Goal: Obtain resource: Download file/media

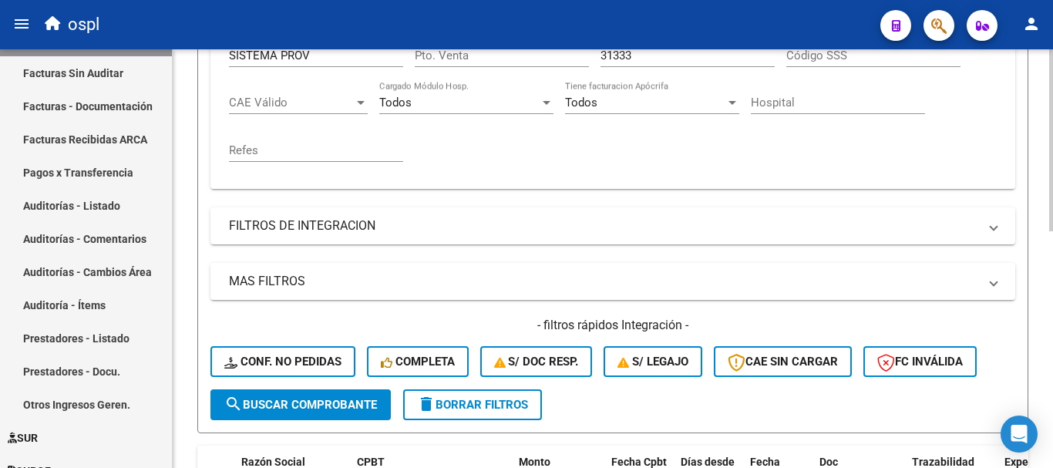
scroll to position [234, 0]
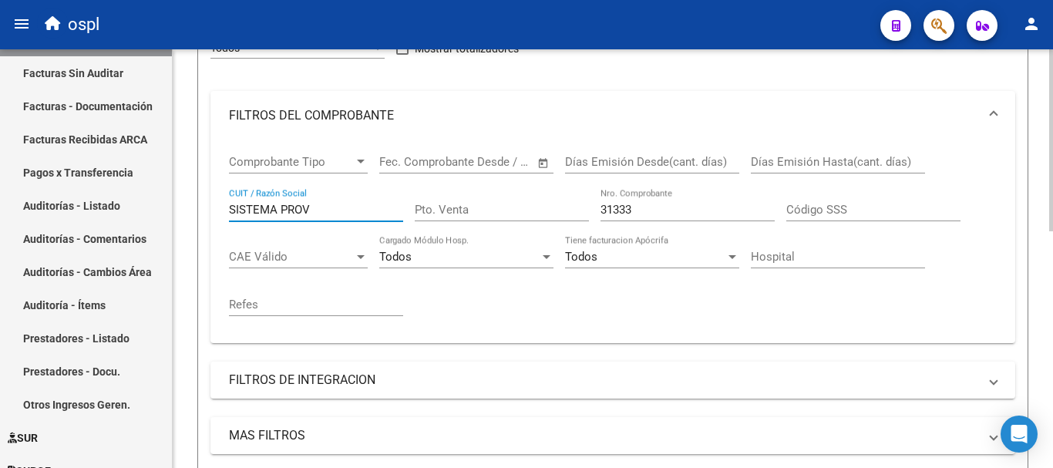
drag, startPoint x: 323, startPoint y: 207, endPoint x: 217, endPoint y: 189, distance: 107.9
click at [217, 189] on div "Comprobante Tipo Comprobante Tipo Fecha inicio – Fecha fin Fec. Comprobante Des…" at bounding box center [612, 241] width 805 height 203
click at [236, 207] on input "mniterio de salud" at bounding box center [316, 210] width 174 height 14
type input "ministerio de salud"
drag, startPoint x: 646, startPoint y: 207, endPoint x: 476, endPoint y: 180, distance: 171.9
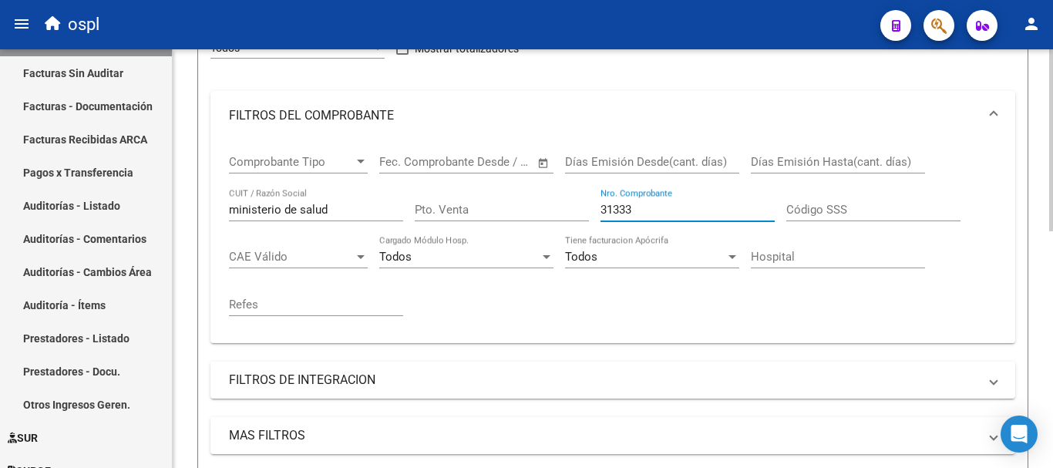
click at [476, 180] on div "Comprobante Tipo Comprobante Tipo Fecha inicio – Fecha fin Fec. Comprobante Des…" at bounding box center [613, 235] width 768 height 190
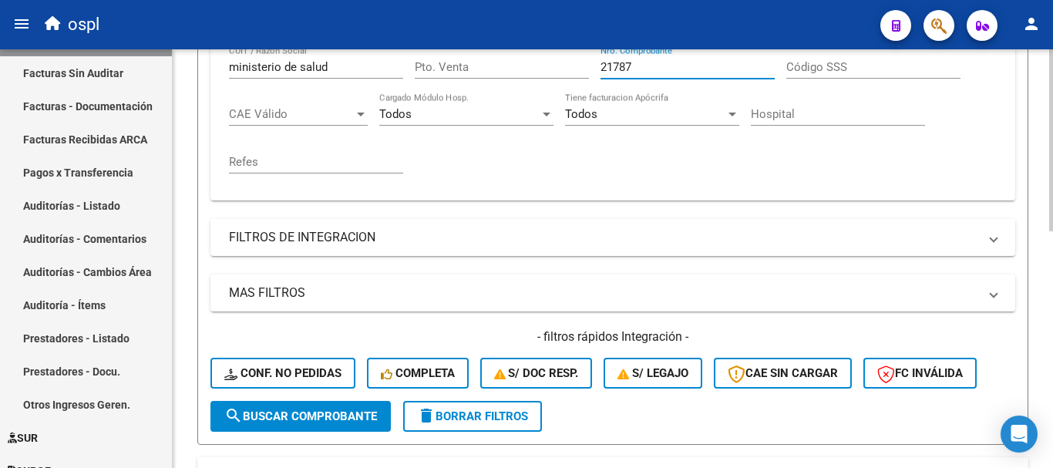
scroll to position [389, 0]
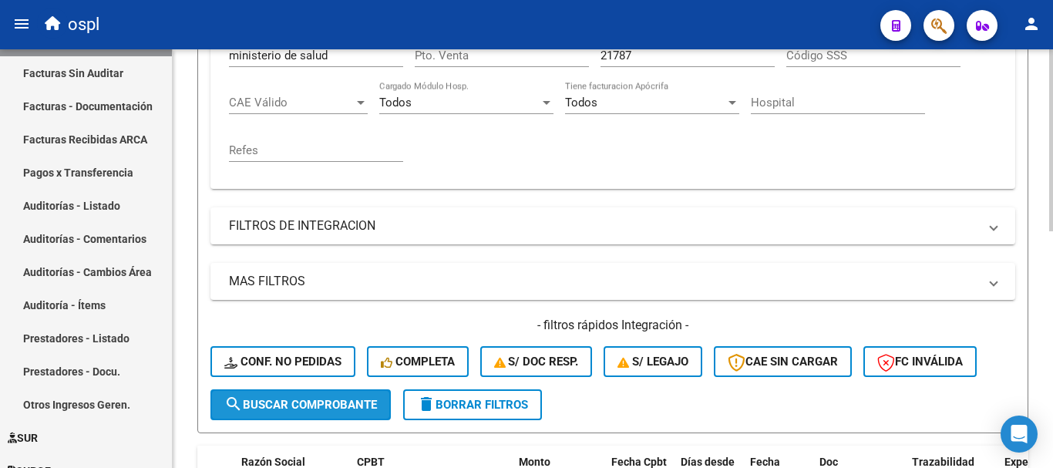
click at [310, 400] on span "search Buscar Comprobante" at bounding box center [300, 405] width 153 height 14
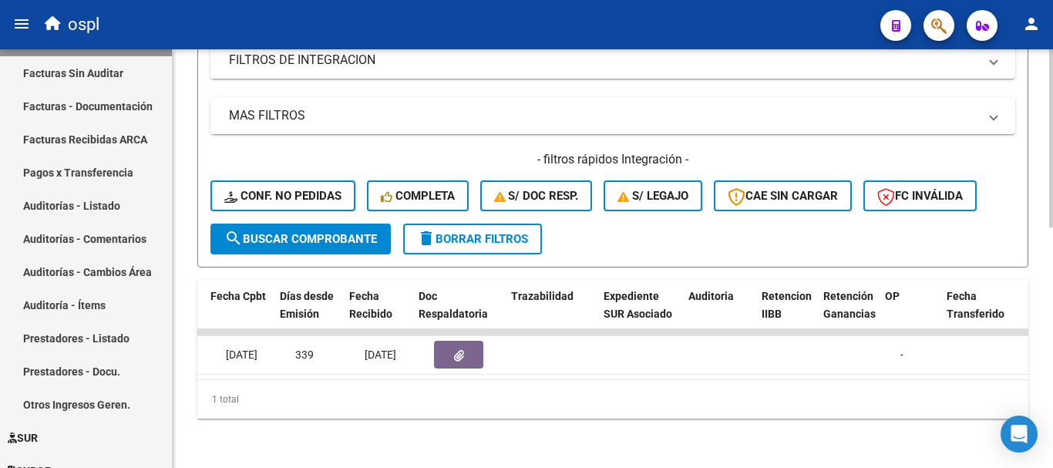
scroll to position [0, 771]
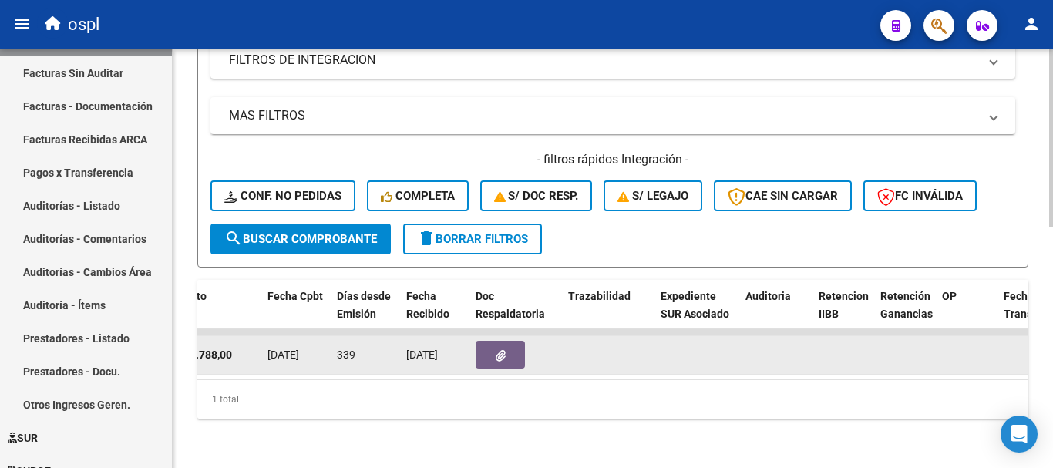
click at [509, 336] on datatable-body-cell at bounding box center [516, 355] width 93 height 38
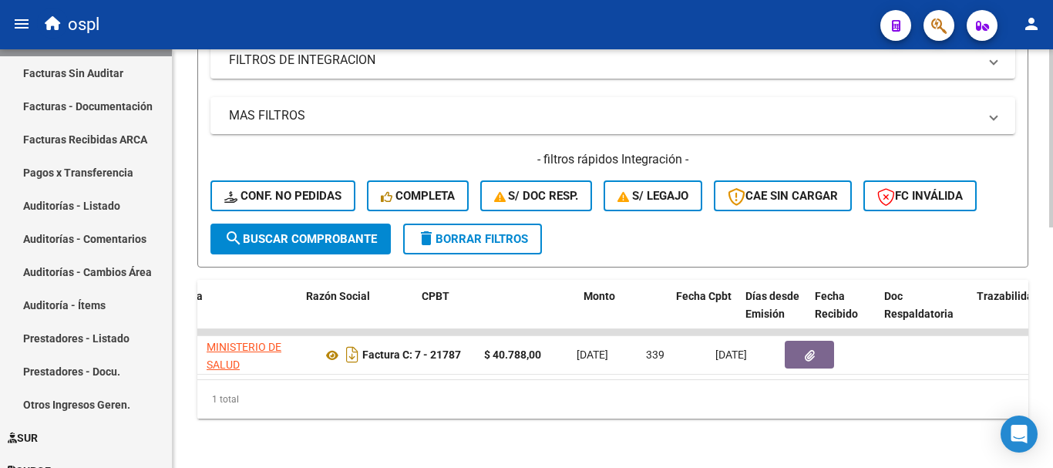
scroll to position [0, 347]
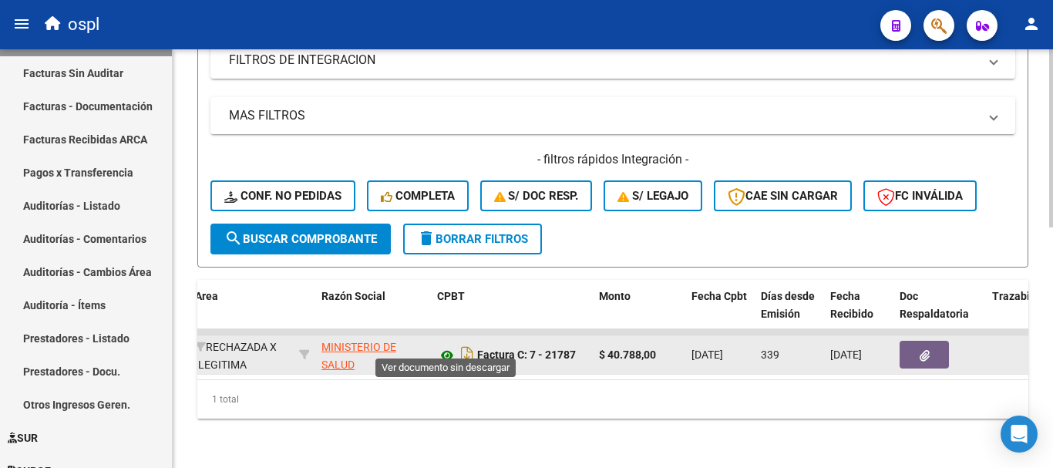
click at [450, 348] on icon at bounding box center [447, 355] width 20 height 19
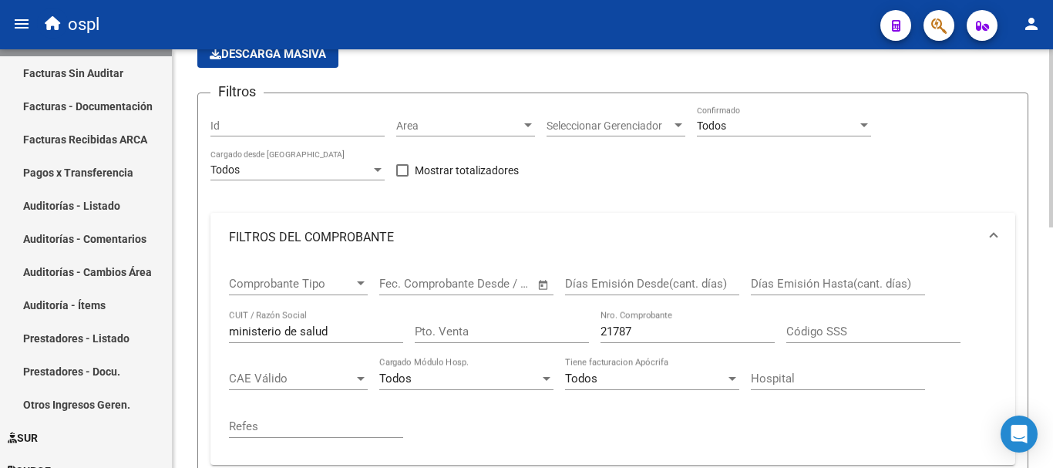
scroll to position [104, 0]
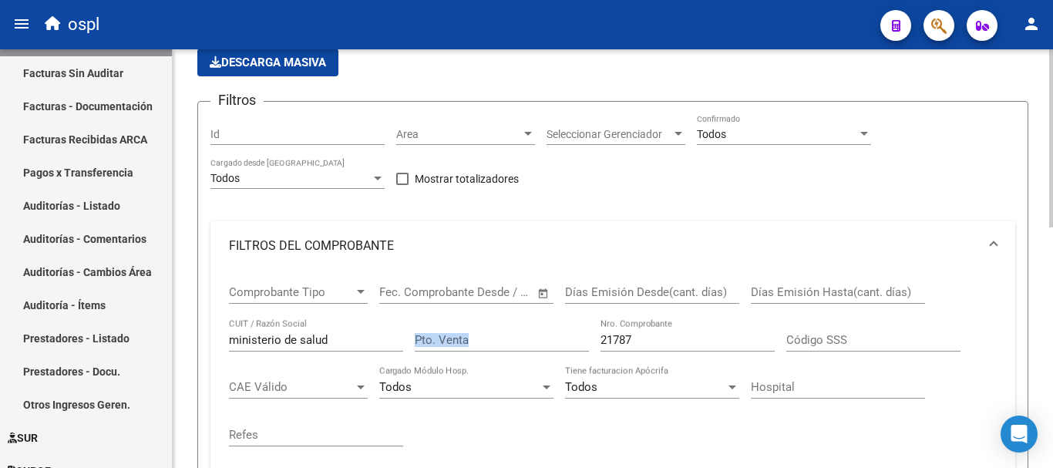
drag, startPoint x: 669, startPoint y: 348, endPoint x: 591, endPoint y: 336, distance: 78.7
click at [583, 339] on div "Comprobante Tipo Comprobante Tipo Fecha inicio – Fecha fin Fec. Comprobante Des…" at bounding box center [613, 366] width 768 height 190
click at [641, 337] on input "21787" at bounding box center [688, 340] width 174 height 14
drag, startPoint x: 641, startPoint y: 337, endPoint x: 574, endPoint y: 335, distance: 66.3
click at [574, 335] on div "Comprobante Tipo Comprobante Tipo Fecha inicio – Fecha fin Fec. Comprobante Des…" at bounding box center [613, 366] width 768 height 190
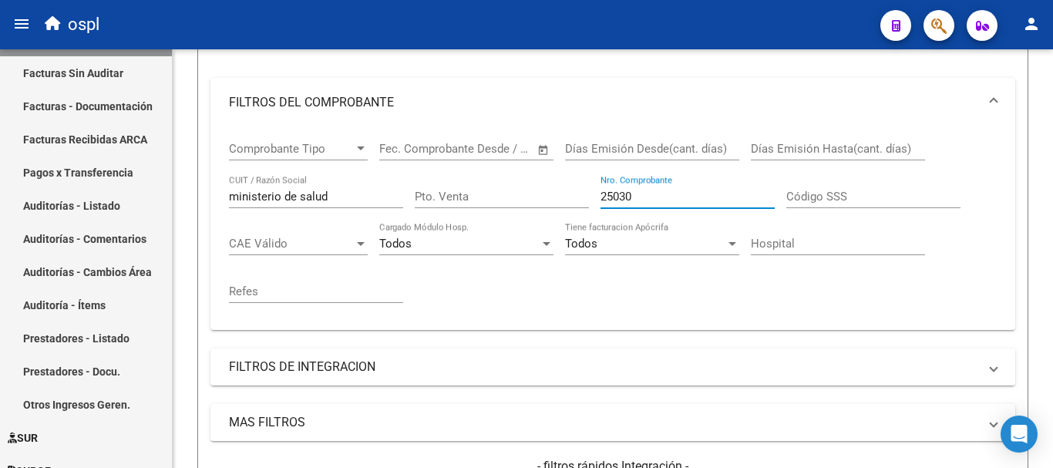
scroll to position [335, 0]
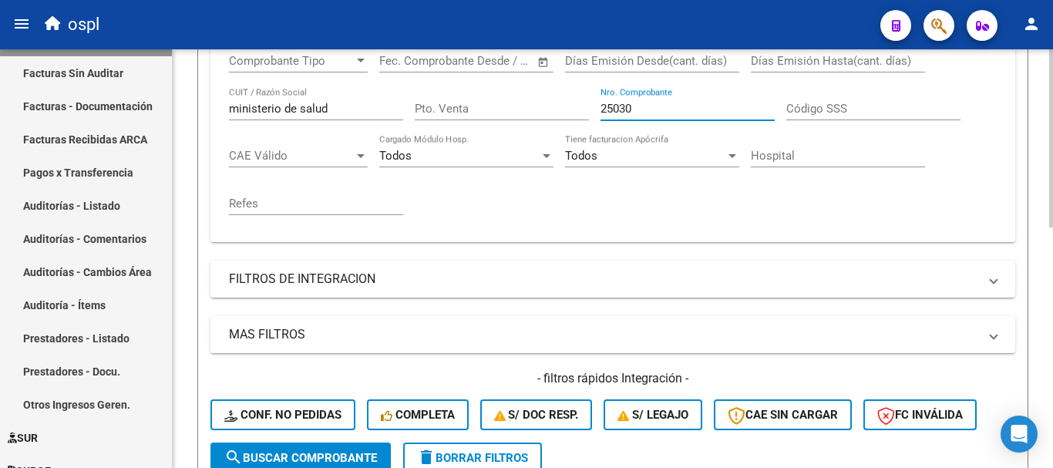
click at [301, 454] on span "search Buscar Comprobante" at bounding box center [300, 458] width 153 height 14
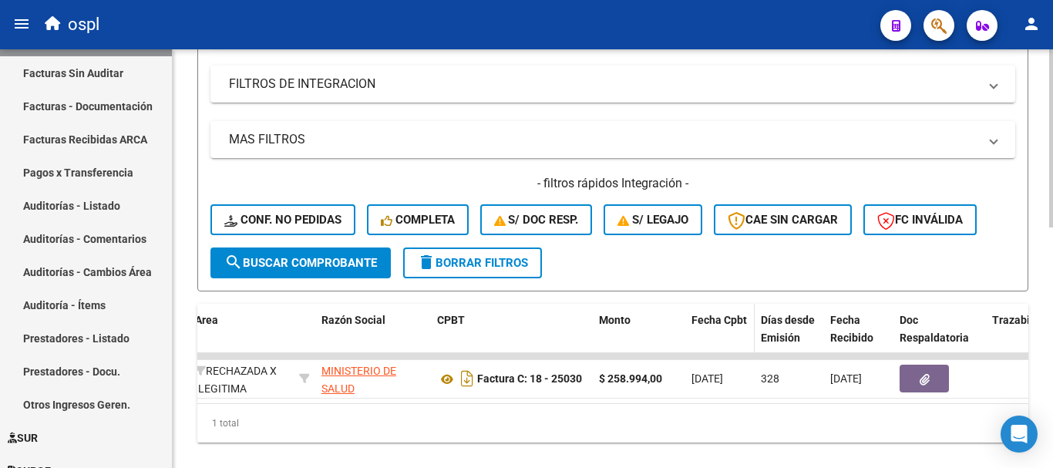
scroll to position [567, 0]
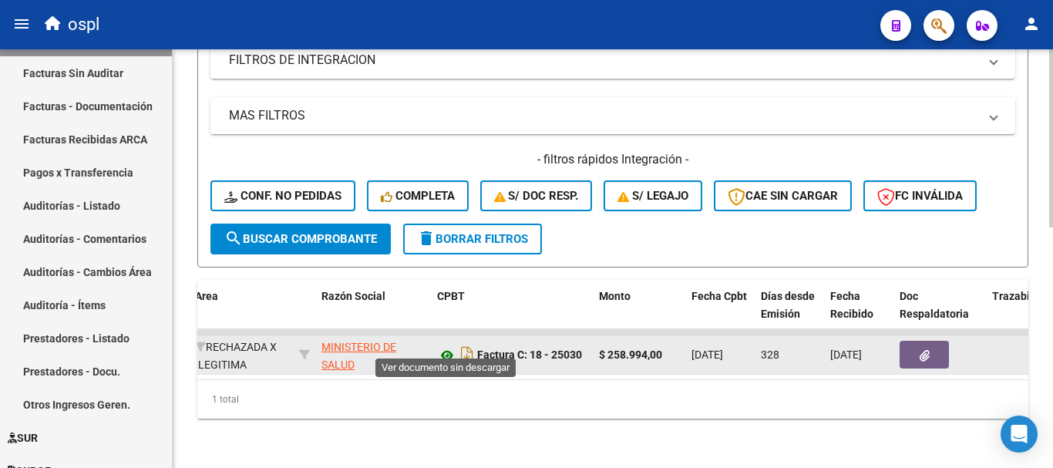
click at [450, 346] on icon at bounding box center [447, 355] width 20 height 19
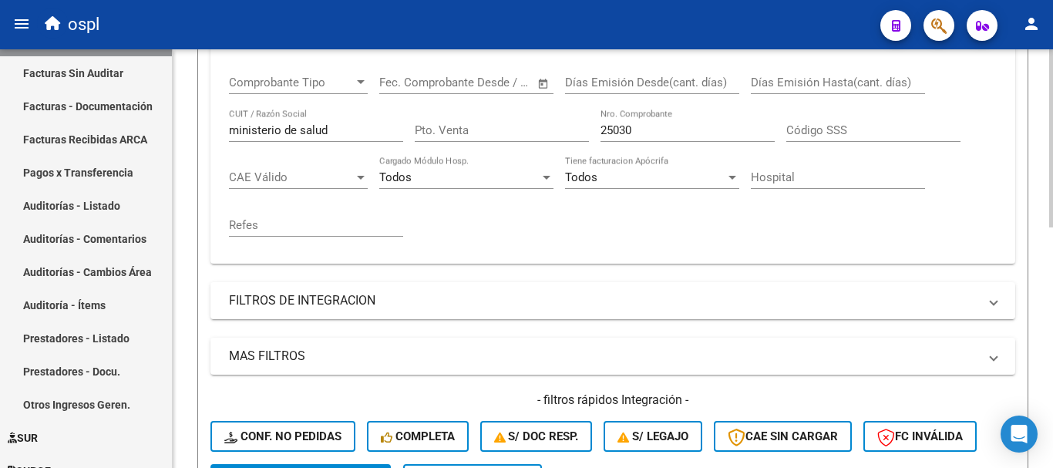
scroll to position [258, 0]
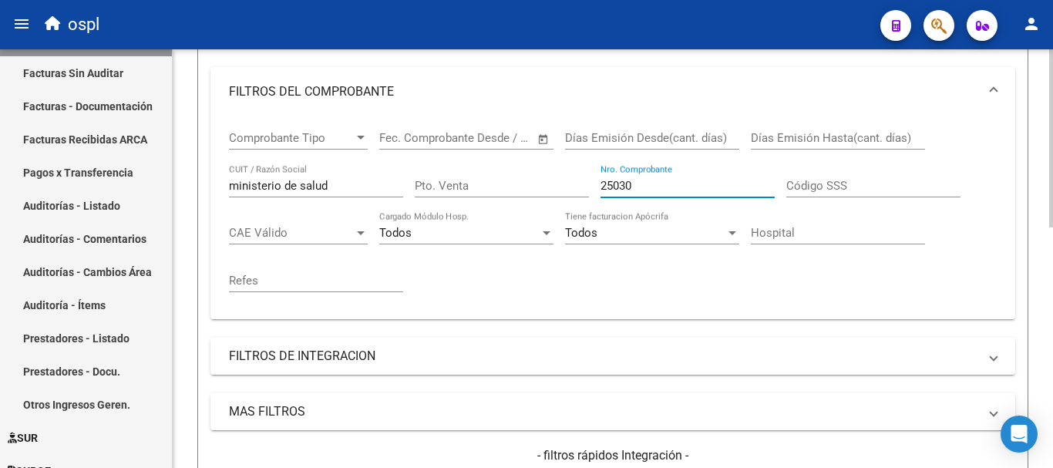
drag, startPoint x: 550, startPoint y: 178, endPoint x: 483, endPoint y: 170, distance: 66.8
click at [483, 170] on div "Comprobante Tipo Comprobante Tipo Fecha inicio – Fecha fin Fec. Comprobante Des…" at bounding box center [613, 211] width 768 height 190
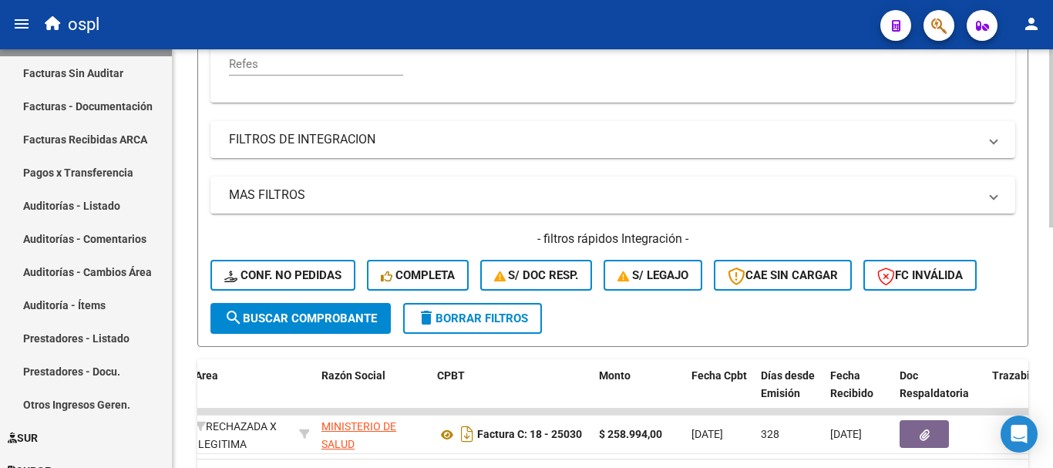
scroll to position [490, 0]
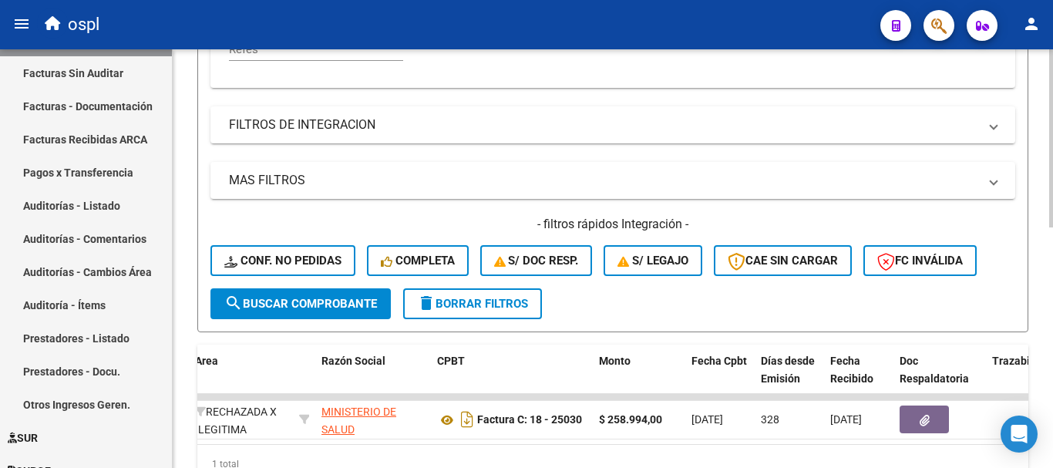
click at [318, 305] on span "search Buscar Comprobante" at bounding box center [300, 304] width 153 height 14
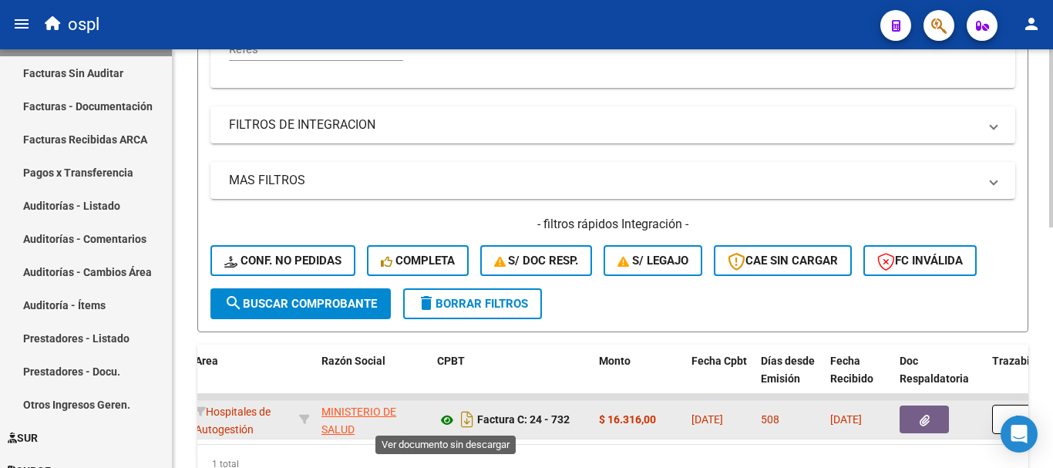
click at [447, 420] on icon at bounding box center [447, 420] width 20 height 19
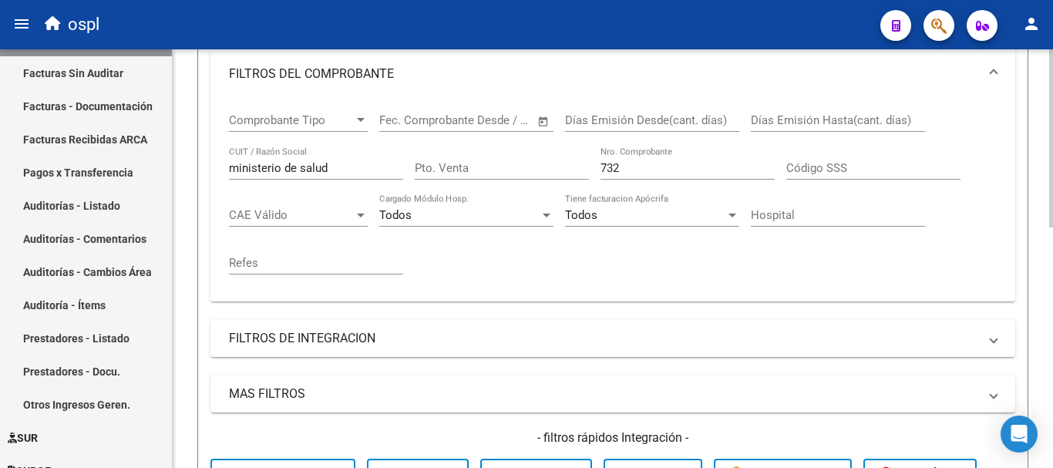
scroll to position [258, 0]
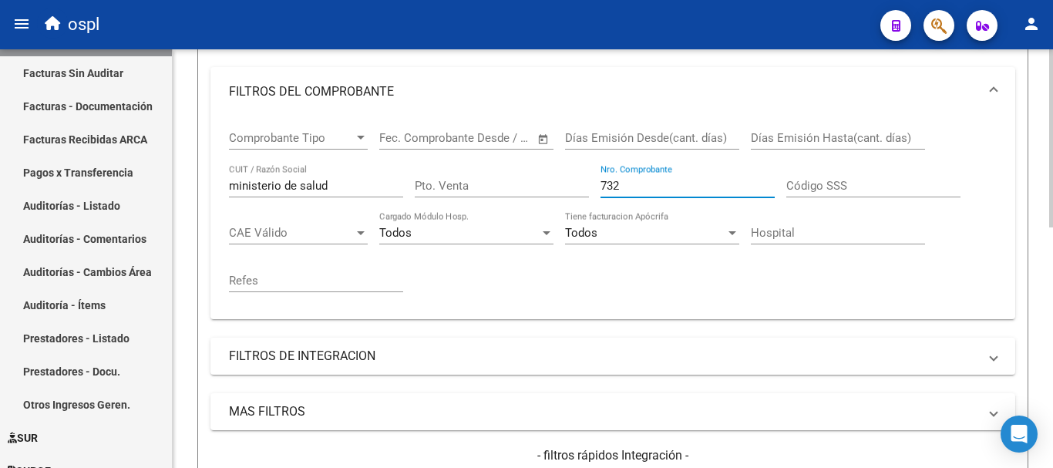
drag, startPoint x: 627, startPoint y: 182, endPoint x: 527, endPoint y: 168, distance: 100.4
click at [532, 168] on div "Comprobante Tipo Comprobante Tipo Fecha inicio – Fecha fin Fec. Comprobante Des…" at bounding box center [613, 211] width 768 height 190
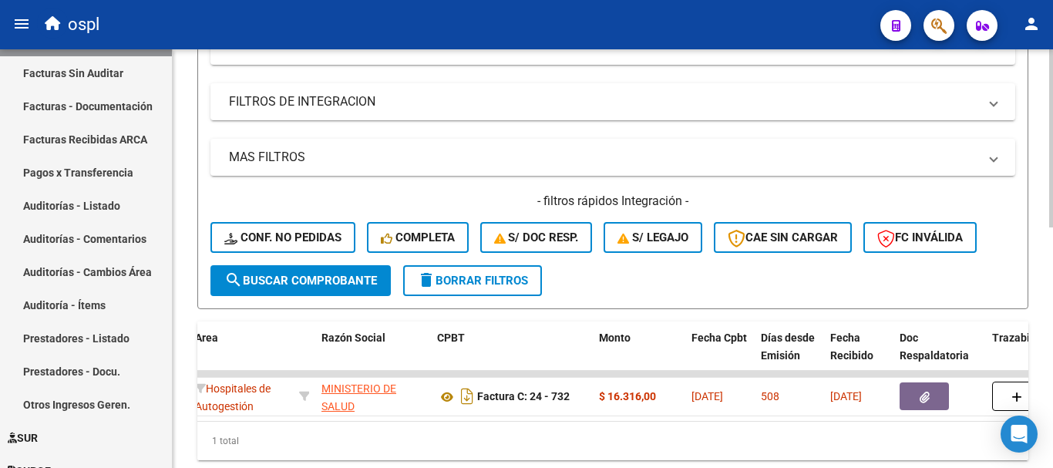
scroll to position [490, 0]
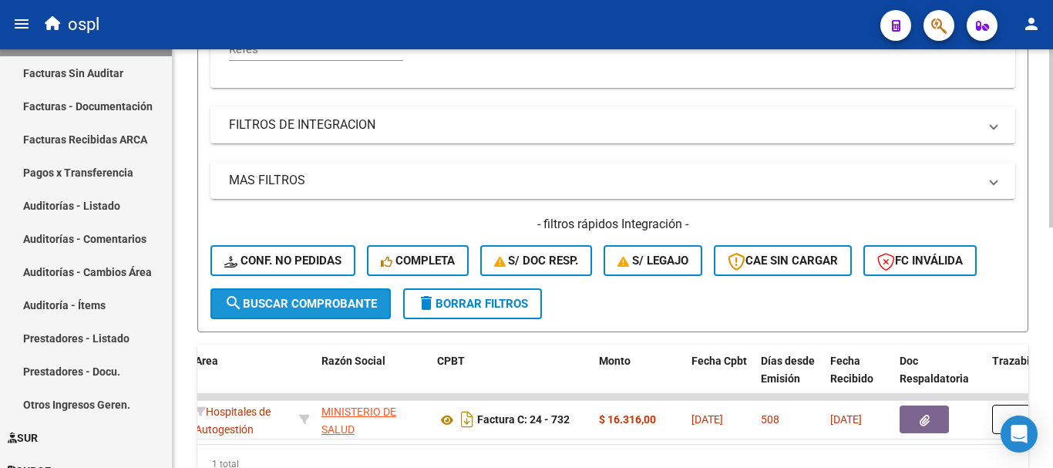
click at [295, 298] on span "search Buscar Comprobante" at bounding box center [300, 304] width 153 height 14
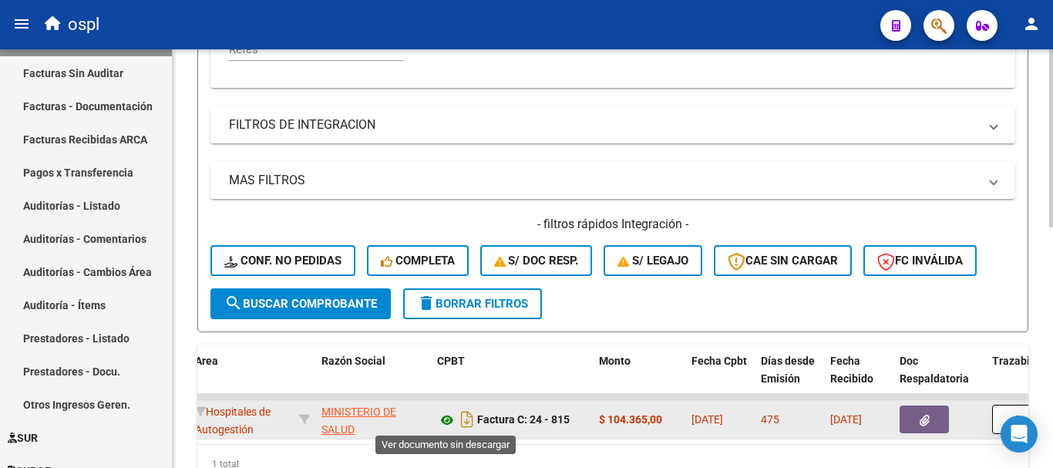
click at [448, 417] on icon at bounding box center [447, 420] width 20 height 19
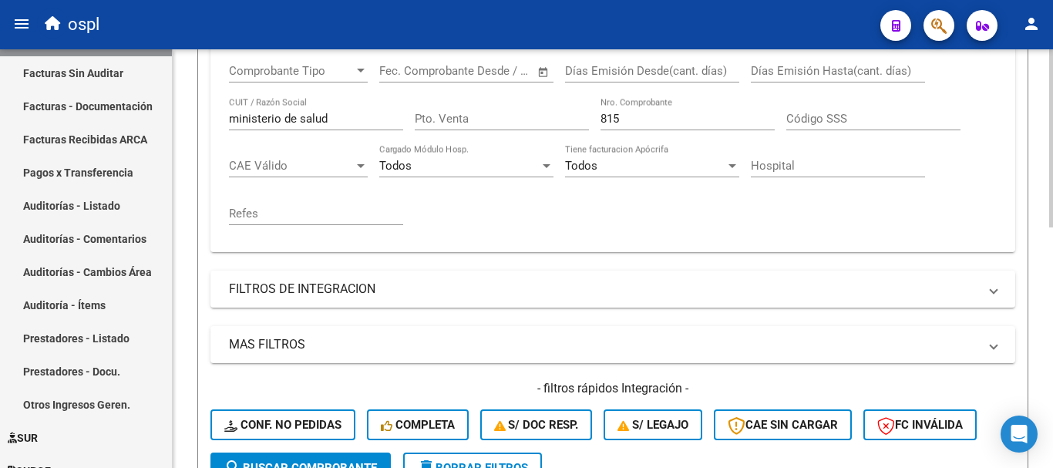
scroll to position [181, 0]
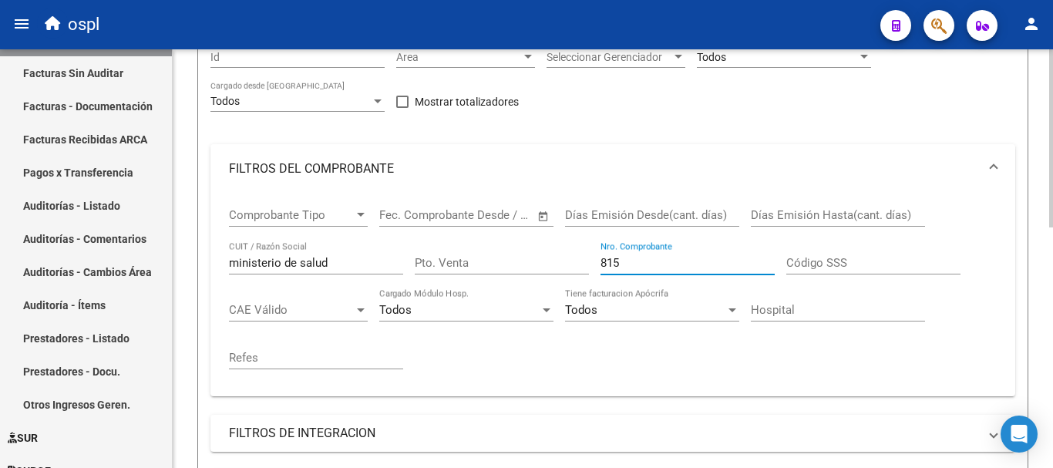
drag, startPoint x: 657, startPoint y: 261, endPoint x: 500, endPoint y: 238, distance: 159.0
click at [500, 238] on div "Comprobante Tipo Comprobante Tipo Fecha inicio – Fecha fin Fec. Comprobante Des…" at bounding box center [613, 289] width 768 height 190
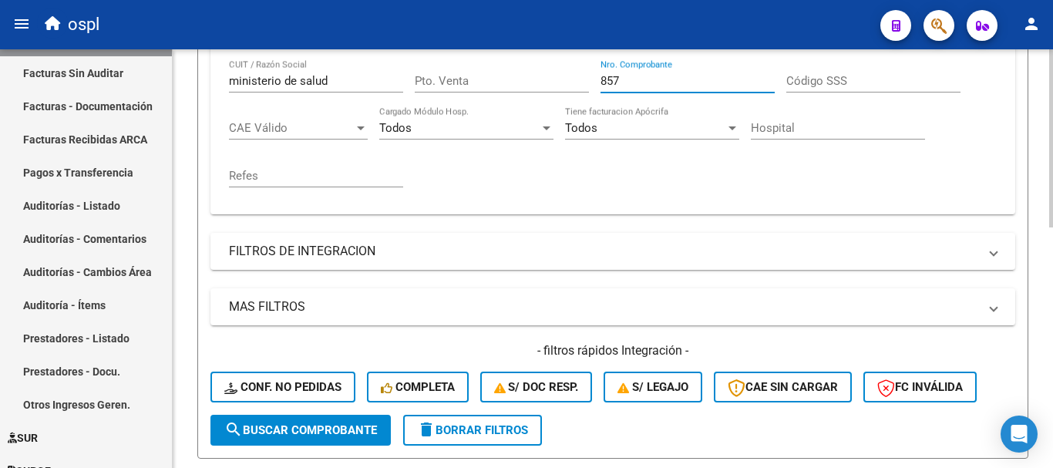
scroll to position [412, 0]
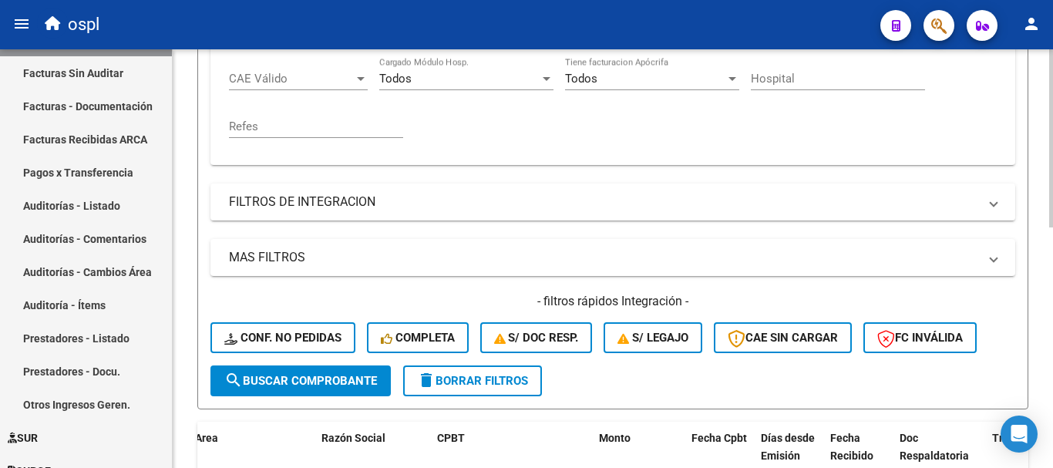
click at [330, 380] on span "search Buscar Comprobante" at bounding box center [300, 381] width 153 height 14
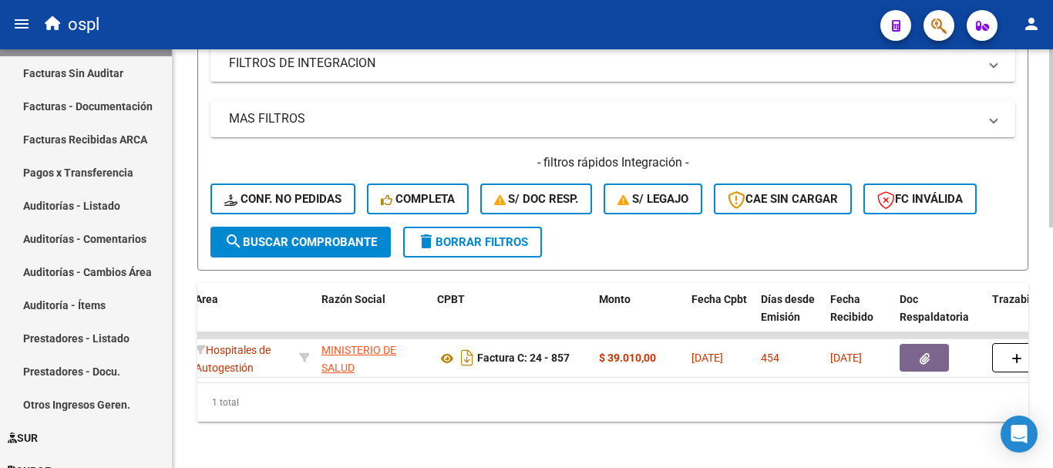
scroll to position [567, 0]
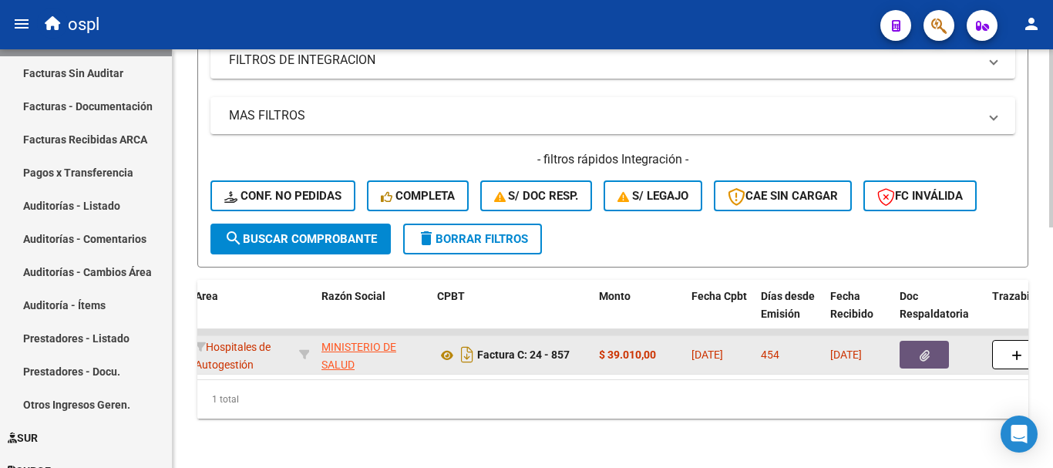
click at [941, 349] on button "button" at bounding box center [924, 355] width 49 height 28
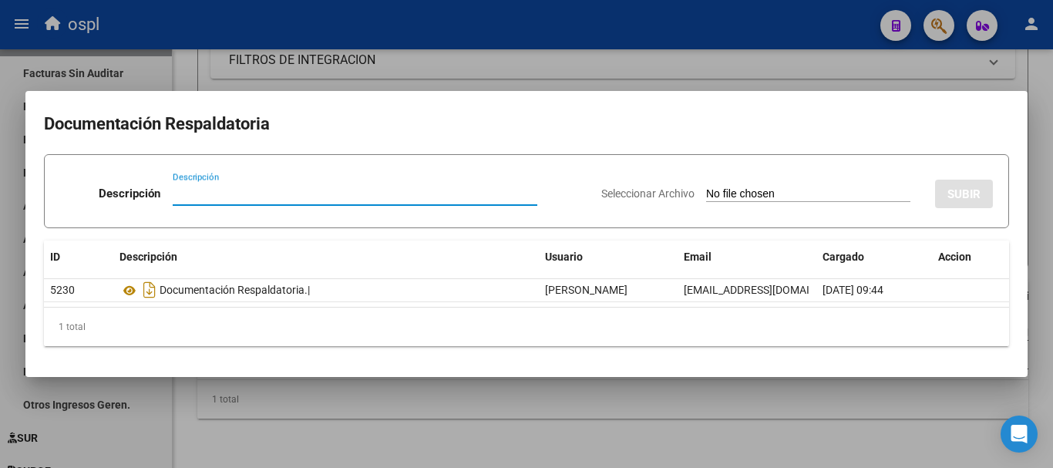
click at [588, 66] on div at bounding box center [526, 234] width 1053 height 468
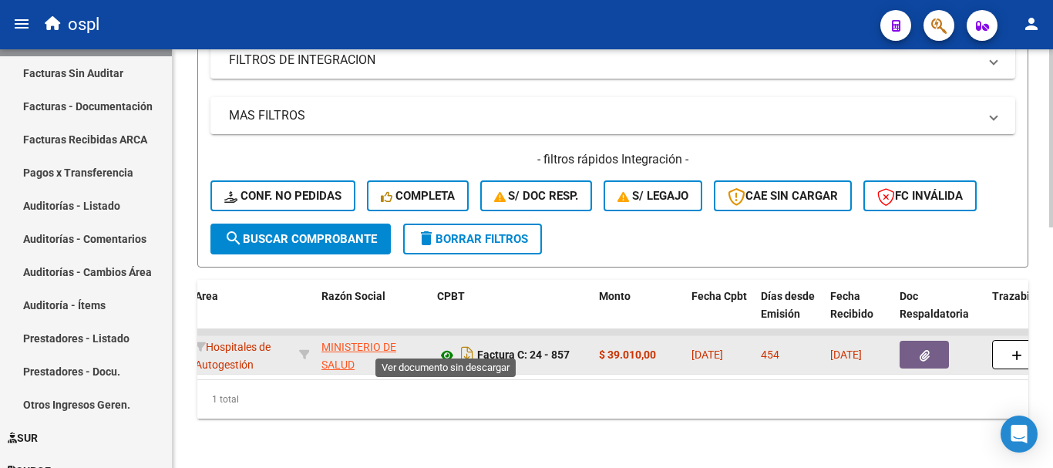
click at [448, 346] on icon at bounding box center [447, 355] width 20 height 19
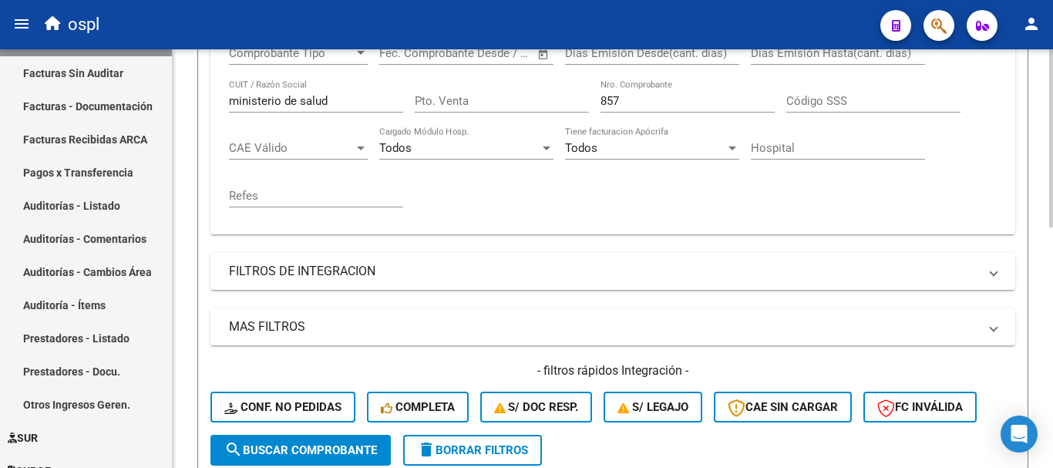
scroll to position [335, 0]
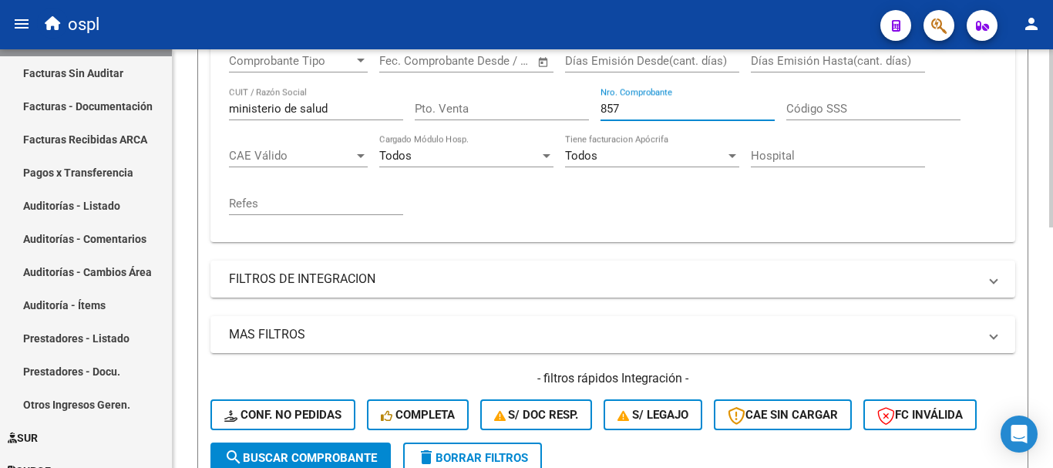
drag, startPoint x: 619, startPoint y: 106, endPoint x: 548, endPoint y: 93, distance: 72.1
click at [548, 93] on div "Comprobante Tipo Comprobante Tipo Fecha inicio – Fecha fin Fec. Comprobante Des…" at bounding box center [613, 134] width 768 height 190
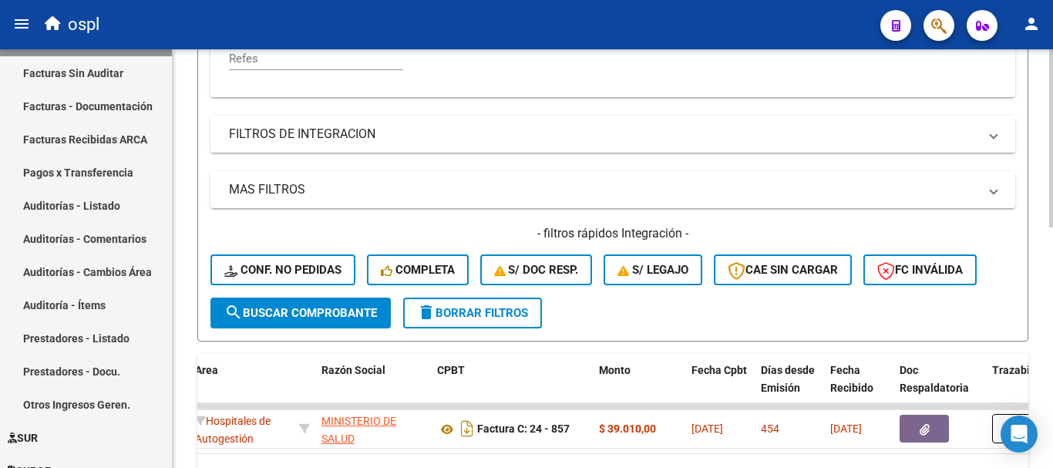
scroll to position [490, 0]
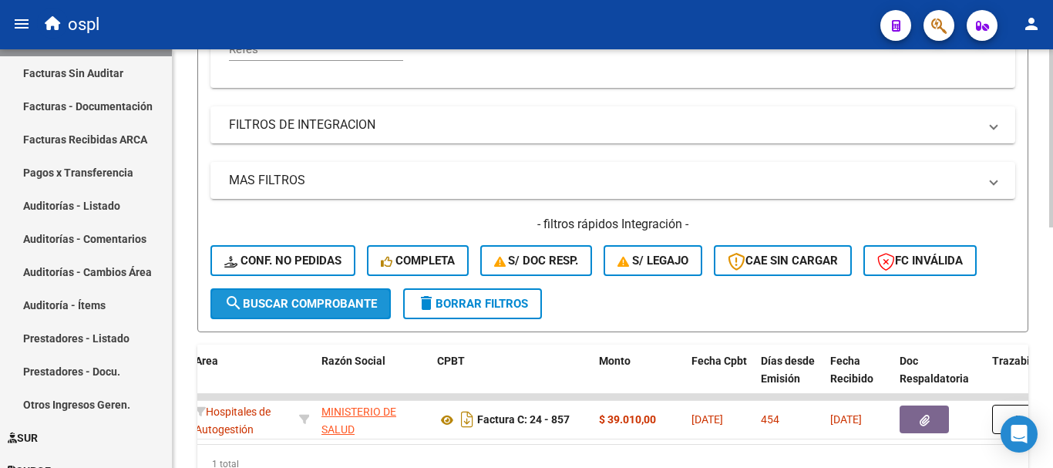
click at [324, 309] on span "search Buscar Comprobante" at bounding box center [300, 304] width 153 height 14
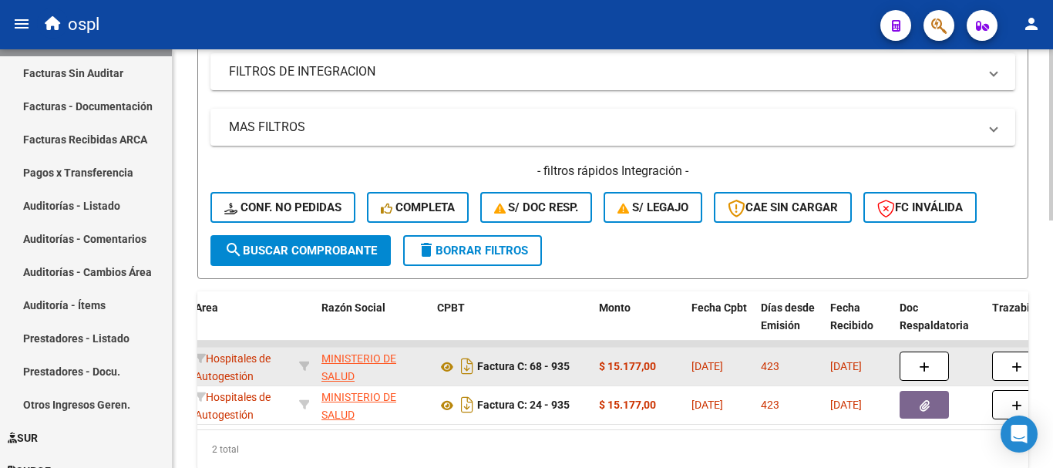
scroll to position [605, 0]
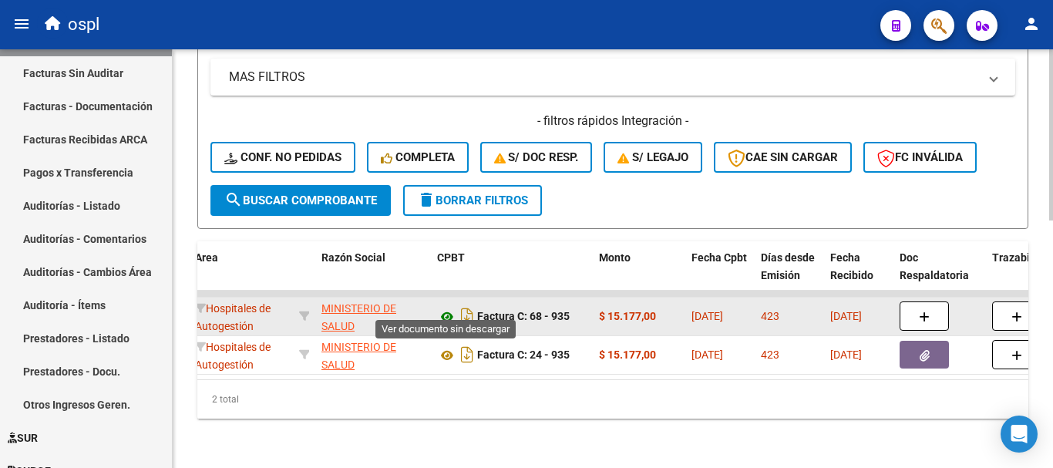
click at [446, 308] on icon at bounding box center [447, 317] width 20 height 19
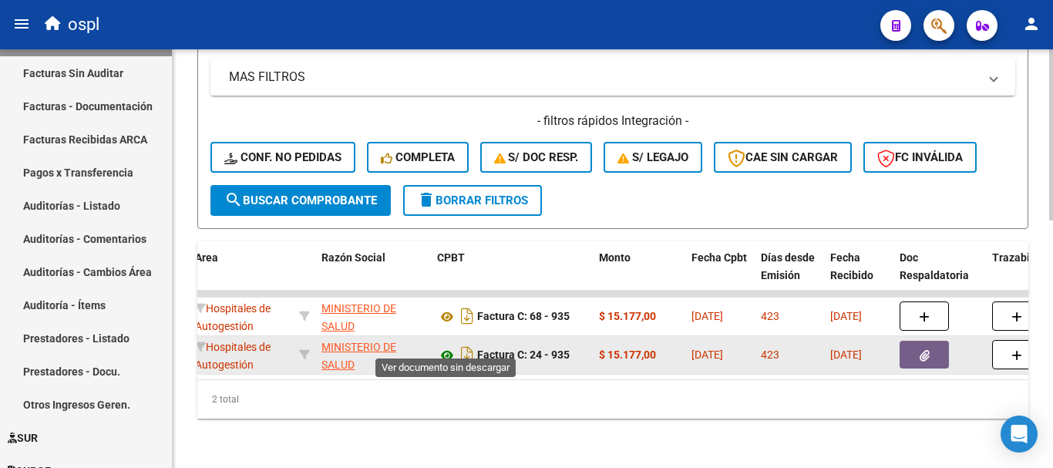
click at [446, 346] on icon at bounding box center [447, 355] width 20 height 19
click at [448, 346] on icon at bounding box center [447, 355] width 20 height 19
click at [450, 346] on icon at bounding box center [447, 355] width 20 height 19
click at [442, 346] on icon at bounding box center [447, 355] width 20 height 19
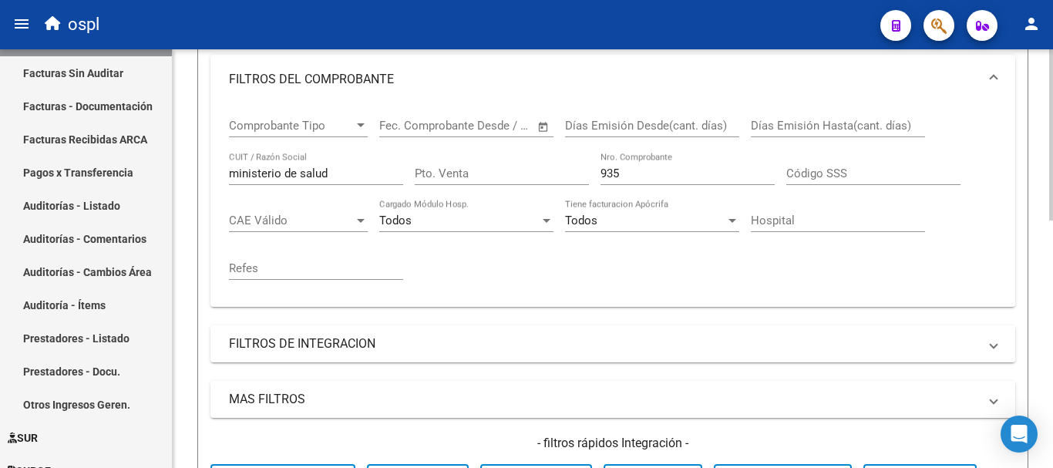
scroll to position [220, 0]
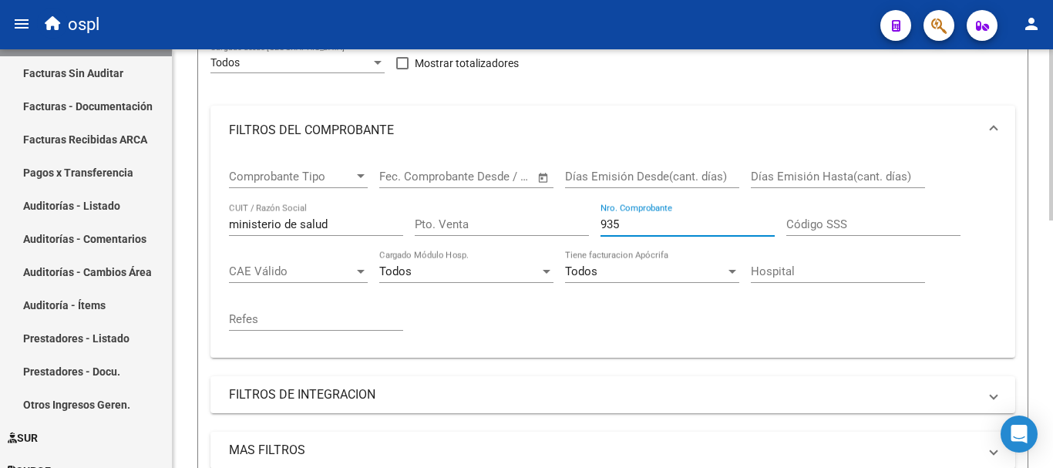
drag, startPoint x: 647, startPoint y: 226, endPoint x: 373, endPoint y: 227, distance: 273.7
click at [379, 227] on div "Comprobante Tipo Comprobante Tipo Fecha inicio – Fecha fin Fec. Comprobante Des…" at bounding box center [613, 250] width 768 height 190
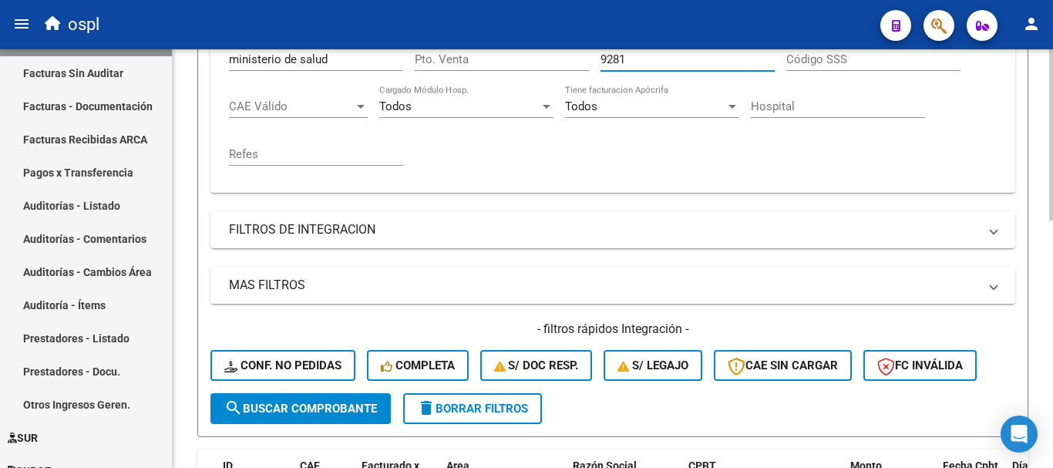
scroll to position [451, 0]
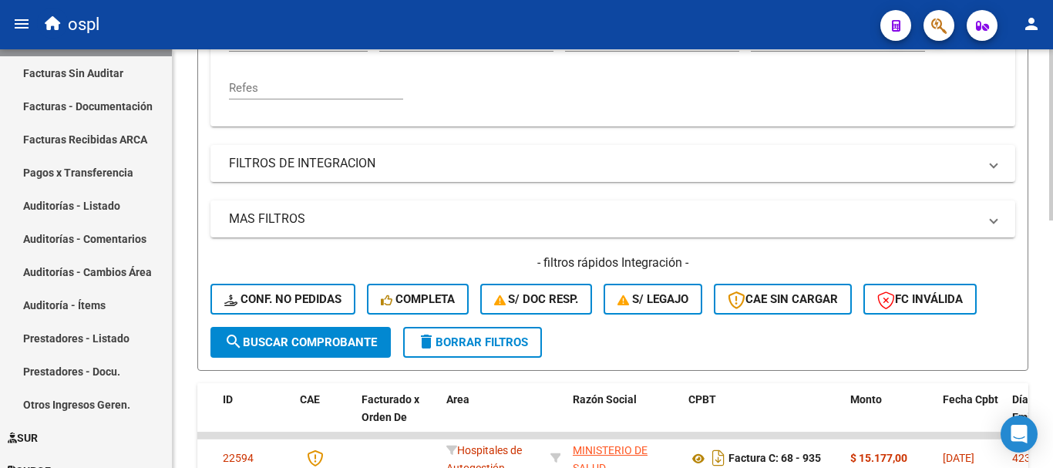
click at [303, 343] on span "search Buscar Comprobante" at bounding box center [300, 342] width 153 height 14
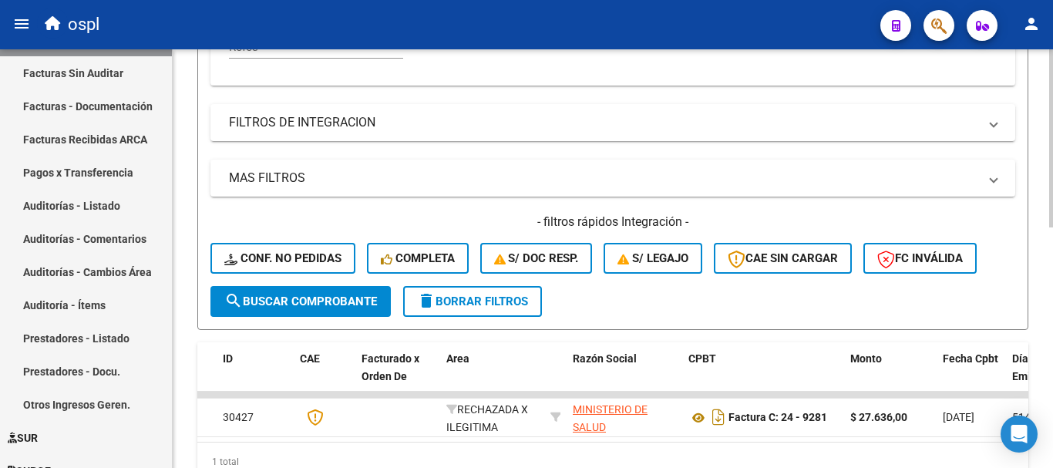
scroll to position [567, 0]
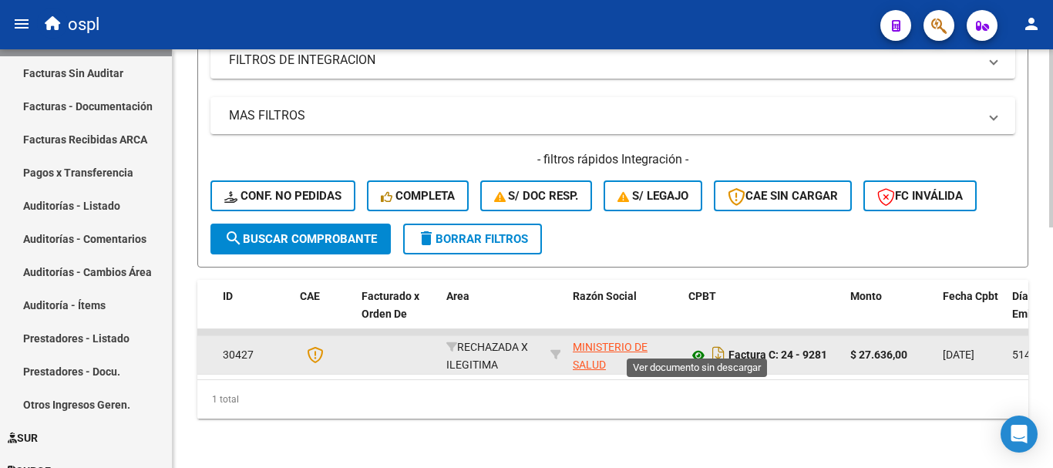
click at [698, 346] on icon at bounding box center [699, 355] width 20 height 19
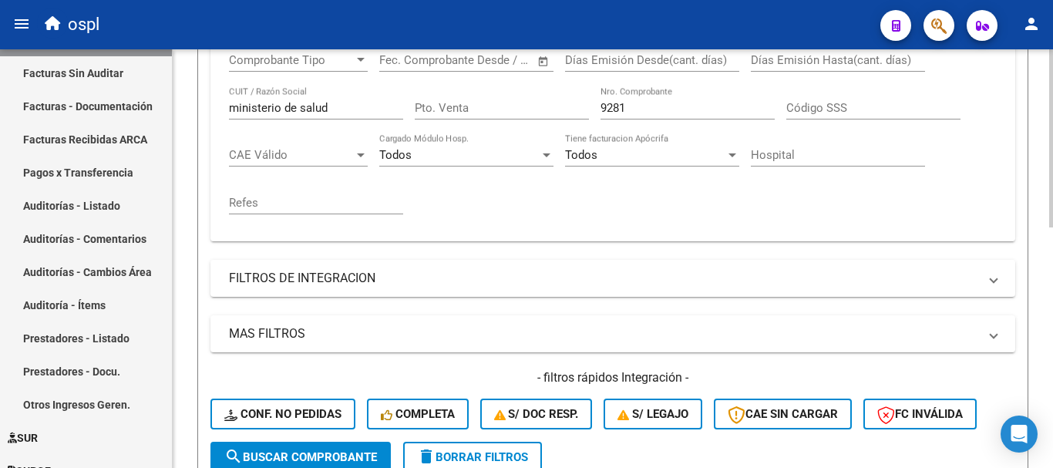
scroll to position [335, 0]
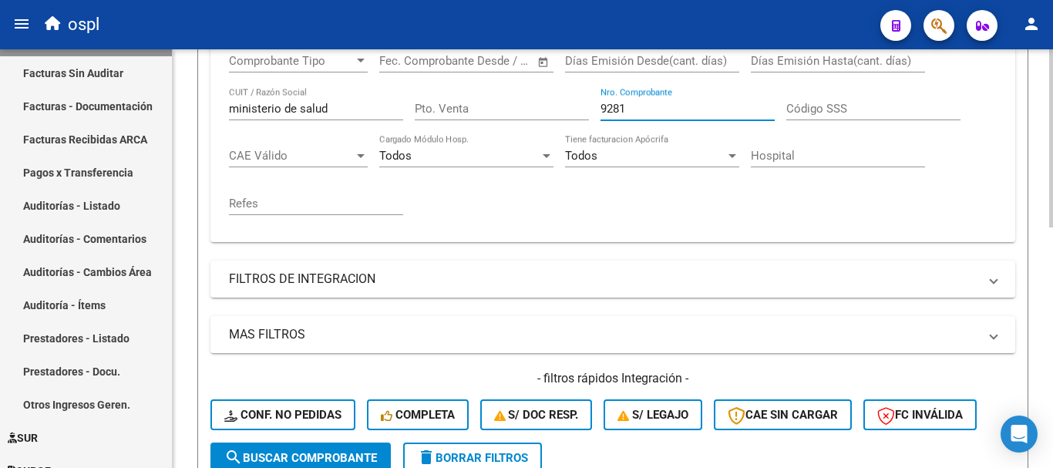
drag, startPoint x: 636, startPoint y: 109, endPoint x: 471, endPoint y: 81, distance: 167.4
click at [472, 80] on div "Comprobante Tipo Comprobante Tipo Fecha inicio – Fecha fin Fec. Comprobante Des…" at bounding box center [613, 134] width 768 height 190
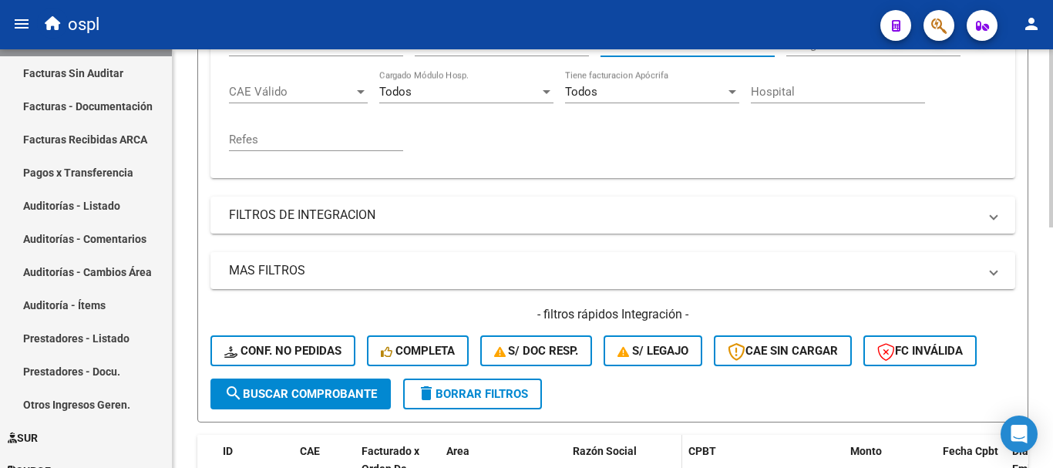
scroll to position [567, 0]
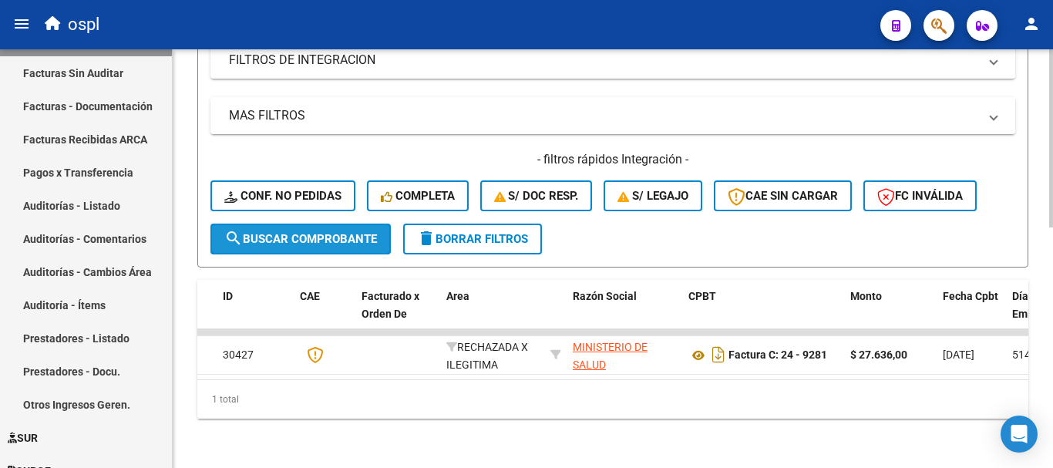
click at [338, 232] on span "search Buscar Comprobante" at bounding box center [300, 239] width 153 height 14
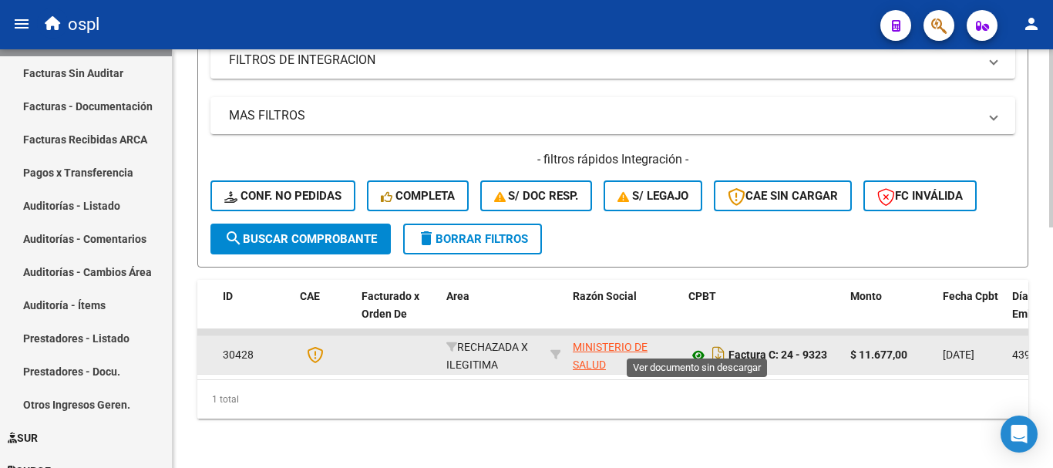
click at [699, 346] on icon at bounding box center [699, 355] width 20 height 19
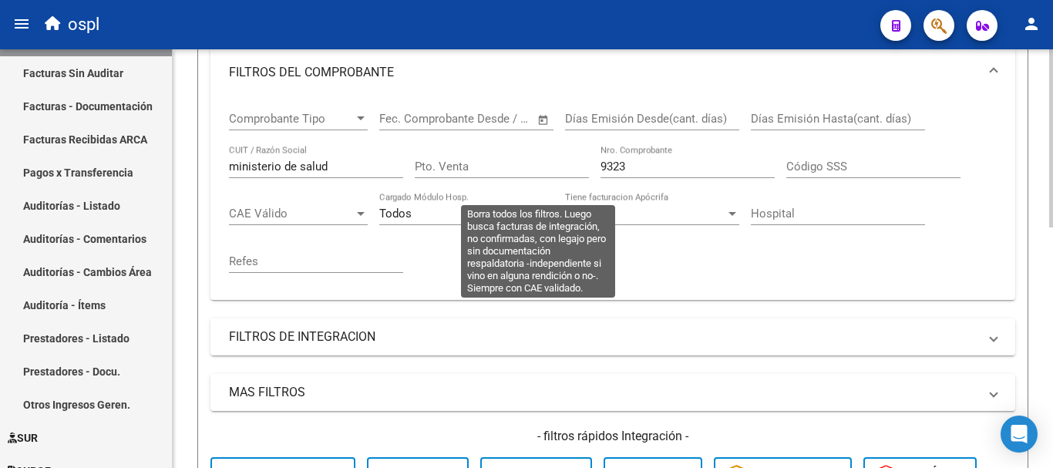
scroll to position [258, 0]
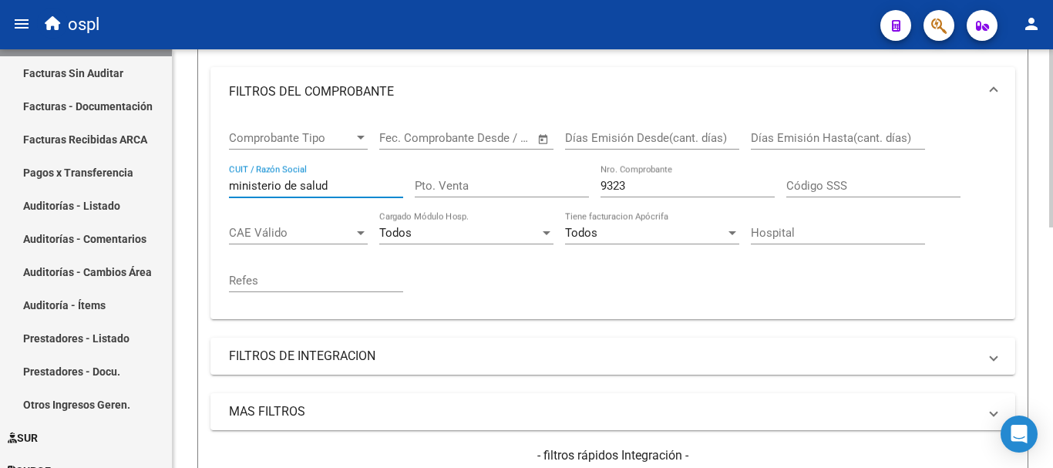
drag, startPoint x: 342, startPoint y: 186, endPoint x: 180, endPoint y: 188, distance: 162.7
click at [180, 188] on div "Video tutorial PRESTADORES -> Listado de CPBTs Emitidos por Prestadores / Prove…" at bounding box center [613, 277] width 881 height 973
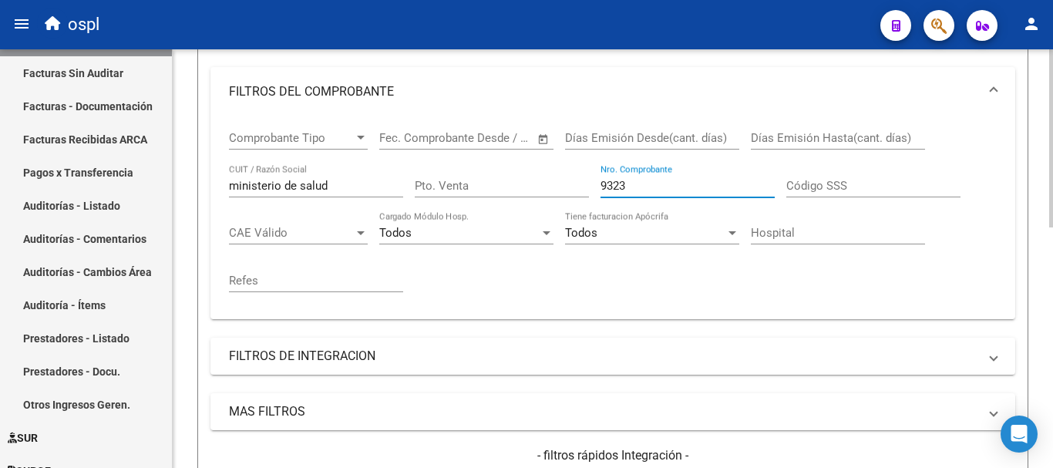
click at [641, 188] on input "9323" at bounding box center [688, 186] width 174 height 14
drag, startPoint x: 640, startPoint y: 187, endPoint x: 534, endPoint y: 173, distance: 107.4
click at [536, 173] on div "Comprobante Tipo Comprobante Tipo Fecha inicio – Fecha fin Fec. Comprobante Des…" at bounding box center [613, 211] width 768 height 190
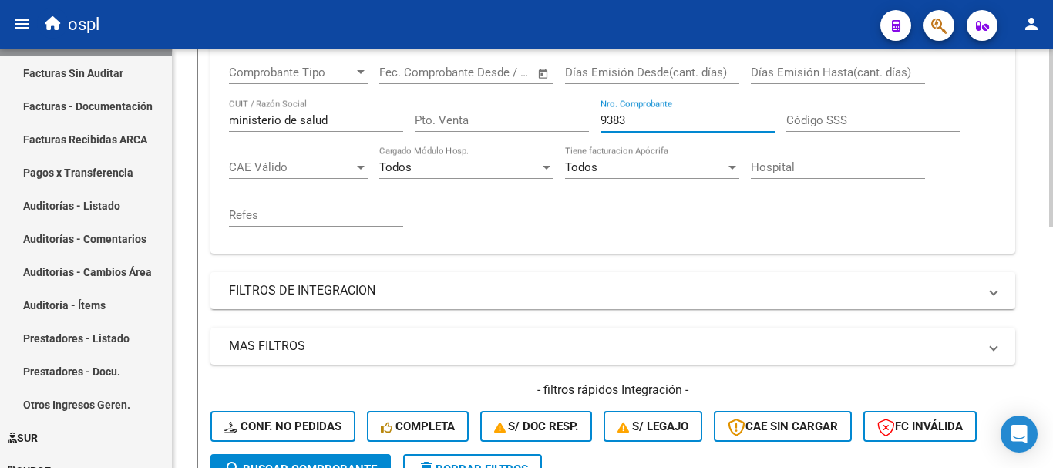
scroll to position [490, 0]
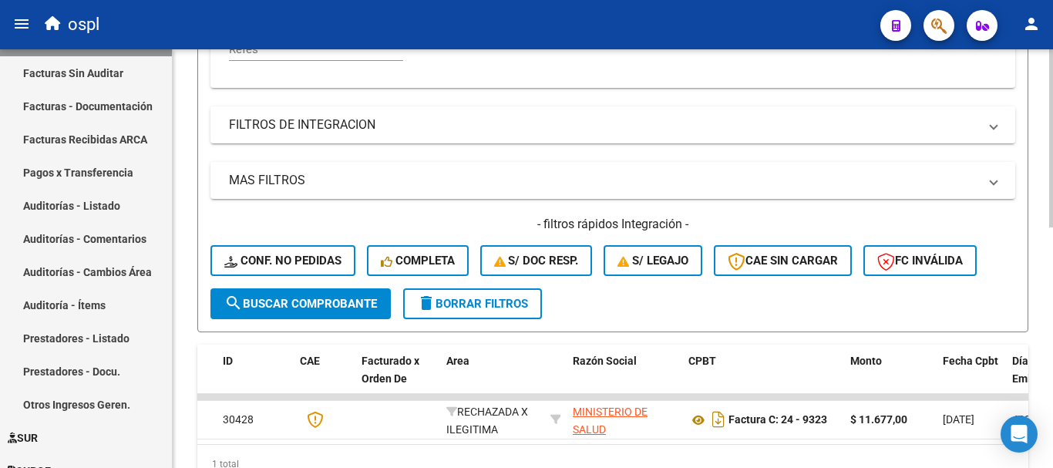
click at [330, 303] on span "search Buscar Comprobante" at bounding box center [300, 304] width 153 height 14
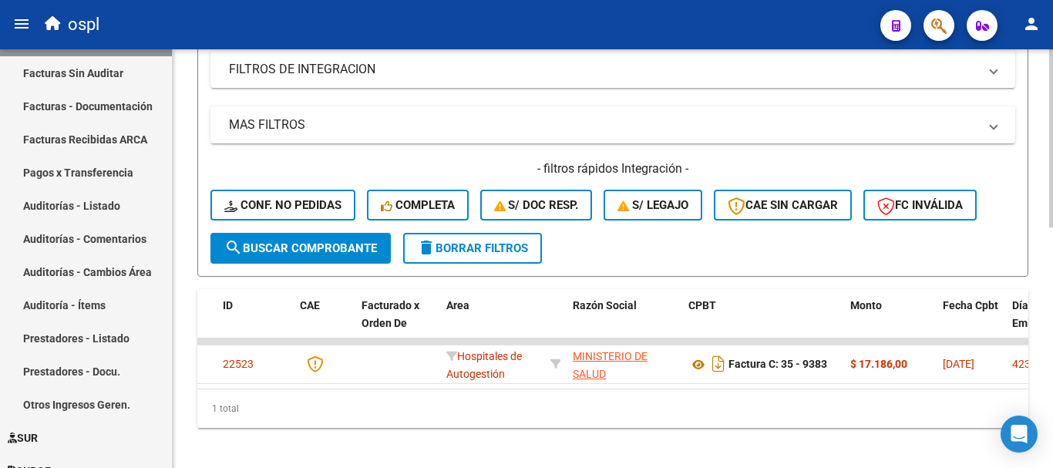
scroll to position [567, 0]
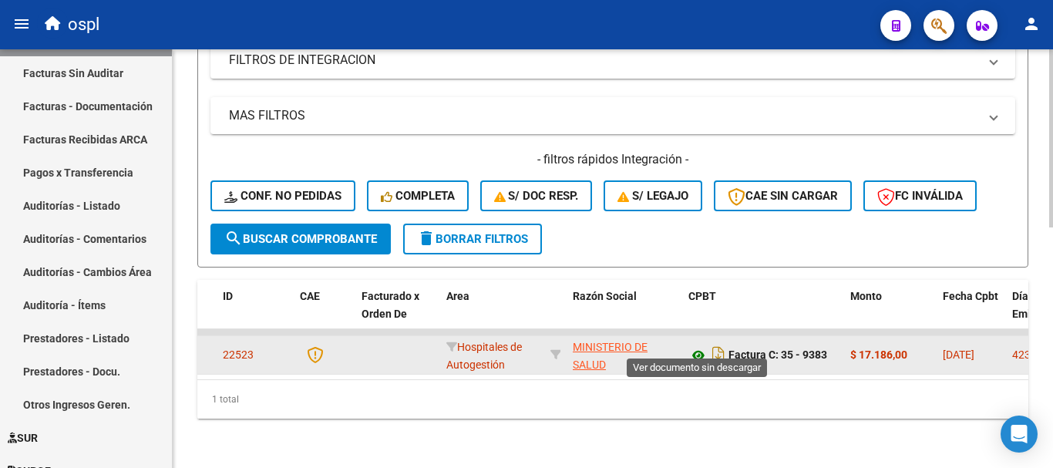
click at [697, 346] on icon at bounding box center [699, 355] width 20 height 19
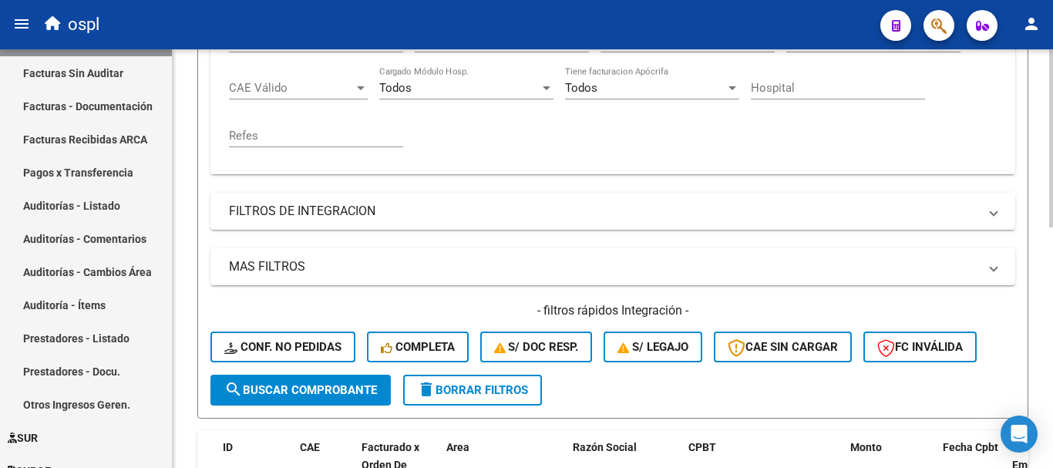
scroll to position [181, 0]
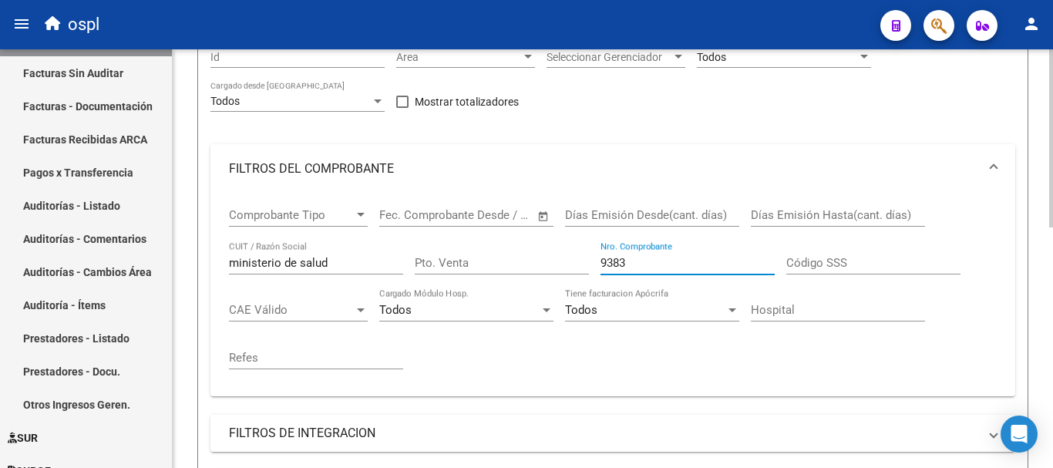
drag, startPoint x: 648, startPoint y: 269, endPoint x: 507, endPoint y: 253, distance: 141.3
click at [507, 253] on div "Comprobante Tipo Comprobante Tipo Fecha inicio – Fecha fin Fec. Comprobante Des…" at bounding box center [613, 289] width 768 height 190
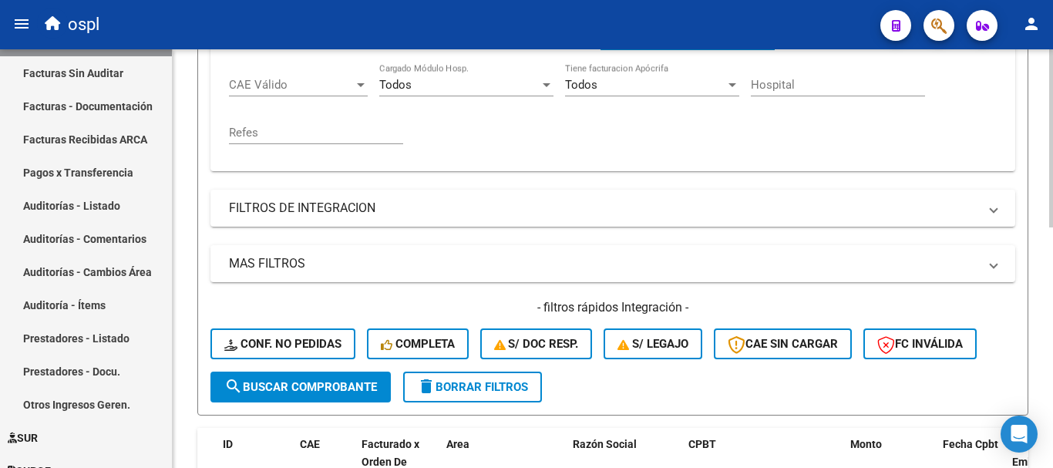
scroll to position [412, 0]
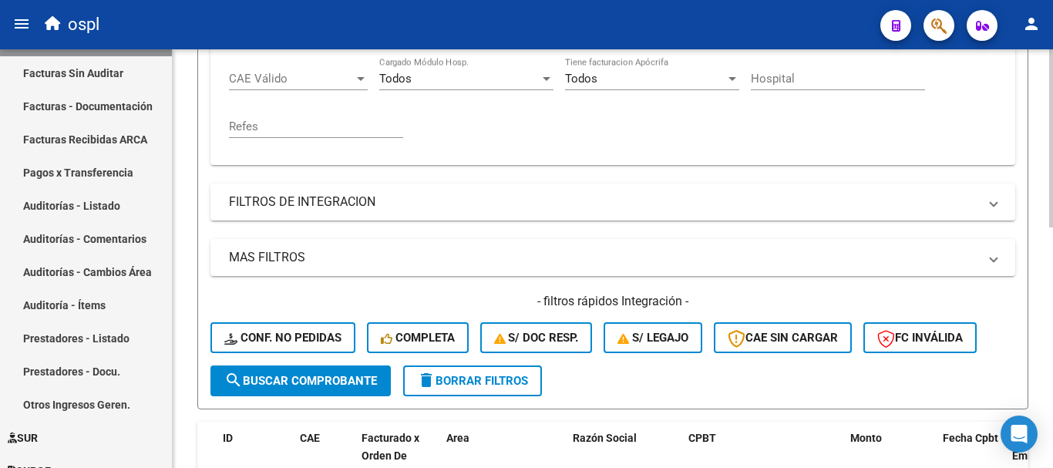
click at [364, 378] on span "search Buscar Comprobante" at bounding box center [300, 381] width 153 height 14
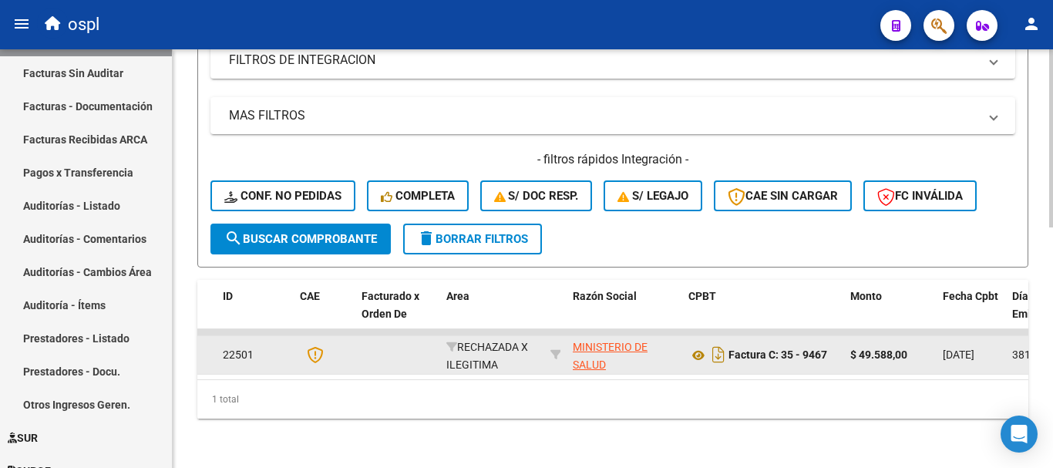
scroll to position [567, 0]
click at [699, 347] on icon at bounding box center [699, 355] width 20 height 19
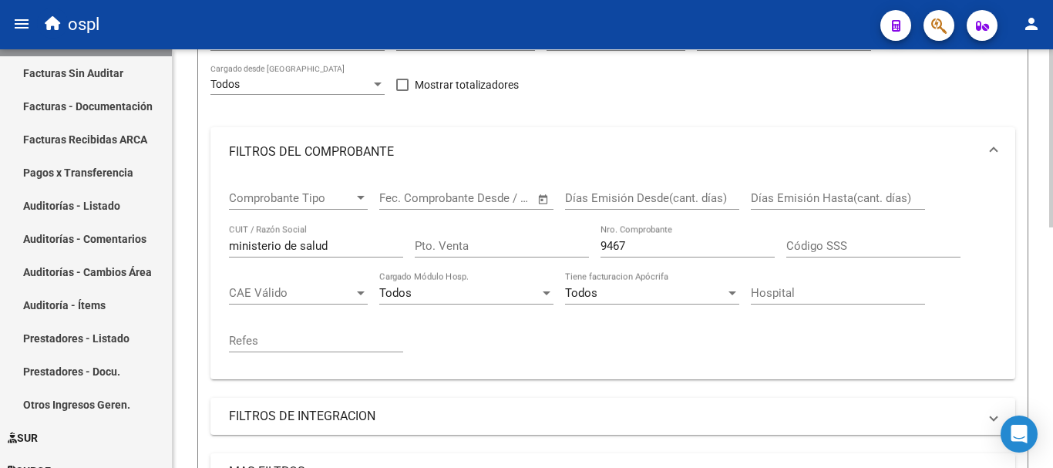
scroll to position [104, 0]
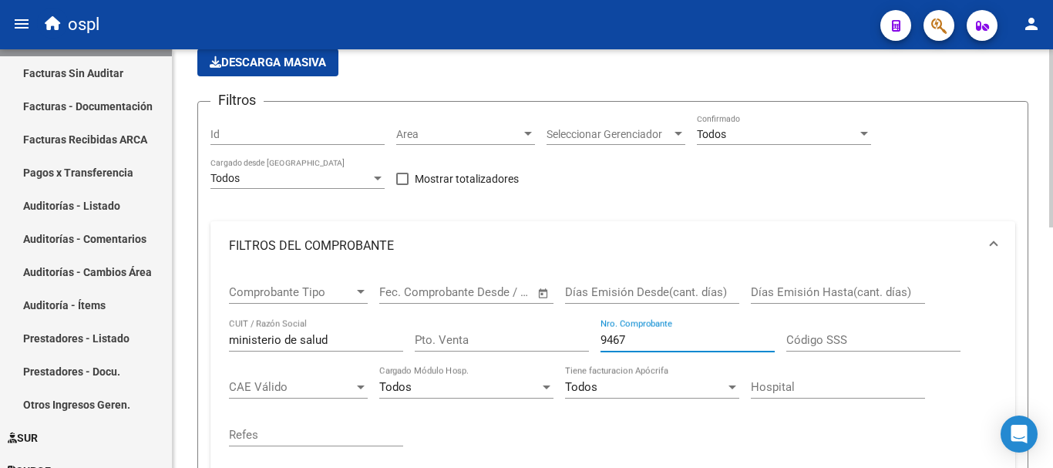
drag, startPoint x: 633, startPoint y: 338, endPoint x: 503, endPoint y: 322, distance: 130.5
click at [504, 322] on div "Comprobante Tipo Comprobante Tipo Fecha inicio – Fecha fin Fec. Comprobante Des…" at bounding box center [613, 366] width 768 height 190
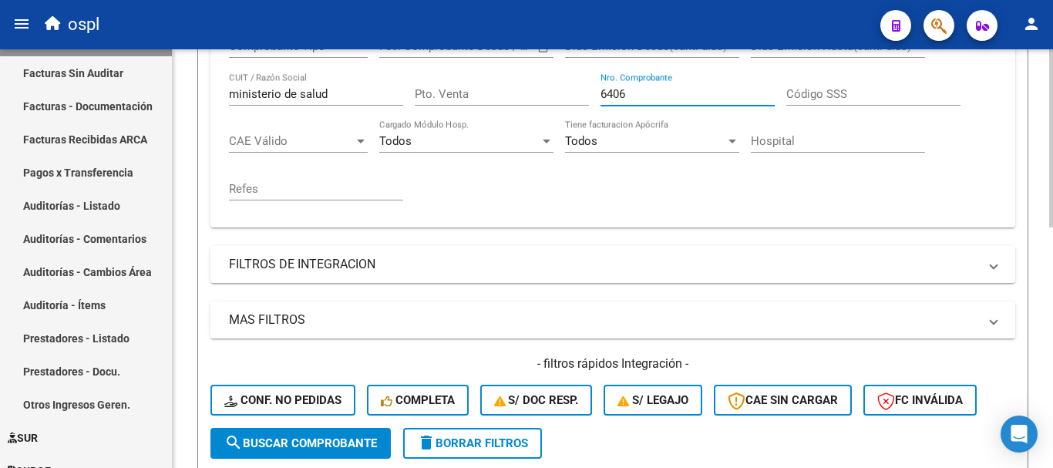
scroll to position [412, 0]
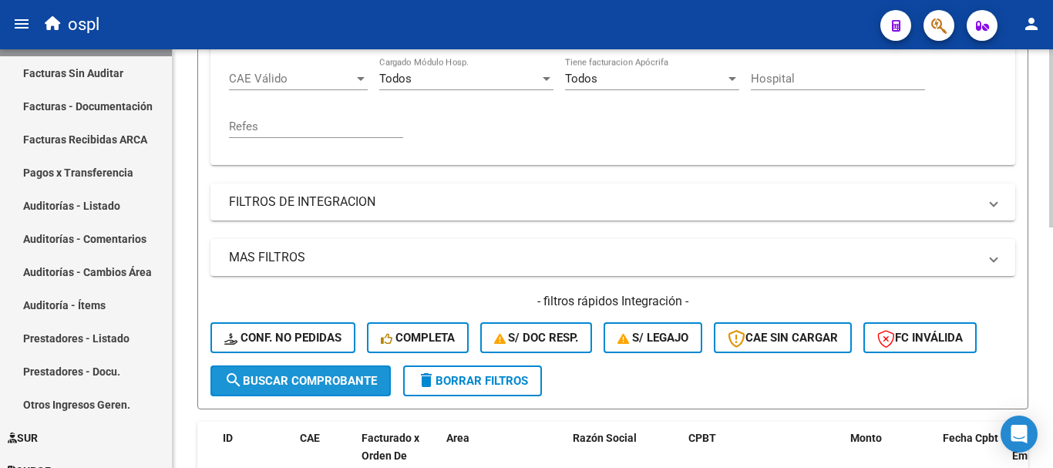
click at [313, 377] on span "search Buscar Comprobante" at bounding box center [300, 381] width 153 height 14
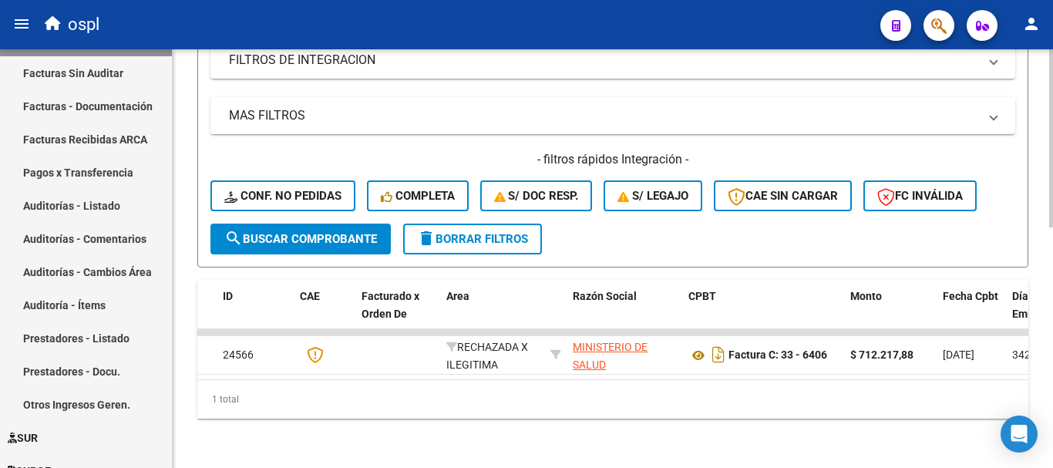
scroll to position [567, 0]
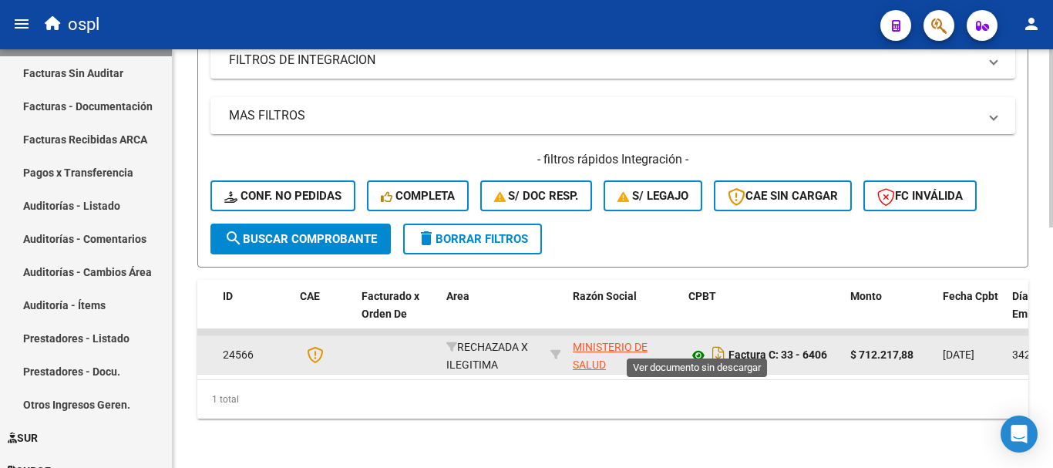
click at [695, 346] on icon at bounding box center [699, 355] width 20 height 19
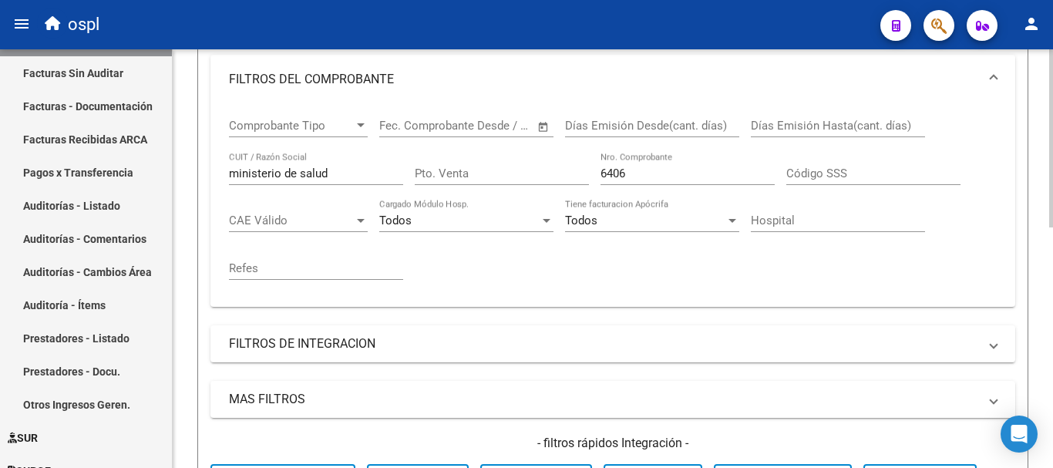
scroll to position [258, 0]
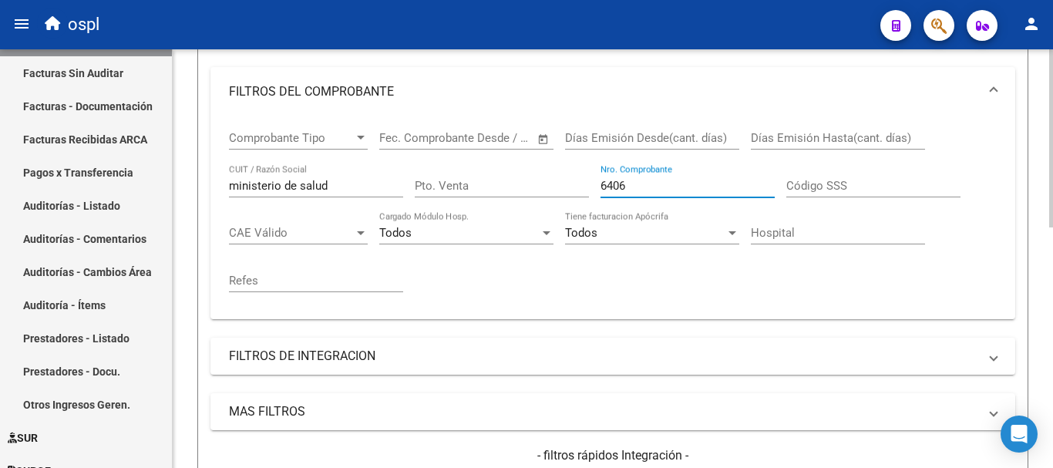
drag, startPoint x: 669, startPoint y: 186, endPoint x: 491, endPoint y: 167, distance: 179.1
click at [491, 167] on div "Comprobante Tipo Comprobante Tipo Fecha inicio – Fecha fin Fec. Comprobante Des…" at bounding box center [613, 211] width 768 height 190
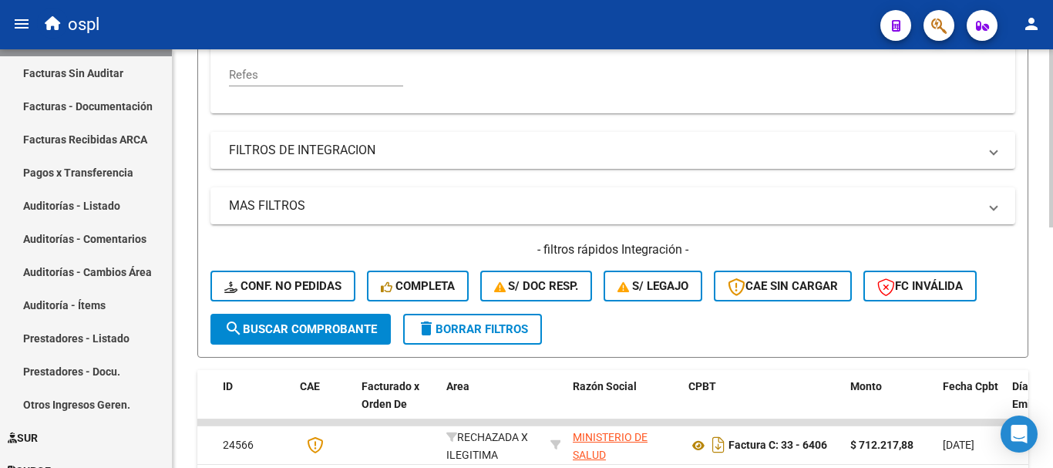
scroll to position [490, 0]
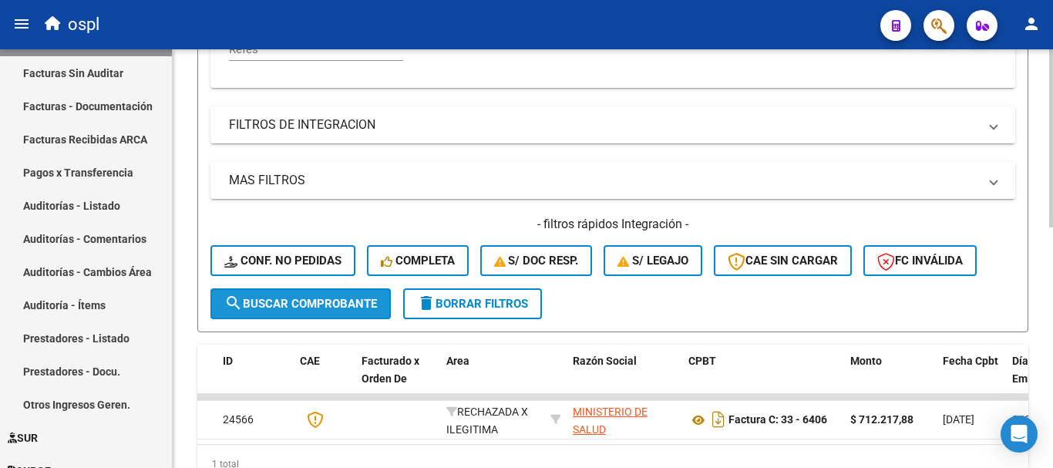
click at [324, 304] on span "search Buscar Comprobante" at bounding box center [300, 304] width 153 height 14
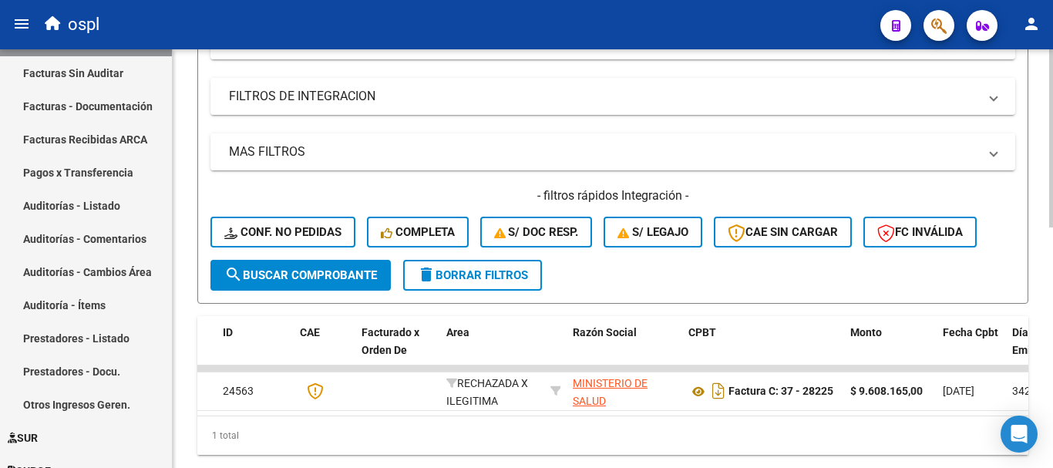
scroll to position [567, 0]
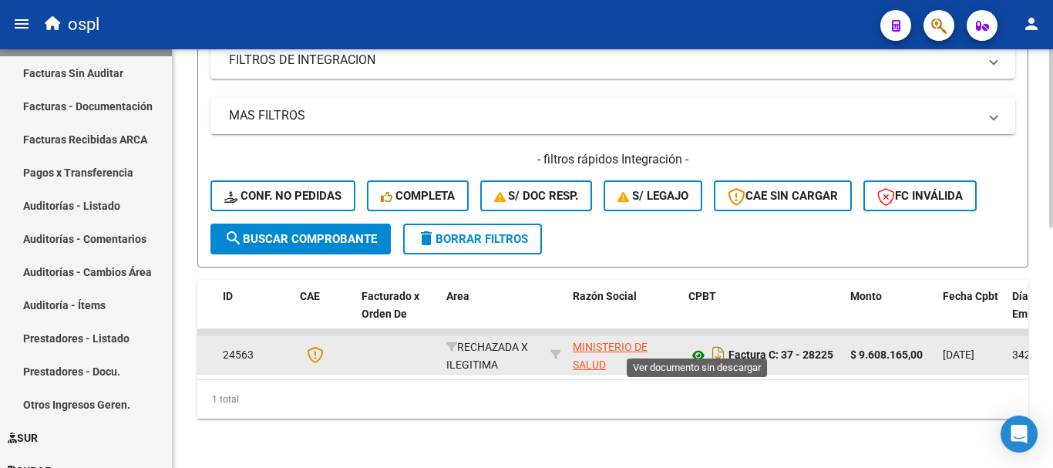
click at [695, 346] on icon at bounding box center [699, 355] width 20 height 19
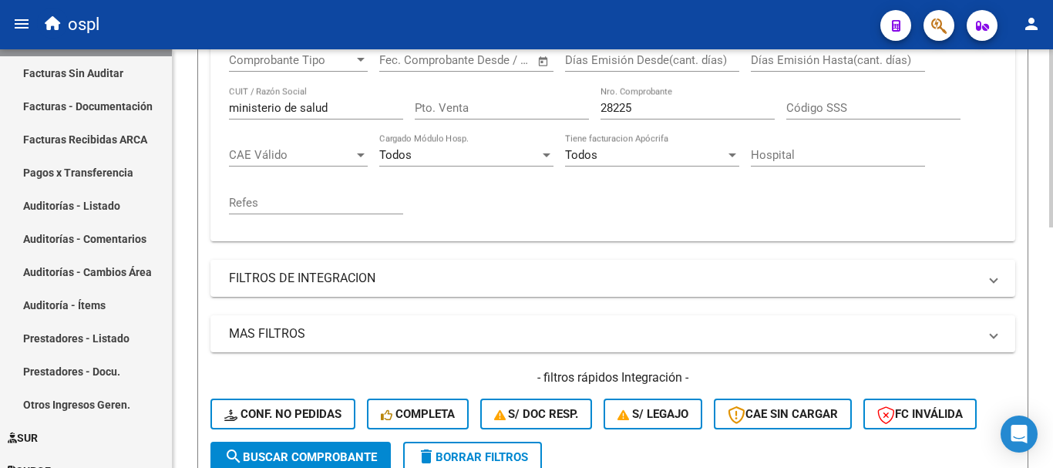
scroll to position [335, 0]
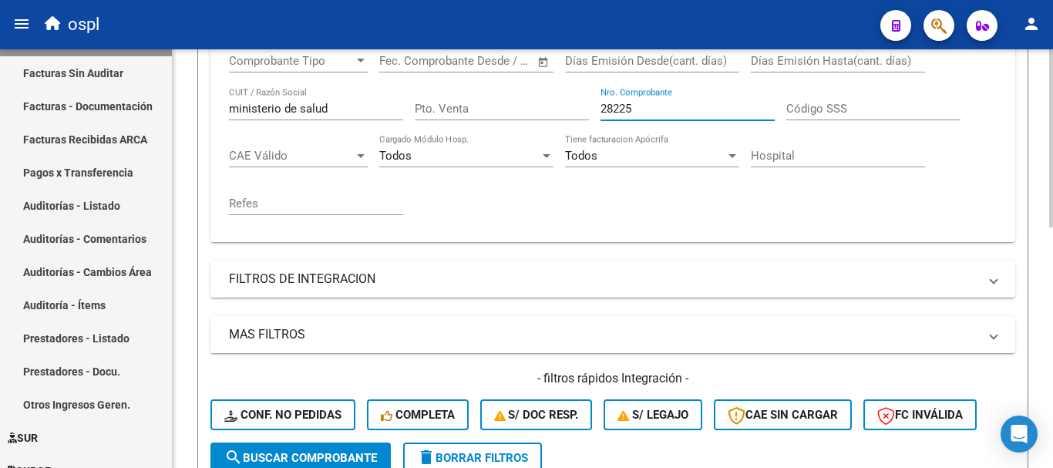
drag, startPoint x: 657, startPoint y: 108, endPoint x: 538, endPoint y: 100, distance: 119.0
click at [538, 100] on div "Comprobante Tipo Comprobante Tipo Fecha inicio – Fecha fin Fec. Comprobante Des…" at bounding box center [613, 134] width 768 height 190
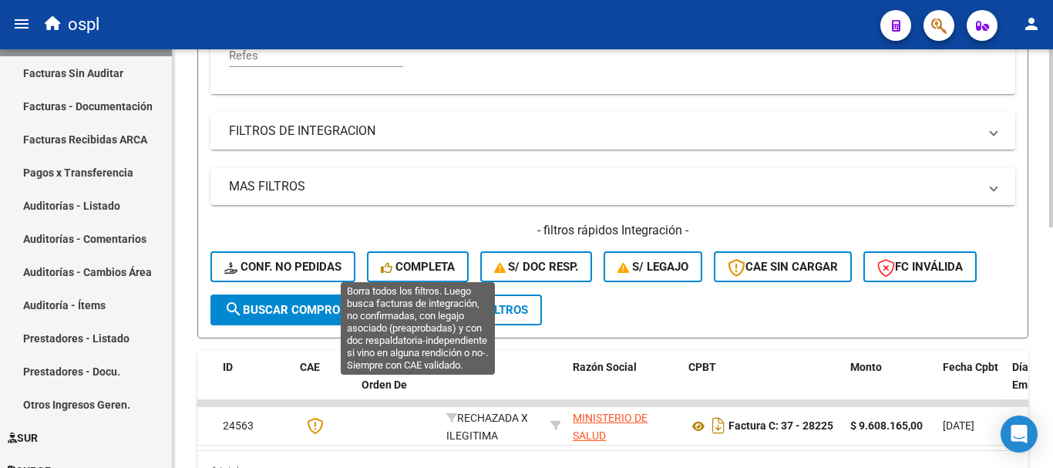
scroll to position [490, 0]
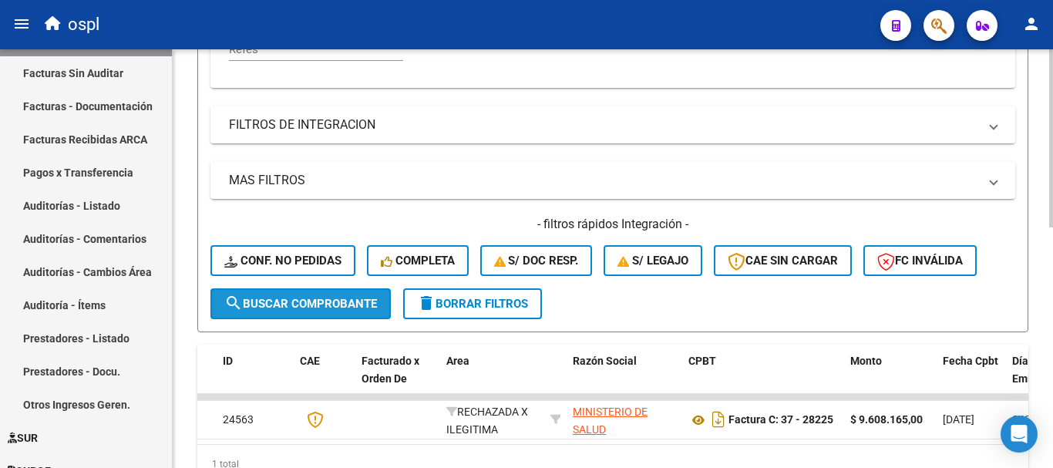
click at [343, 297] on span "search Buscar Comprobante" at bounding box center [300, 304] width 153 height 14
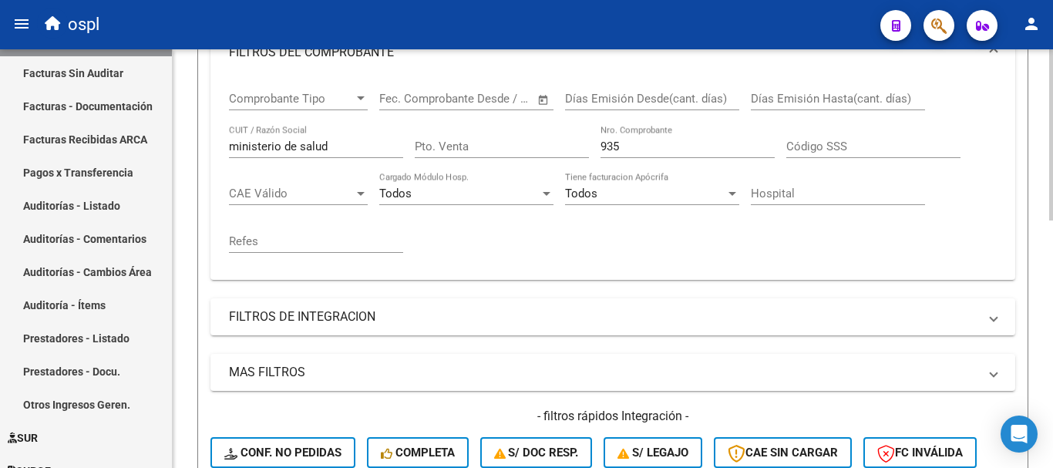
scroll to position [297, 0]
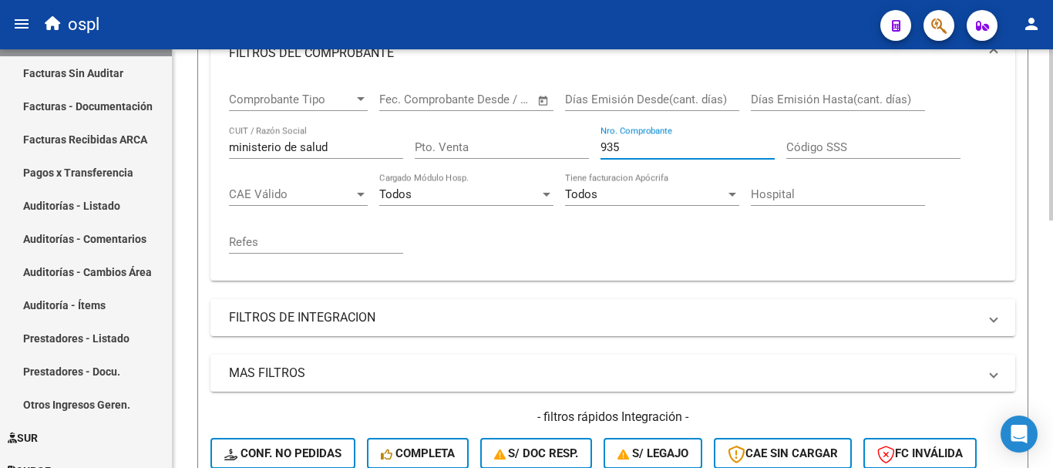
drag, startPoint x: 635, startPoint y: 149, endPoint x: 473, endPoint y: 111, distance: 167.0
click at [473, 111] on div "Comprobante Tipo Comprobante Tipo Fecha inicio – Fecha fin Fec. Comprobante Des…" at bounding box center [613, 173] width 768 height 190
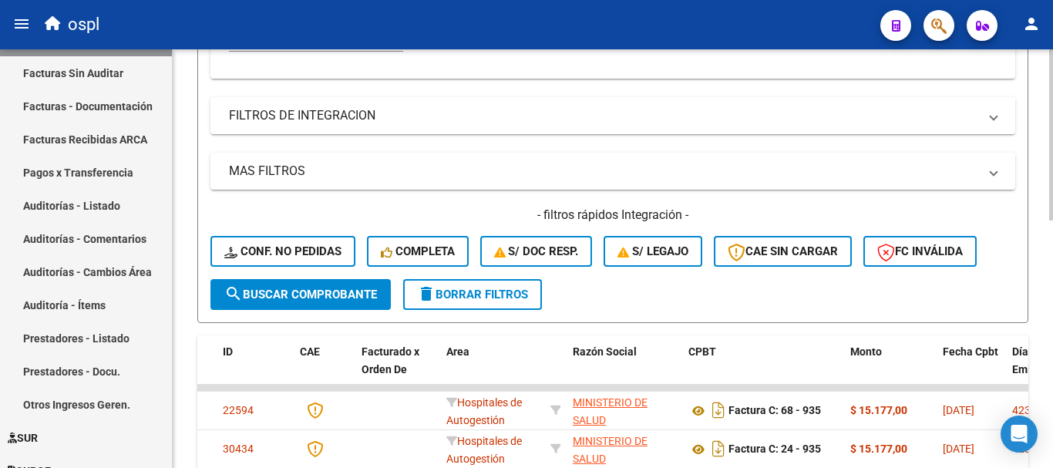
scroll to position [451, 0]
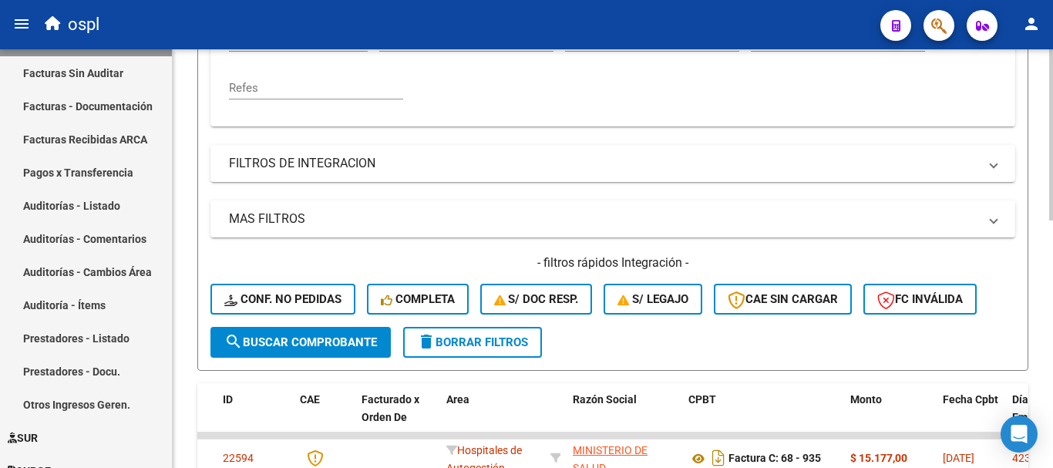
click at [353, 342] on span "search Buscar Comprobante" at bounding box center [300, 342] width 153 height 14
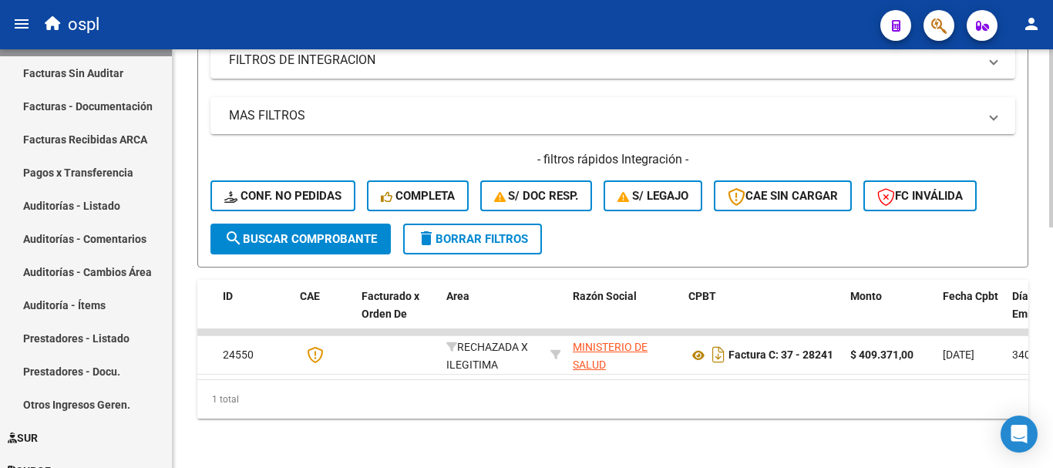
scroll to position [567, 0]
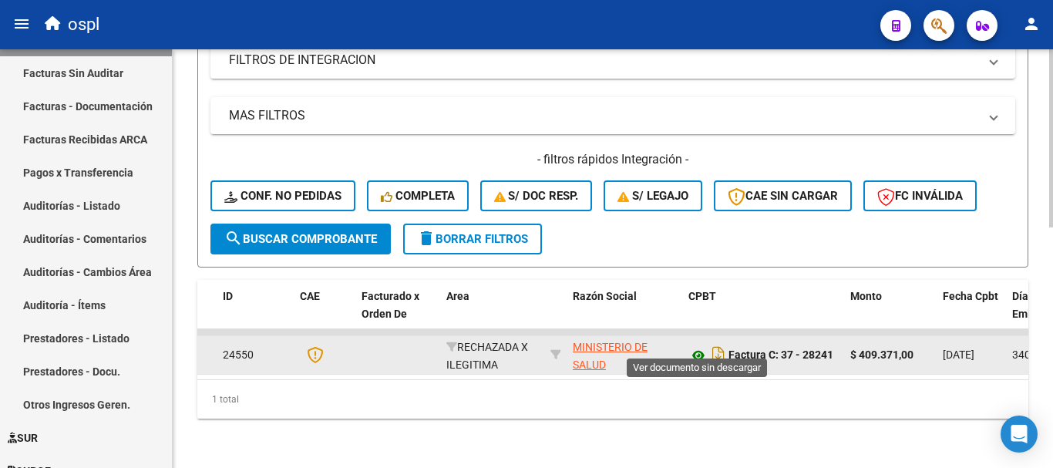
click at [692, 346] on icon at bounding box center [699, 355] width 20 height 19
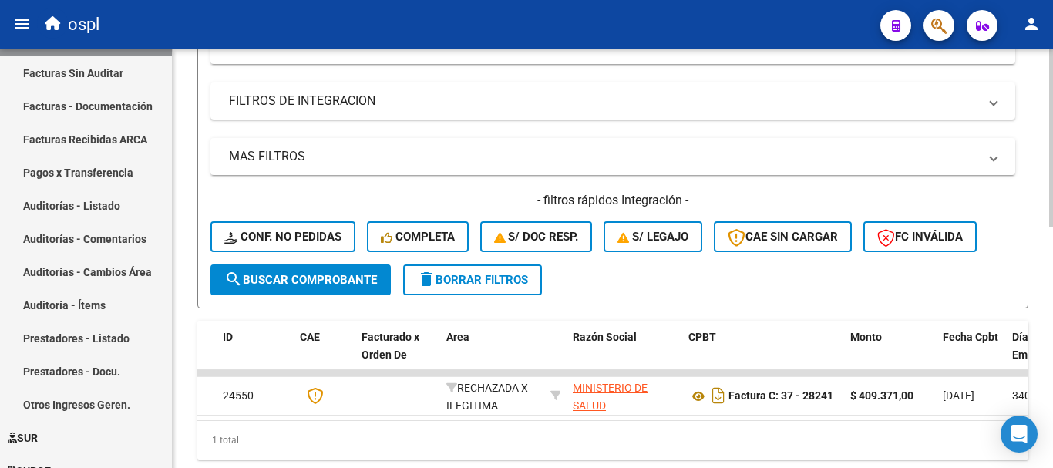
scroll to position [335, 0]
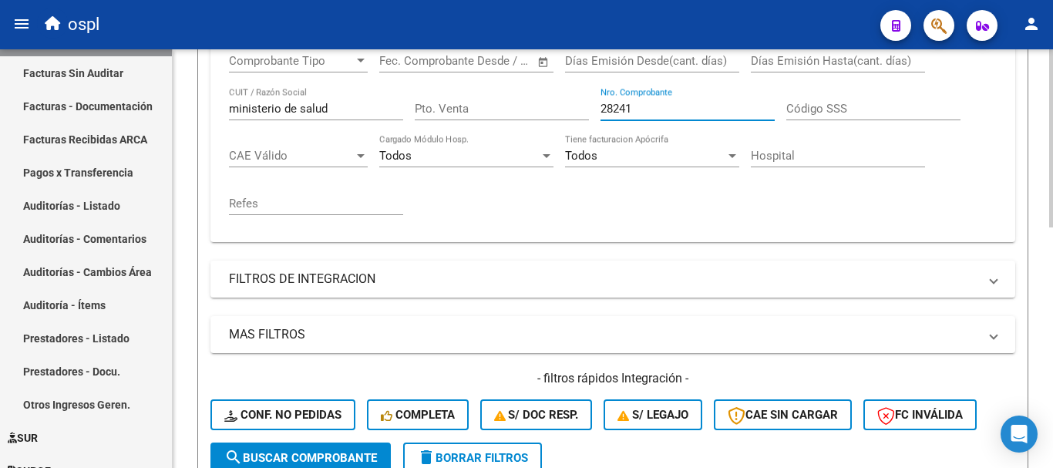
drag, startPoint x: 651, startPoint y: 106, endPoint x: 571, endPoint y: 102, distance: 79.6
click at [571, 102] on div "Comprobante Tipo Comprobante Tipo Fecha inicio – Fecha fin Fec. Comprobante Des…" at bounding box center [613, 134] width 768 height 190
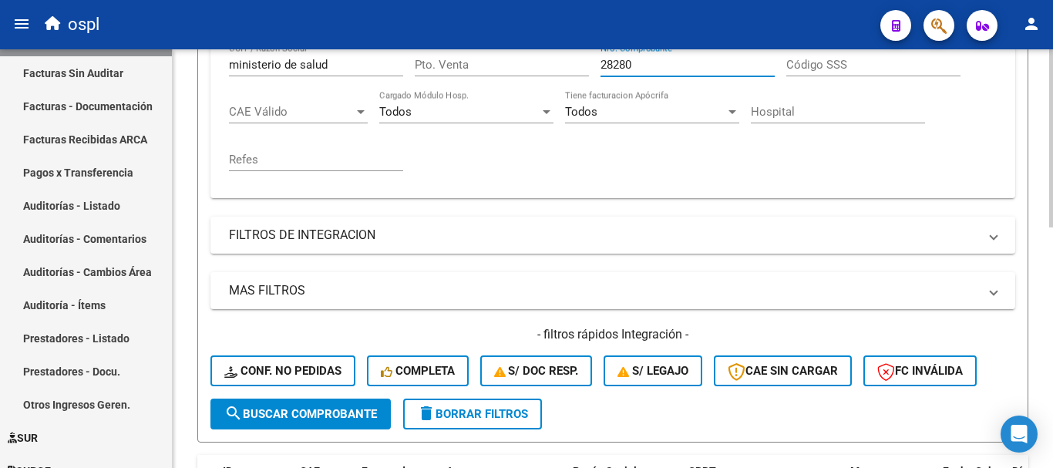
scroll to position [412, 0]
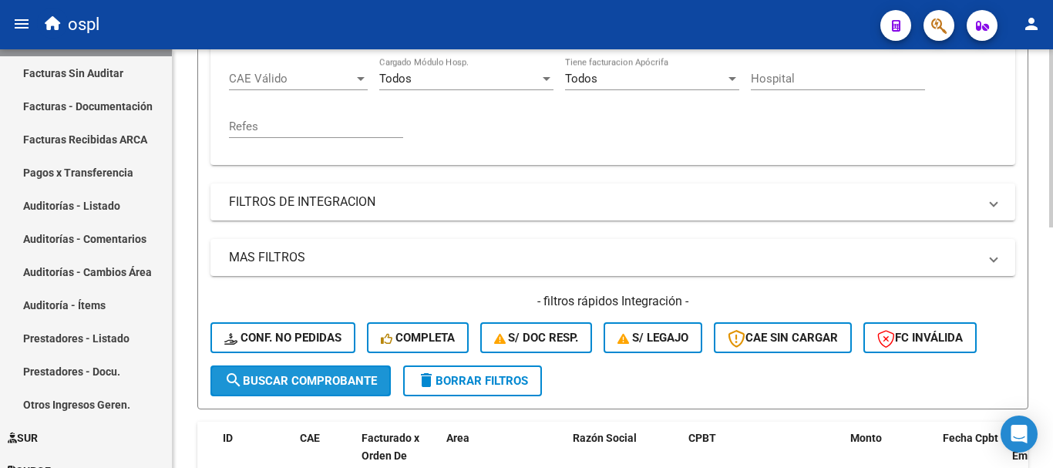
click at [368, 375] on span "search Buscar Comprobante" at bounding box center [300, 381] width 153 height 14
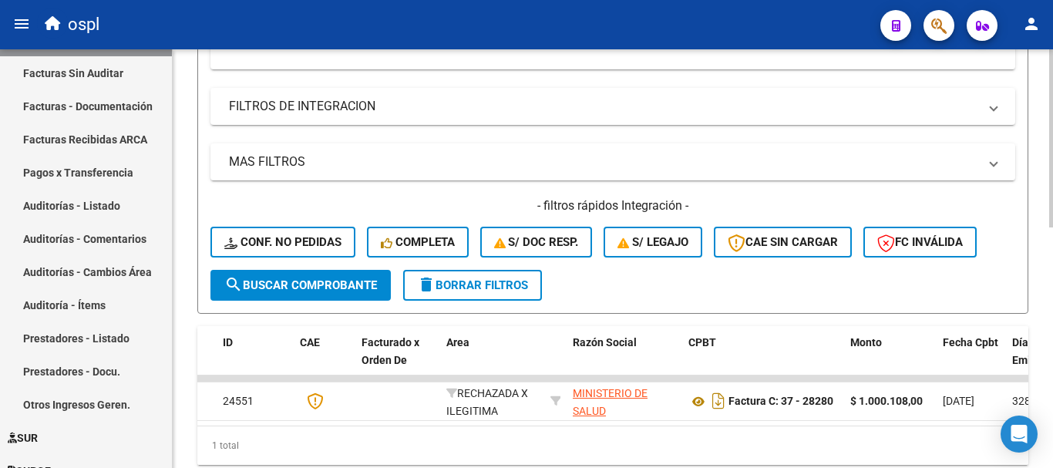
scroll to position [567, 0]
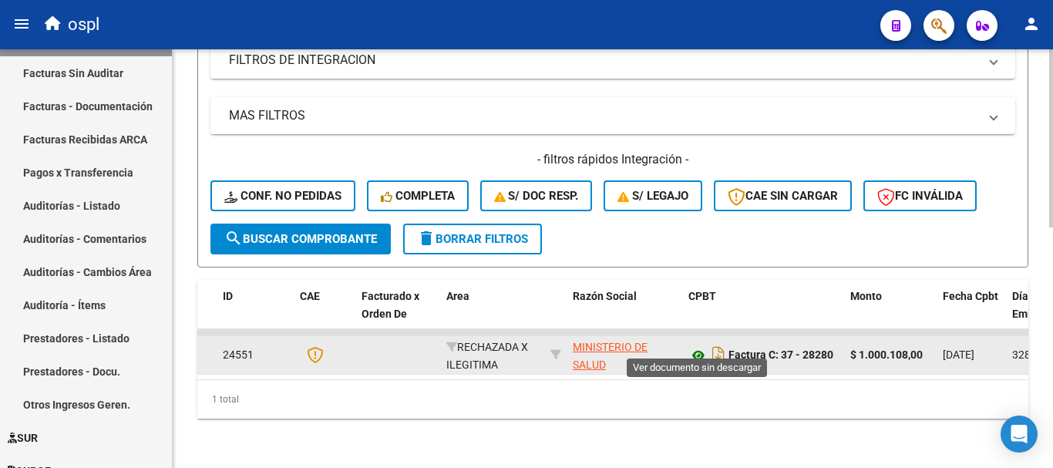
click at [699, 346] on icon at bounding box center [699, 355] width 20 height 19
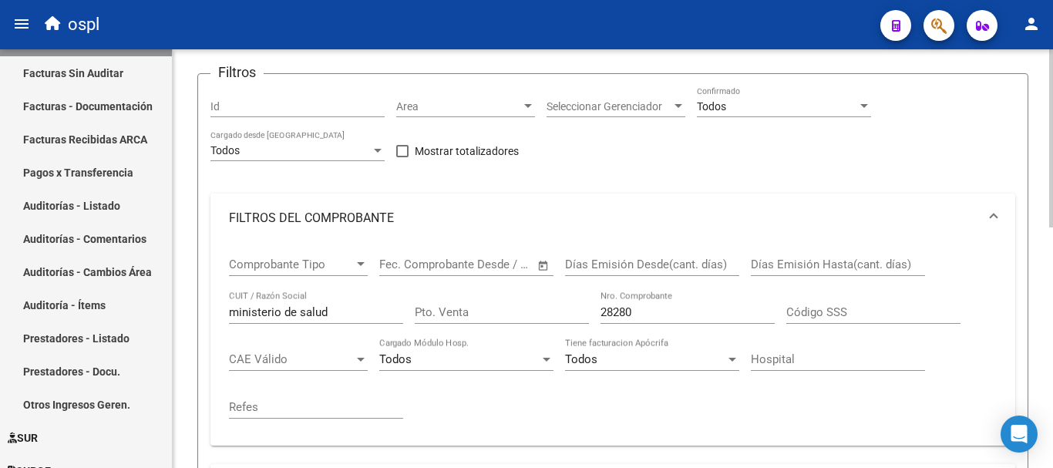
scroll to position [104, 0]
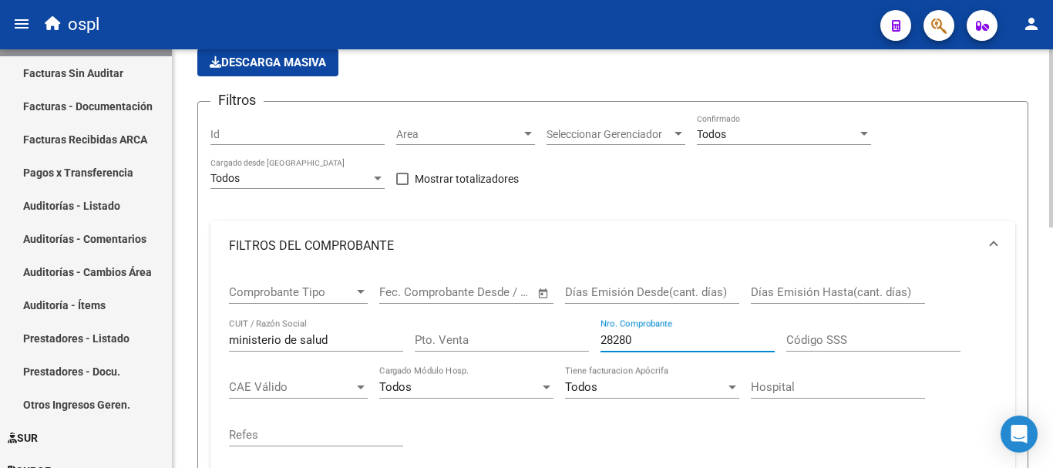
drag, startPoint x: 644, startPoint y: 339, endPoint x: 516, endPoint y: 342, distance: 128.0
click at [519, 342] on div "Comprobante Tipo Comprobante Tipo Fecha inicio – Fecha fin Fec. Comprobante Des…" at bounding box center [613, 366] width 768 height 190
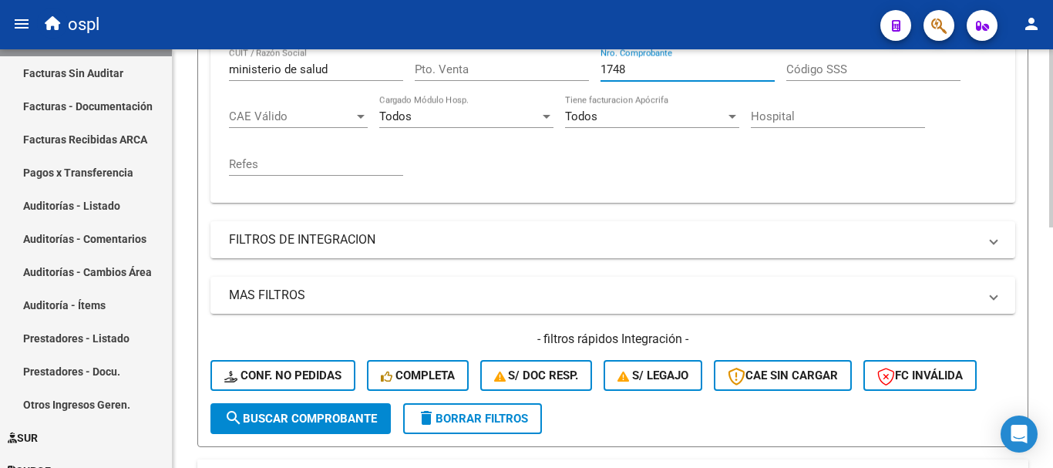
scroll to position [412, 0]
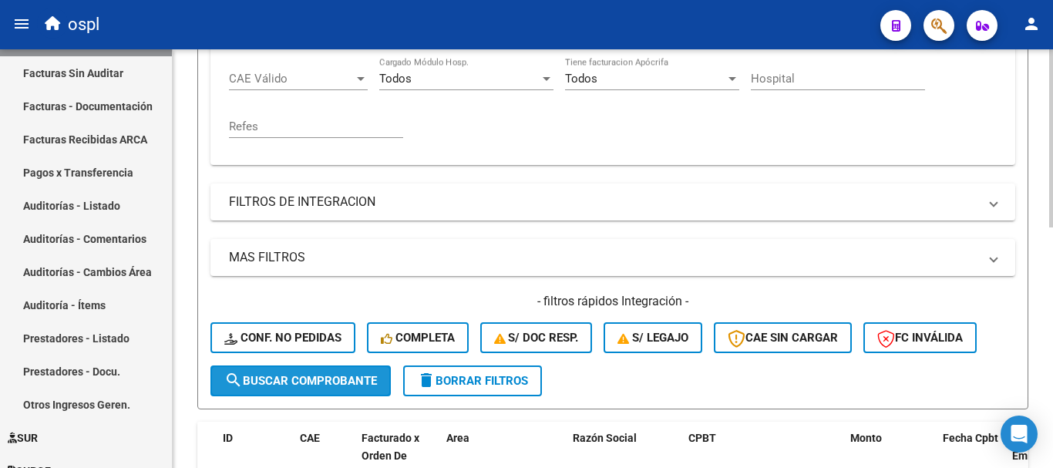
click at [333, 388] on button "search Buscar Comprobante" at bounding box center [300, 380] width 180 height 31
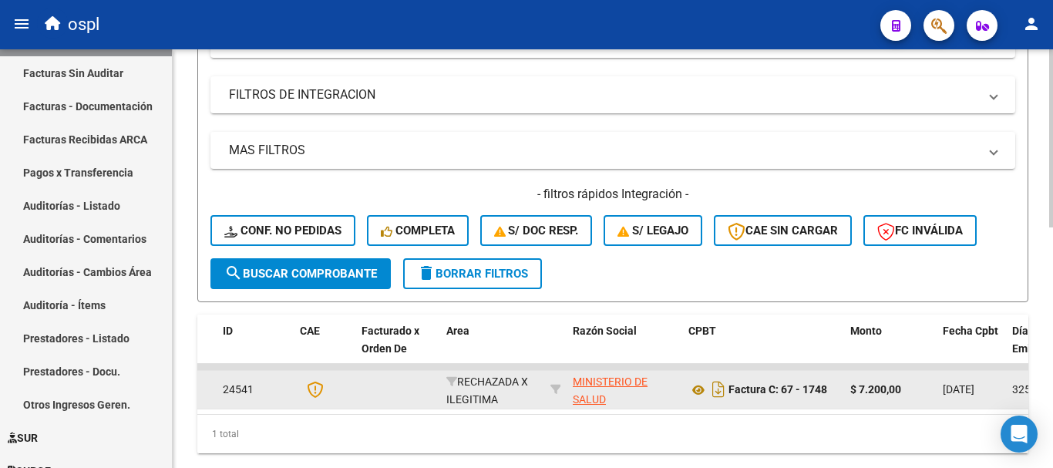
scroll to position [567, 0]
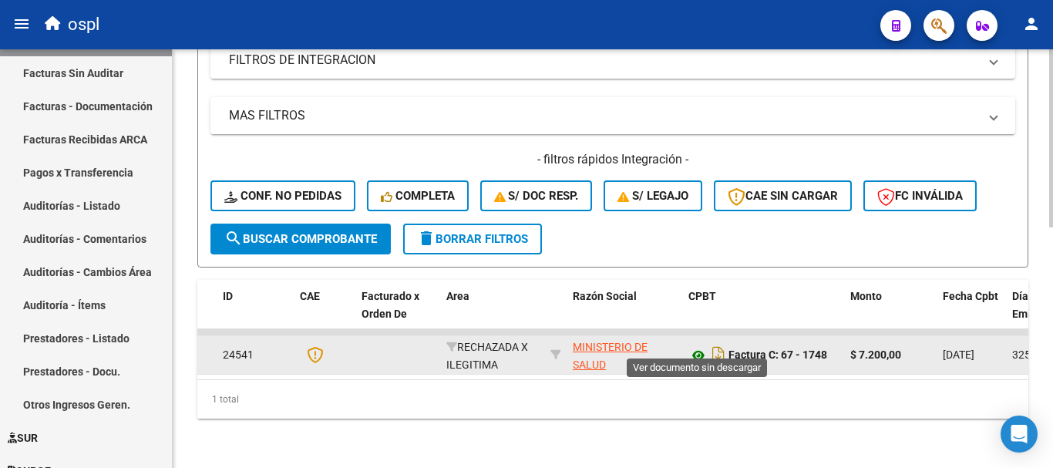
click at [701, 346] on icon at bounding box center [699, 355] width 20 height 19
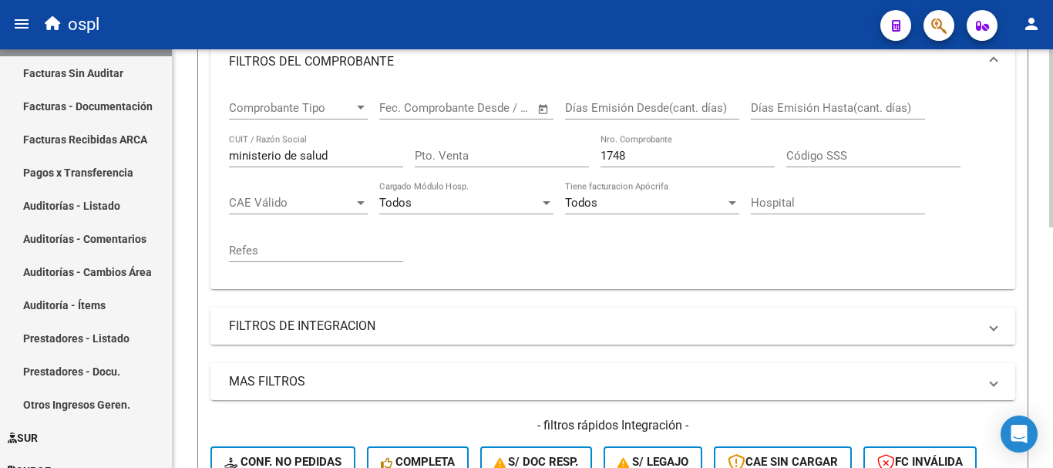
scroll to position [258, 0]
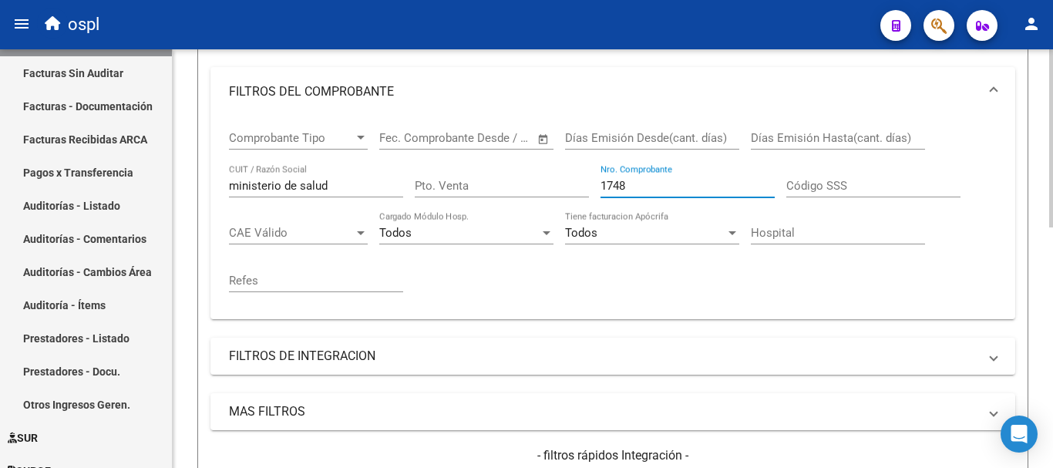
drag, startPoint x: 650, startPoint y: 184, endPoint x: 521, endPoint y: 180, distance: 128.8
click at [521, 180] on div "Comprobante Tipo Comprobante Tipo Fecha inicio – Fecha fin Fec. Comprobante Des…" at bounding box center [613, 211] width 768 height 190
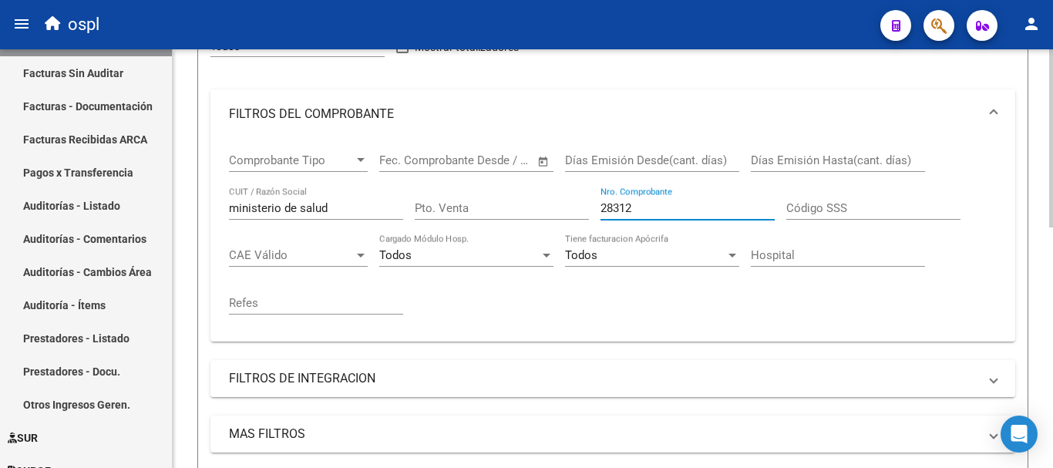
scroll to position [567, 0]
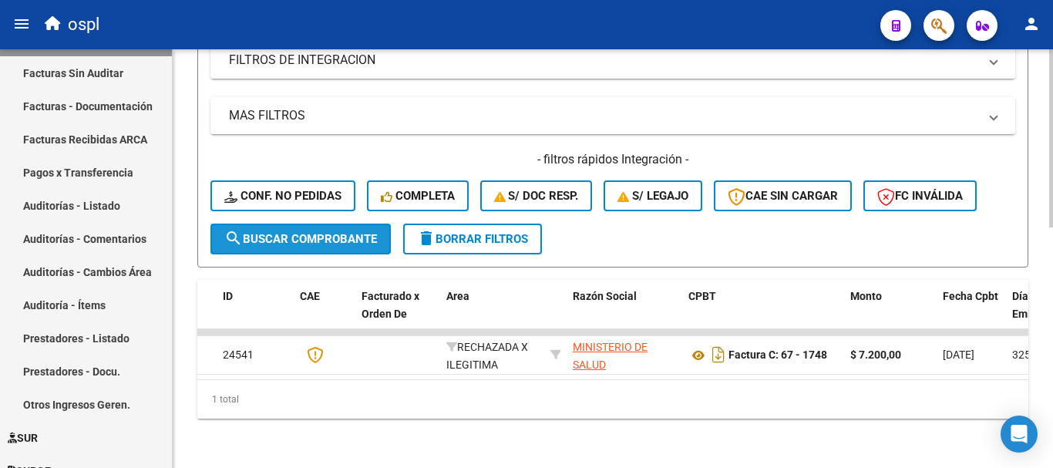
click at [318, 232] on span "search Buscar Comprobante" at bounding box center [300, 239] width 153 height 14
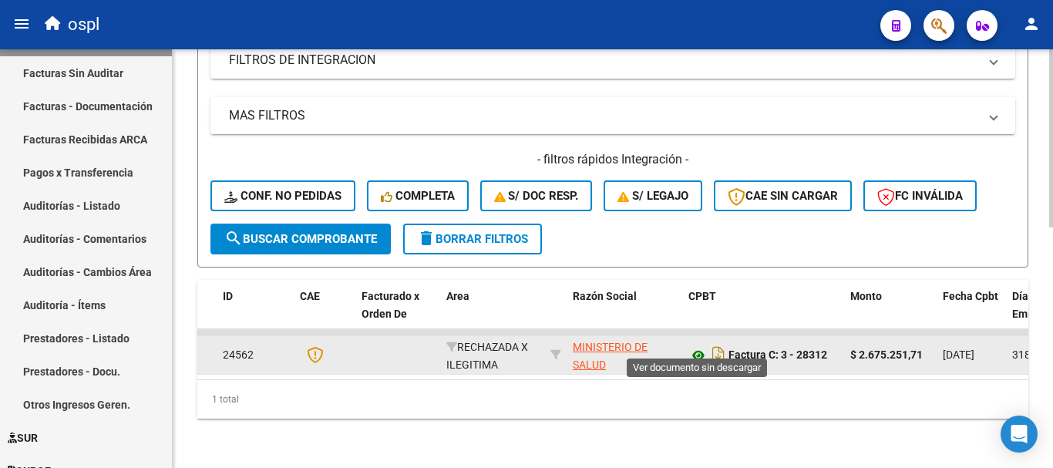
click at [697, 346] on icon at bounding box center [699, 355] width 20 height 19
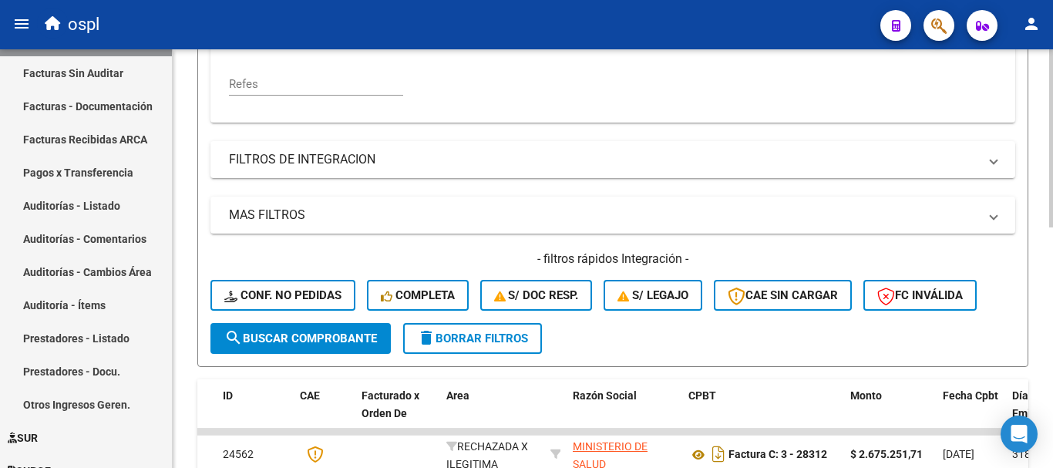
scroll to position [335, 0]
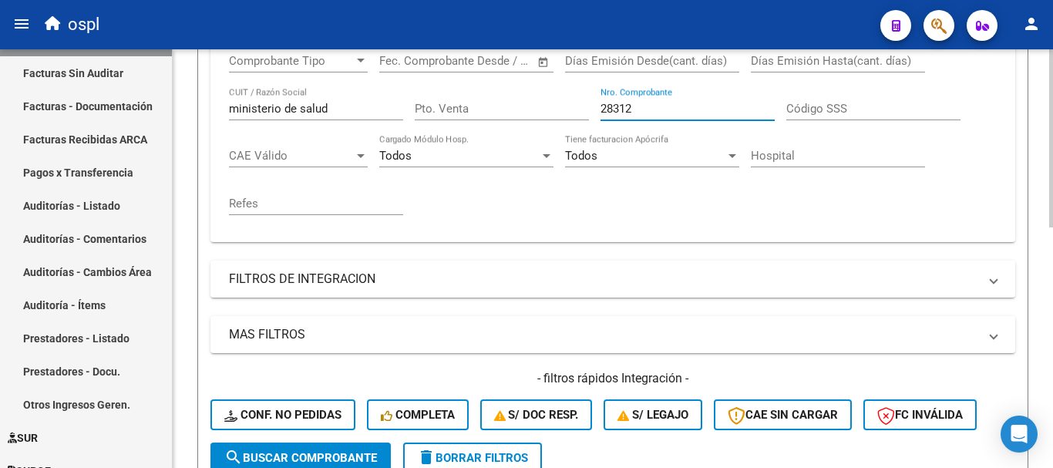
drag, startPoint x: 650, startPoint y: 105, endPoint x: 535, endPoint y: 93, distance: 115.5
click at [535, 93] on div "Comprobante Tipo Comprobante Tipo Fecha inicio – Fecha fin Fec. Comprobante Des…" at bounding box center [613, 134] width 768 height 190
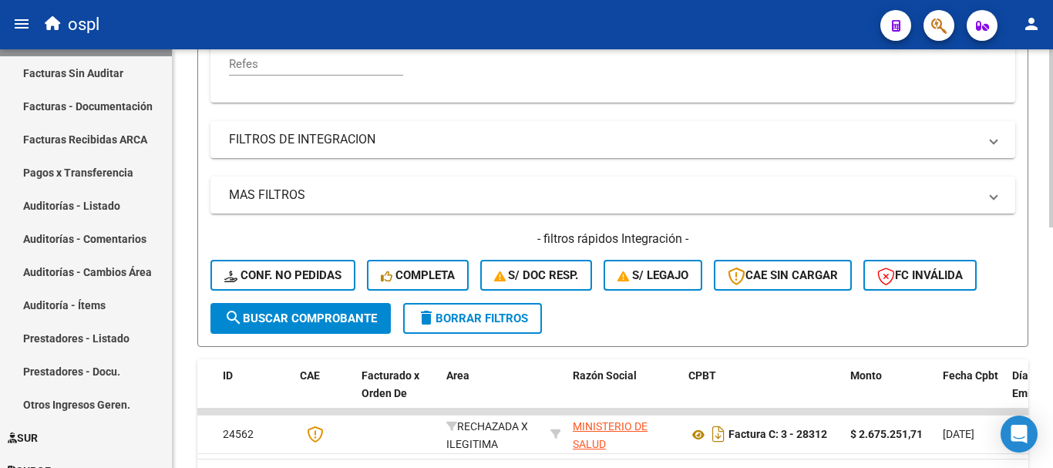
scroll to position [490, 0]
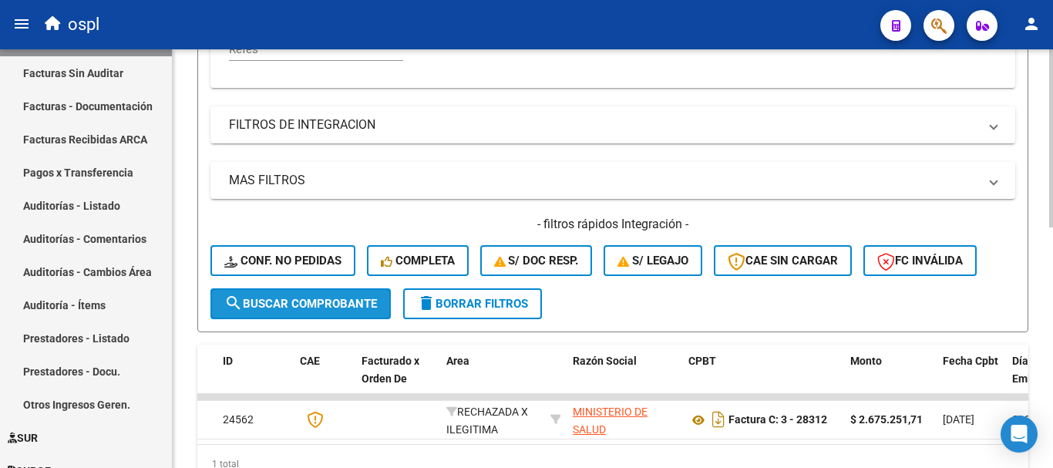
click at [355, 311] on button "search Buscar Comprobante" at bounding box center [300, 303] width 180 height 31
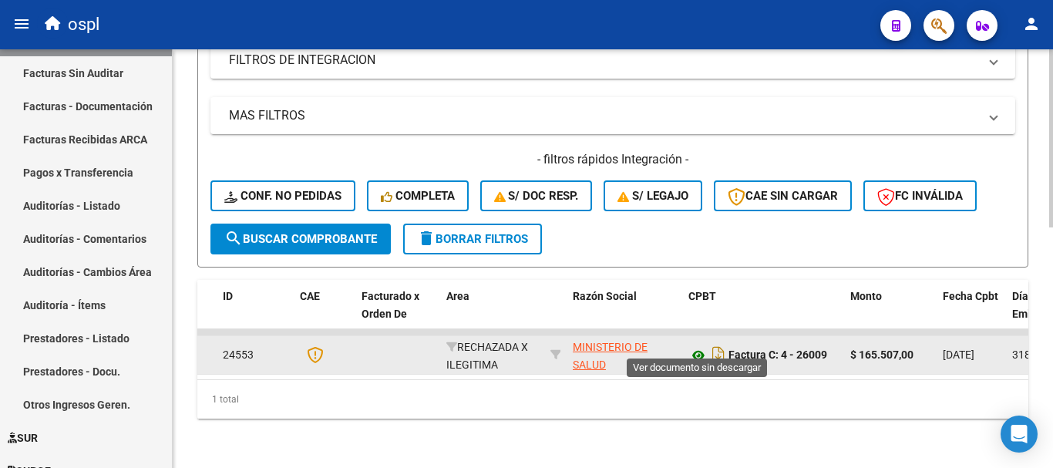
click at [693, 346] on icon at bounding box center [699, 355] width 20 height 19
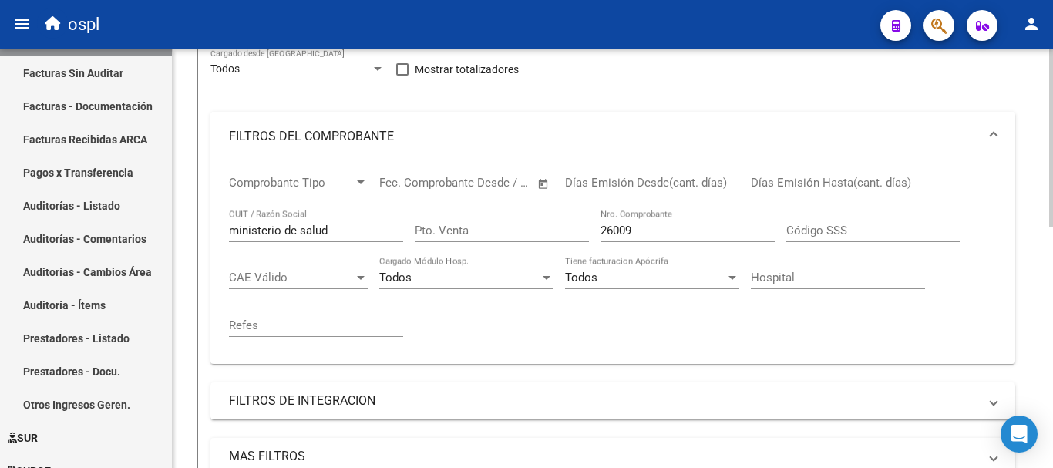
scroll to position [181, 0]
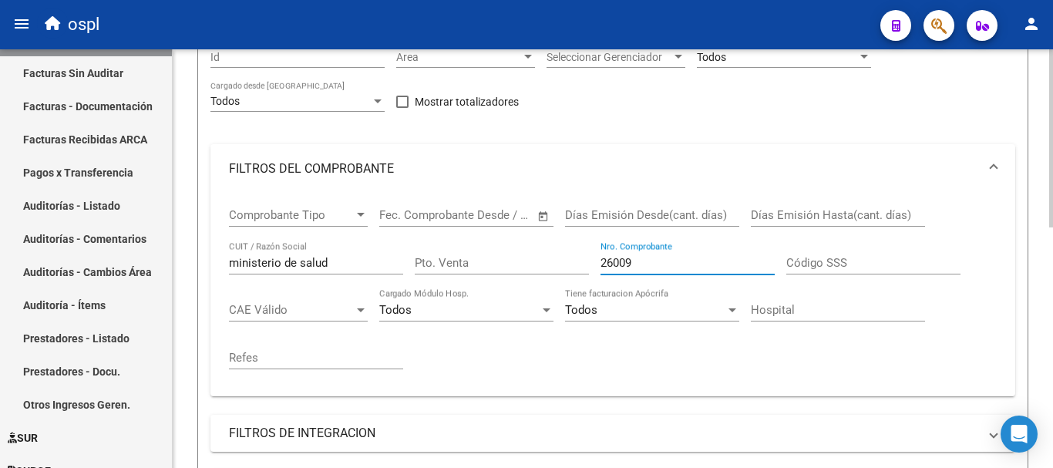
drag, startPoint x: 662, startPoint y: 264, endPoint x: 505, endPoint y: 239, distance: 158.5
click at [507, 240] on div "Comprobante Tipo Comprobante Tipo Fecha inicio – Fecha fin Fec. Comprobante Des…" at bounding box center [613, 289] width 768 height 190
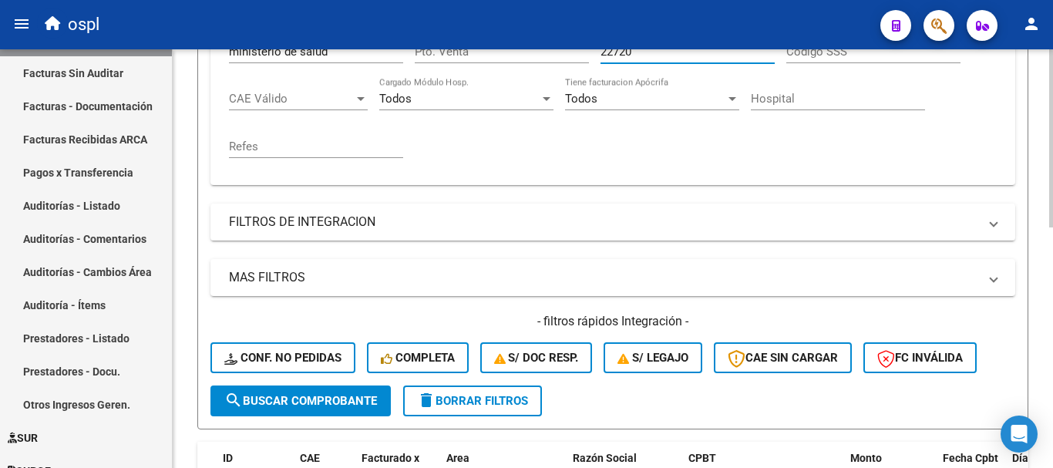
scroll to position [412, 0]
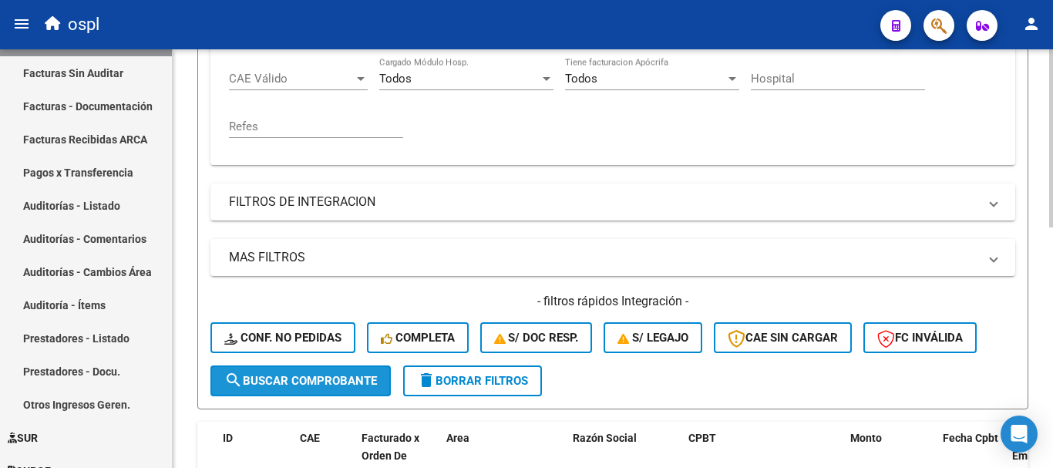
click at [327, 383] on span "search Buscar Comprobante" at bounding box center [300, 381] width 153 height 14
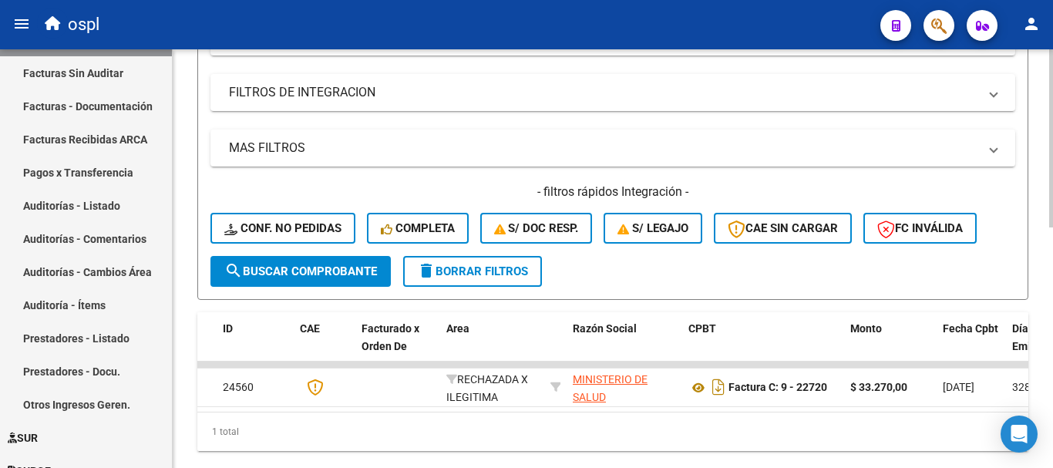
scroll to position [567, 0]
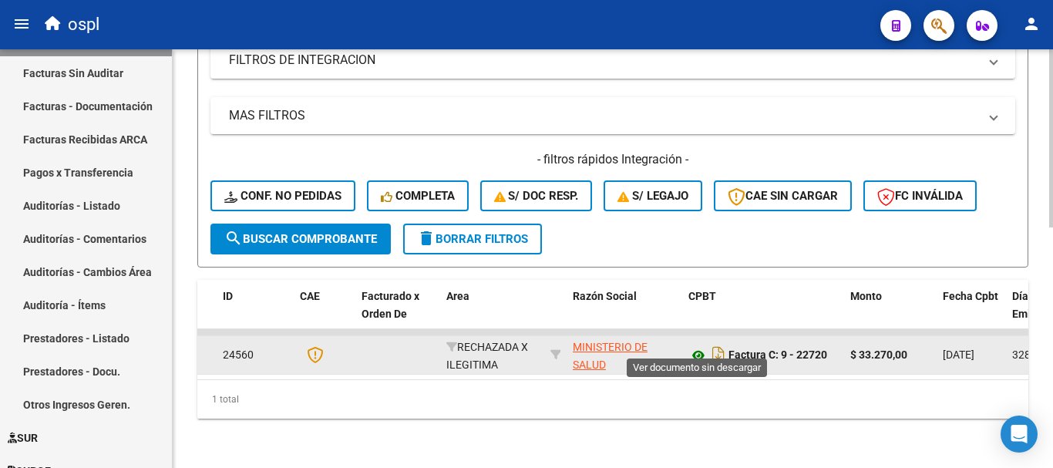
click at [698, 346] on icon at bounding box center [699, 355] width 20 height 19
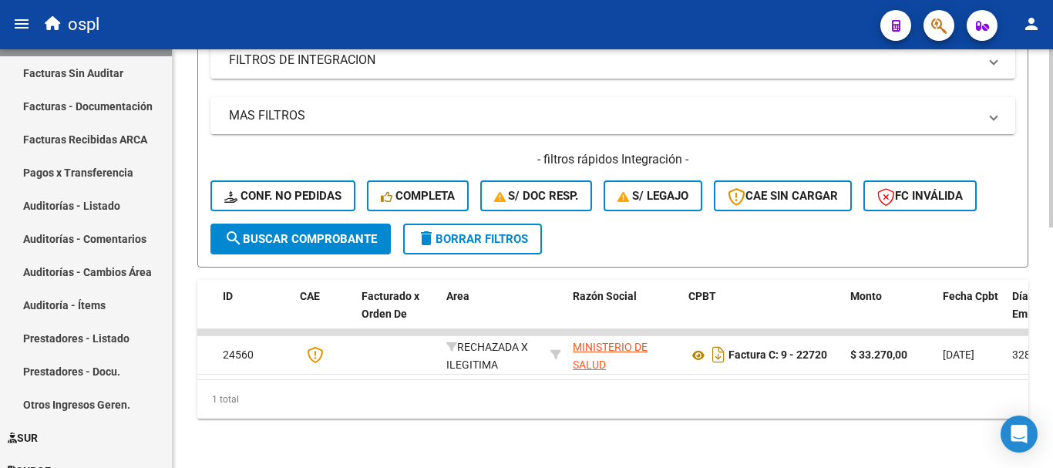
scroll to position [258, 0]
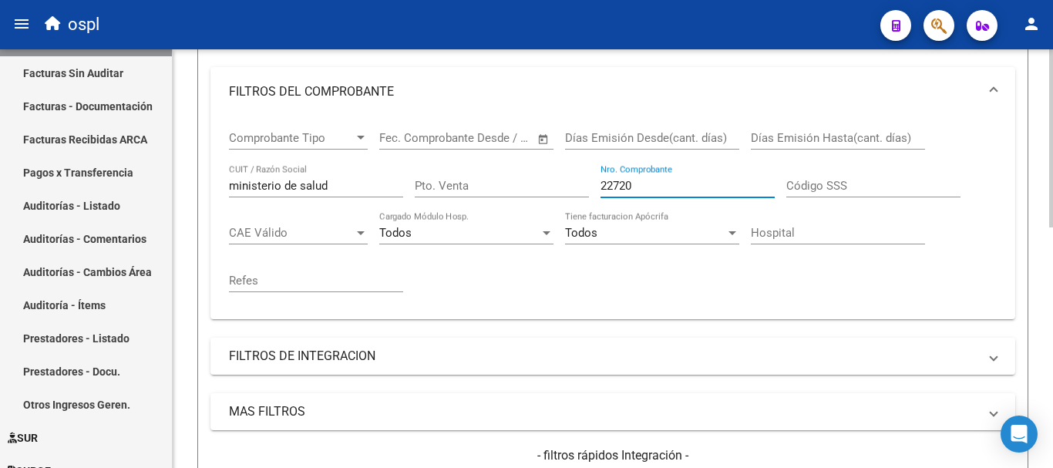
drag, startPoint x: 655, startPoint y: 187, endPoint x: 472, endPoint y: 154, distance: 185.7
click at [473, 154] on div "Comprobante Tipo Comprobante Tipo Fecha inicio – Fecha fin Fec. Comprobante Des…" at bounding box center [613, 211] width 768 height 190
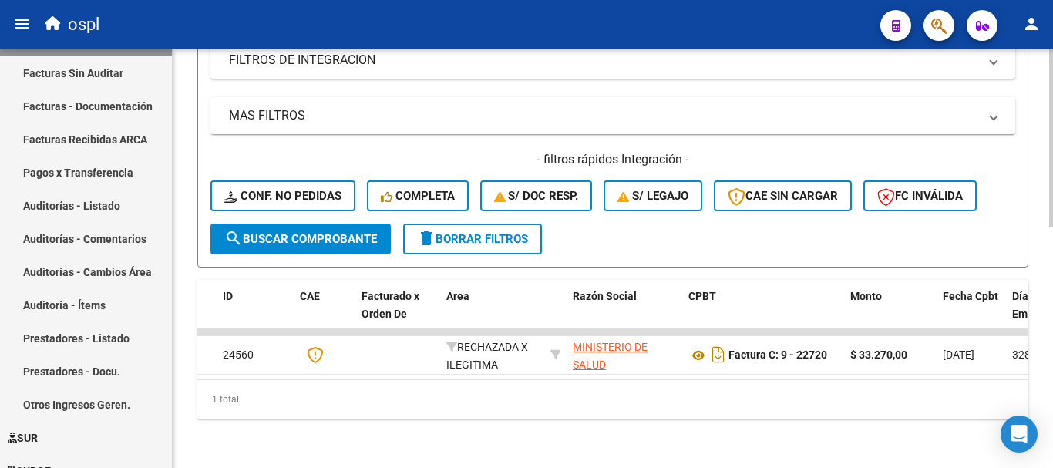
scroll to position [567, 0]
click at [311, 232] on span "search Buscar Comprobante" at bounding box center [300, 239] width 153 height 14
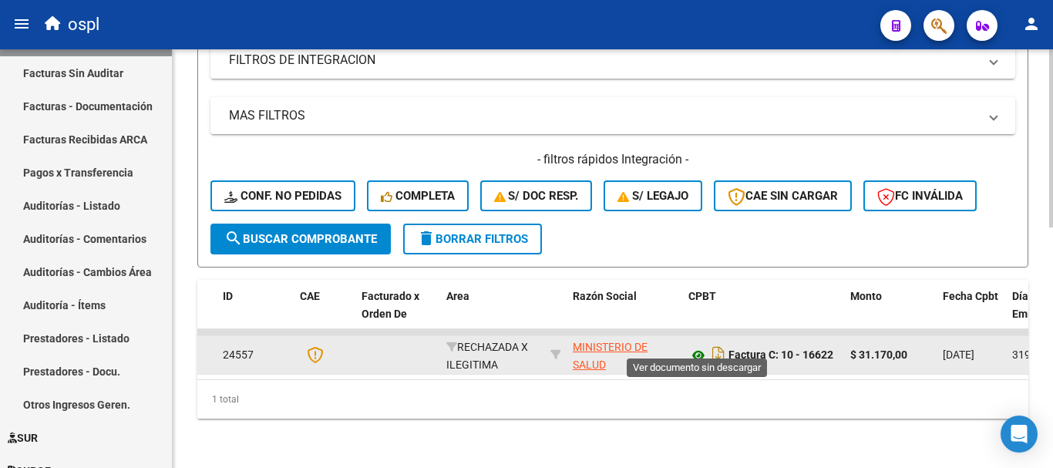
click at [701, 346] on icon at bounding box center [699, 355] width 20 height 19
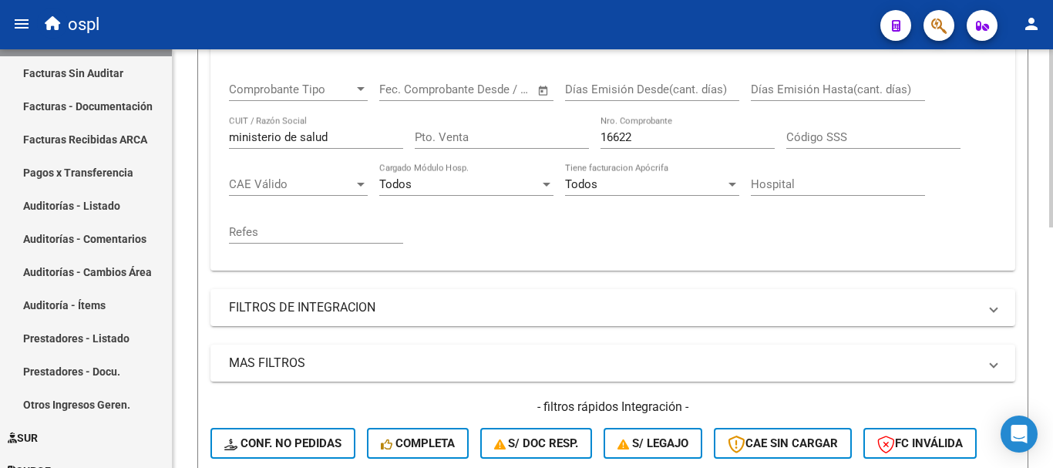
scroll to position [258, 0]
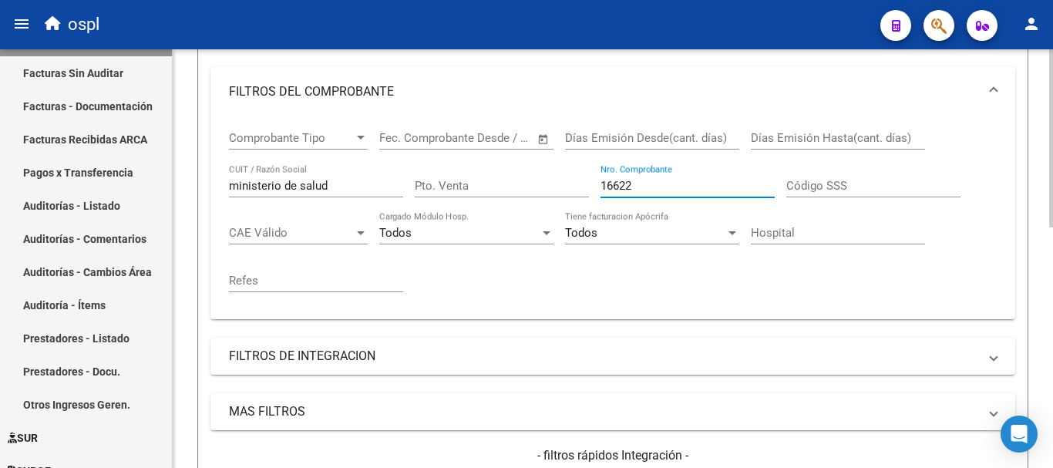
drag, startPoint x: 694, startPoint y: 189, endPoint x: 500, endPoint y: 164, distance: 195.1
click at [500, 164] on div "Comprobante Tipo Comprobante Tipo Fecha inicio – Fecha fin Fec. Comprobante Des…" at bounding box center [613, 211] width 768 height 190
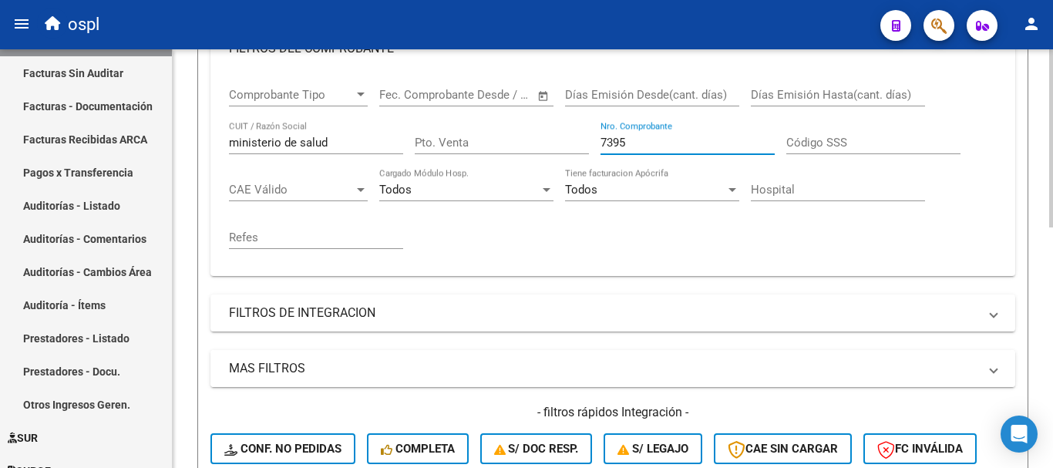
scroll to position [412, 0]
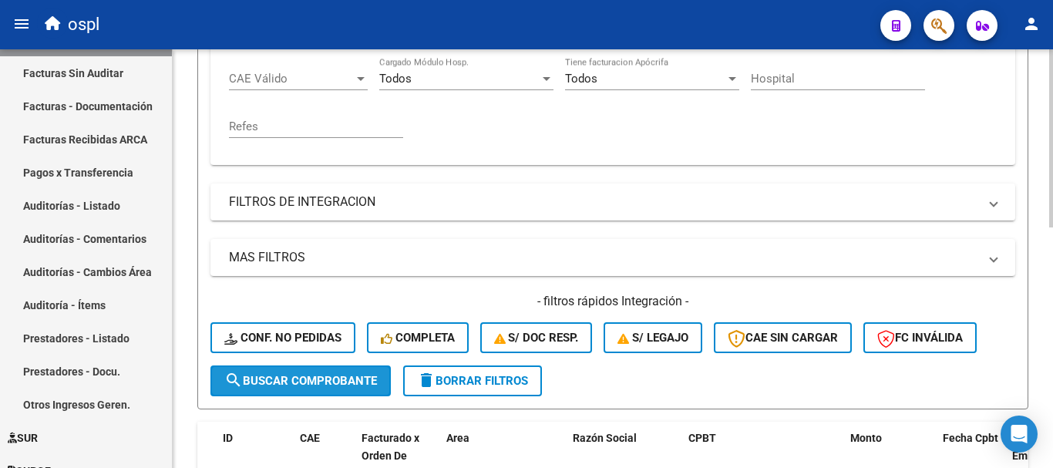
click at [347, 385] on span "search Buscar Comprobante" at bounding box center [300, 381] width 153 height 14
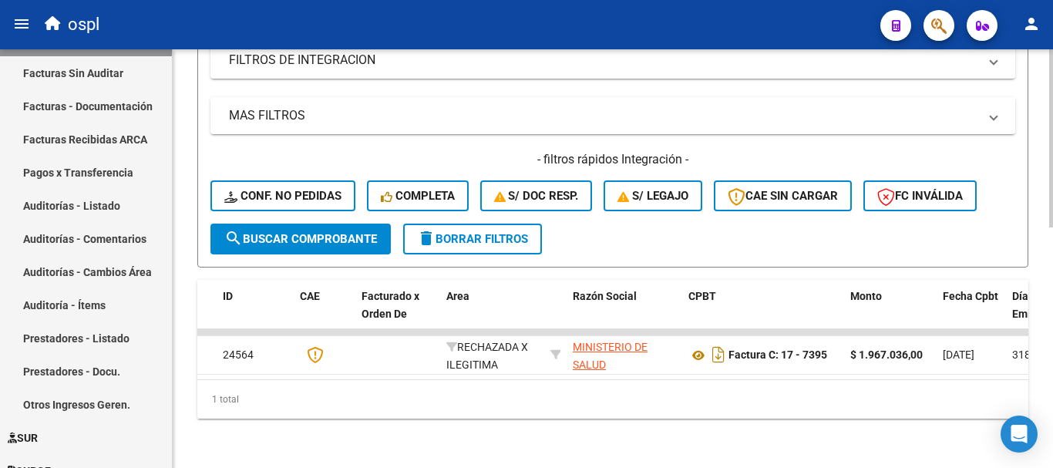
scroll to position [567, 0]
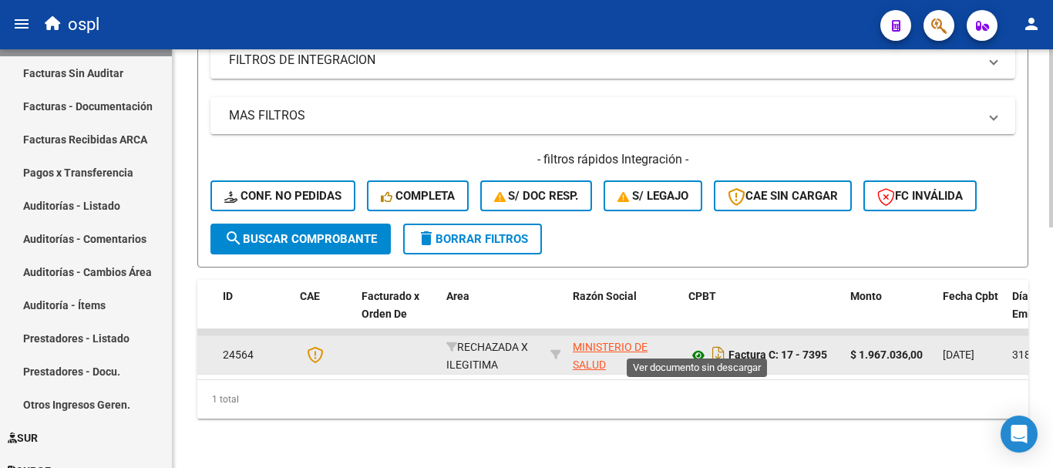
click at [696, 346] on icon at bounding box center [699, 355] width 20 height 19
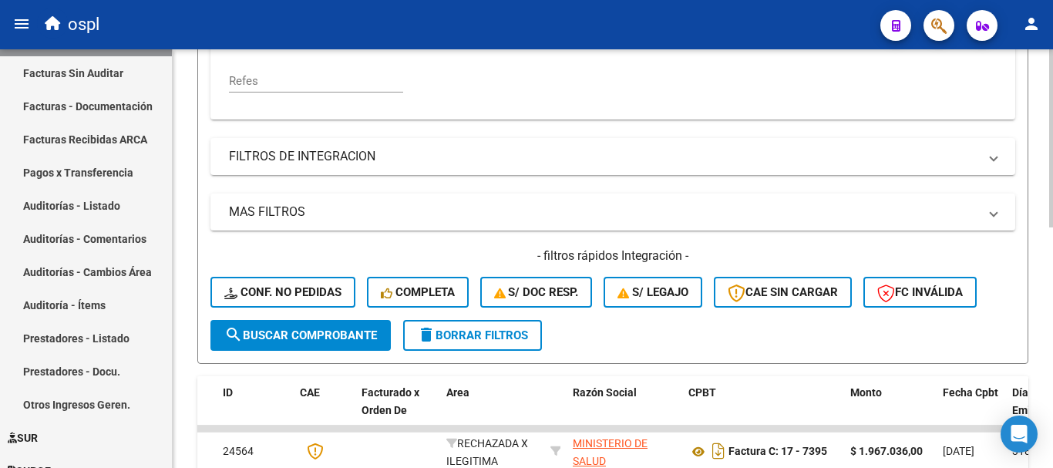
scroll to position [258, 0]
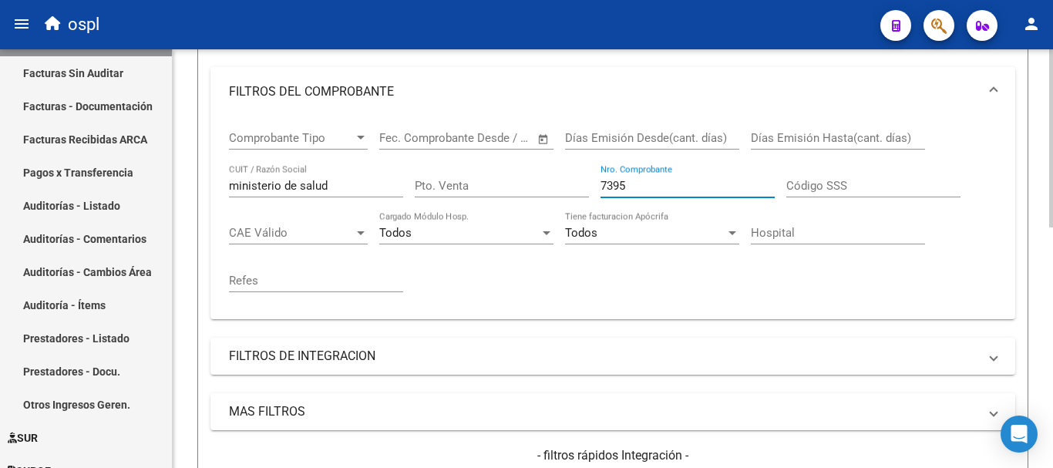
drag, startPoint x: 647, startPoint y: 178, endPoint x: 456, endPoint y: 159, distance: 191.4
click at [456, 159] on div "Comprobante Tipo Comprobante Tipo Fecha inicio – Fecha fin Fec. Comprobante Des…" at bounding box center [613, 211] width 768 height 190
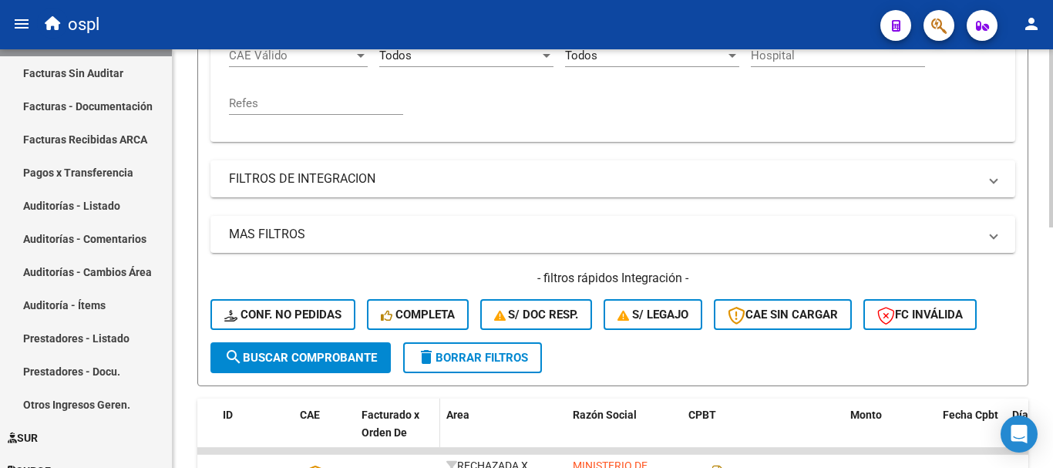
scroll to position [490, 0]
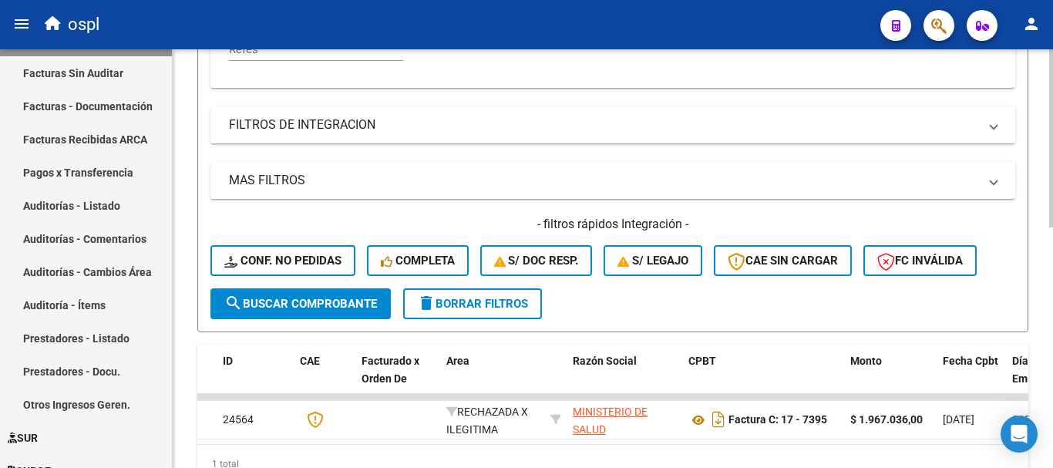
click at [359, 301] on span "search Buscar Comprobante" at bounding box center [300, 304] width 153 height 14
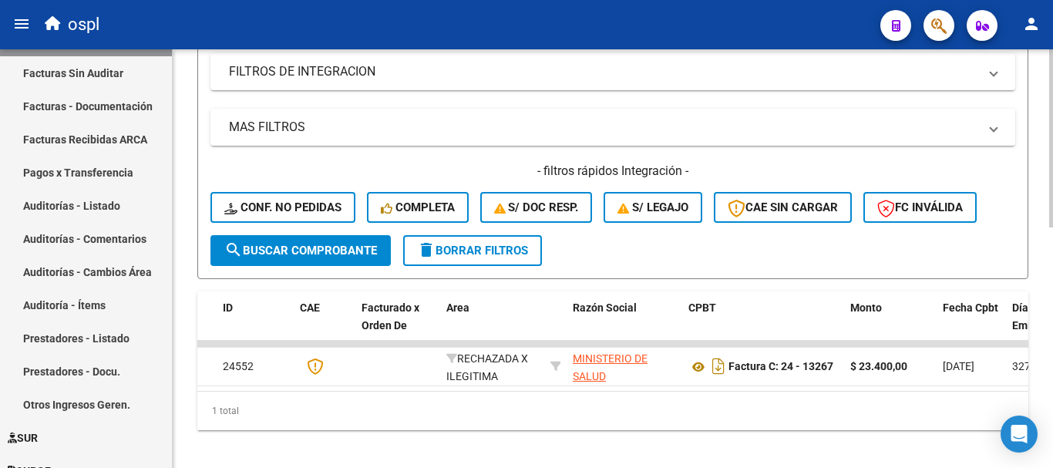
scroll to position [567, 0]
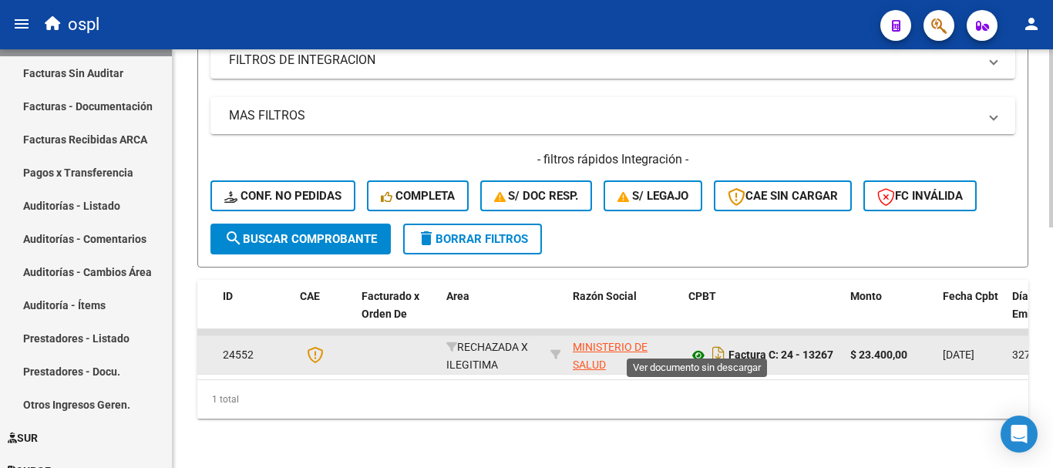
click at [696, 346] on icon at bounding box center [699, 355] width 20 height 19
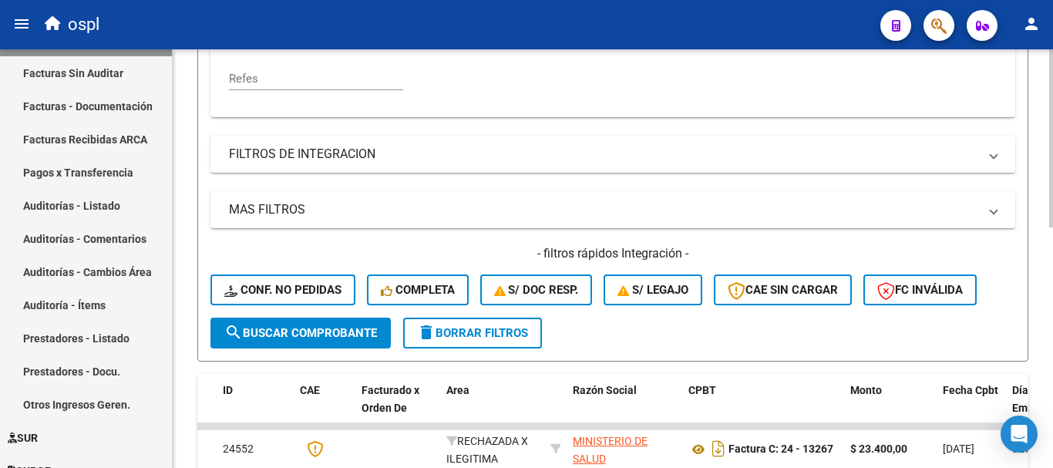
scroll to position [258, 0]
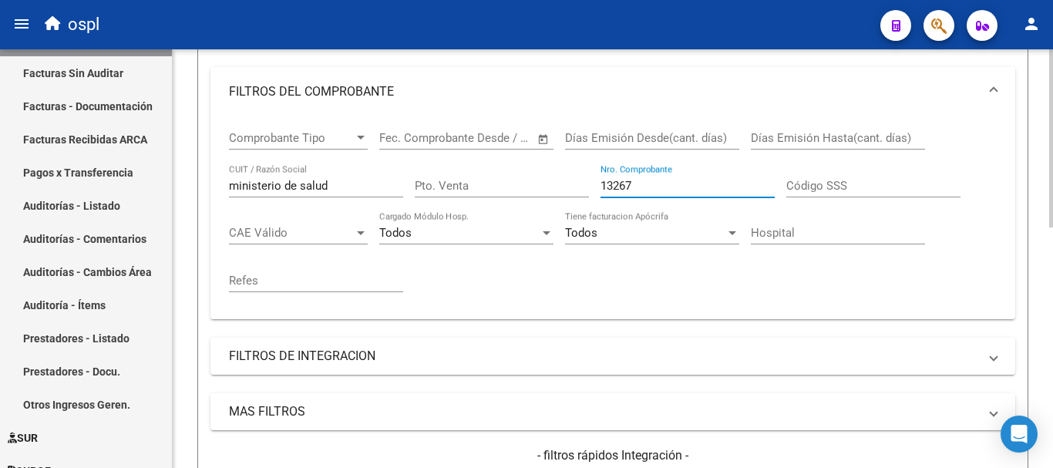
drag, startPoint x: 662, startPoint y: 181, endPoint x: 406, endPoint y: 155, distance: 257.3
click at [408, 155] on div "Comprobante Tipo Comprobante Tipo Fecha inicio – Fecha fin Fec. Comprobante Des…" at bounding box center [613, 211] width 768 height 190
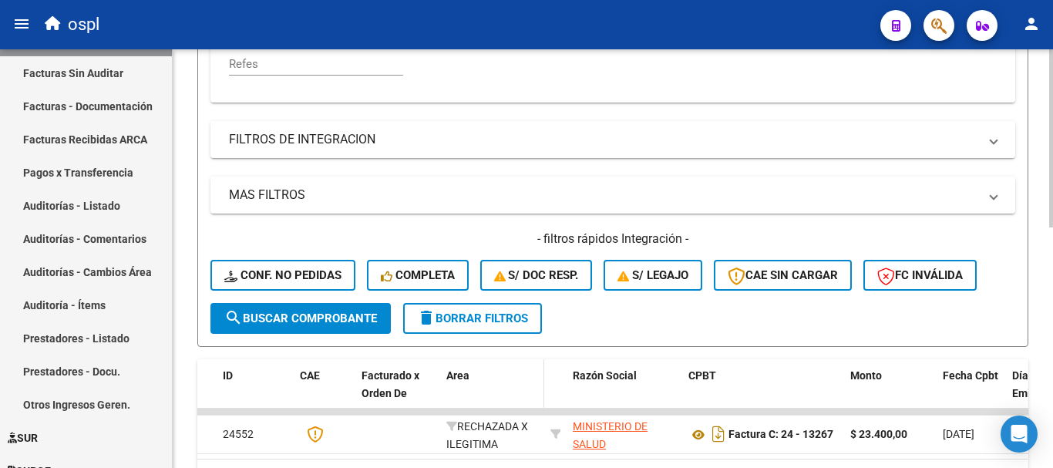
scroll to position [490, 0]
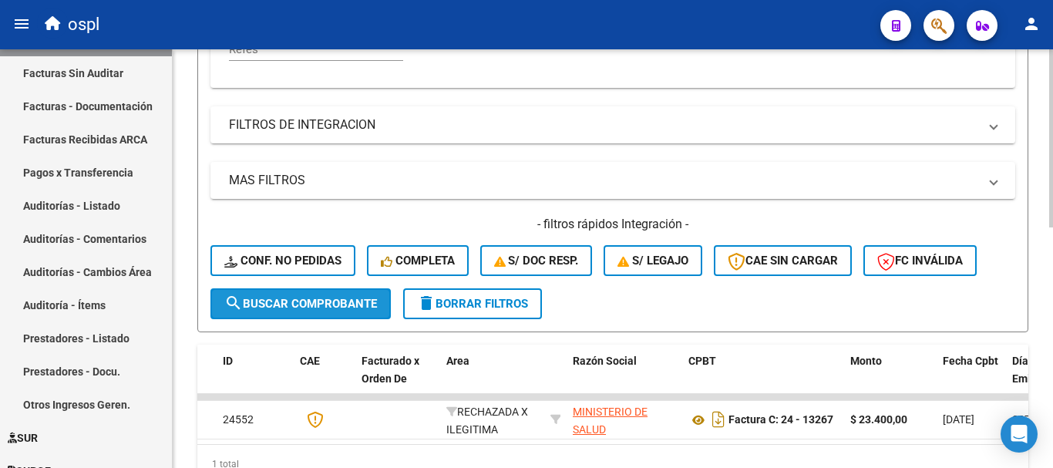
click at [336, 301] on span "search Buscar Comprobante" at bounding box center [300, 304] width 153 height 14
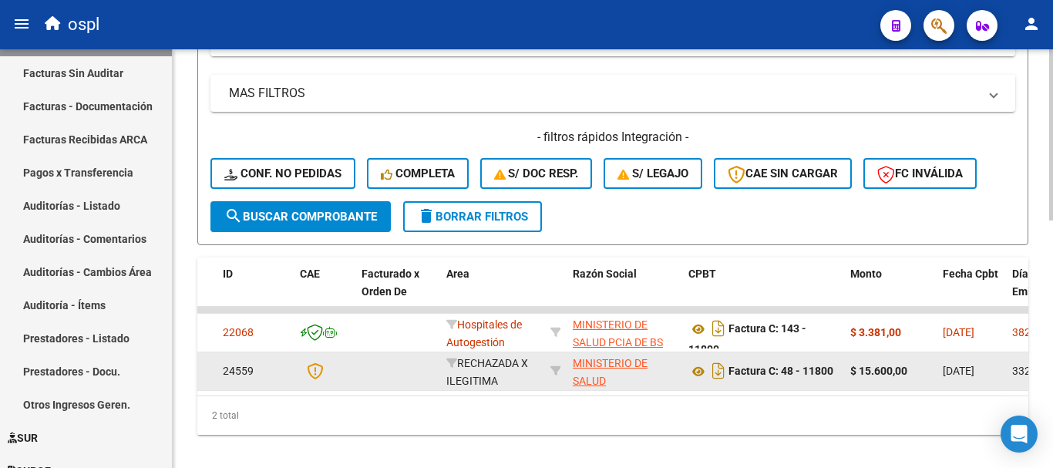
scroll to position [605, 0]
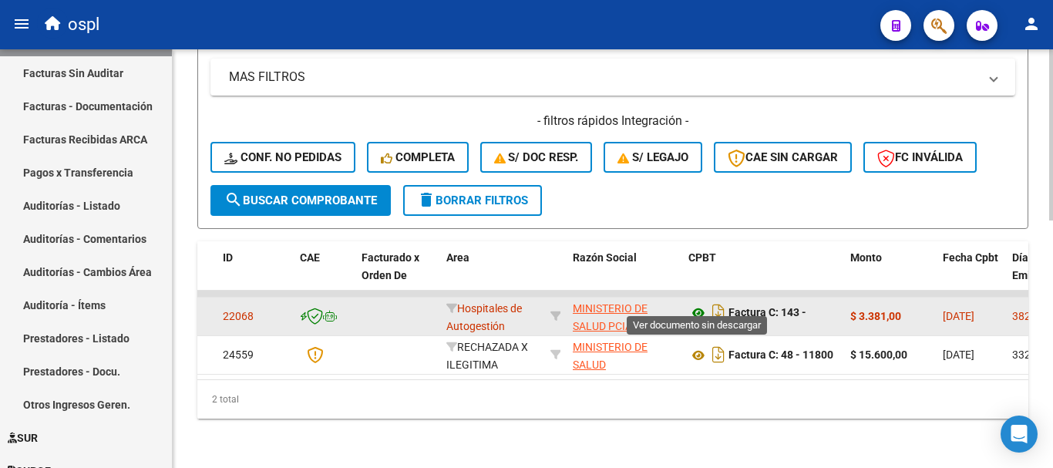
click at [695, 305] on icon at bounding box center [699, 313] width 20 height 19
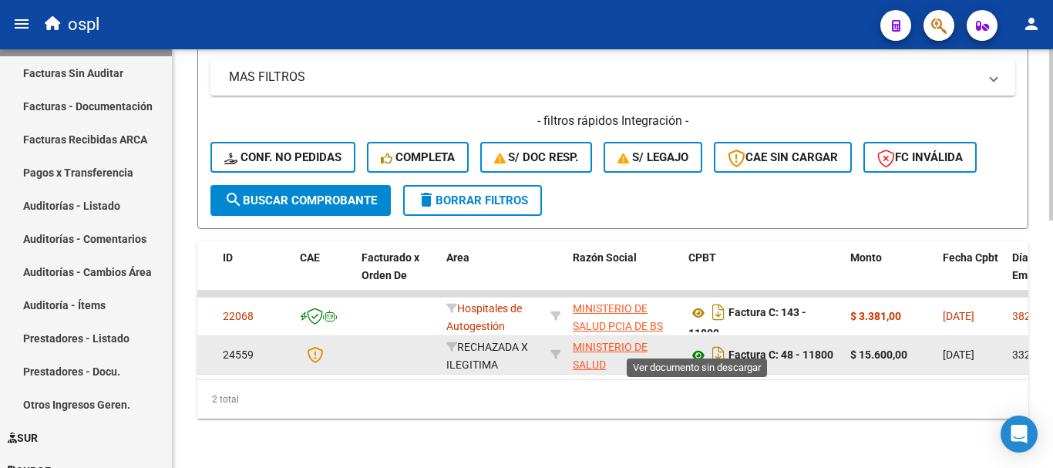
click at [693, 346] on icon at bounding box center [699, 355] width 20 height 19
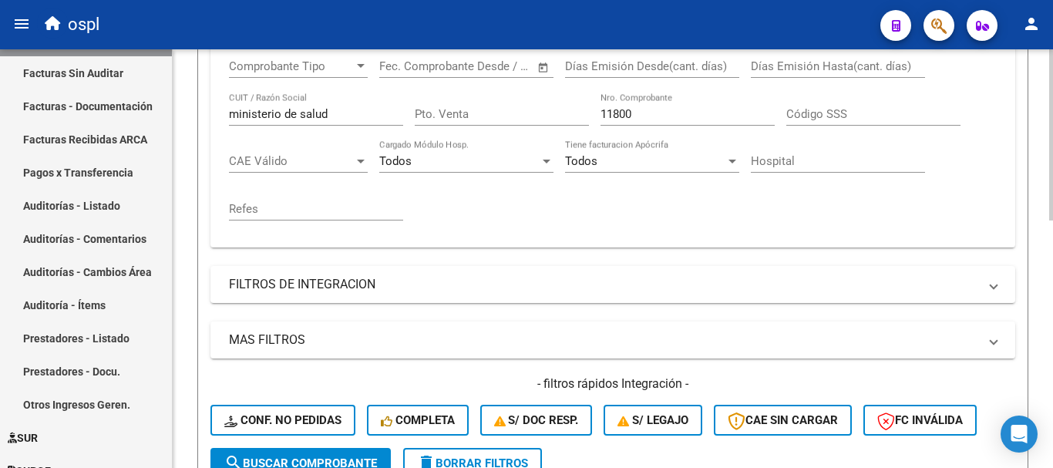
scroll to position [297, 0]
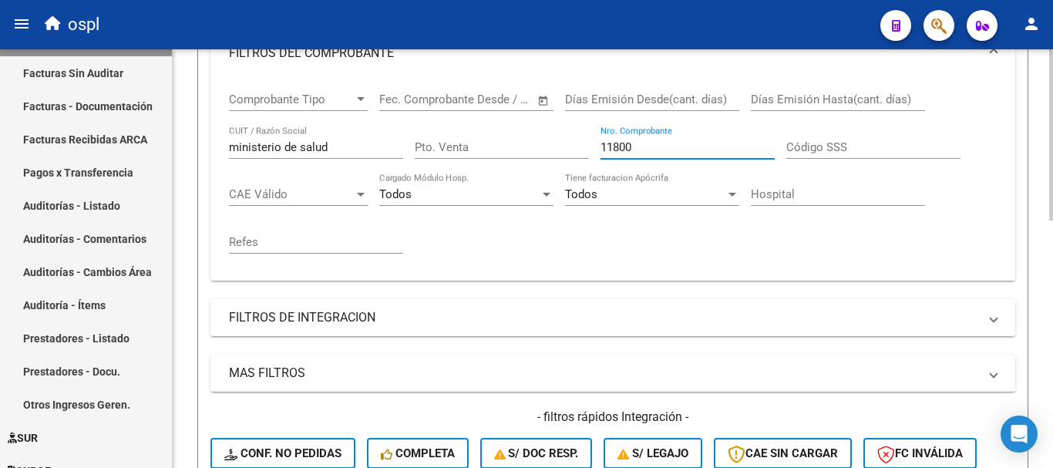
drag, startPoint x: 638, startPoint y: 148, endPoint x: 481, endPoint y: 130, distance: 157.6
click at [481, 130] on div "Comprobante Tipo Comprobante Tipo Fecha inicio – Fecha fin Fec. Comprobante Des…" at bounding box center [613, 173] width 768 height 190
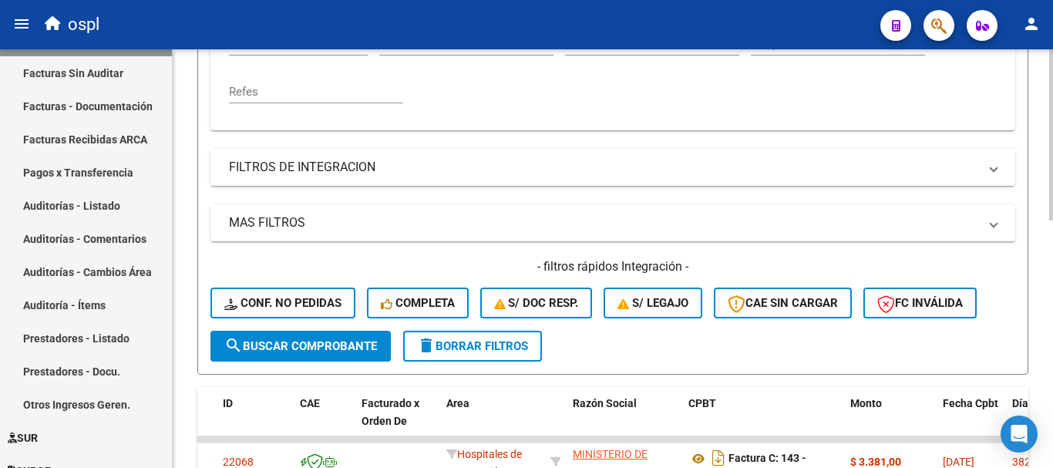
scroll to position [451, 0]
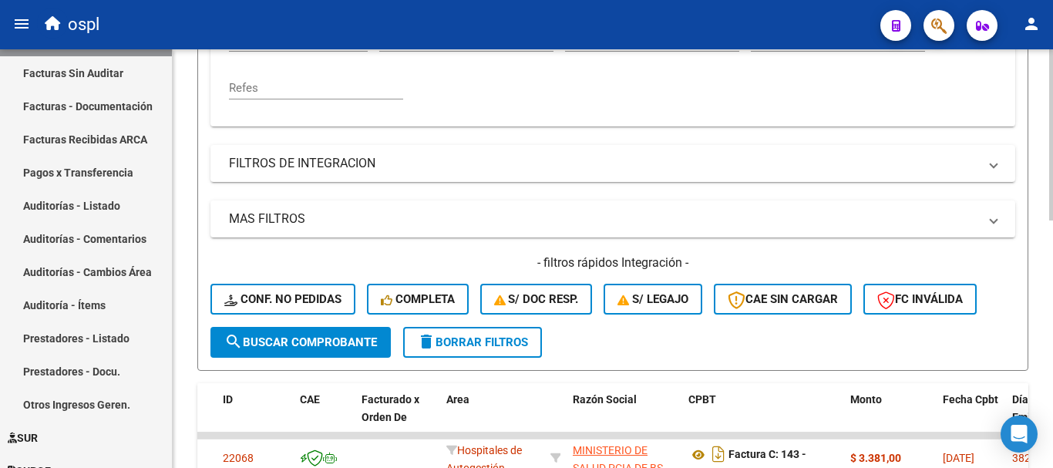
click at [354, 338] on span "search Buscar Comprobante" at bounding box center [300, 342] width 153 height 14
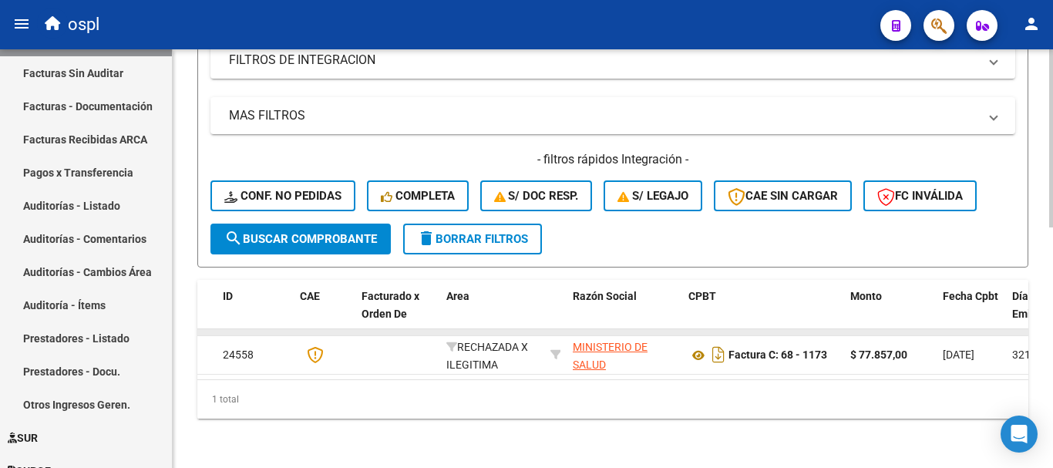
scroll to position [567, 0]
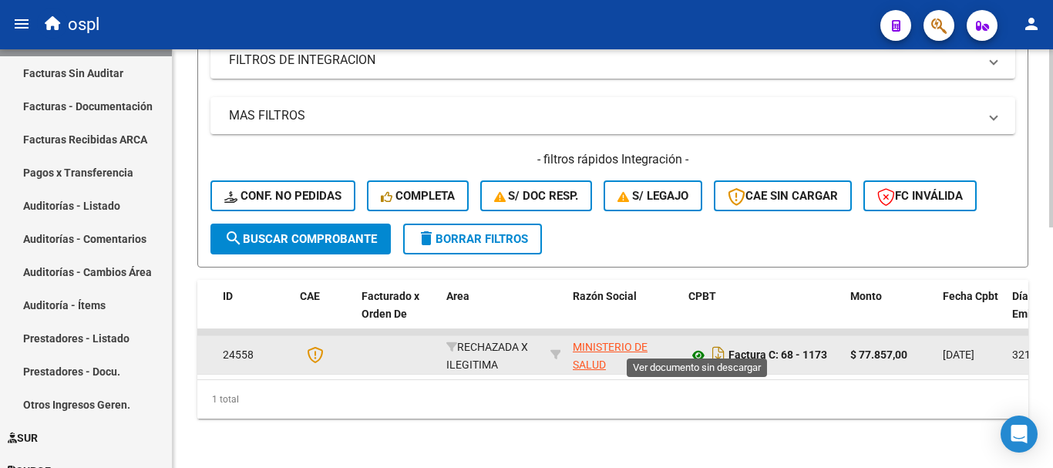
click at [696, 346] on icon at bounding box center [699, 355] width 20 height 19
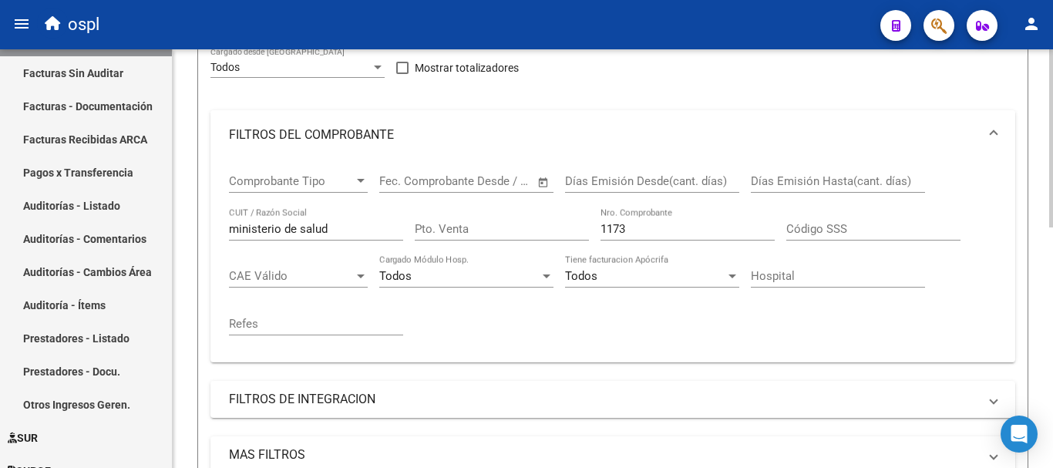
scroll to position [181, 0]
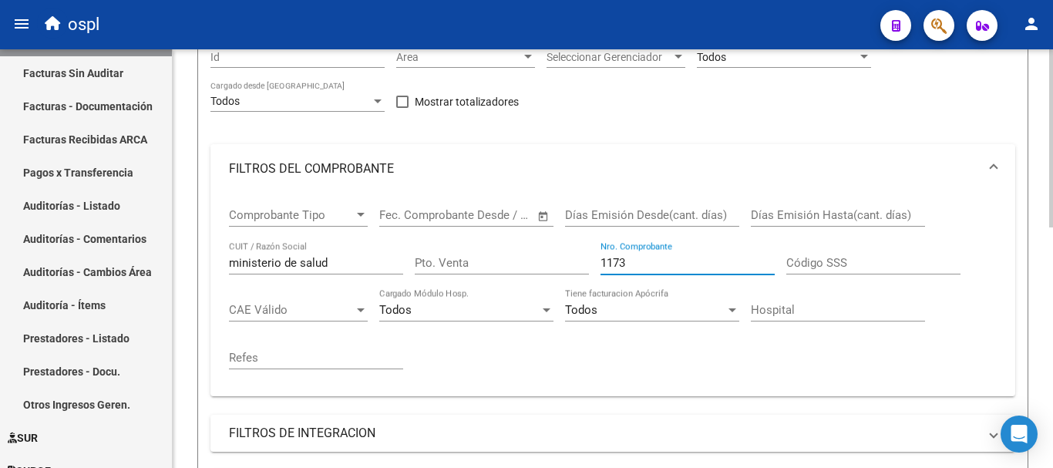
drag, startPoint x: 608, startPoint y: 261, endPoint x: 553, endPoint y: 255, distance: 55.8
click at [553, 255] on div "Comprobante Tipo Comprobante Tipo Fecha inicio – Fecha fin Fec. Comprobante Des…" at bounding box center [613, 289] width 768 height 190
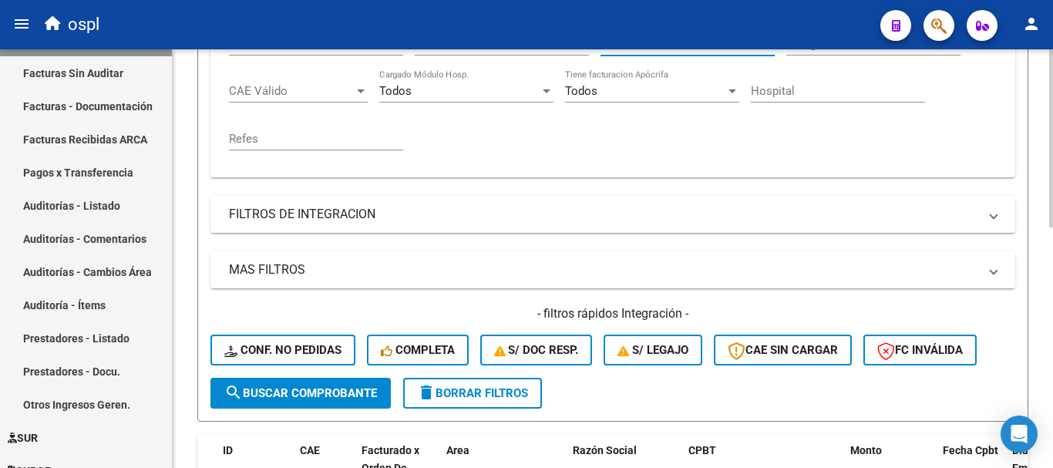
scroll to position [412, 0]
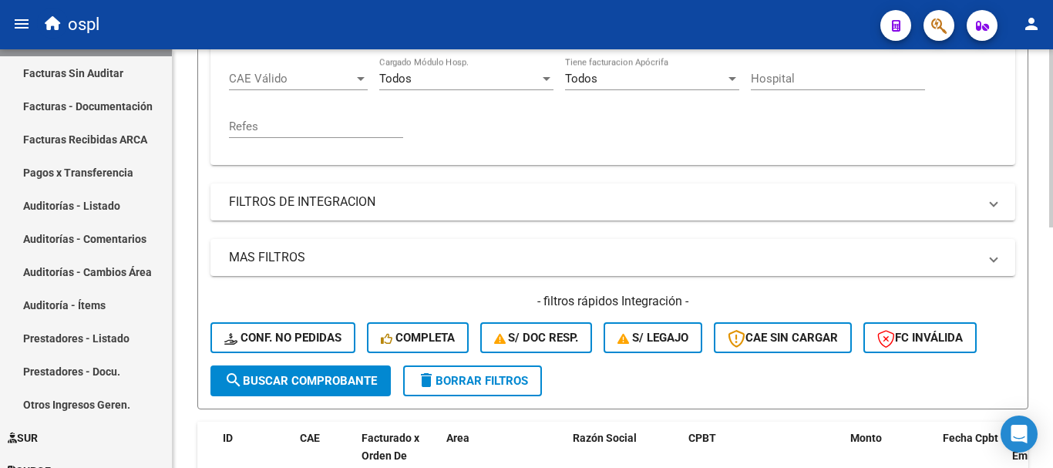
click at [331, 385] on span "search Buscar Comprobante" at bounding box center [300, 381] width 153 height 14
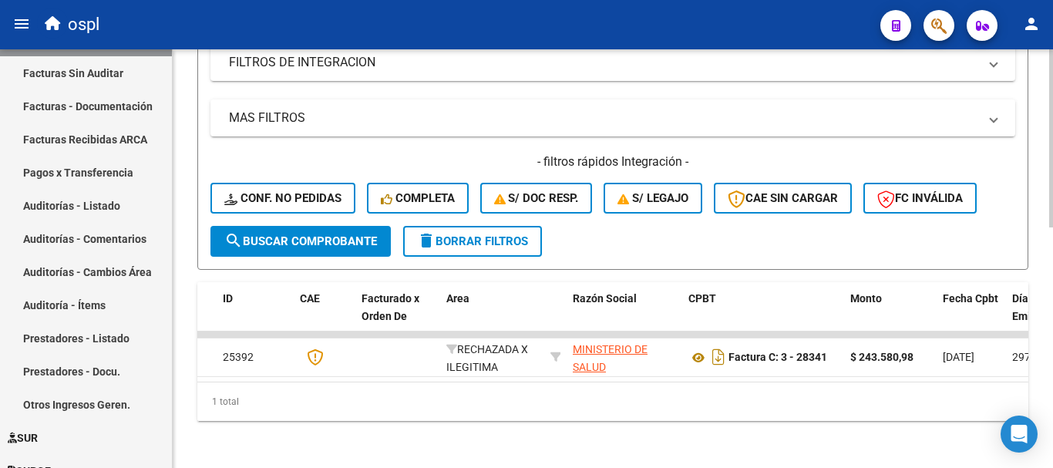
scroll to position [567, 0]
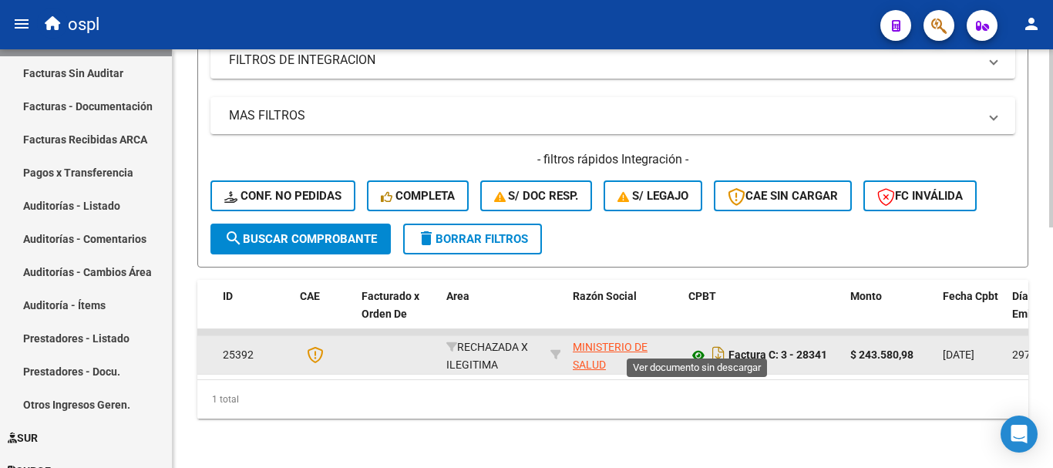
click at [705, 346] on icon at bounding box center [699, 355] width 20 height 19
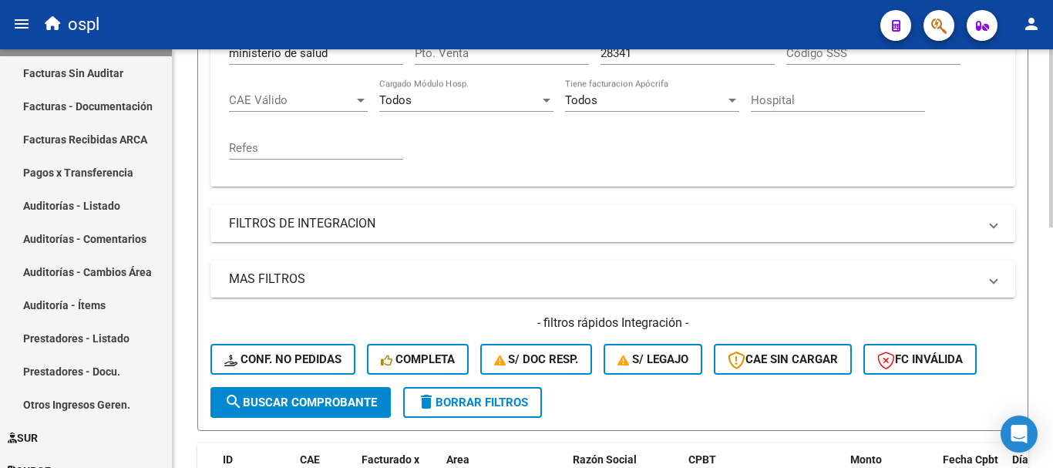
scroll to position [335, 0]
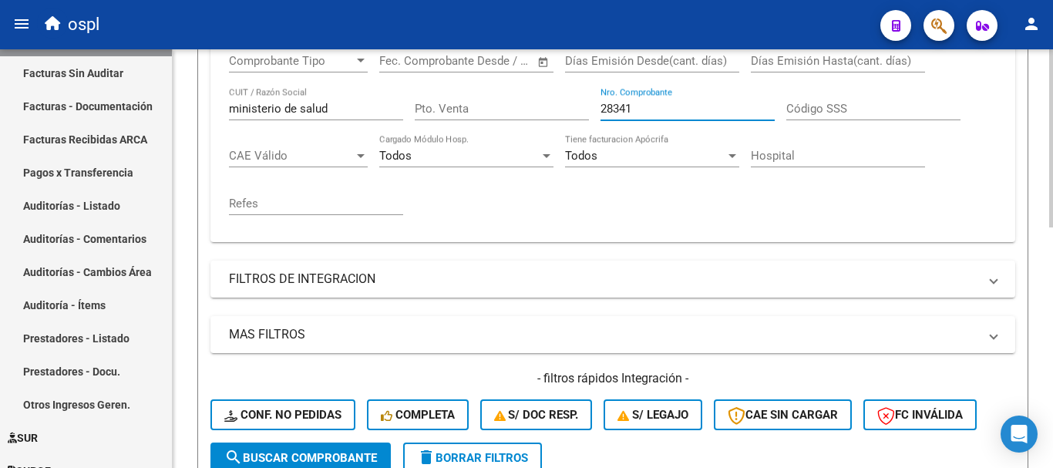
drag, startPoint x: 617, startPoint y: 105, endPoint x: 545, endPoint y: 106, distance: 71.7
click at [545, 106] on div "Comprobante Tipo Comprobante Tipo Fecha inicio – Fecha fin Fec. Comprobante Des…" at bounding box center [613, 134] width 768 height 190
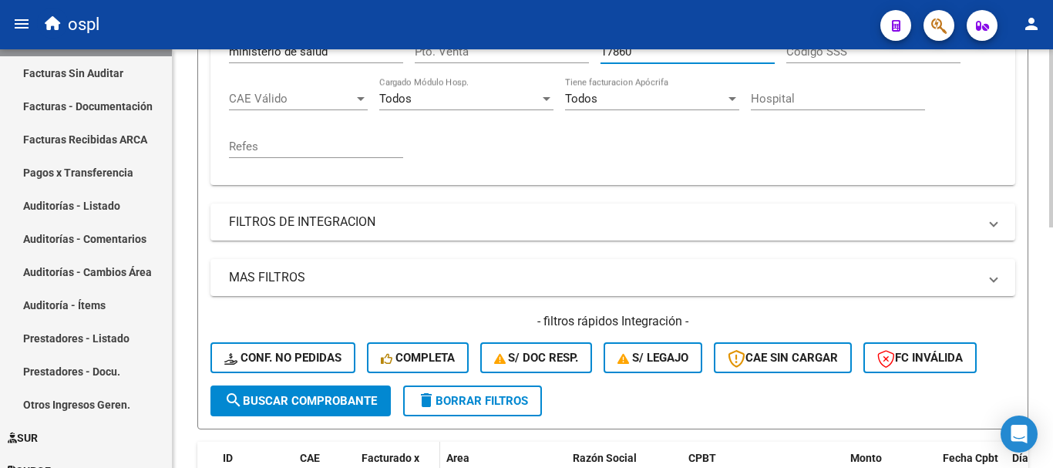
scroll to position [490, 0]
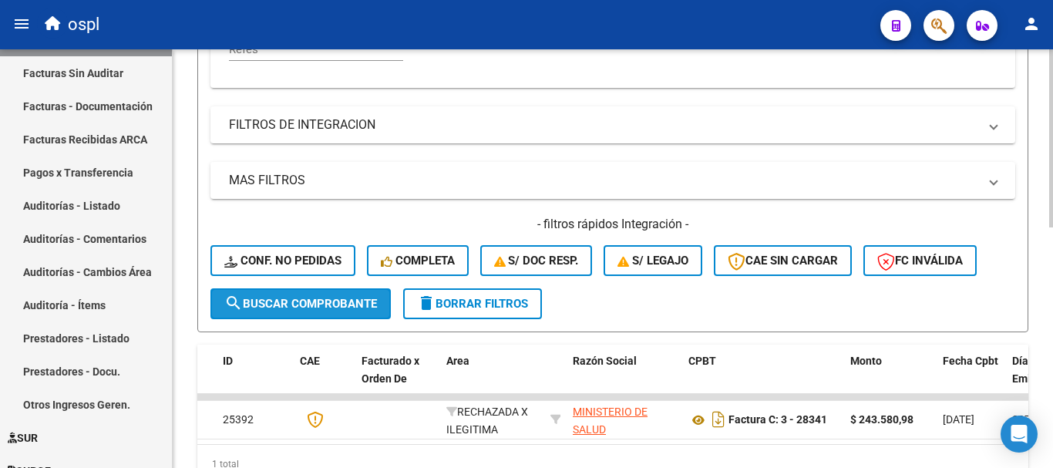
click at [331, 315] on button "search Buscar Comprobante" at bounding box center [300, 303] width 180 height 31
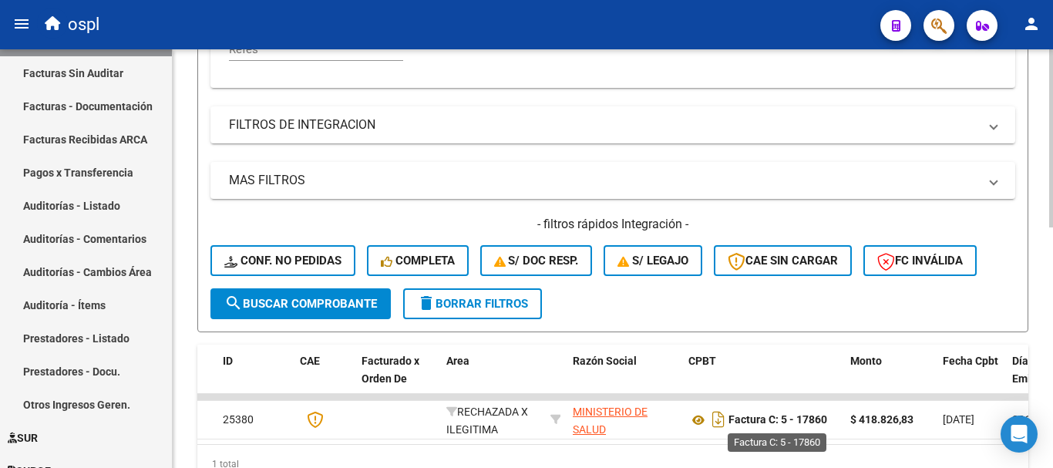
scroll to position [567, 0]
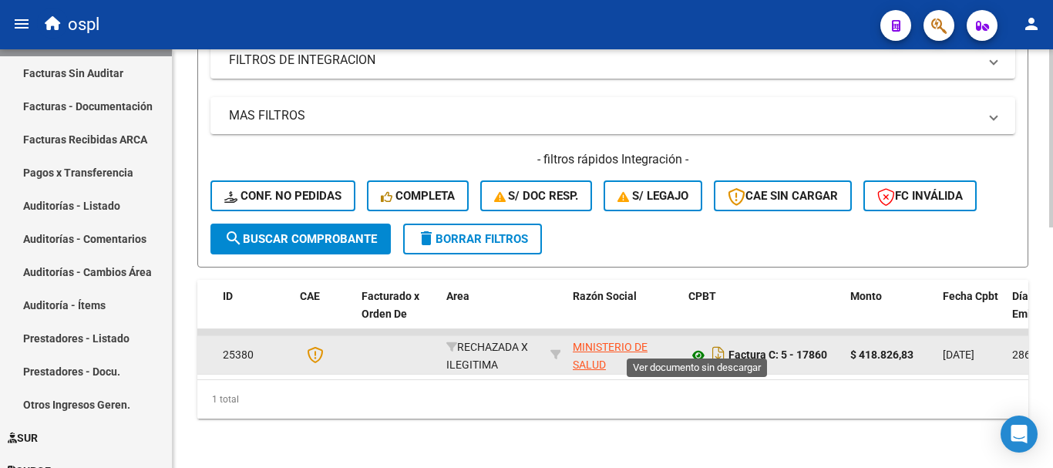
click at [695, 346] on icon at bounding box center [699, 355] width 20 height 19
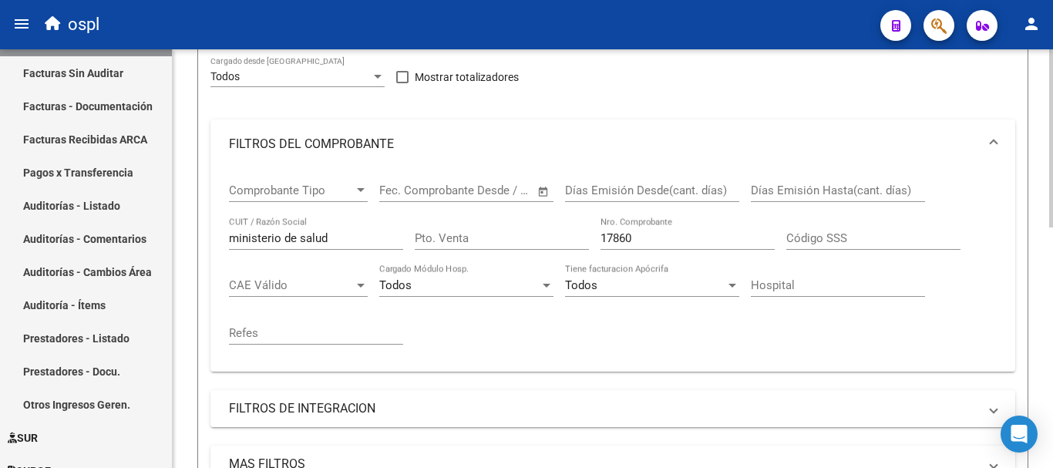
scroll to position [181, 0]
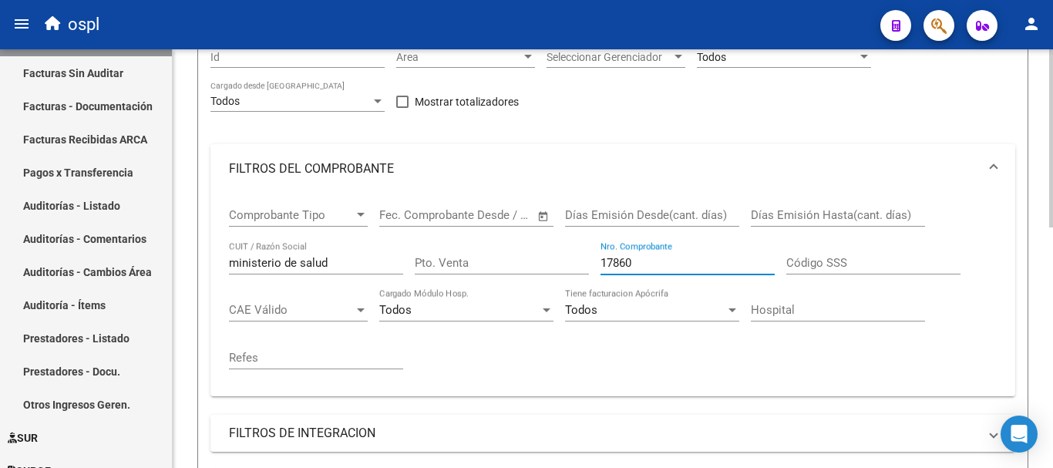
drag, startPoint x: 647, startPoint y: 263, endPoint x: 519, endPoint y: 241, distance: 129.9
click at [520, 241] on div "Comprobante Tipo Comprobante Tipo Fecha inicio – Fecha fin Fec. Comprobante Des…" at bounding box center [613, 289] width 768 height 190
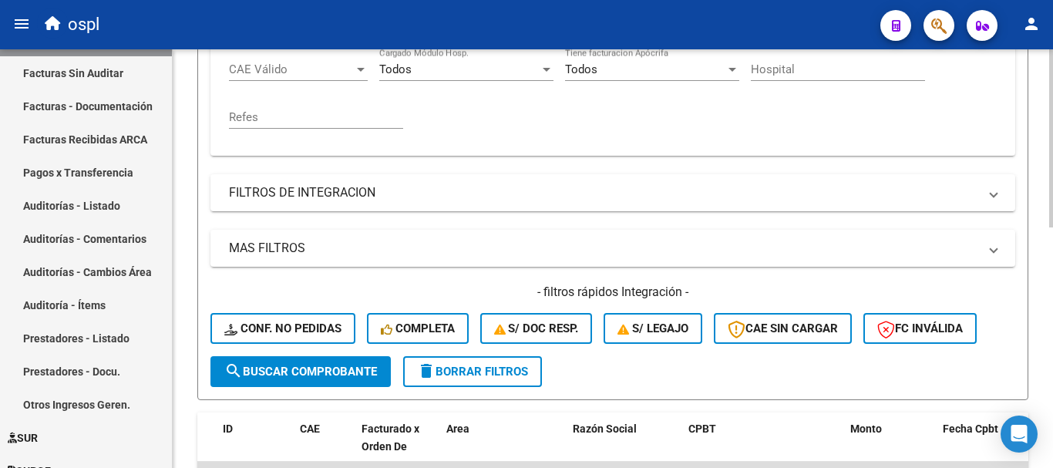
scroll to position [490, 0]
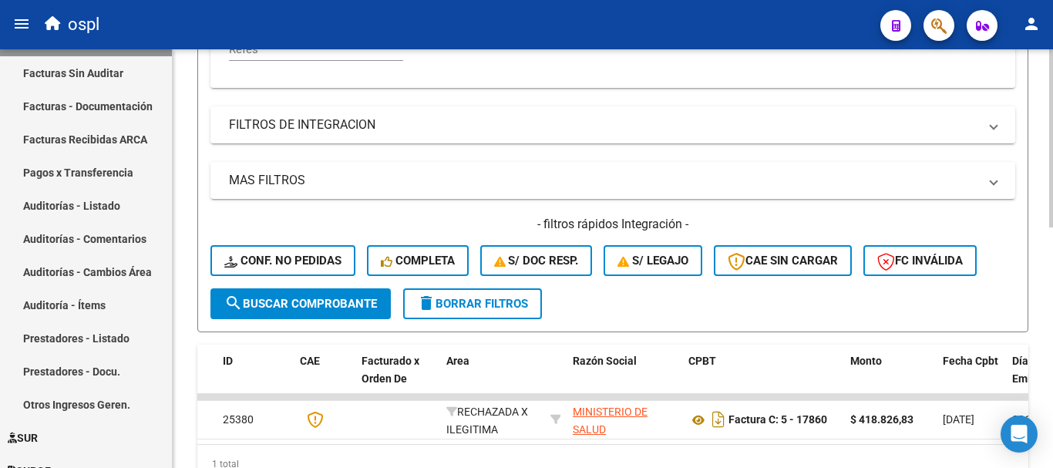
click at [345, 301] on span "search Buscar Comprobante" at bounding box center [300, 304] width 153 height 14
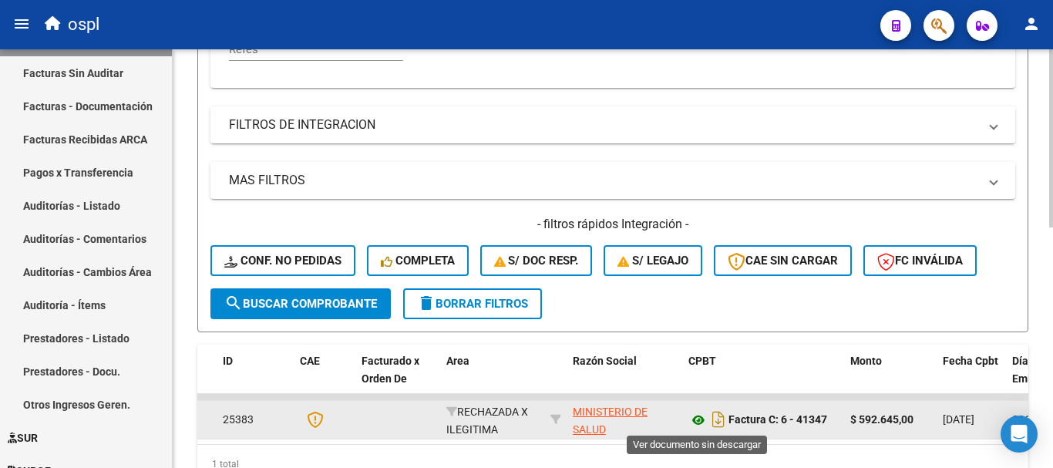
click at [696, 423] on icon at bounding box center [699, 420] width 20 height 19
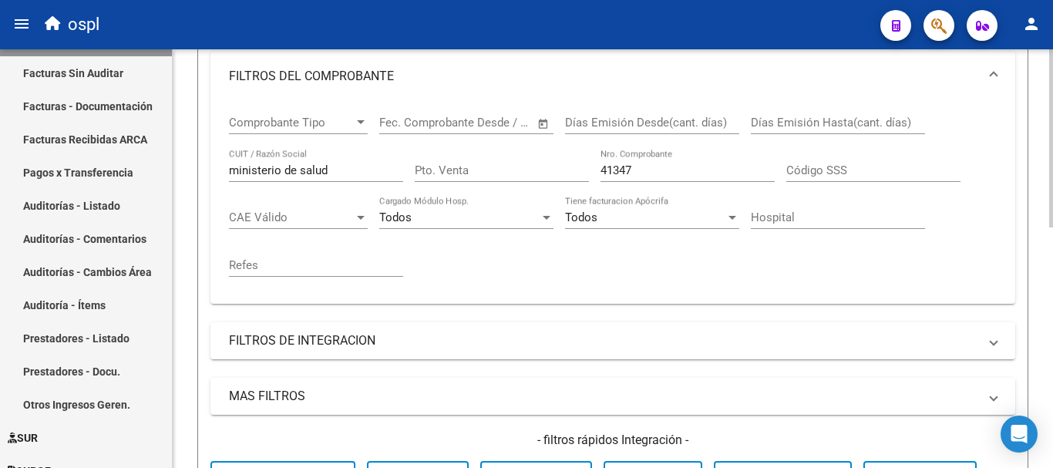
scroll to position [258, 0]
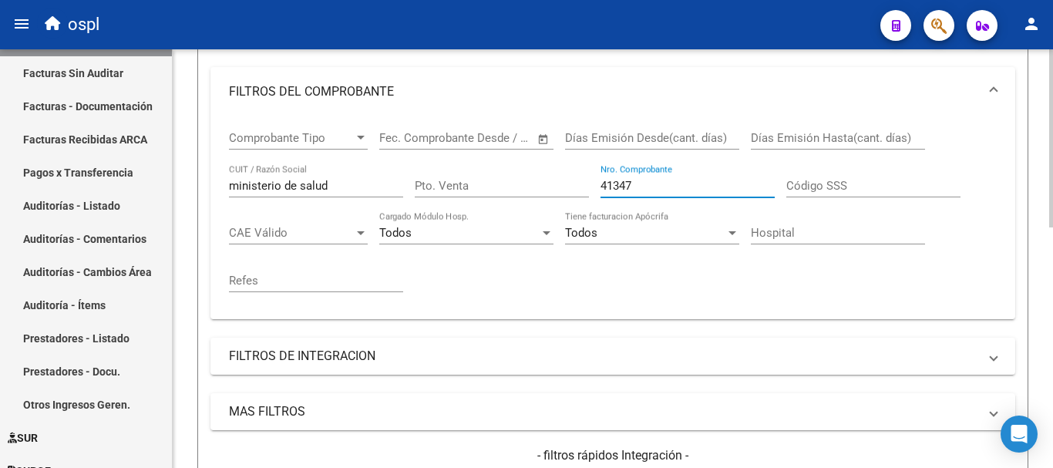
drag, startPoint x: 666, startPoint y: 183, endPoint x: 496, endPoint y: 169, distance: 171.0
click at [504, 169] on div "Comprobante Tipo Comprobante Tipo Fecha inicio – Fecha fin Fec. Comprobante Des…" at bounding box center [613, 211] width 768 height 190
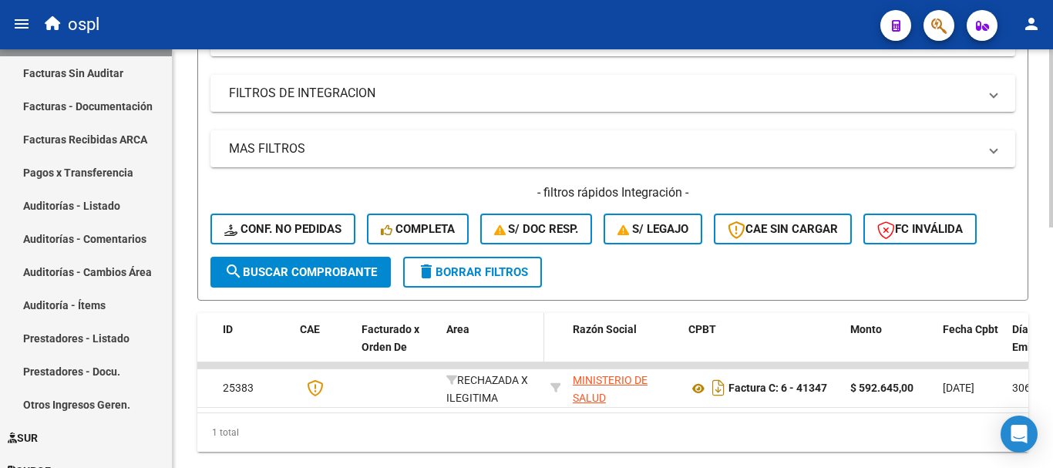
scroll to position [567, 0]
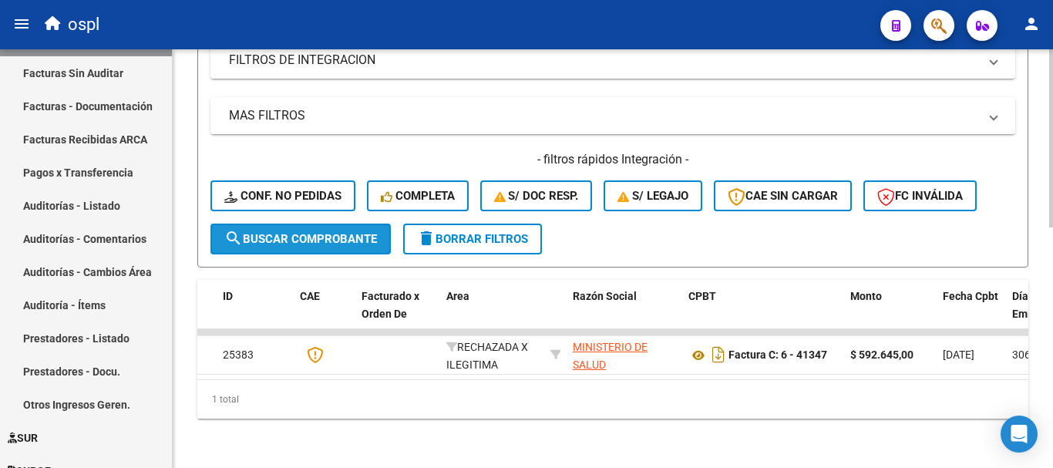
click at [302, 236] on button "search Buscar Comprobante" at bounding box center [300, 239] width 180 height 31
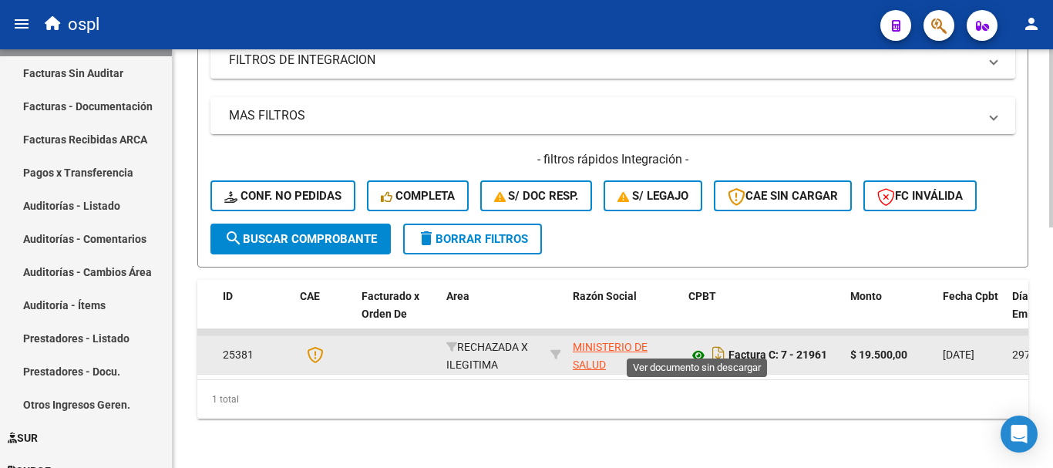
click at [699, 346] on icon at bounding box center [699, 355] width 20 height 19
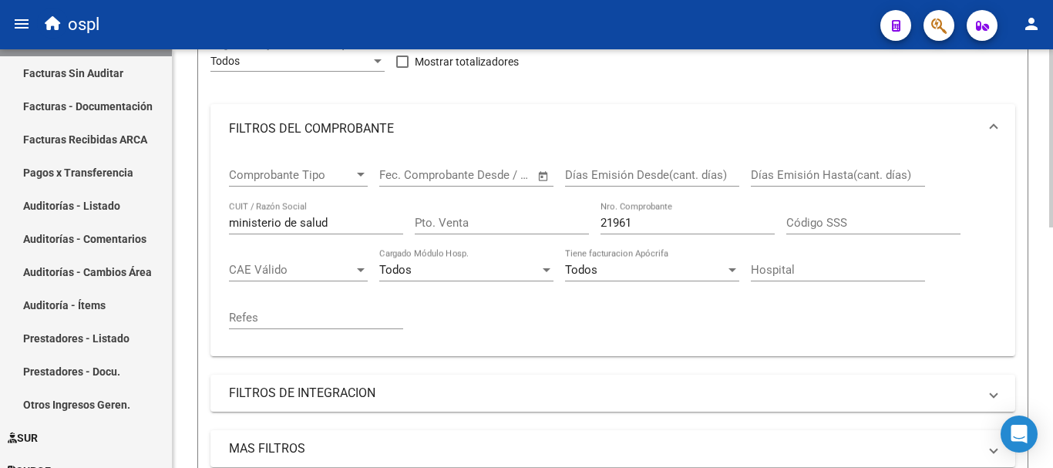
scroll to position [181, 0]
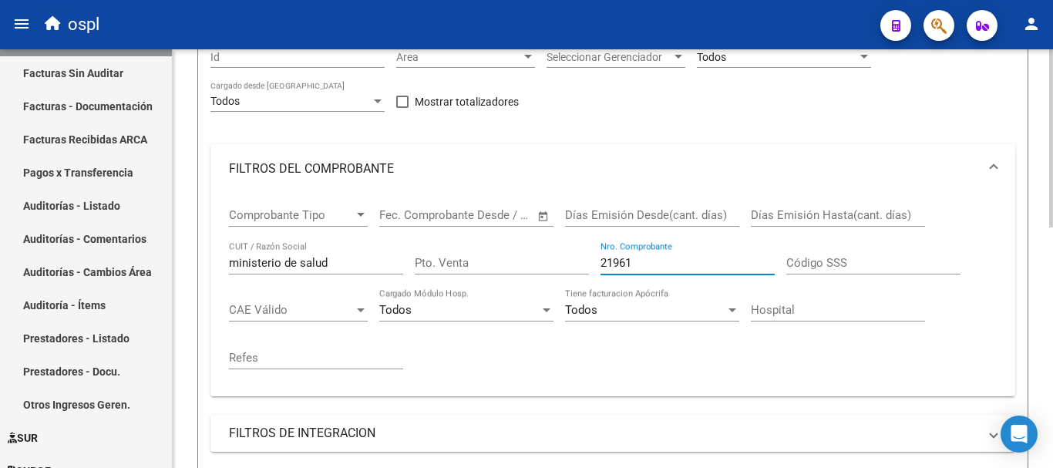
drag, startPoint x: 534, startPoint y: 239, endPoint x: 493, endPoint y: 233, distance: 42.1
click at [493, 233] on div "Comprobante Tipo Comprobante Tipo Fecha inicio – Fecha fin Fec. Comprobante Des…" at bounding box center [613, 289] width 768 height 190
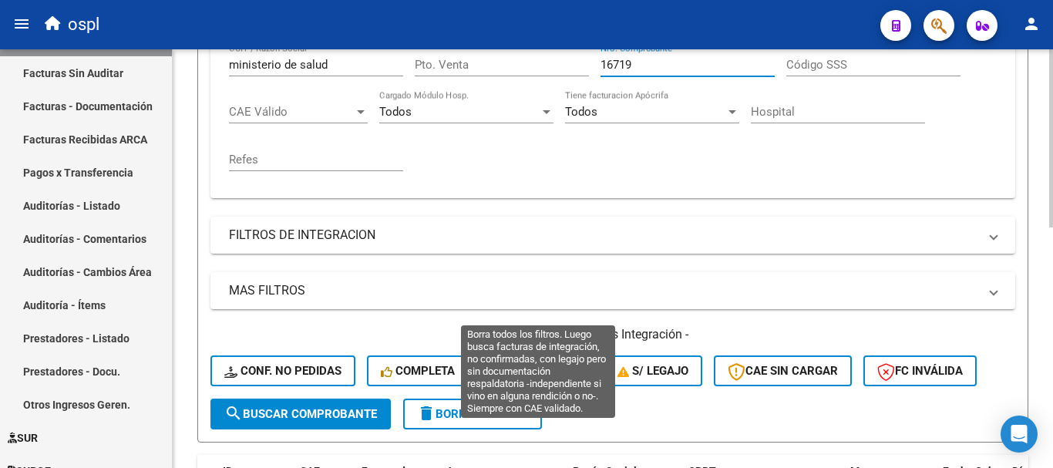
scroll to position [490, 0]
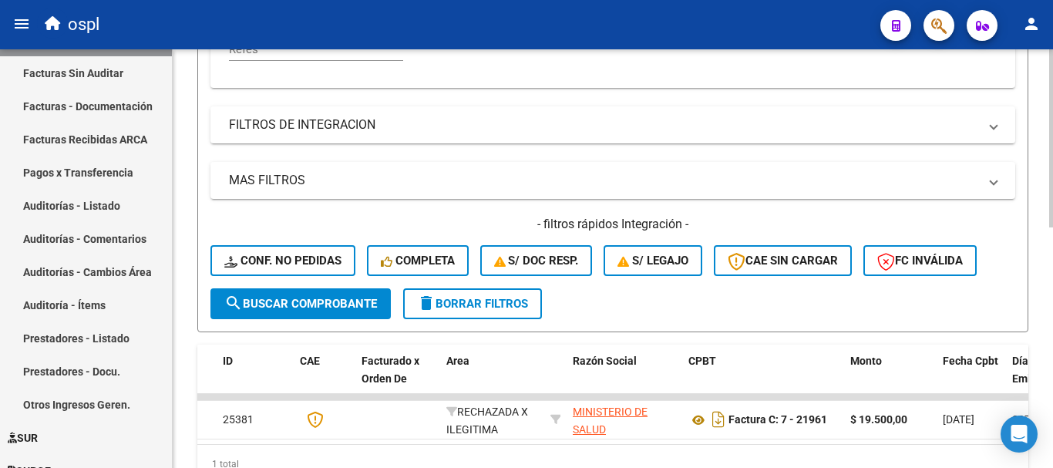
click at [335, 311] on button "search Buscar Comprobante" at bounding box center [300, 303] width 180 height 31
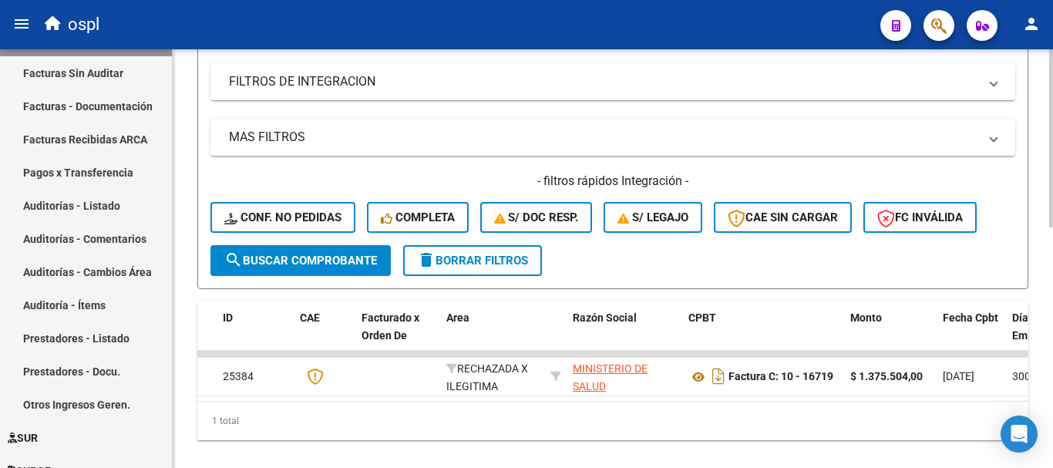
scroll to position [567, 0]
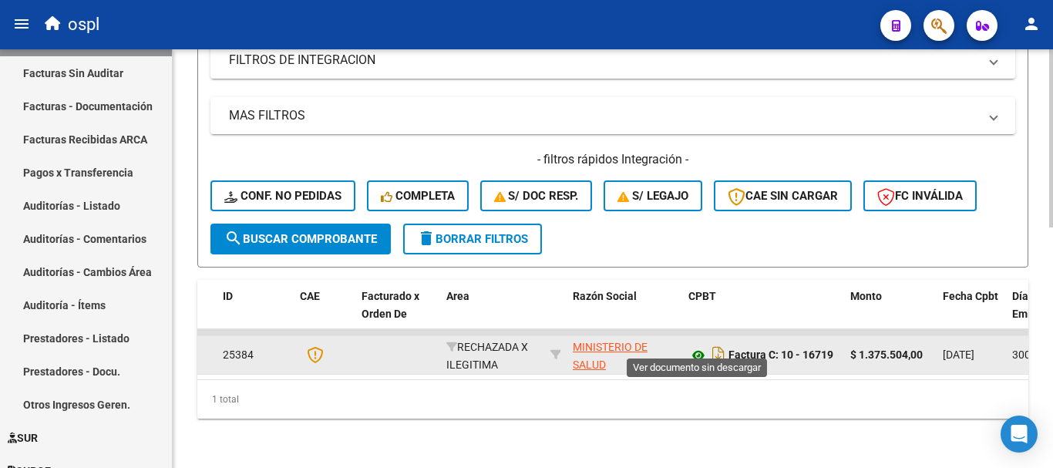
click at [702, 346] on icon at bounding box center [699, 355] width 20 height 19
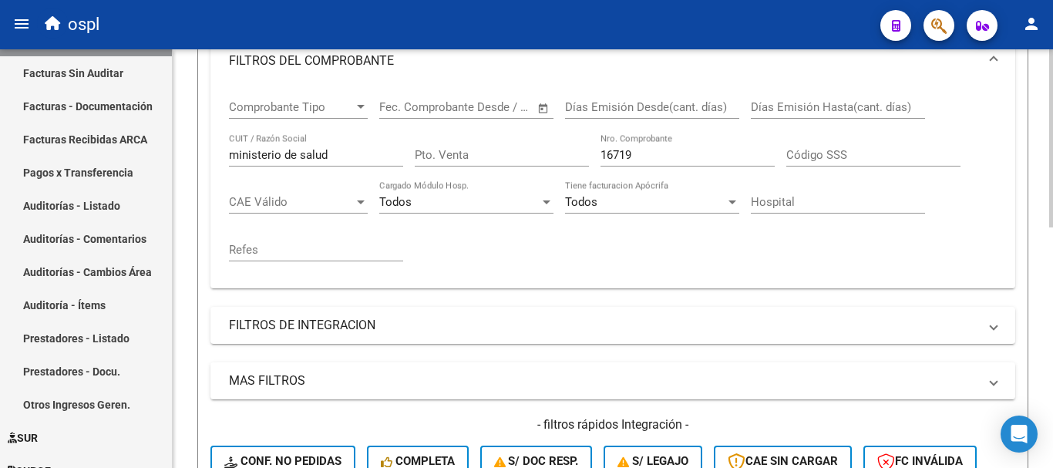
scroll to position [258, 0]
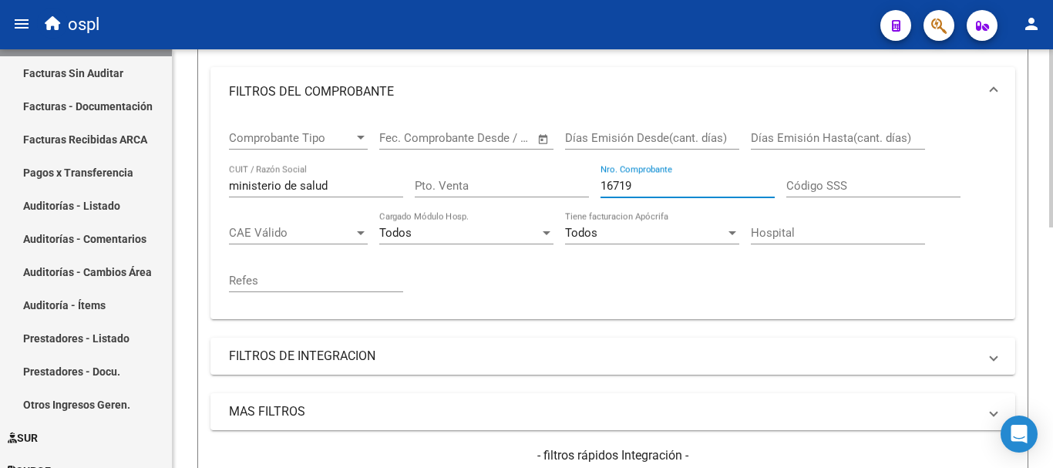
drag, startPoint x: 655, startPoint y: 184, endPoint x: 475, endPoint y: 154, distance: 182.9
click at [475, 154] on div "Comprobante Tipo Comprobante Tipo Fecha inicio – Fecha fin Fec. Comprobante Des…" at bounding box center [613, 211] width 768 height 190
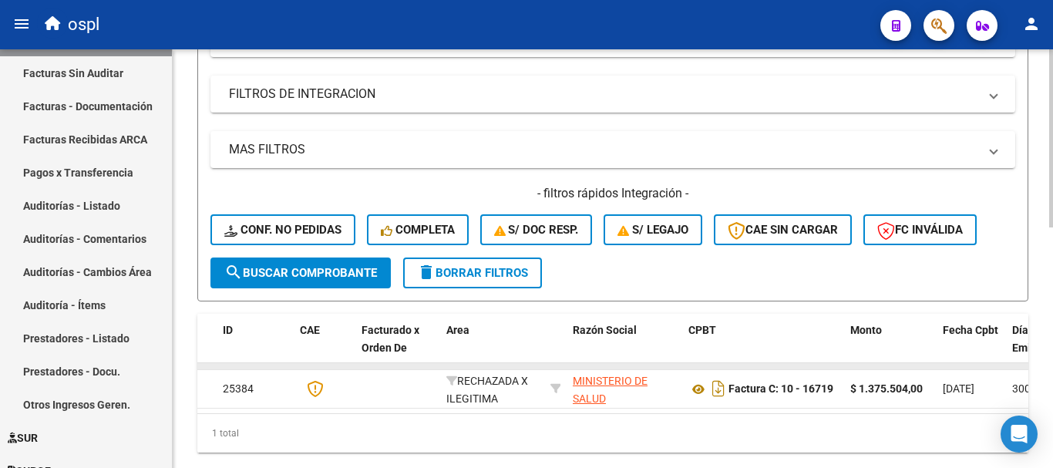
scroll to position [567, 0]
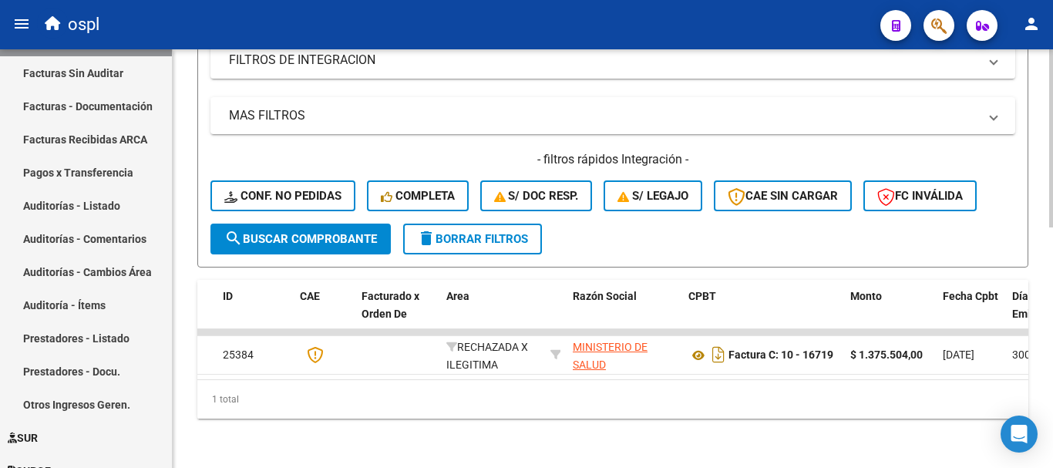
type input "9638"
click at [318, 232] on span "search Buscar Comprobante" at bounding box center [300, 239] width 153 height 14
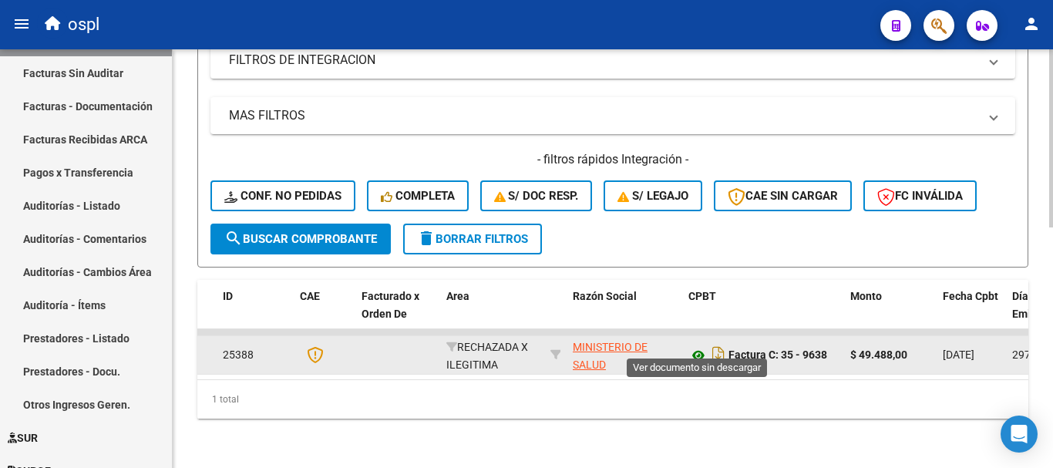
click at [702, 346] on icon at bounding box center [699, 355] width 20 height 19
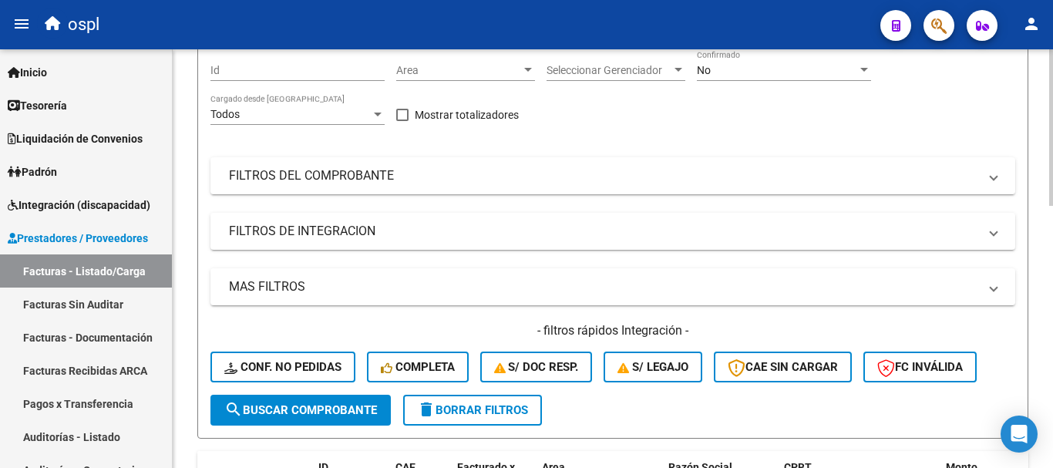
scroll to position [231, 0]
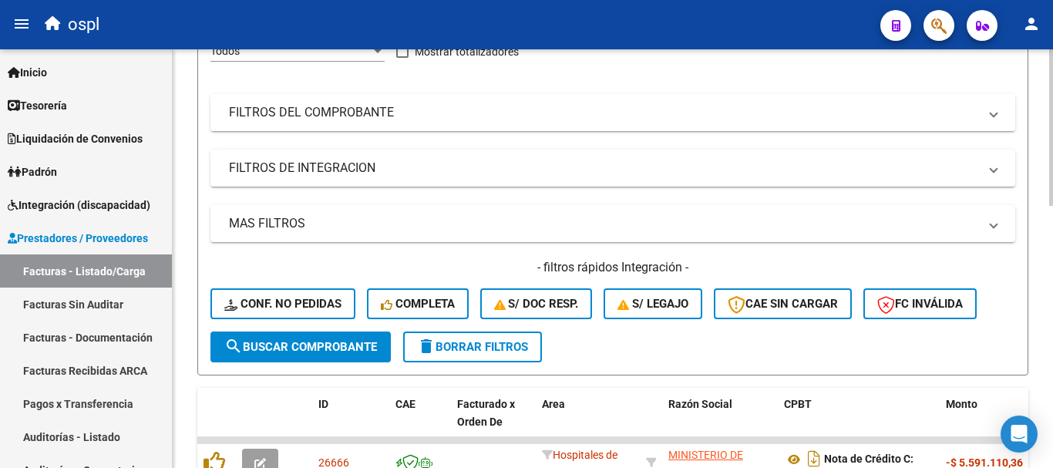
click at [352, 118] on mat-panel-title "FILTROS DEL COMPROBANTE" at bounding box center [603, 112] width 749 height 17
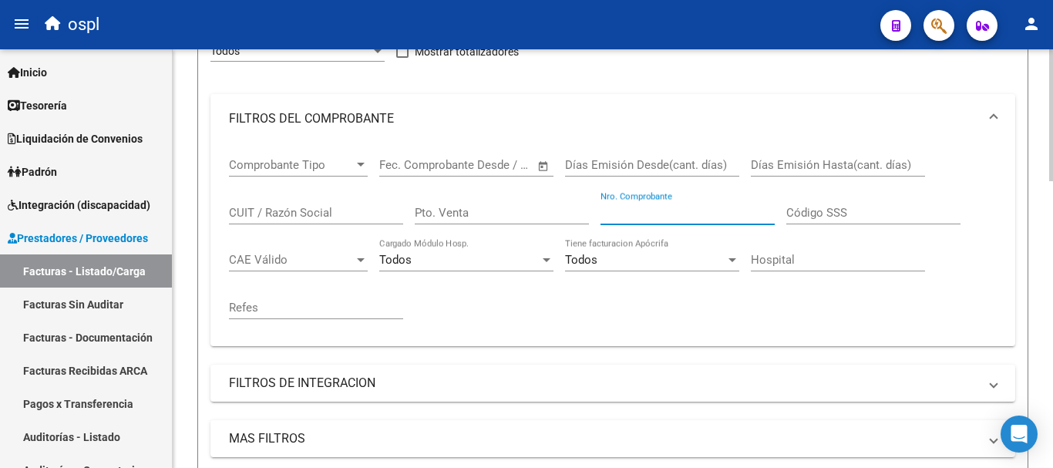
click at [638, 209] on input "Nro. Comprobante" at bounding box center [688, 213] width 174 height 14
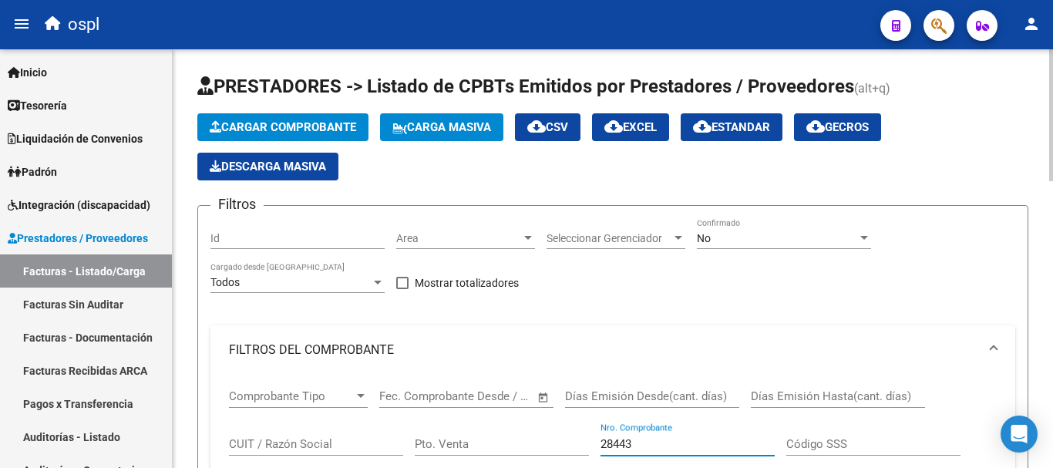
click at [768, 239] on div "No" at bounding box center [777, 238] width 160 height 13
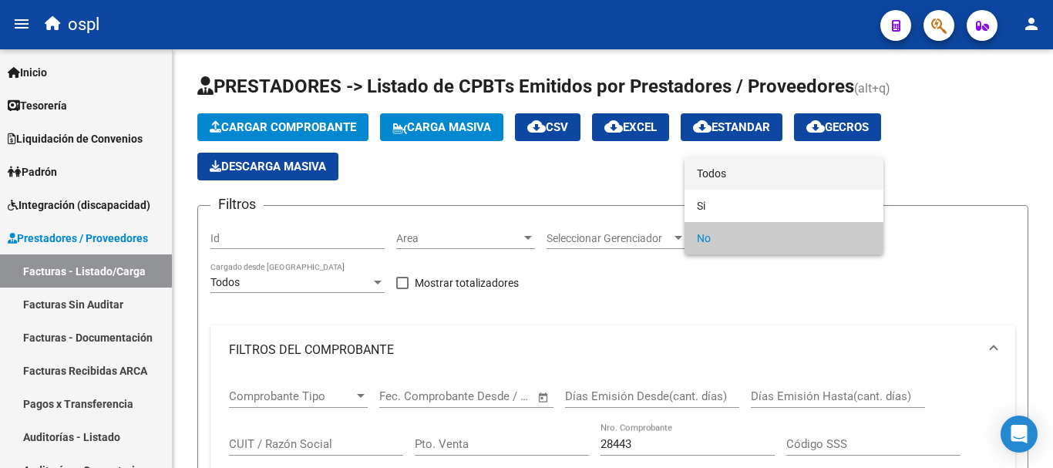
click at [735, 177] on span "Todos" at bounding box center [784, 173] width 174 height 32
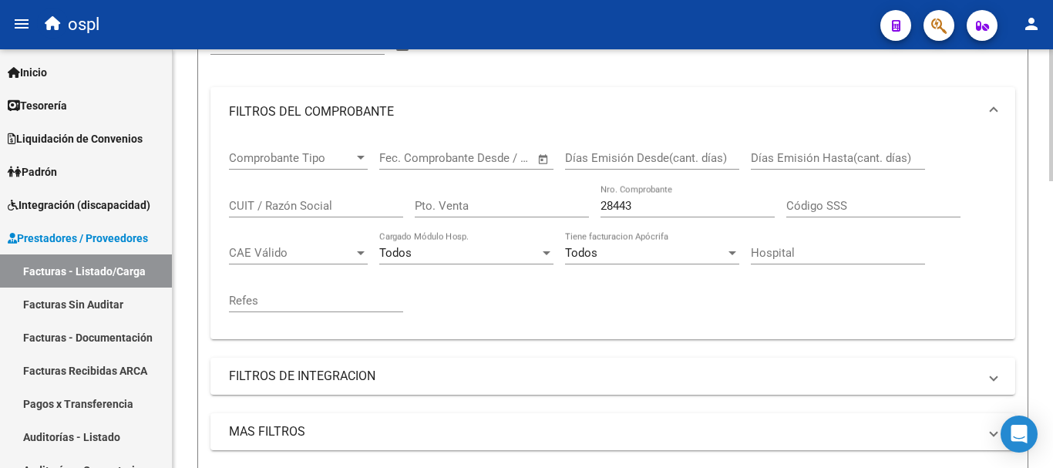
scroll to position [463, 0]
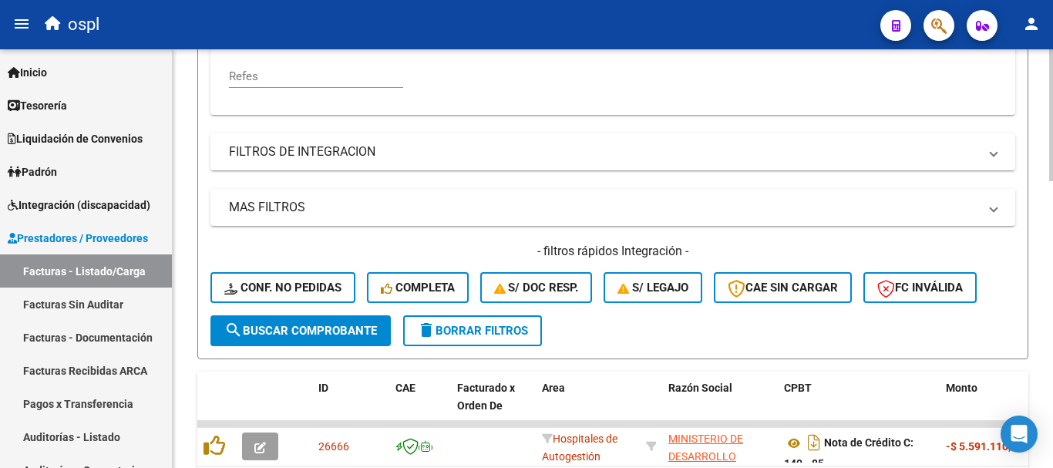
click at [292, 332] on span "search Buscar Comprobante" at bounding box center [300, 331] width 153 height 14
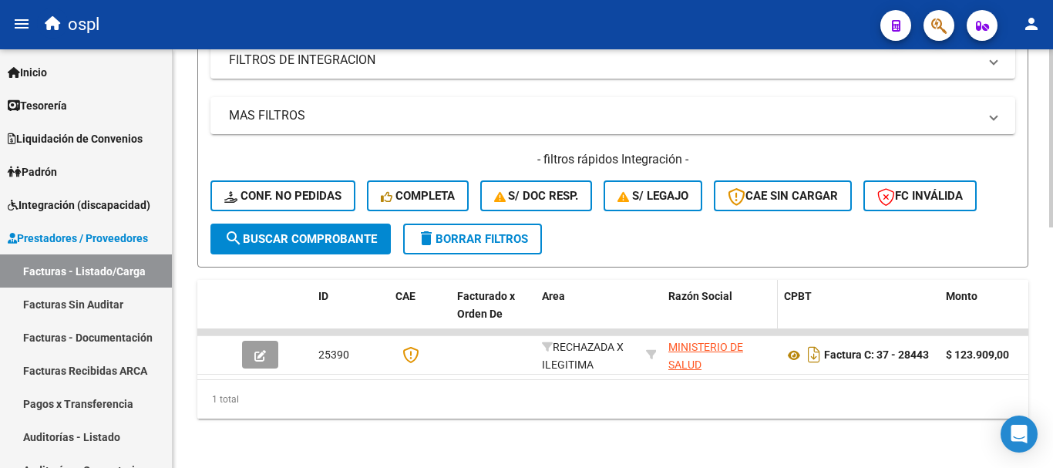
scroll to position [567, 0]
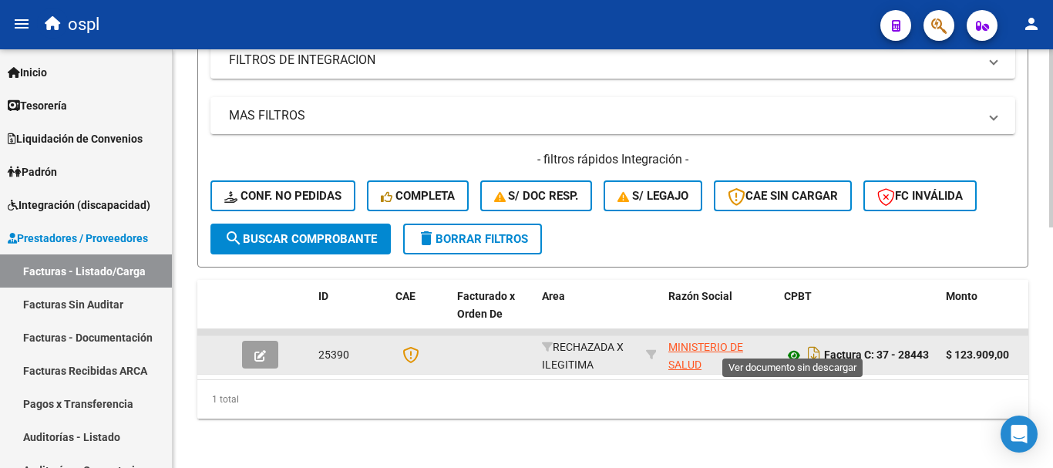
click at [794, 346] on icon at bounding box center [794, 355] width 20 height 19
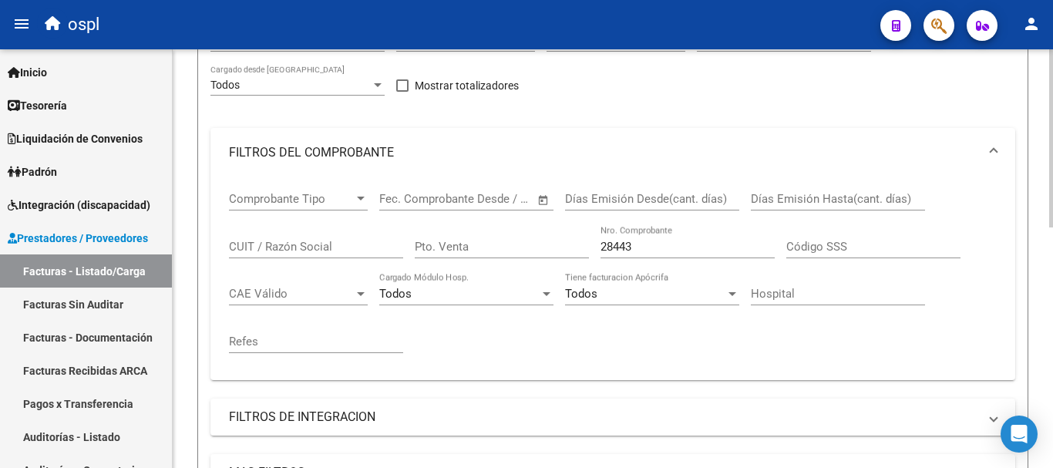
scroll to position [181, 0]
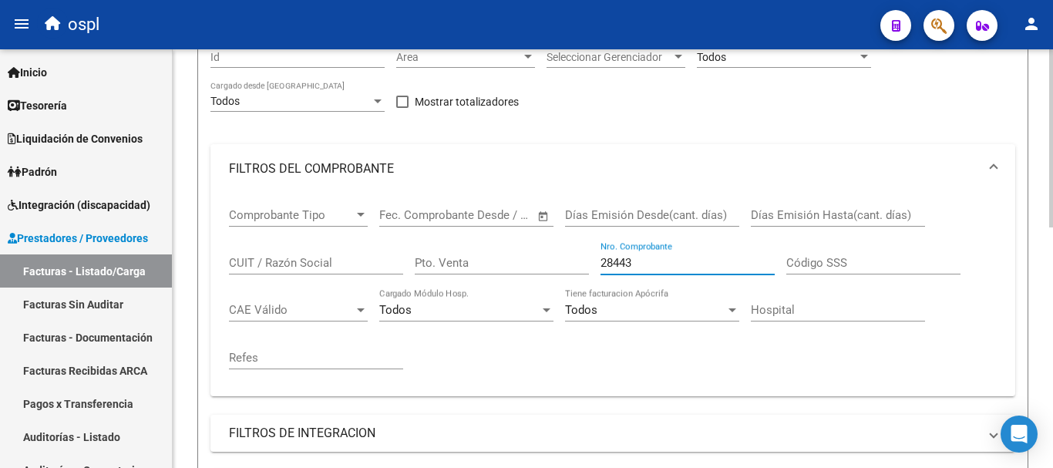
drag, startPoint x: 648, startPoint y: 264, endPoint x: 469, endPoint y: 237, distance: 181.7
click at [469, 237] on div "Comprobante Tipo Comprobante Tipo Fecha inicio – Fecha fin Fec. Comprobante Des…" at bounding box center [613, 289] width 768 height 190
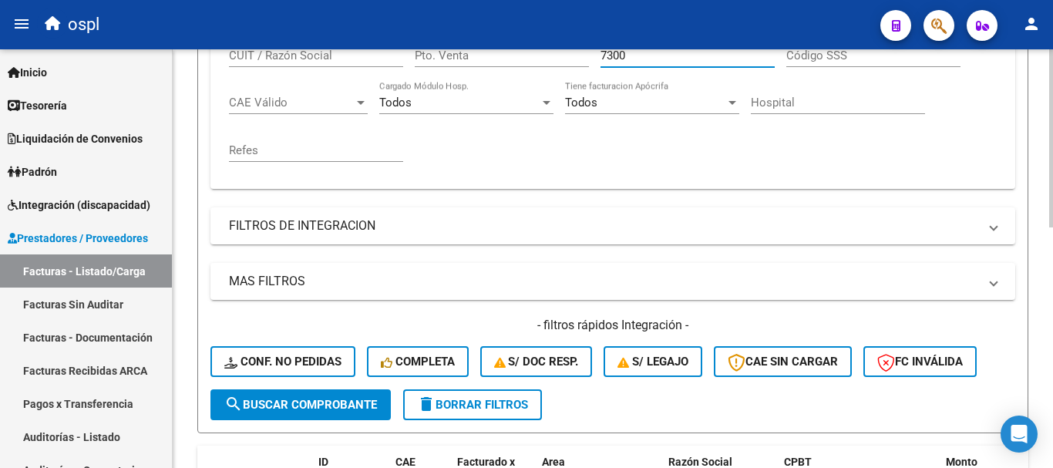
scroll to position [490, 0]
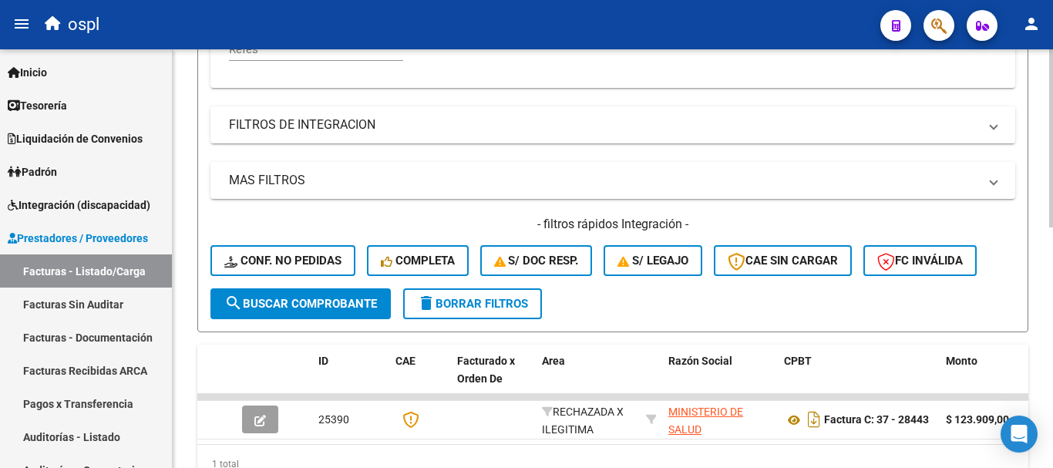
click at [308, 308] on span "search Buscar Comprobante" at bounding box center [300, 304] width 153 height 14
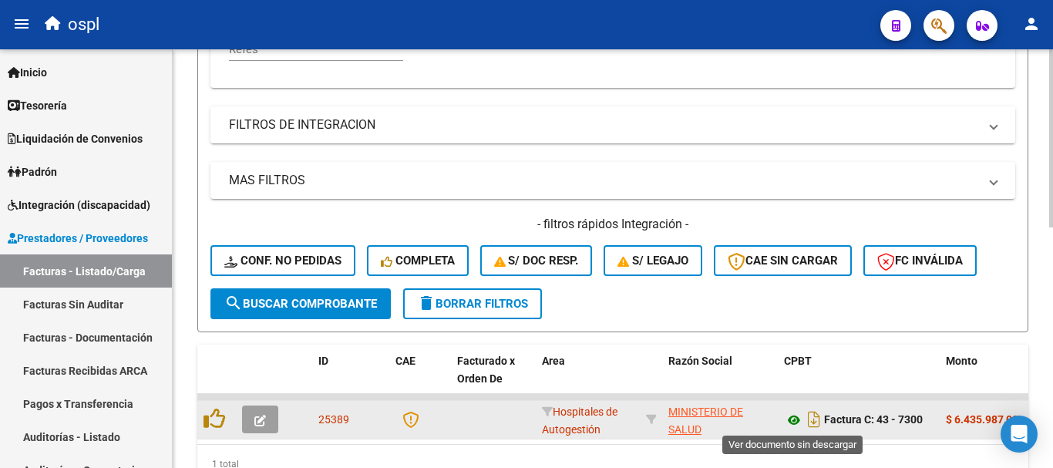
click at [793, 416] on icon at bounding box center [794, 420] width 20 height 19
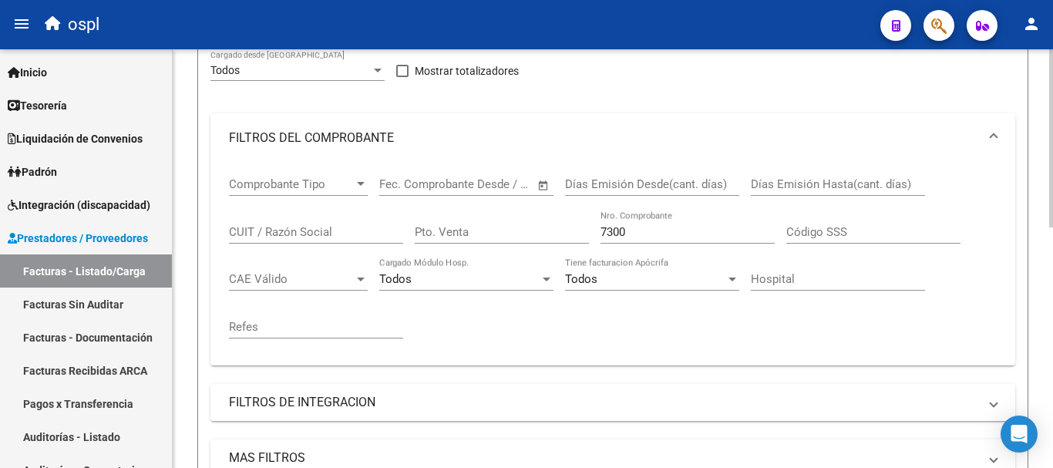
scroll to position [258, 0]
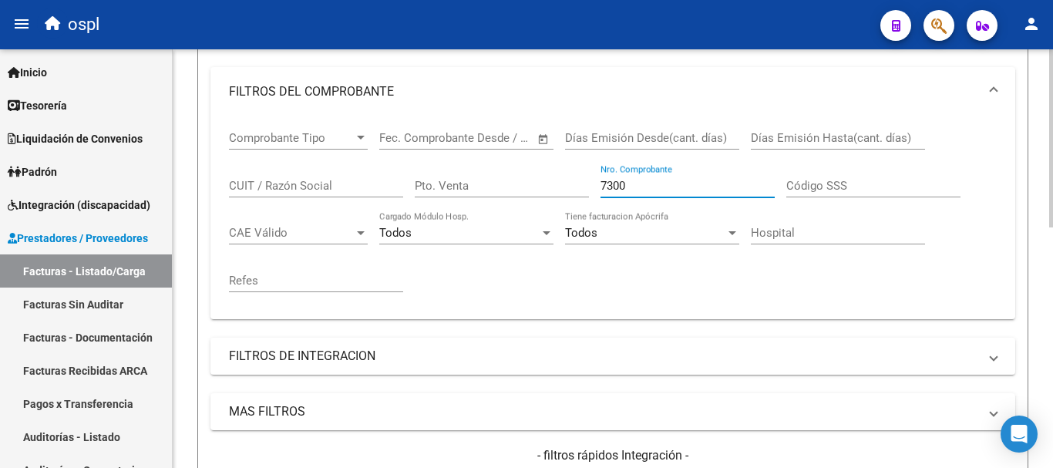
drag, startPoint x: 665, startPoint y: 190, endPoint x: 432, endPoint y: 146, distance: 237.0
click at [432, 146] on div "Comprobante Tipo Comprobante Tipo Fecha inicio – Fecha fin Fec. Comprobante Des…" at bounding box center [613, 211] width 768 height 190
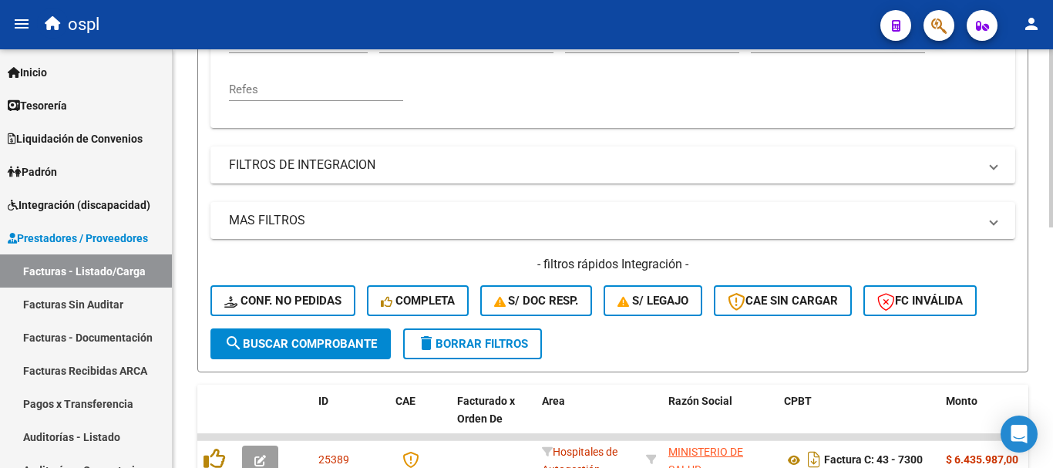
scroll to position [490, 0]
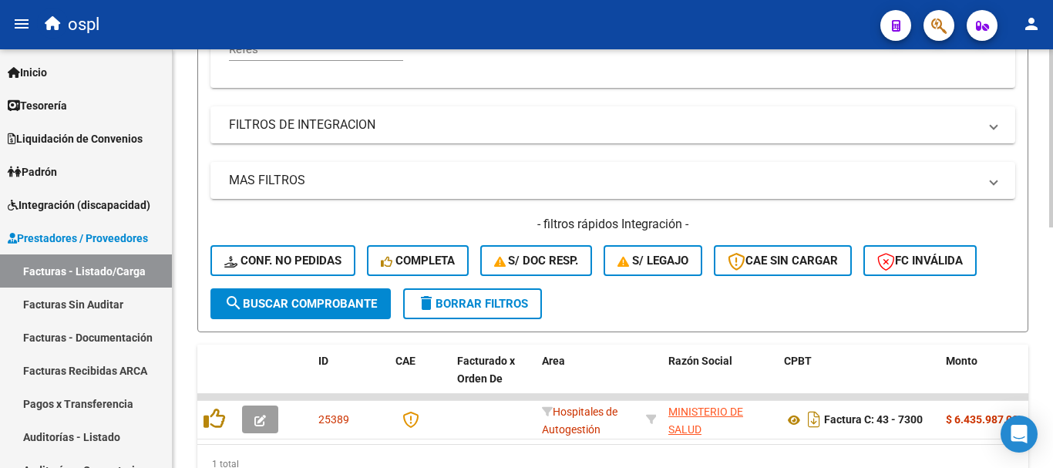
click at [349, 297] on span "search Buscar Comprobante" at bounding box center [300, 304] width 153 height 14
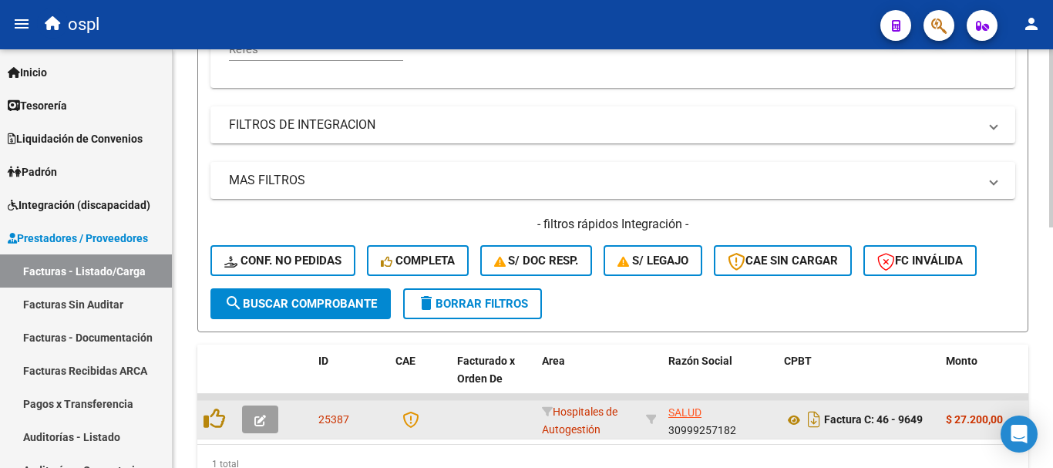
scroll to position [20, 0]
click at [790, 415] on icon at bounding box center [794, 420] width 20 height 19
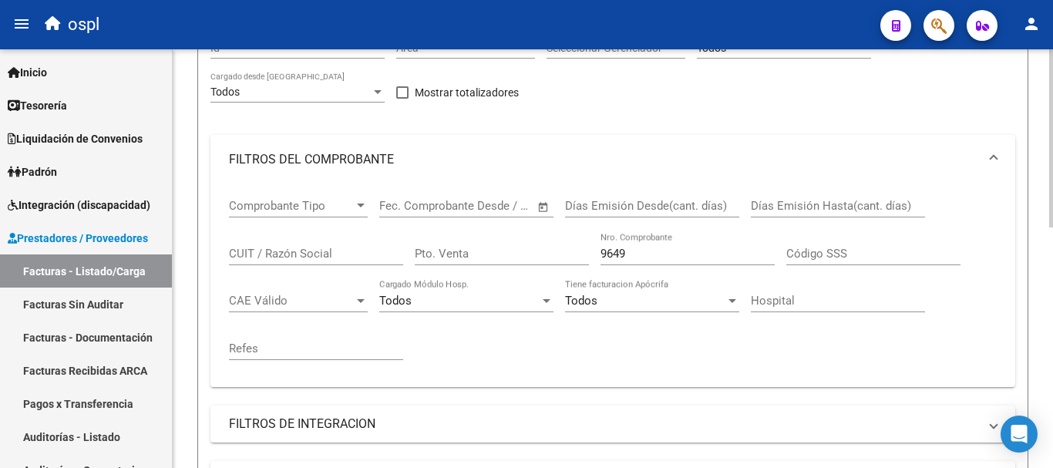
scroll to position [181, 0]
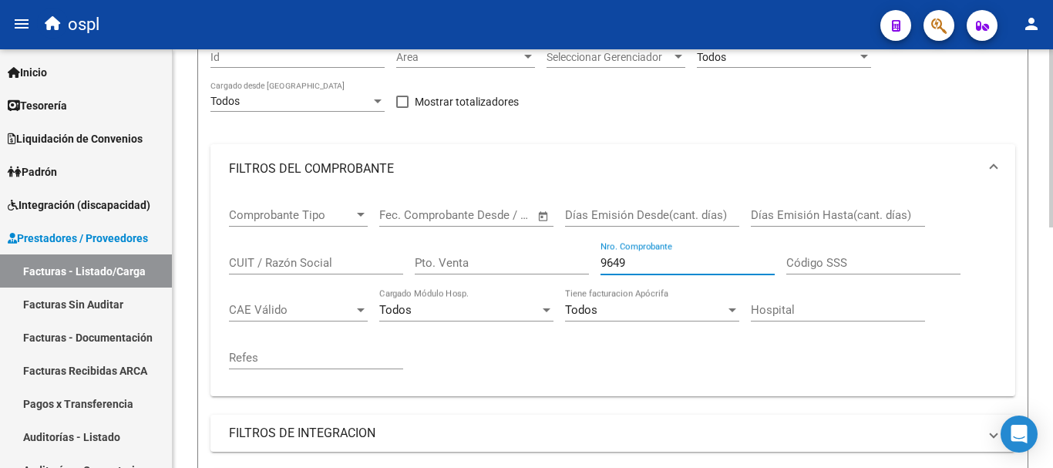
drag, startPoint x: 599, startPoint y: 255, endPoint x: 521, endPoint y: 240, distance: 79.4
click at [525, 241] on div "Comprobante Tipo Comprobante Tipo Fecha inicio – Fecha fin Fec. Comprobante Des…" at bounding box center [613, 289] width 768 height 190
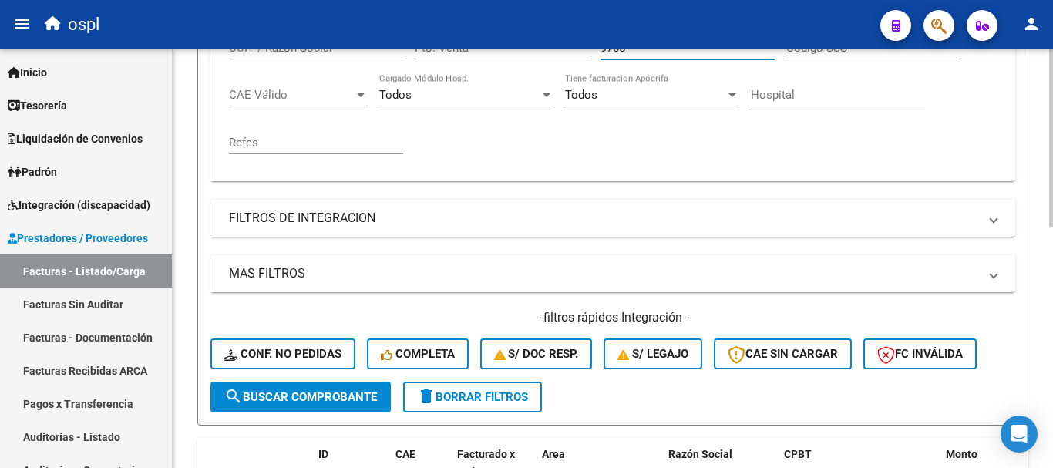
scroll to position [412, 0]
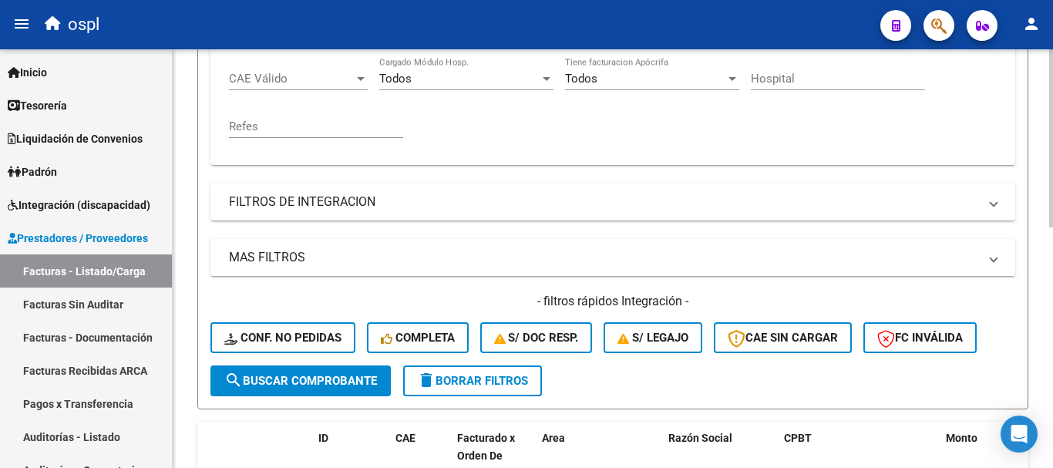
click at [368, 384] on span "search Buscar Comprobante" at bounding box center [300, 381] width 153 height 14
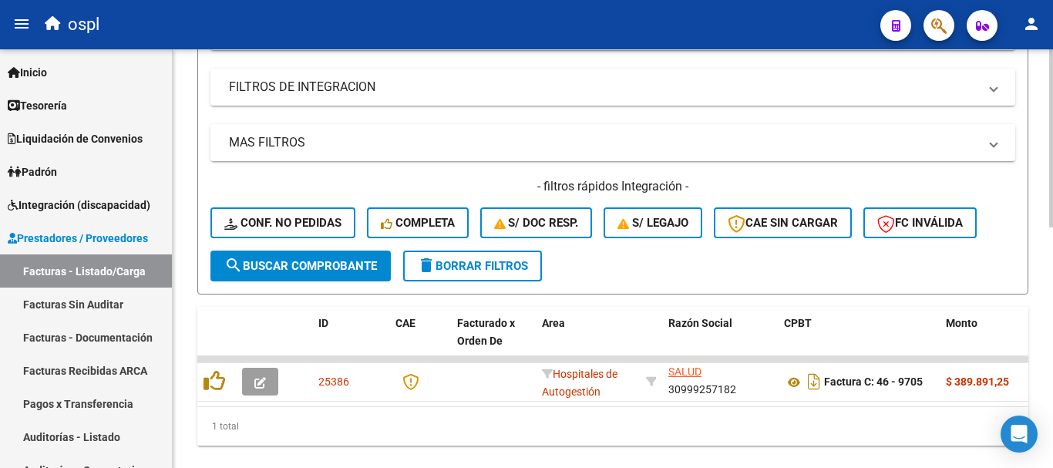
scroll to position [567, 0]
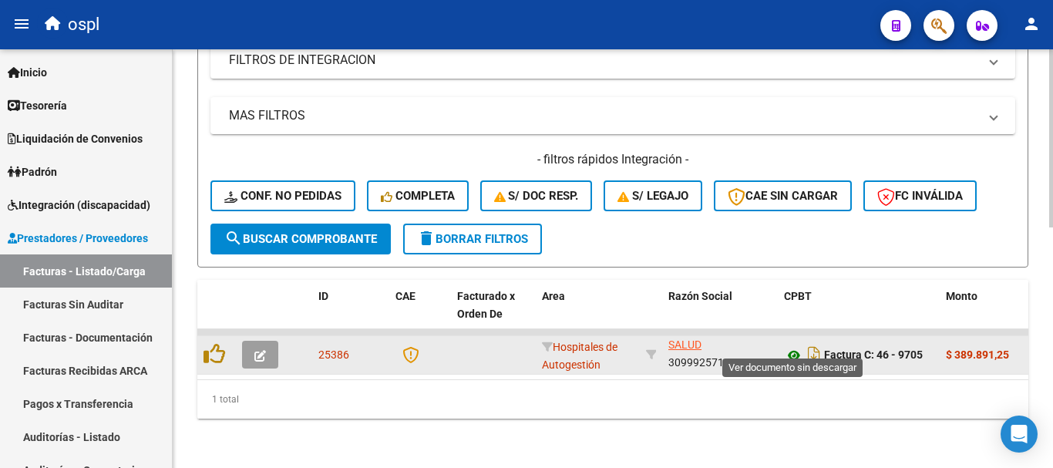
click at [792, 346] on icon at bounding box center [794, 355] width 20 height 19
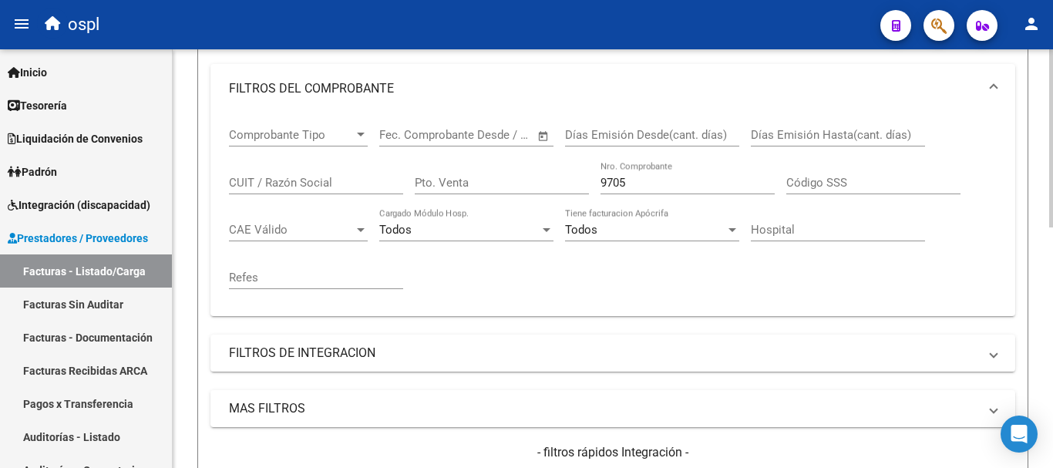
scroll to position [258, 0]
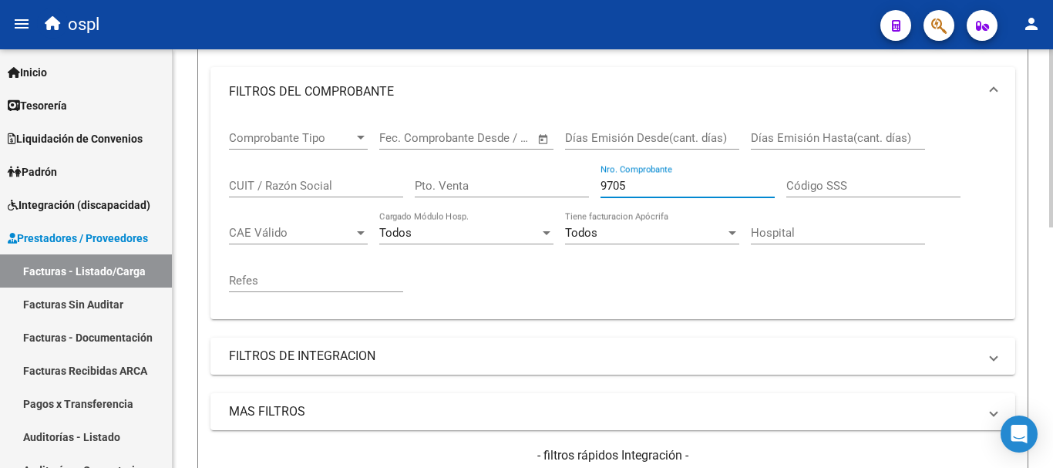
drag, startPoint x: 647, startPoint y: 187, endPoint x: 475, endPoint y: 165, distance: 173.3
click at [475, 165] on div "Comprobante Tipo Comprobante Tipo Fecha inicio – Fecha fin Fec. Comprobante Des…" at bounding box center [613, 211] width 768 height 190
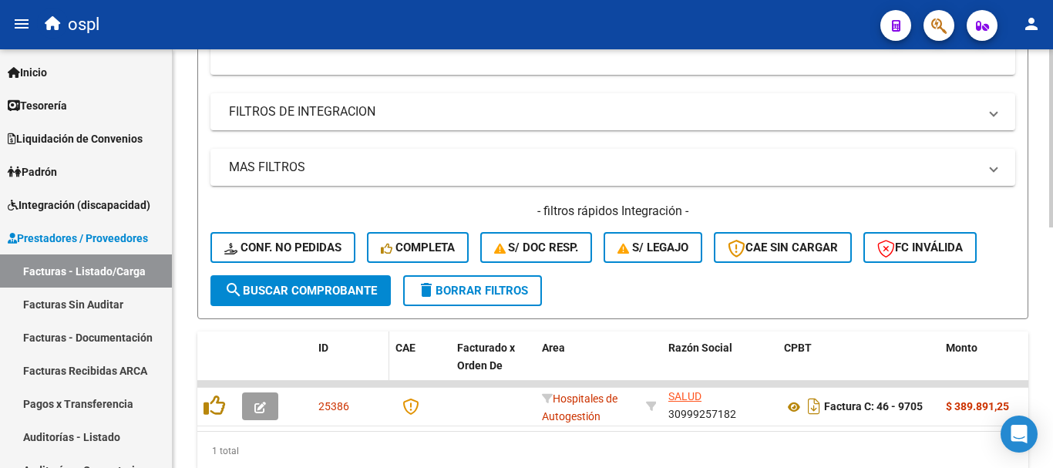
scroll to position [567, 0]
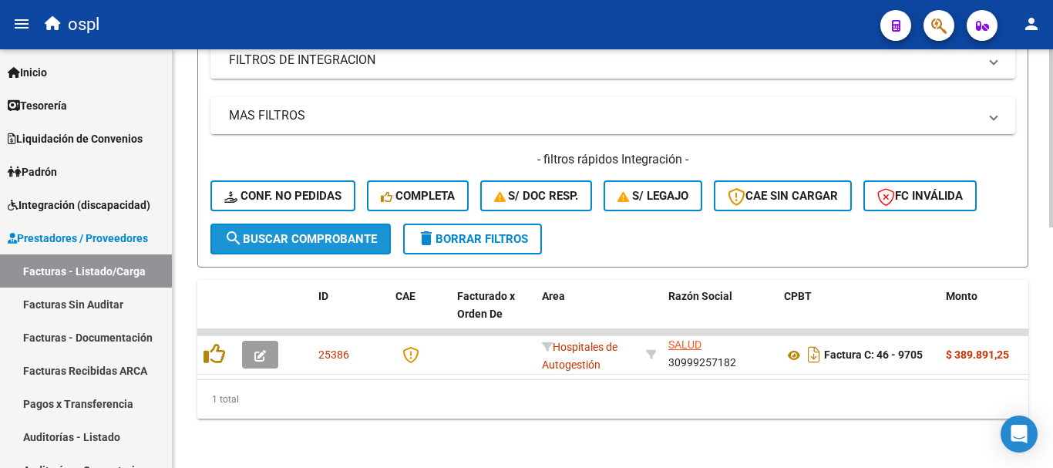
click at [325, 232] on span "search Buscar Comprobante" at bounding box center [300, 239] width 153 height 14
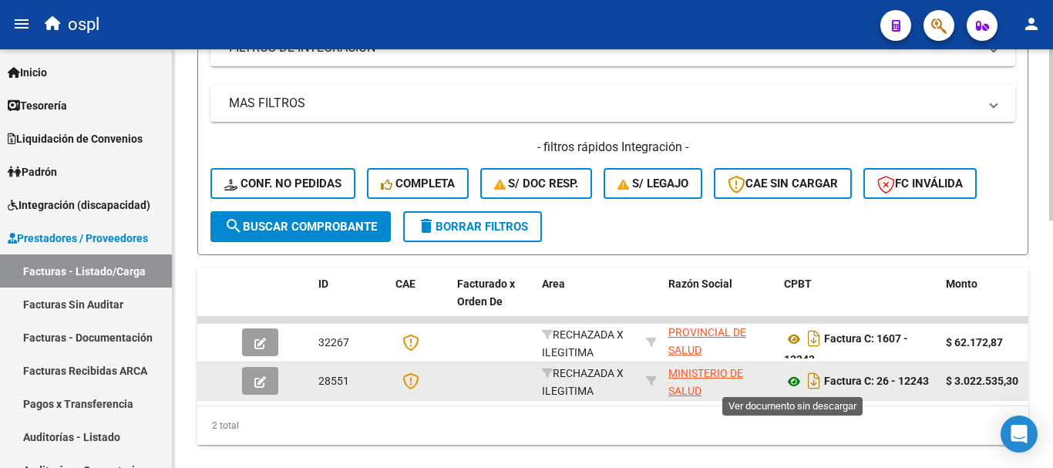
click at [791, 377] on icon at bounding box center [794, 381] width 20 height 19
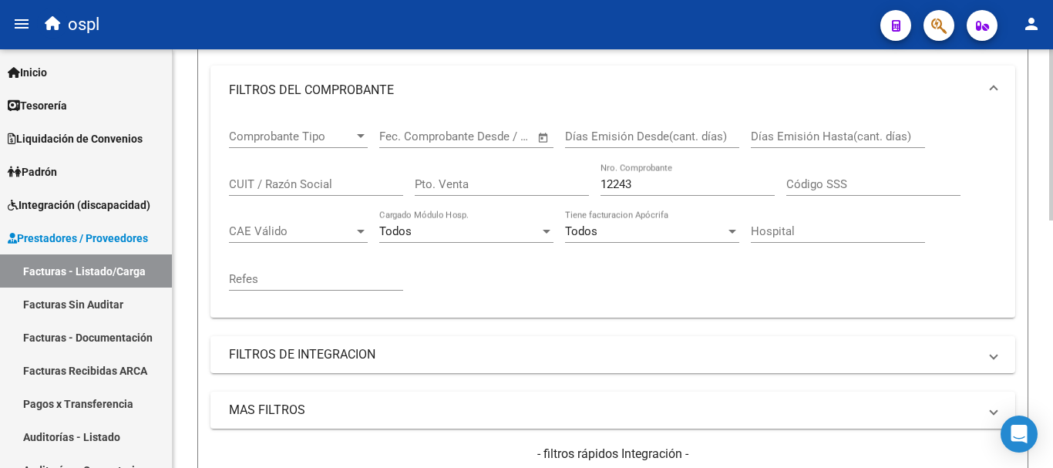
scroll to position [258, 0]
drag, startPoint x: 646, startPoint y: 184, endPoint x: 522, endPoint y: 151, distance: 128.5
click at [522, 151] on div "Comprobante Tipo Comprobante Tipo Fecha inicio – Fecha fin Fec. Comprobante Des…" at bounding box center [613, 211] width 768 height 190
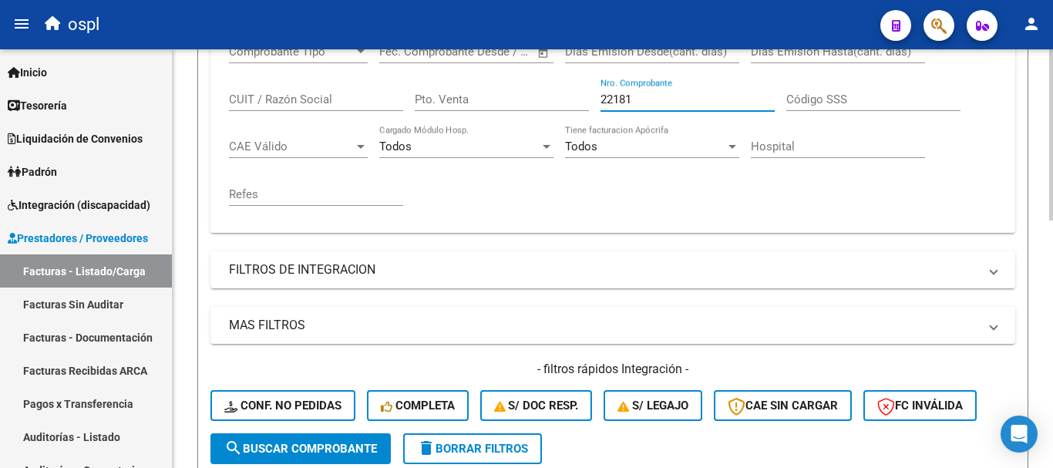
scroll to position [605, 0]
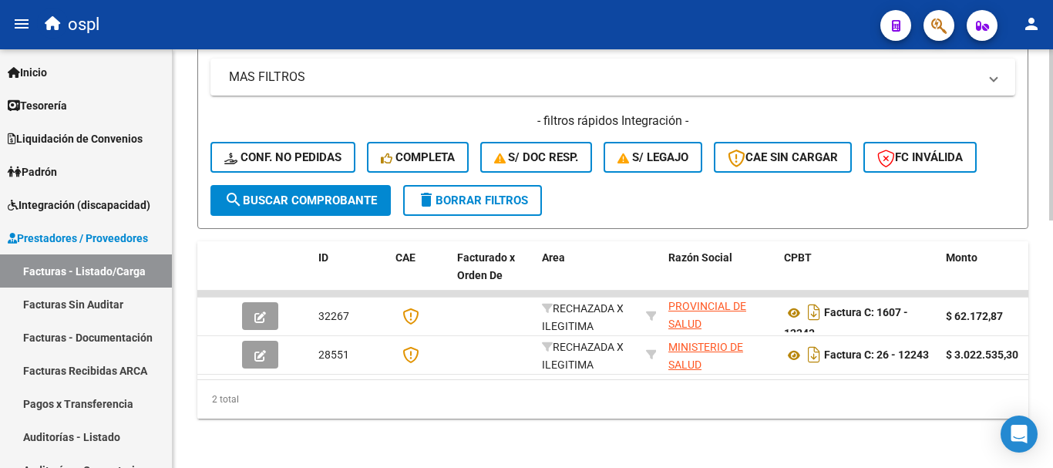
click at [303, 194] on span "search Buscar Comprobante" at bounding box center [300, 201] width 153 height 14
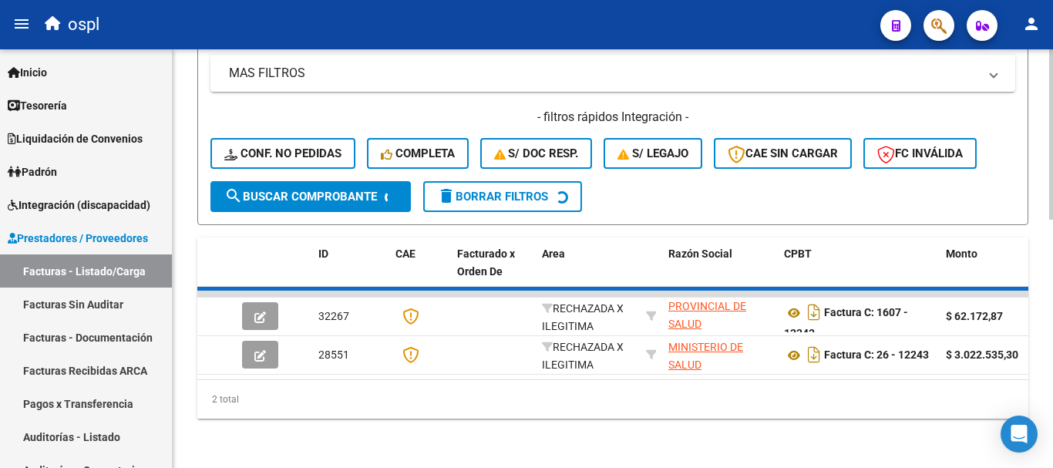
scroll to position [567, 0]
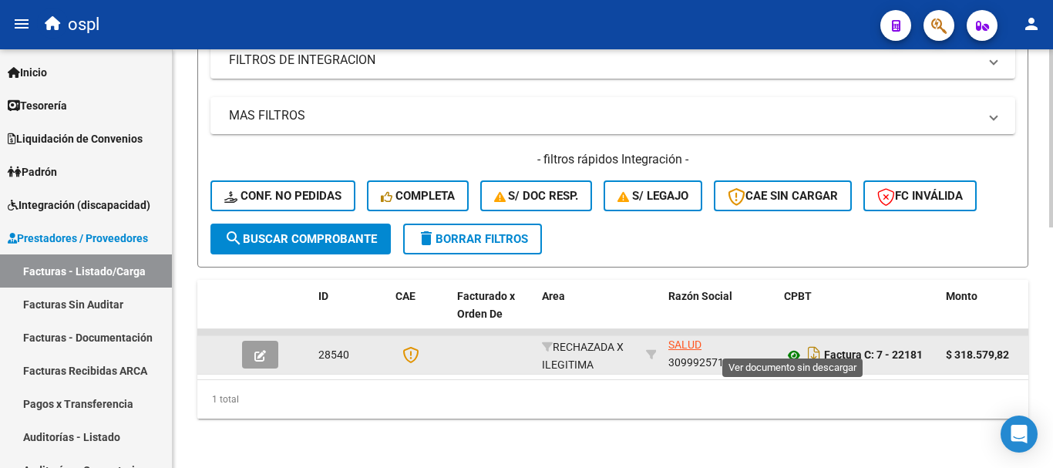
click at [795, 346] on icon at bounding box center [794, 355] width 20 height 19
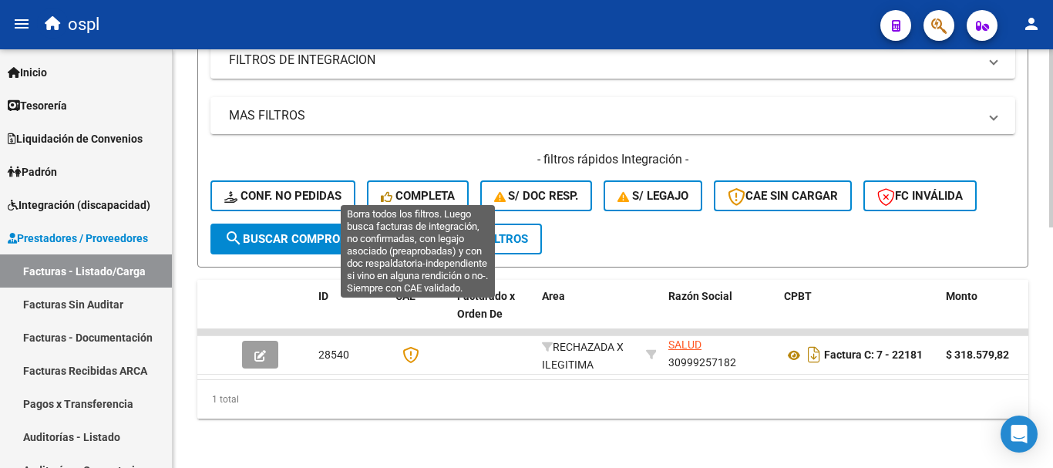
scroll to position [258, 0]
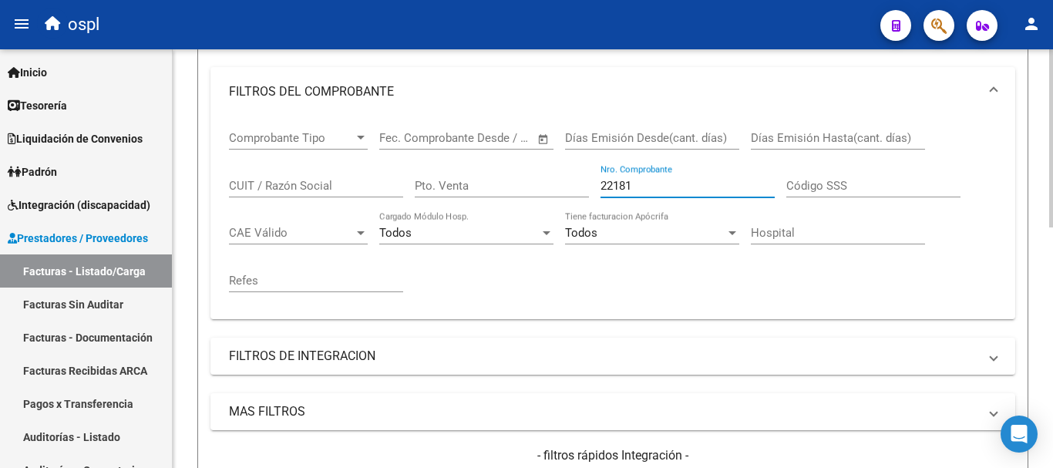
drag, startPoint x: 488, startPoint y: 167, endPoint x: 462, endPoint y: 164, distance: 26.4
click at [462, 164] on div "Comprobante Tipo Comprobante Tipo Fecha inicio – Fecha fin Fec. Comprobante Des…" at bounding box center [613, 211] width 768 height 190
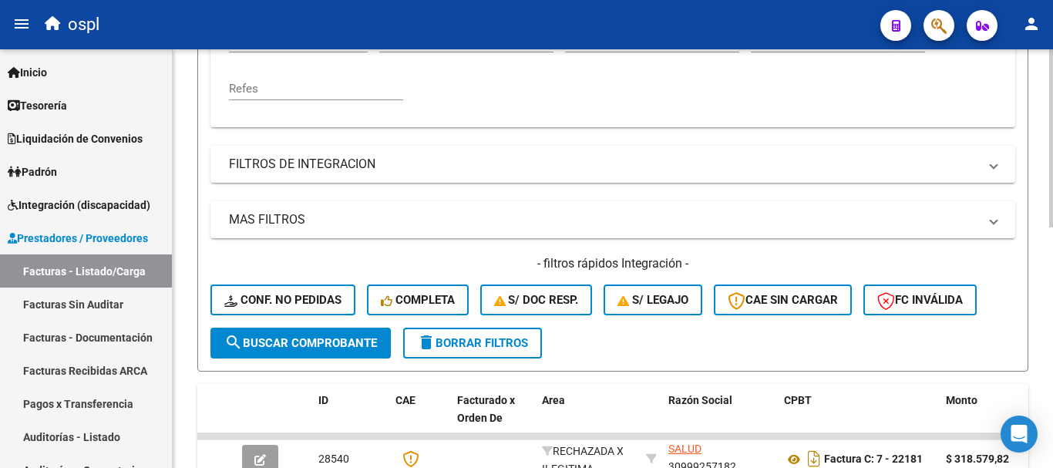
scroll to position [490, 0]
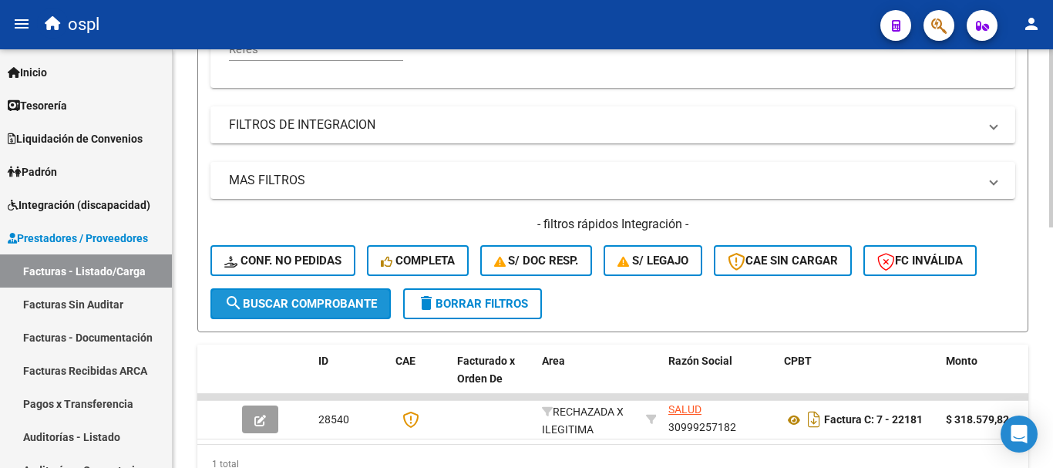
click at [338, 301] on span "search Buscar Comprobante" at bounding box center [300, 304] width 153 height 14
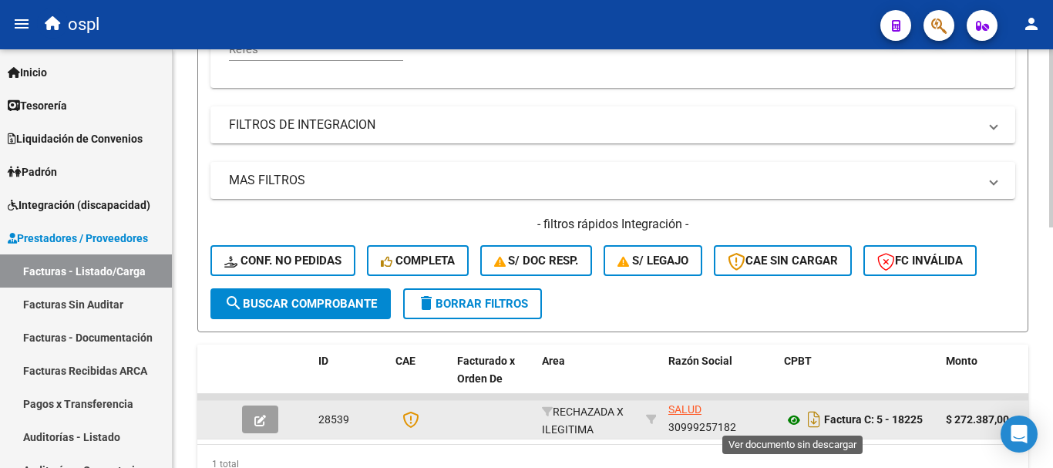
click at [789, 417] on icon at bounding box center [794, 420] width 20 height 19
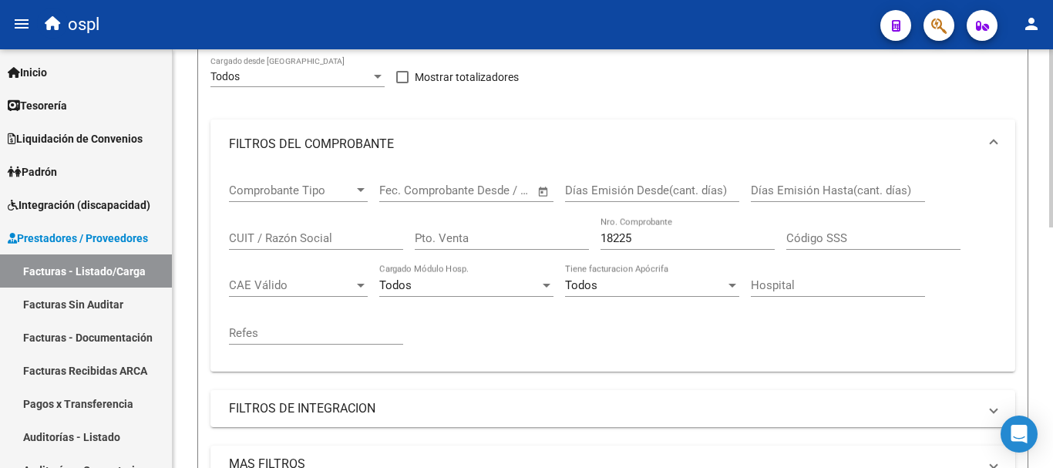
scroll to position [181, 0]
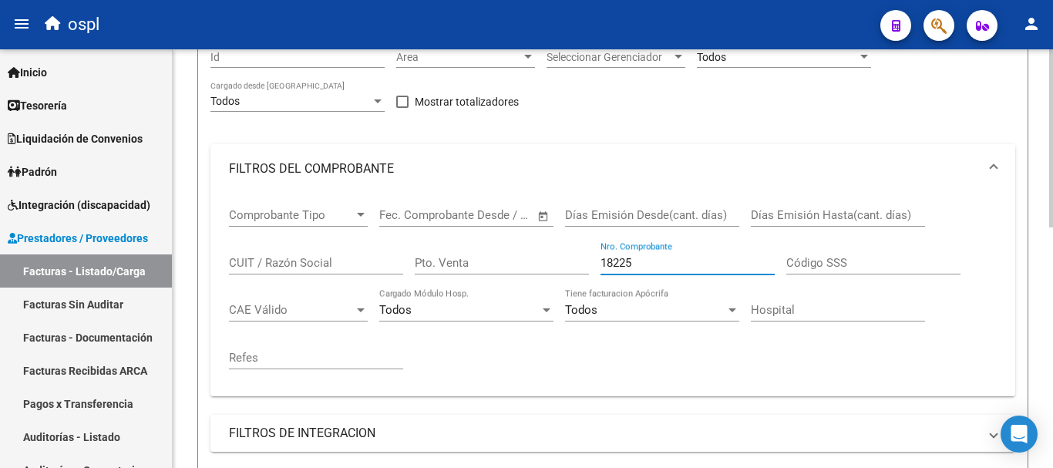
drag, startPoint x: 657, startPoint y: 258, endPoint x: 546, endPoint y: 239, distance: 112.6
click at [546, 239] on div "Comprobante Tipo Comprobante Tipo Fecha inicio – Fecha fin Fec. Comprobante Des…" at bounding box center [613, 289] width 768 height 190
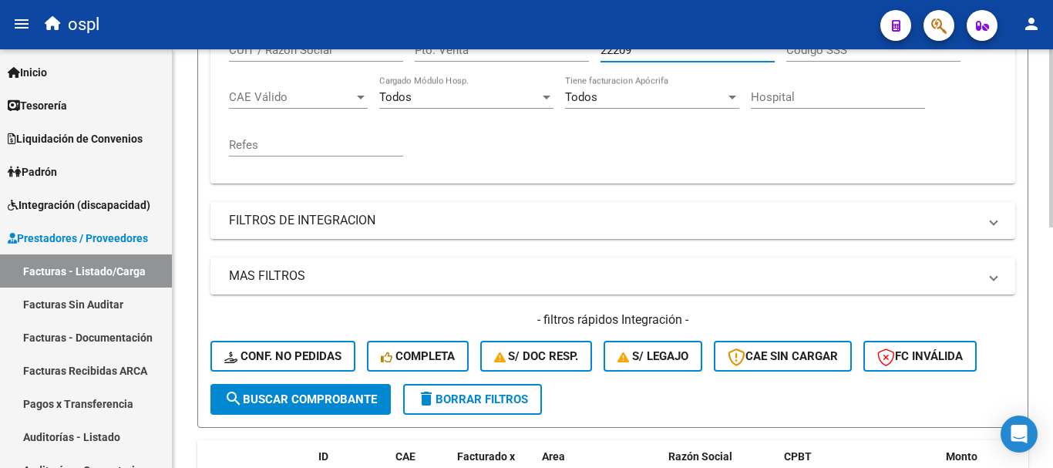
scroll to position [412, 0]
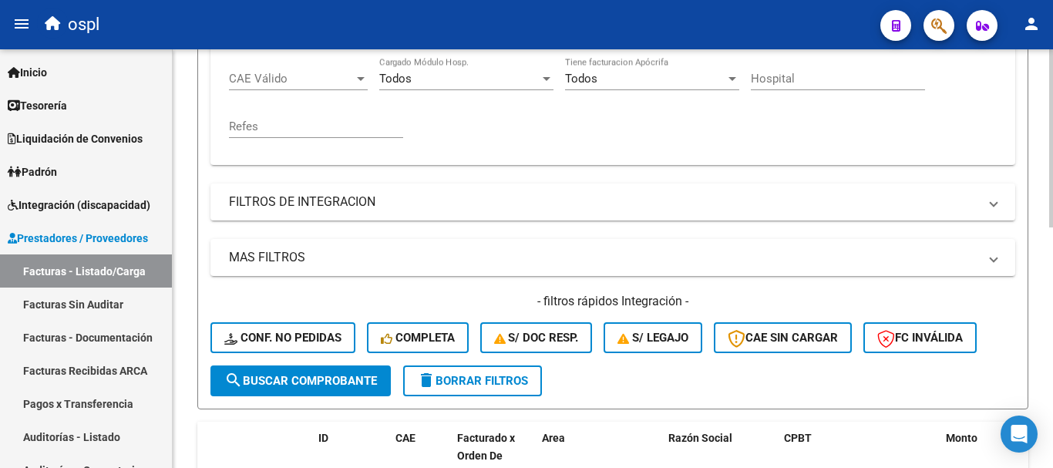
click at [326, 381] on span "search Buscar Comprobante" at bounding box center [300, 381] width 153 height 14
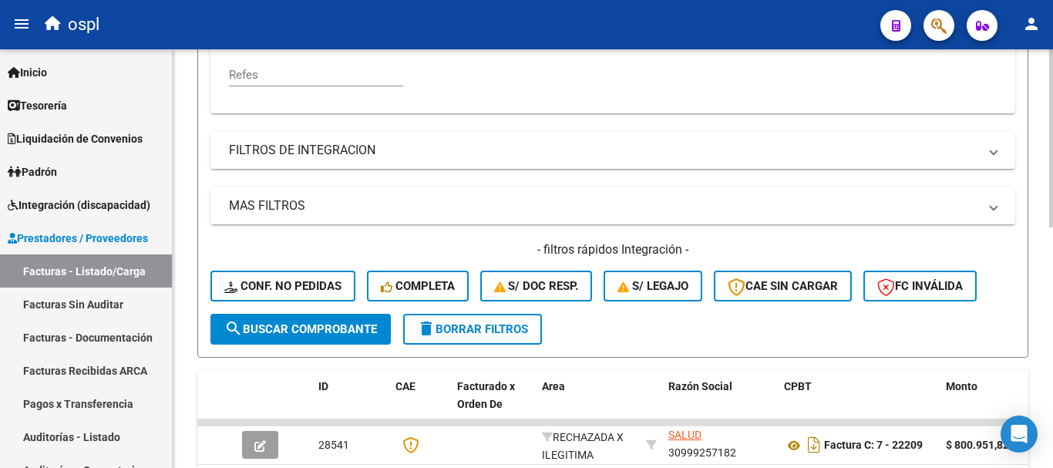
scroll to position [567, 0]
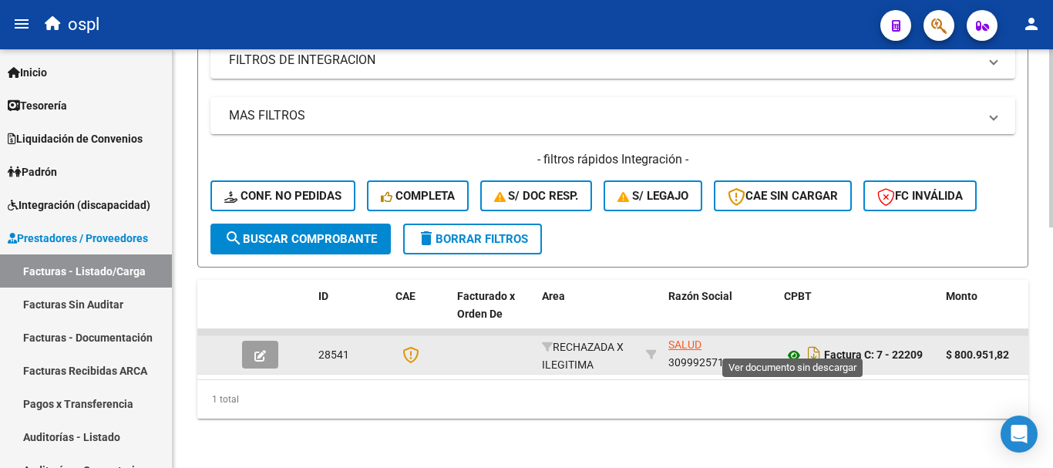
click at [789, 346] on icon at bounding box center [794, 355] width 20 height 19
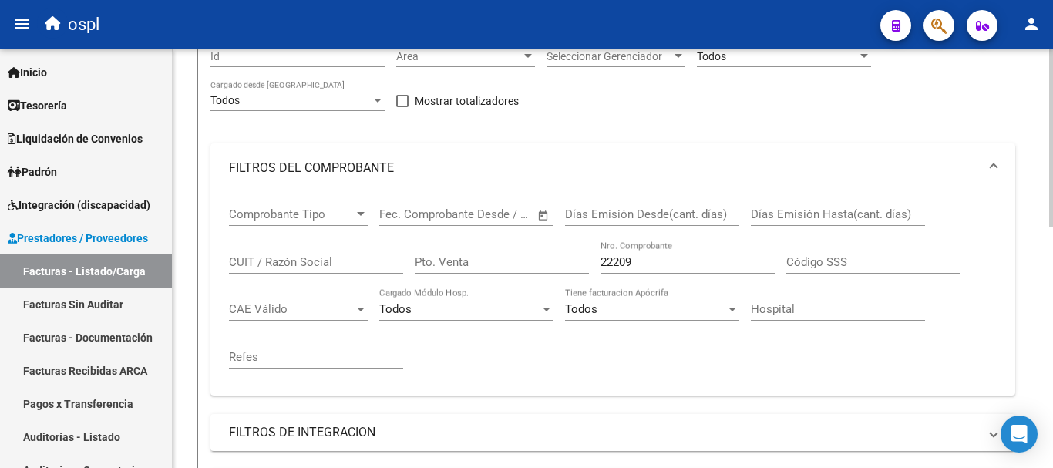
scroll to position [181, 0]
drag, startPoint x: 658, startPoint y: 264, endPoint x: 509, endPoint y: 251, distance: 150.2
click at [509, 251] on div "Comprobante Tipo Comprobante Tipo Fecha inicio – Fecha fin Fec. Comprobante Des…" at bounding box center [613, 289] width 768 height 190
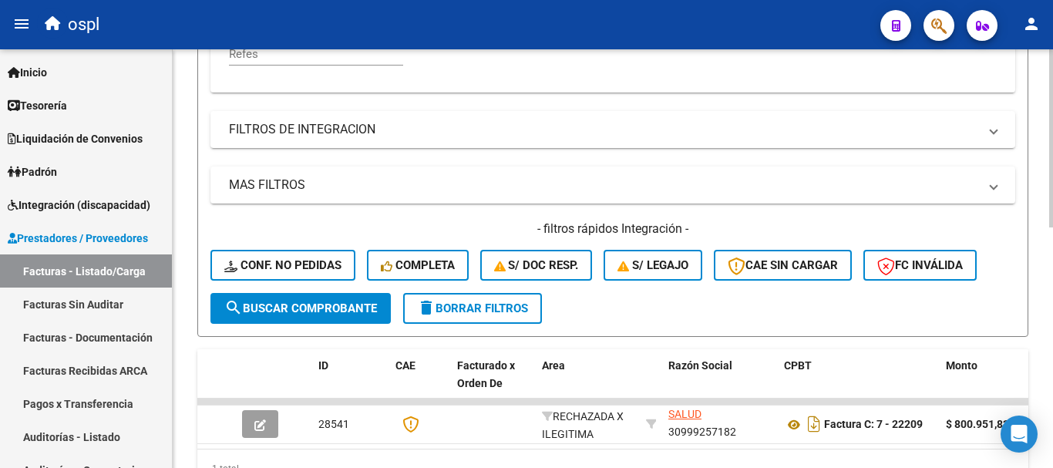
scroll to position [490, 0]
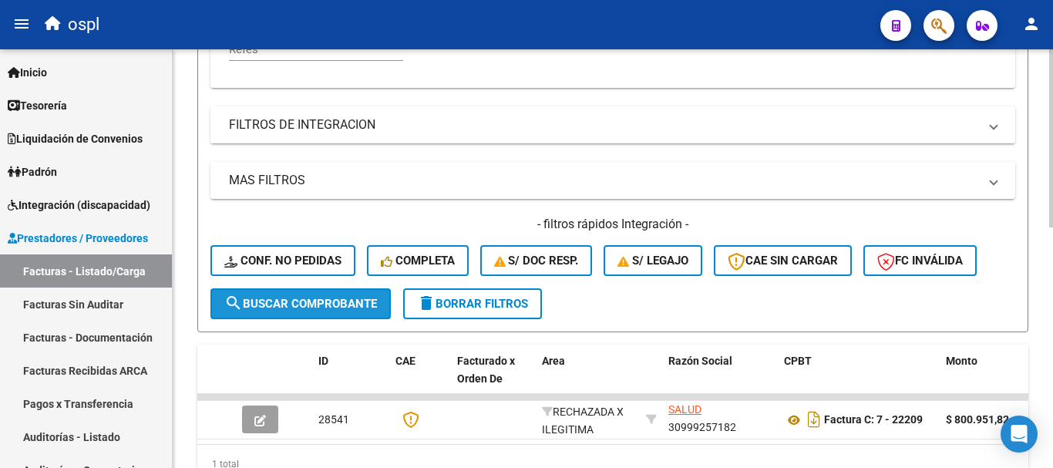
click at [326, 306] on span "search Buscar Comprobante" at bounding box center [300, 304] width 153 height 14
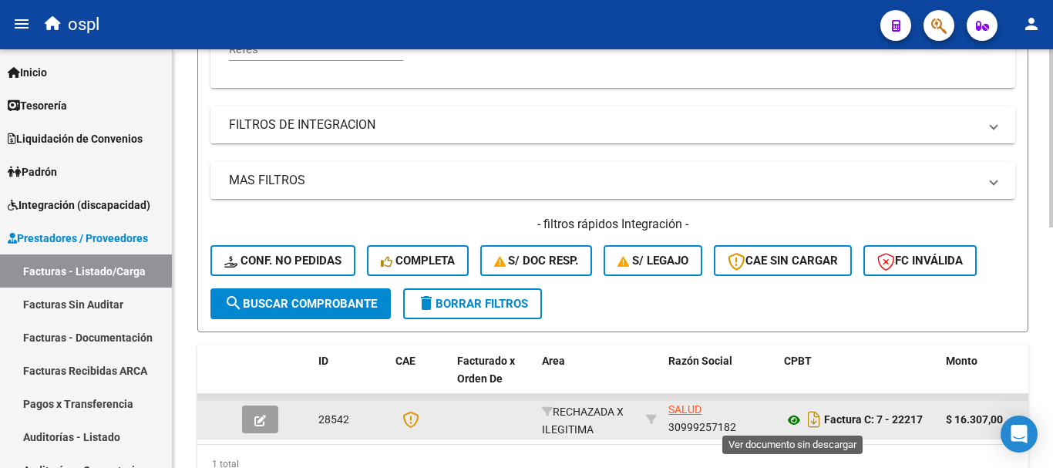
click at [791, 423] on icon at bounding box center [794, 420] width 20 height 19
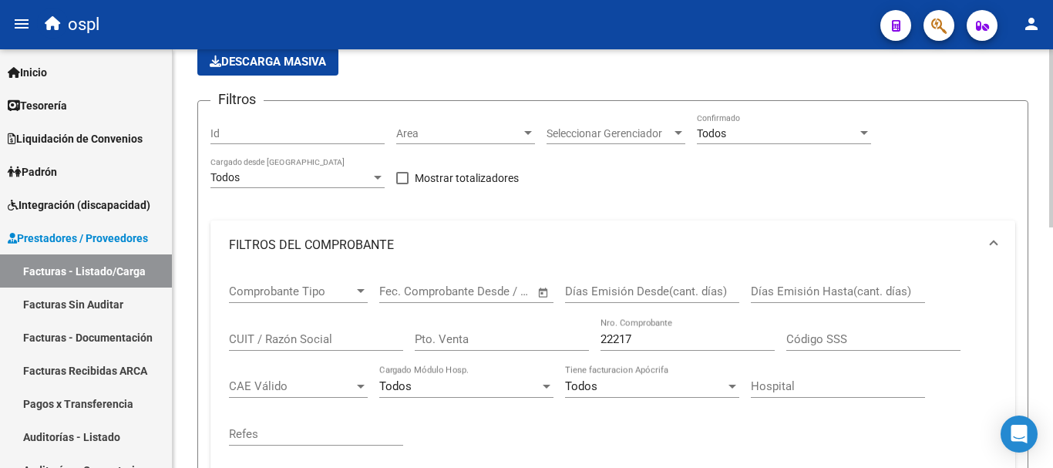
scroll to position [104, 0]
drag, startPoint x: 647, startPoint y: 343, endPoint x: 552, endPoint y: 329, distance: 95.8
click at [552, 329] on div "Comprobante Tipo Comprobante Tipo Fecha inicio – Fecha fin Fec. Comprobante Des…" at bounding box center [613, 366] width 768 height 190
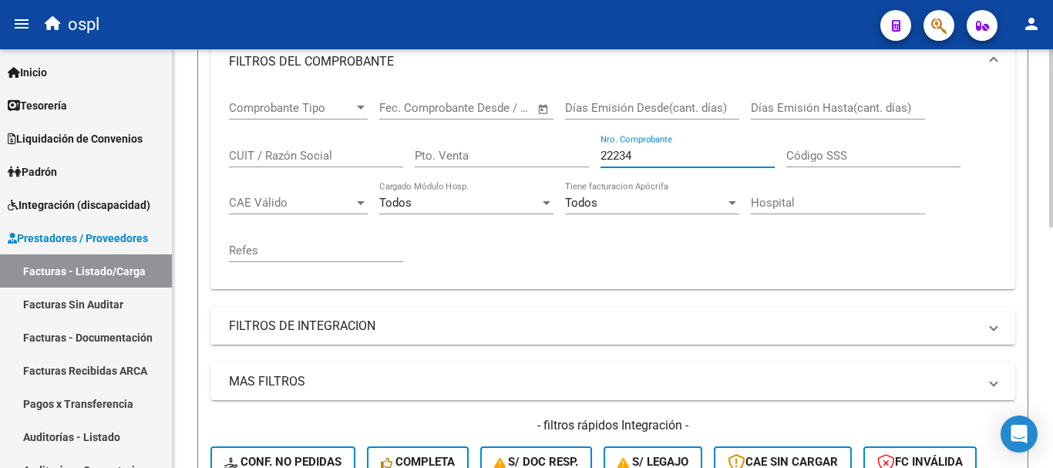
scroll to position [335, 0]
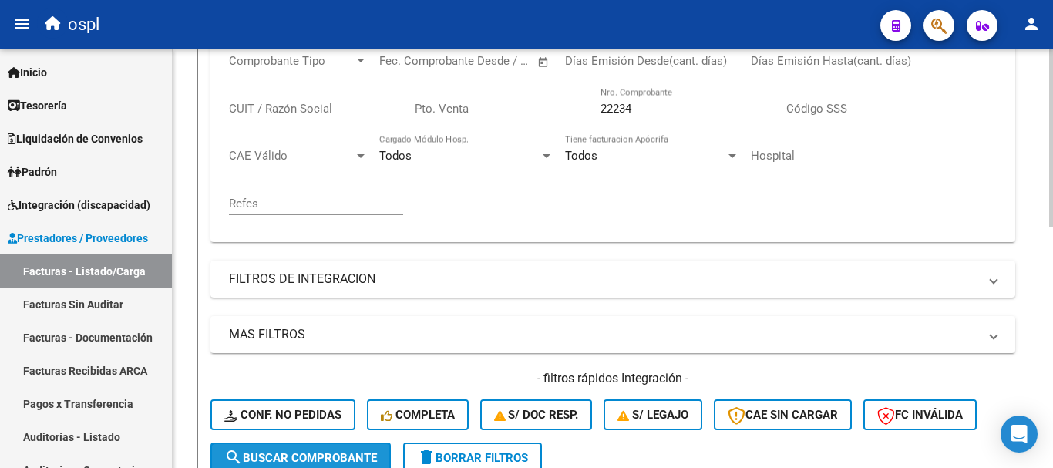
click at [351, 456] on span "search Buscar Comprobante" at bounding box center [300, 458] width 153 height 14
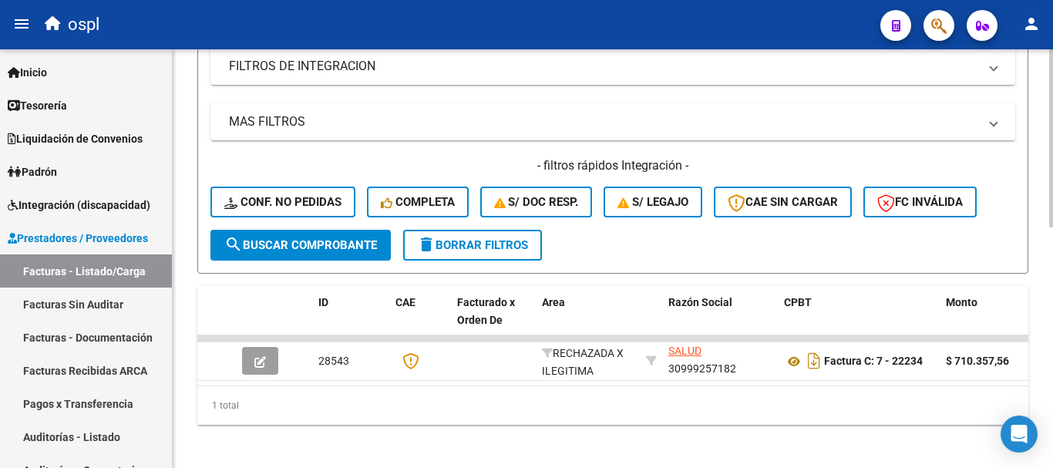
scroll to position [567, 0]
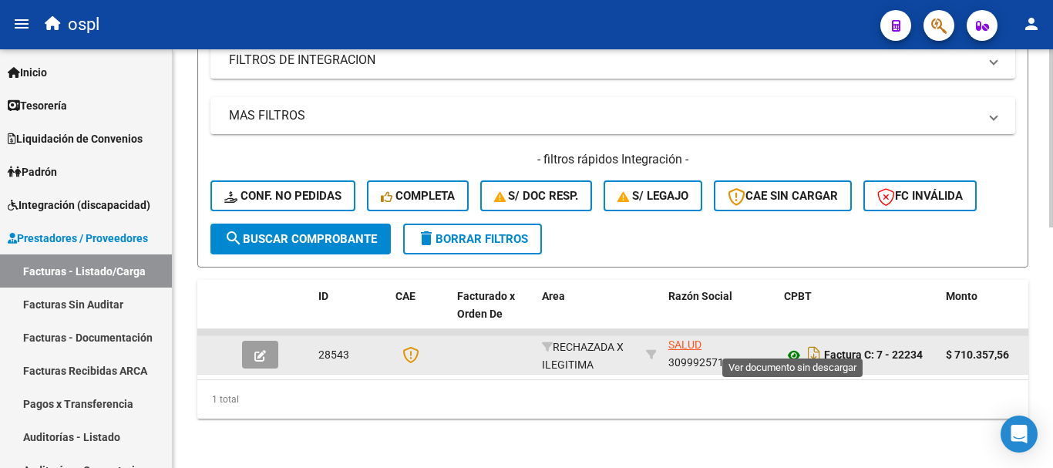
click at [794, 346] on icon at bounding box center [794, 355] width 20 height 19
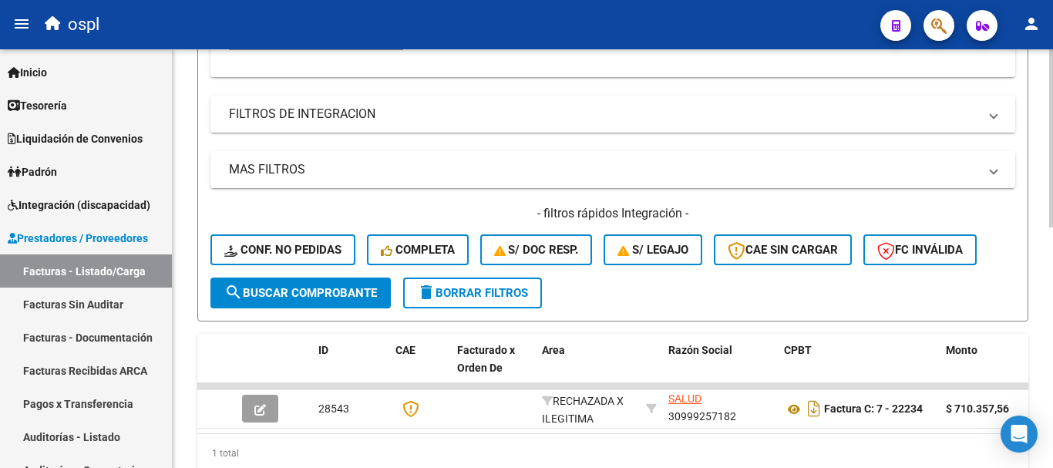
scroll to position [258, 0]
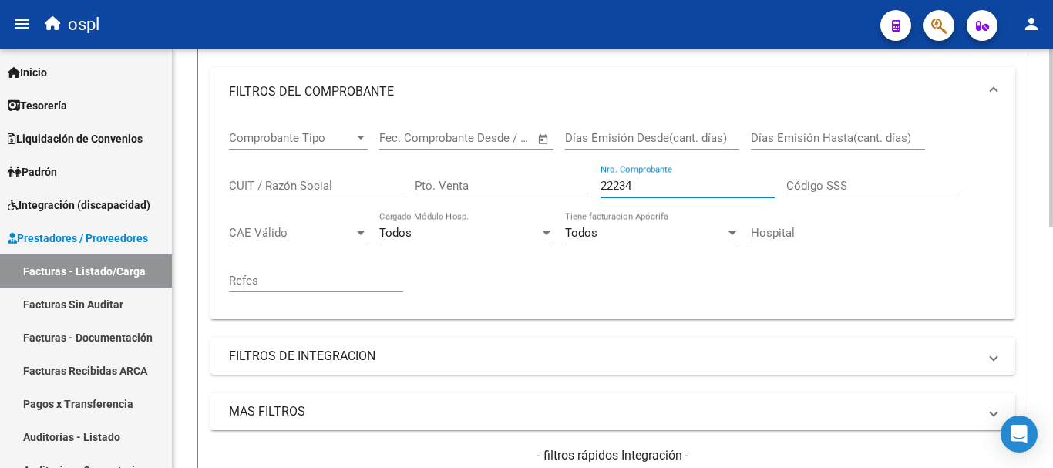
drag, startPoint x: 648, startPoint y: 182, endPoint x: 396, endPoint y: 157, distance: 254.1
click at [396, 157] on div "Comprobante Tipo Comprobante Tipo Fecha inicio – Fecha fin Fec. Comprobante Des…" at bounding box center [613, 211] width 768 height 190
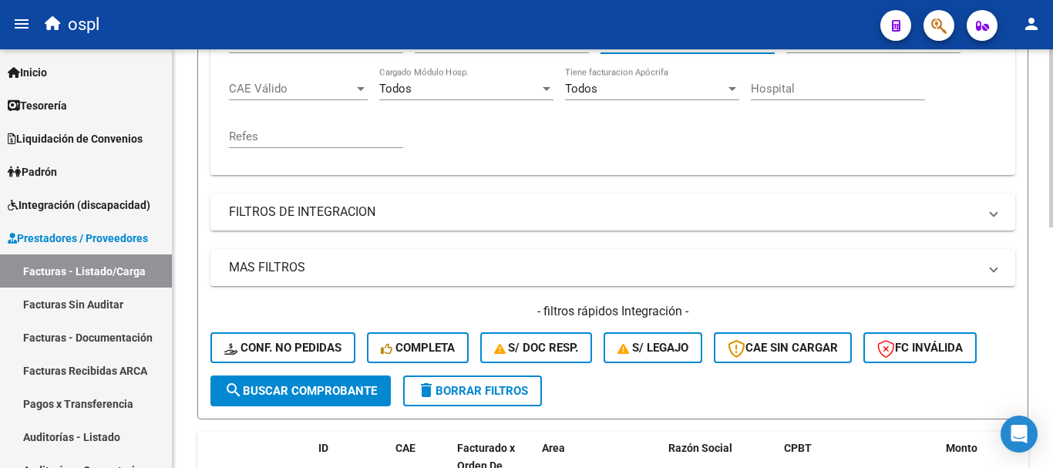
scroll to position [412, 0]
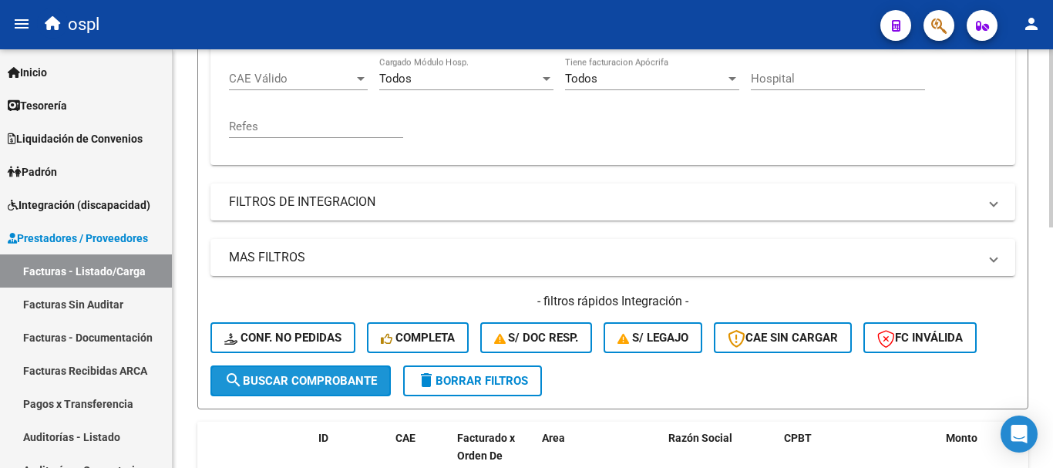
click at [349, 379] on span "search Buscar Comprobante" at bounding box center [300, 381] width 153 height 14
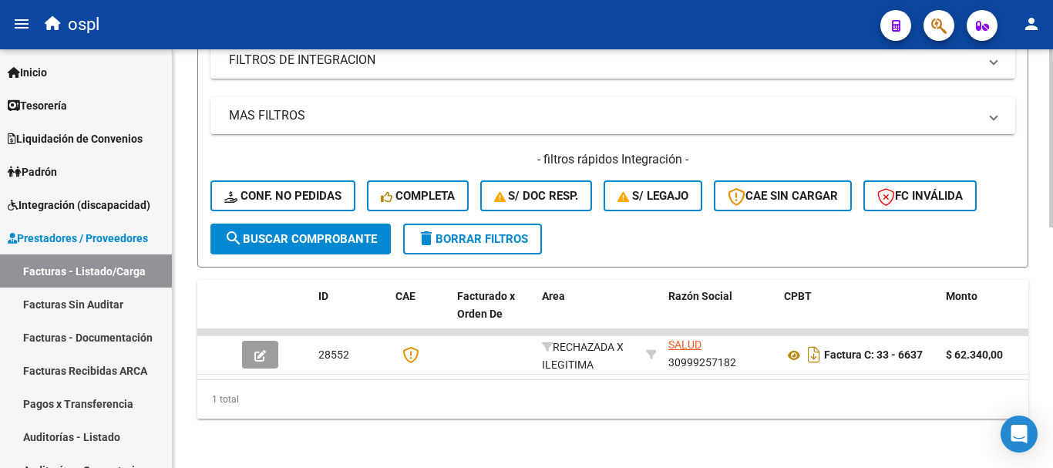
scroll to position [567, 0]
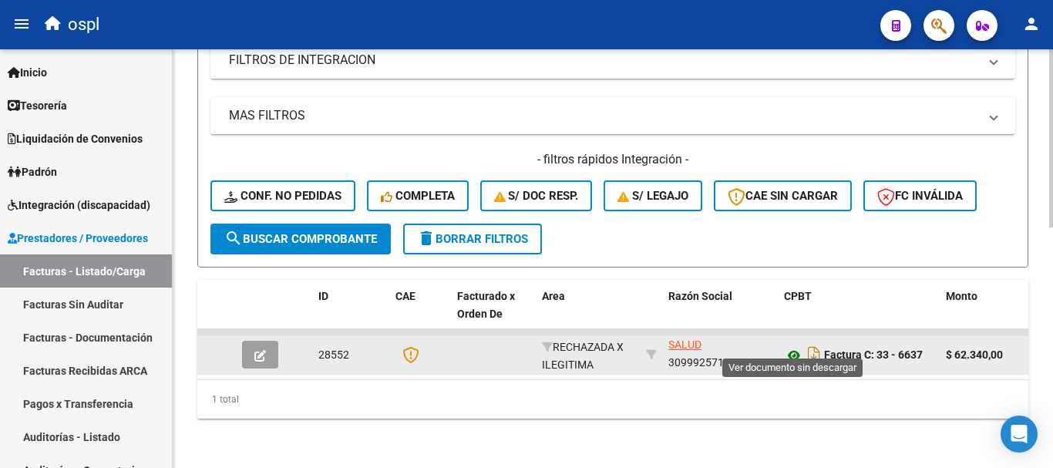
click at [797, 346] on icon at bounding box center [794, 355] width 20 height 19
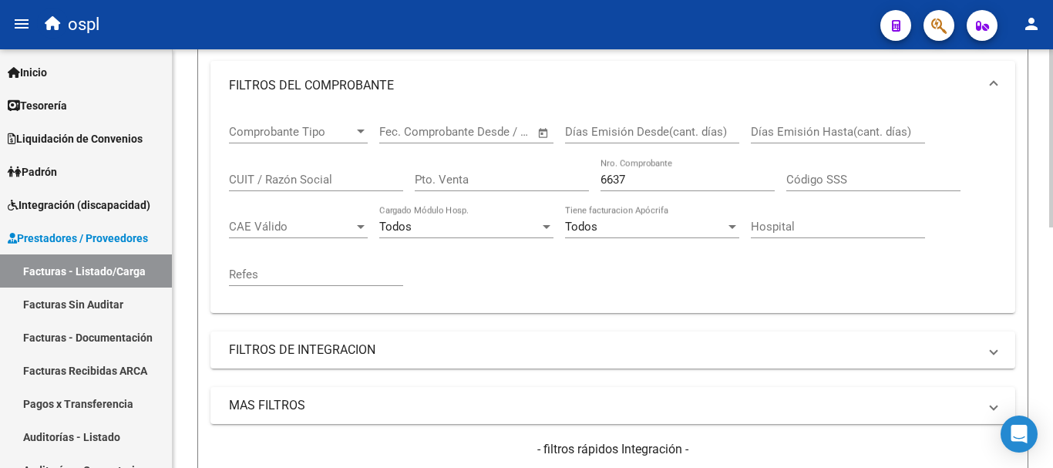
scroll to position [258, 0]
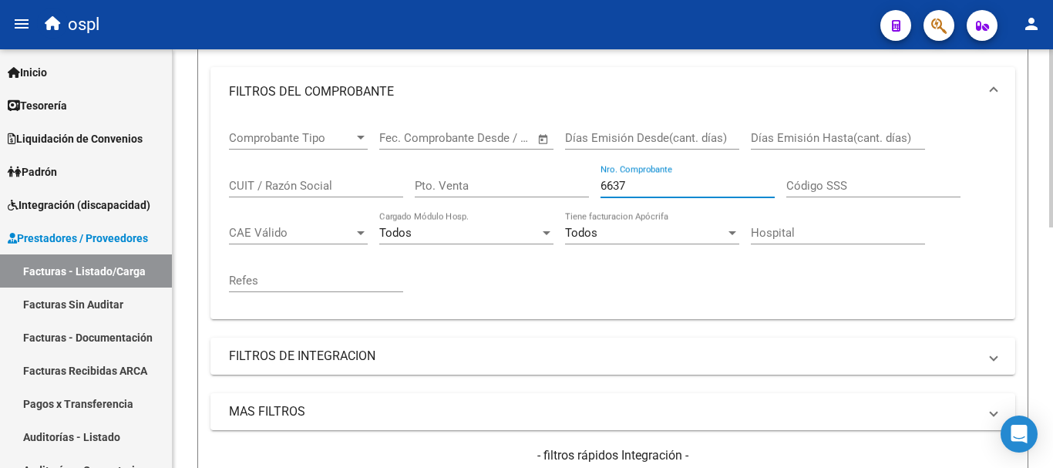
drag, startPoint x: 666, startPoint y: 183, endPoint x: 503, endPoint y: 163, distance: 164.6
click at [503, 163] on div "Comprobante Tipo Comprobante Tipo Fecha inicio – Fecha fin Fec. Comprobante Des…" at bounding box center [613, 211] width 768 height 190
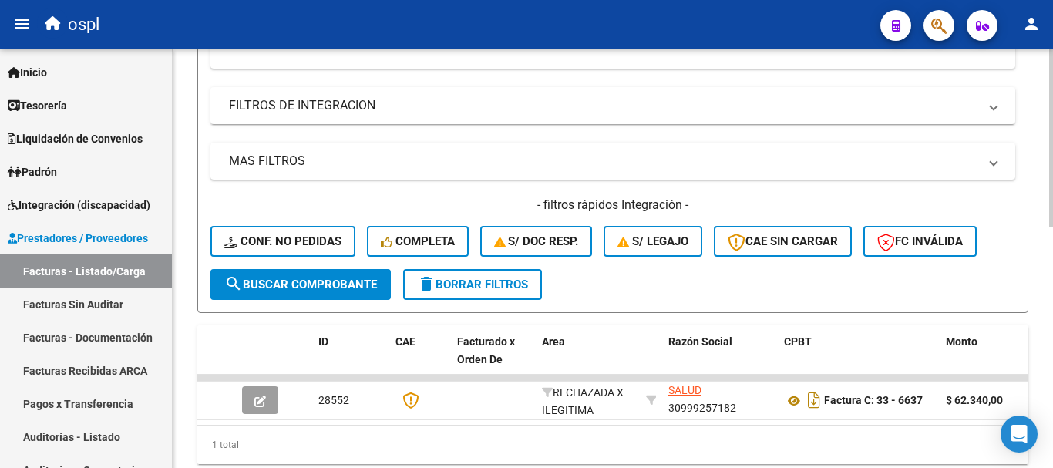
scroll to position [567, 0]
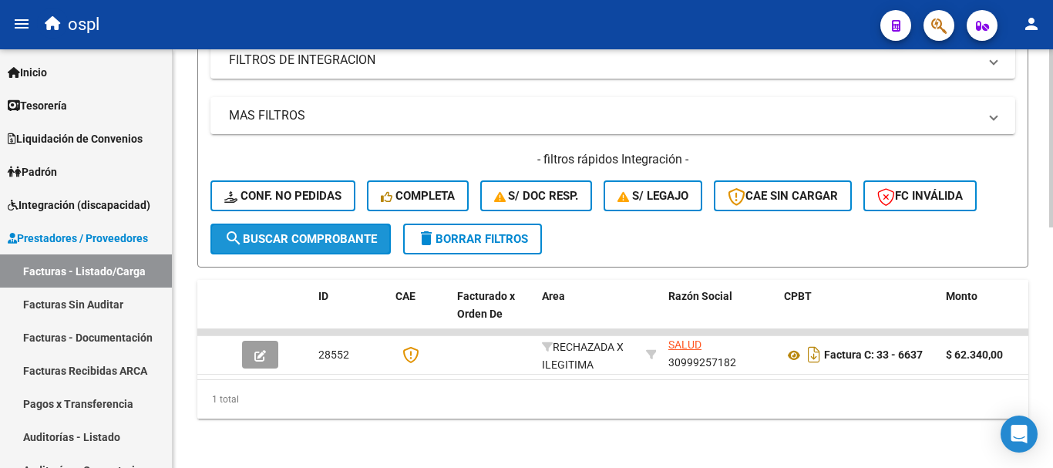
click at [351, 232] on span "search Buscar Comprobante" at bounding box center [300, 239] width 153 height 14
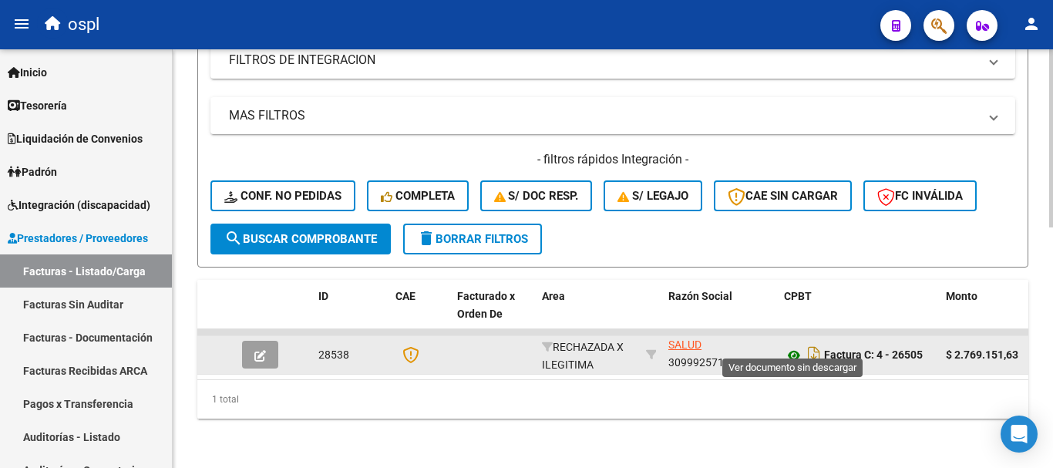
click at [796, 346] on icon at bounding box center [794, 355] width 20 height 19
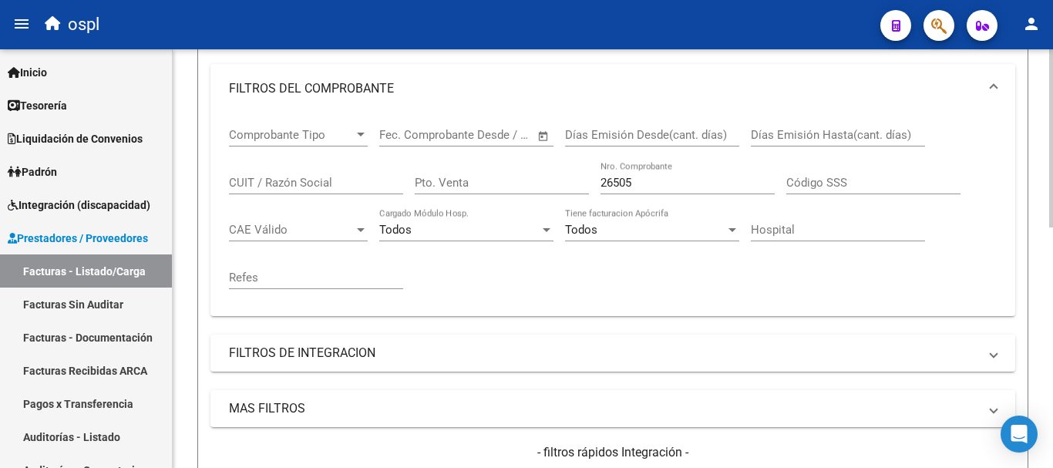
scroll to position [258, 0]
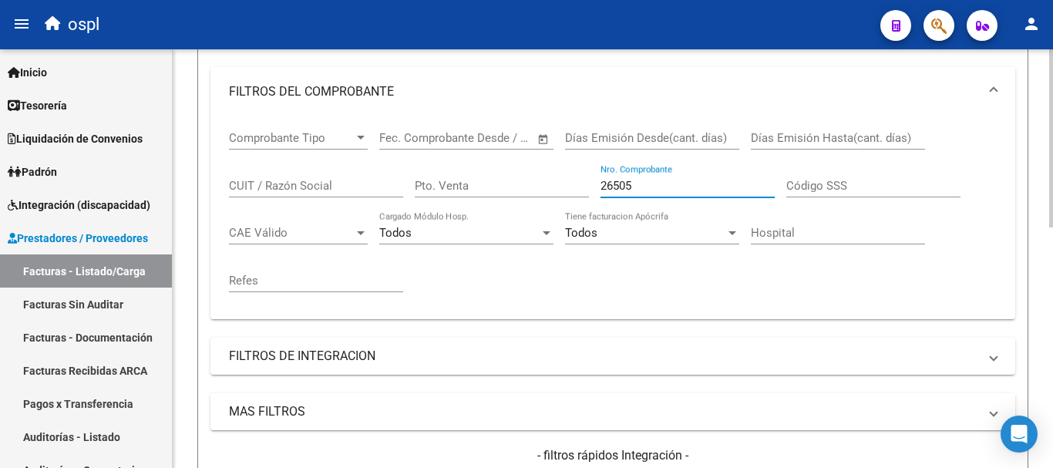
drag, startPoint x: 664, startPoint y: 182, endPoint x: 390, endPoint y: 149, distance: 275.7
click at [390, 149] on div "Comprobante Tipo Comprobante Tipo Fecha inicio – Fecha fin Fec. Comprobante Des…" at bounding box center [613, 211] width 768 height 190
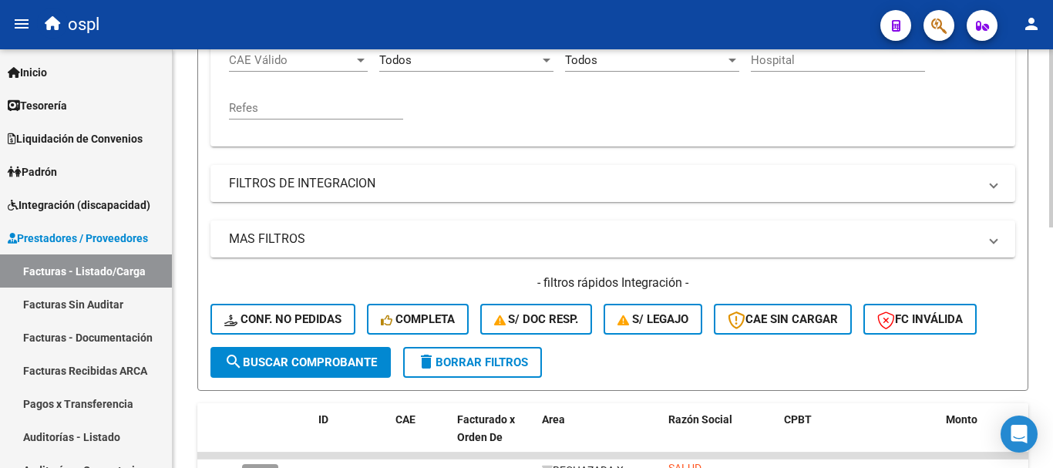
scroll to position [490, 0]
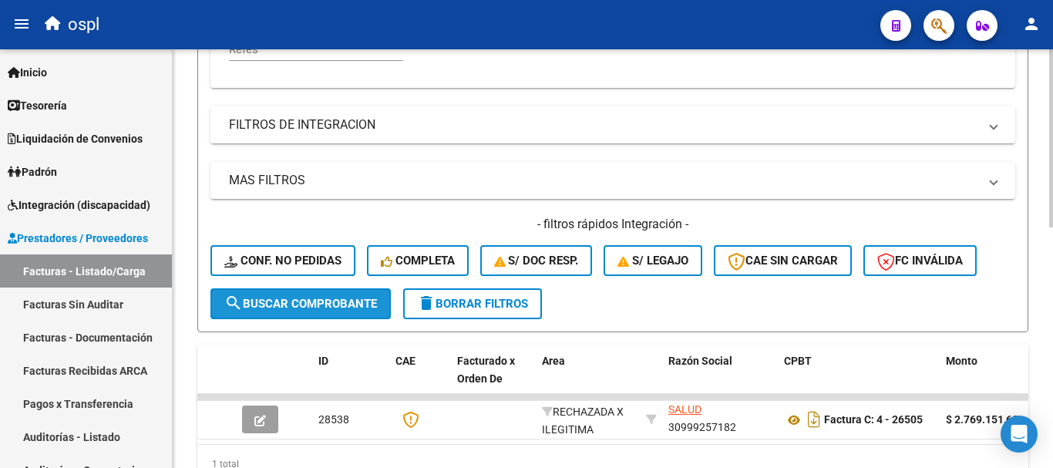
click at [353, 302] on span "search Buscar Comprobante" at bounding box center [300, 304] width 153 height 14
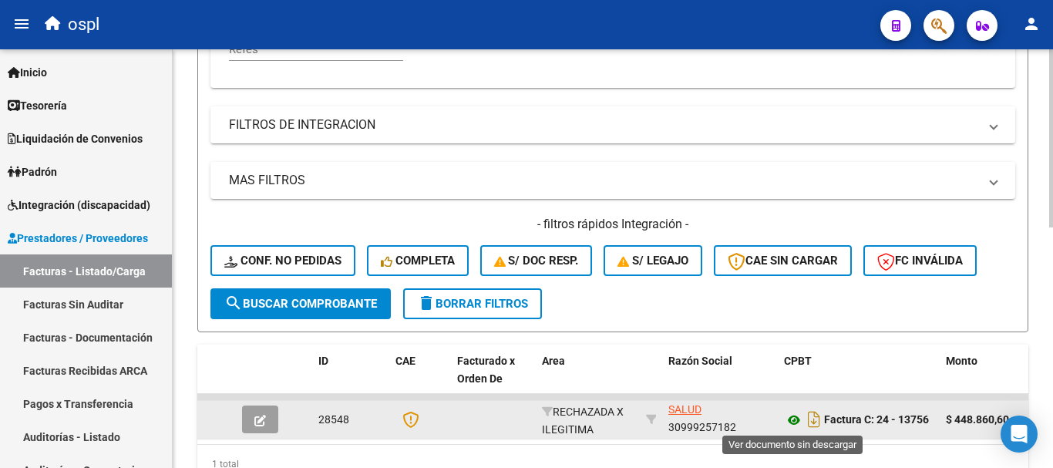
click at [798, 421] on icon at bounding box center [794, 420] width 20 height 19
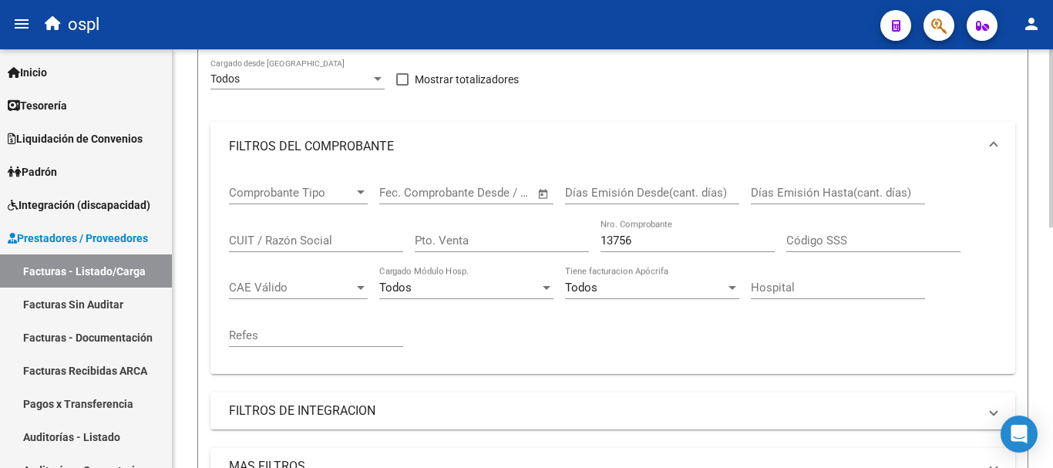
scroll to position [181, 0]
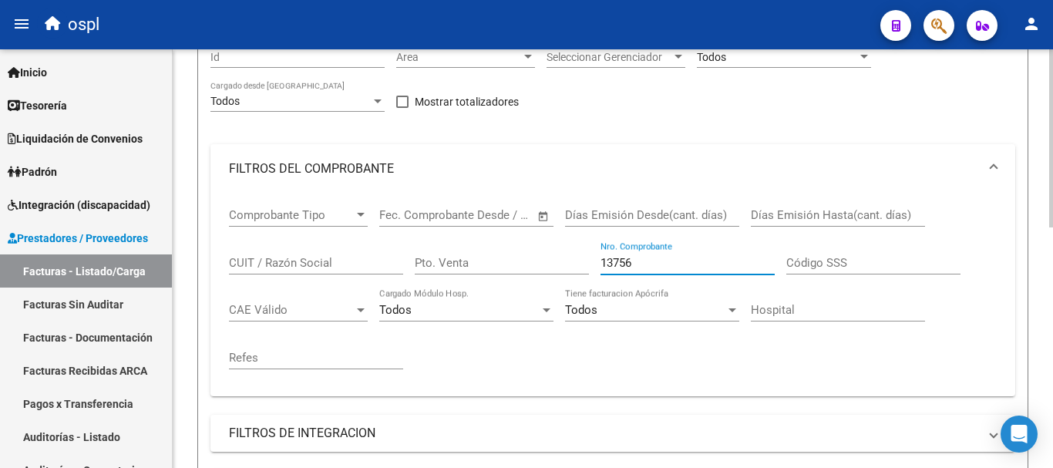
drag, startPoint x: 629, startPoint y: 259, endPoint x: 369, endPoint y: 223, distance: 262.4
click at [375, 224] on div "Comprobante Tipo Comprobante Tipo Fecha inicio – Fecha fin Fec. Comprobante Des…" at bounding box center [613, 289] width 768 height 190
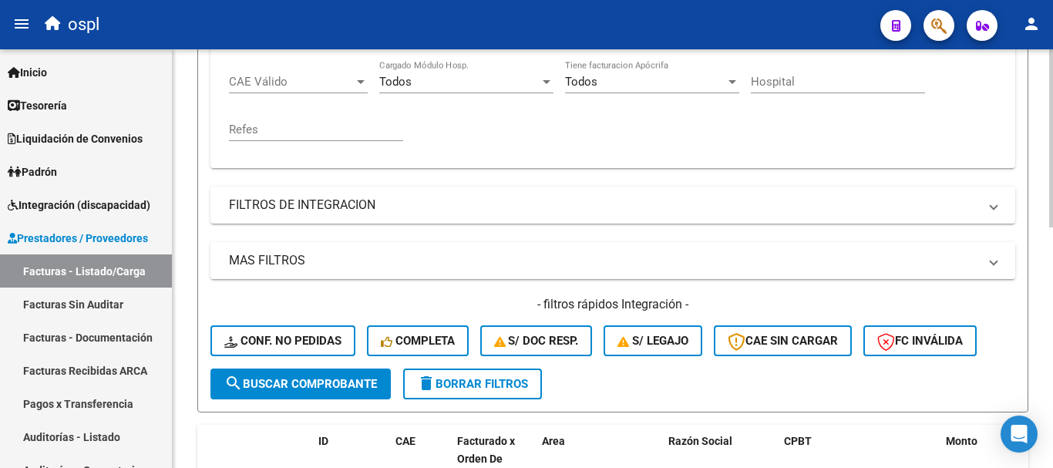
scroll to position [412, 0]
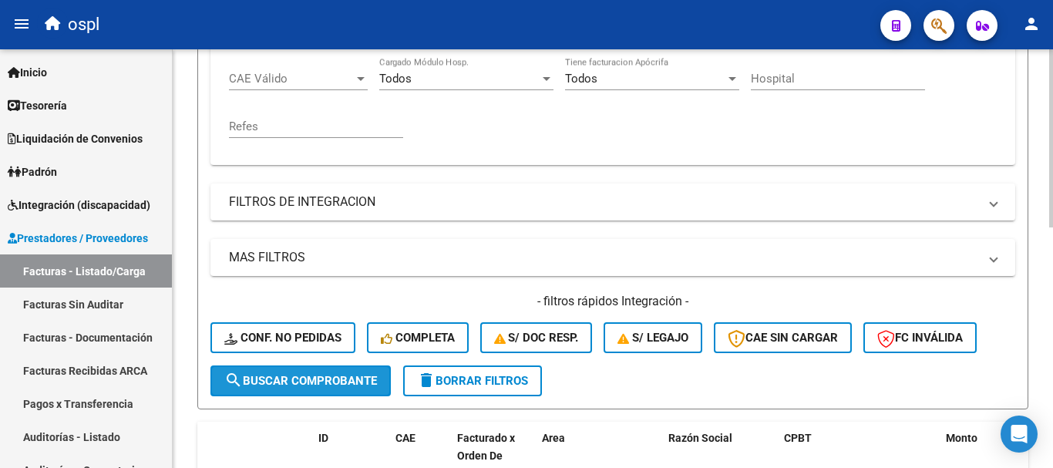
click at [308, 370] on button "search Buscar Comprobante" at bounding box center [300, 380] width 180 height 31
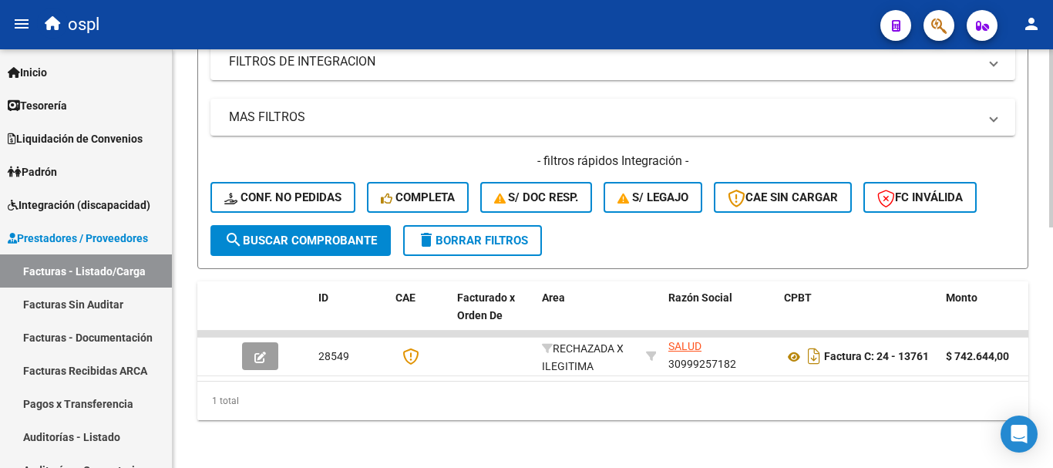
scroll to position [567, 0]
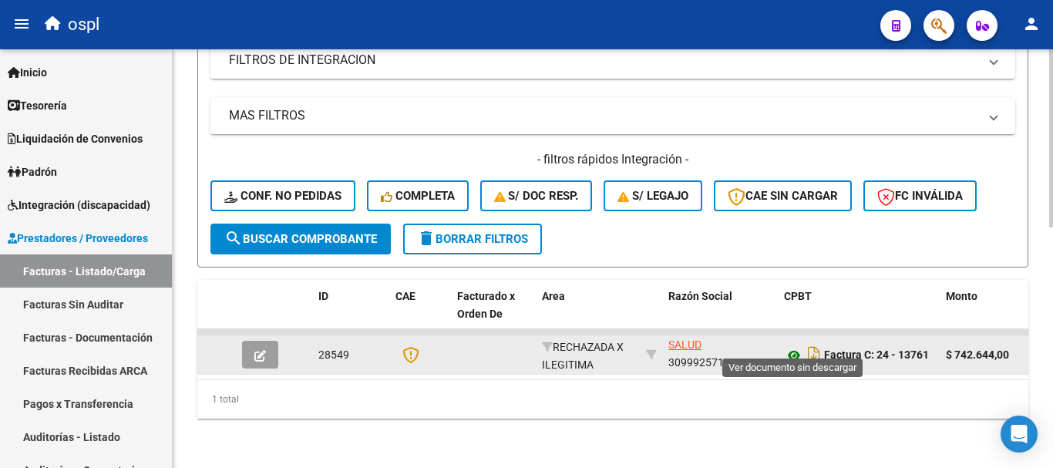
click at [797, 346] on icon at bounding box center [794, 355] width 20 height 19
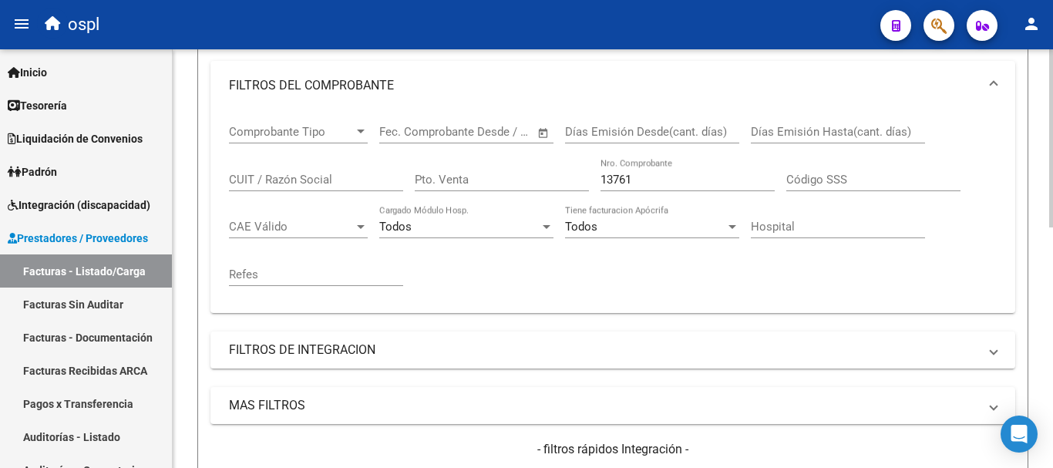
scroll to position [258, 0]
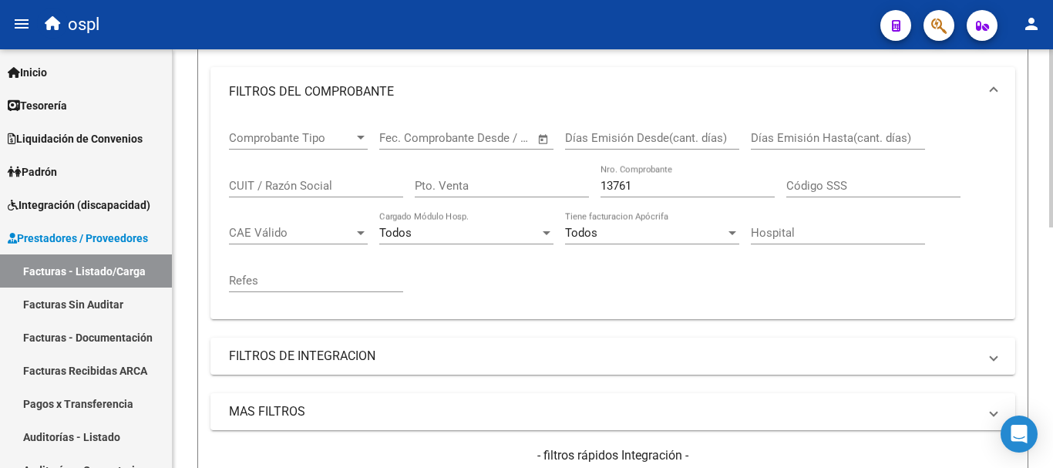
click at [672, 183] on input "13761" at bounding box center [688, 186] width 174 height 14
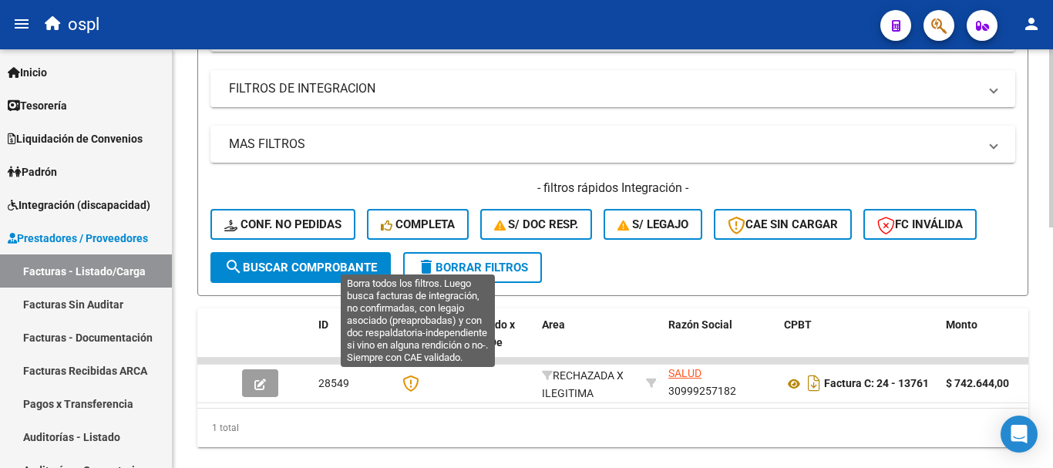
scroll to position [490, 0]
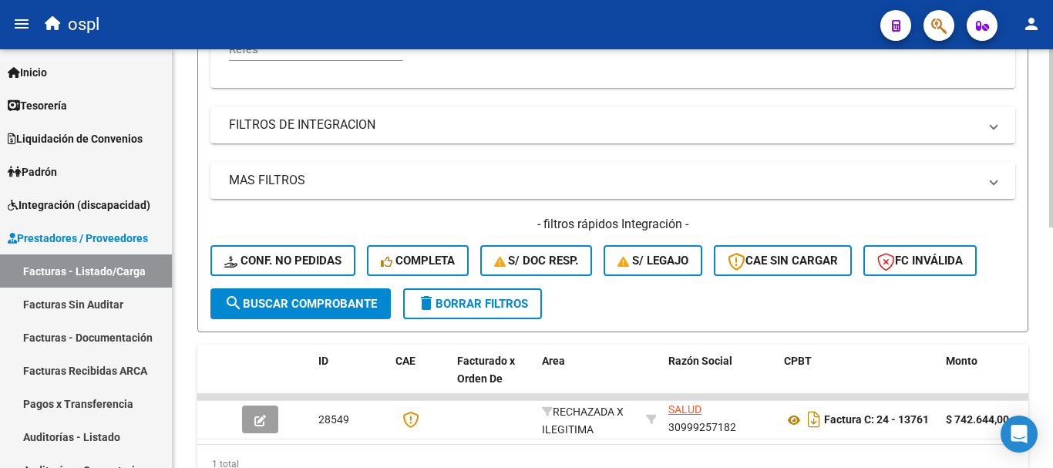
click at [347, 307] on span "search Buscar Comprobante" at bounding box center [300, 304] width 153 height 14
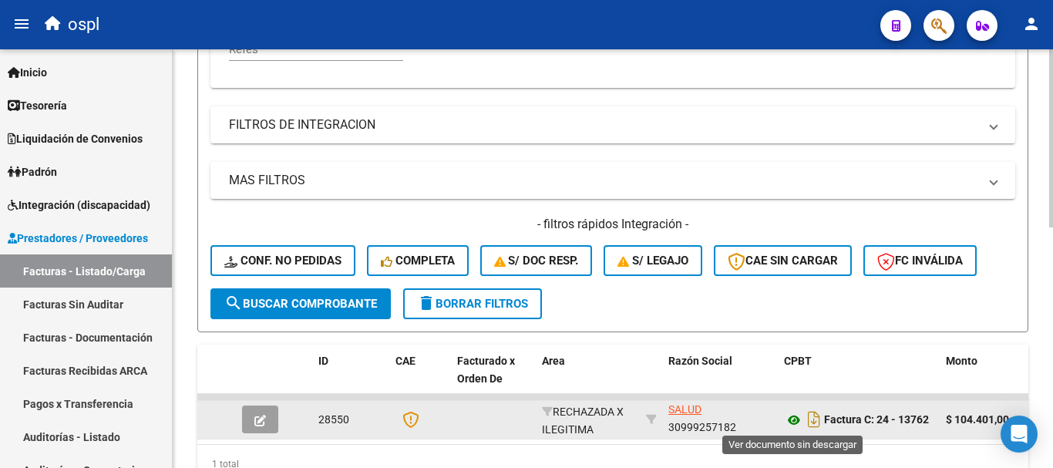
click at [796, 420] on icon at bounding box center [794, 420] width 20 height 19
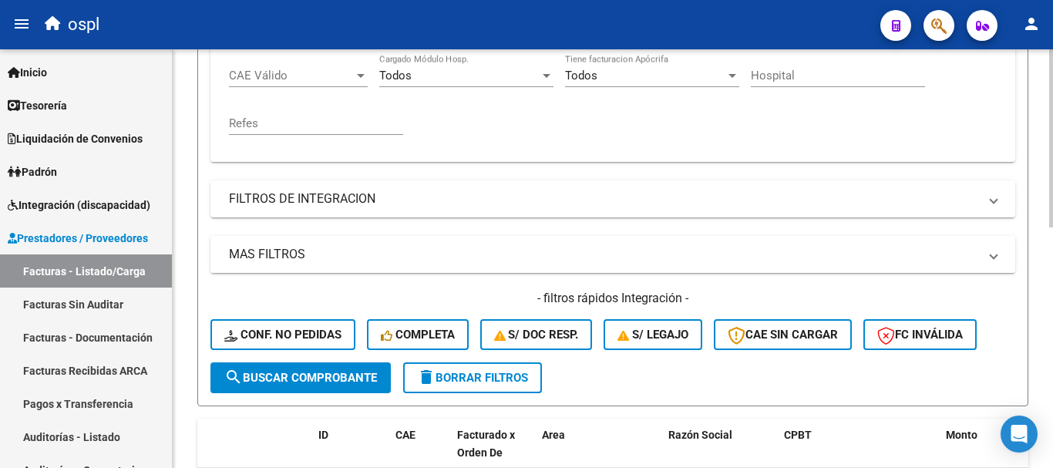
scroll to position [181, 0]
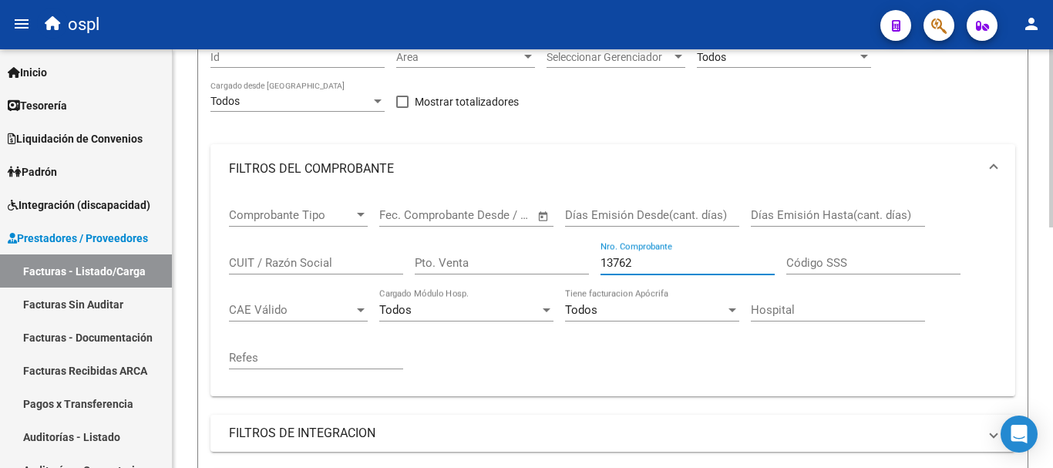
drag, startPoint x: 645, startPoint y: 263, endPoint x: 481, endPoint y: 252, distance: 164.6
click at [481, 252] on div "Comprobante Tipo Comprobante Tipo Fecha inicio – Fecha fin Fec. Comprobante Des…" at bounding box center [613, 289] width 768 height 190
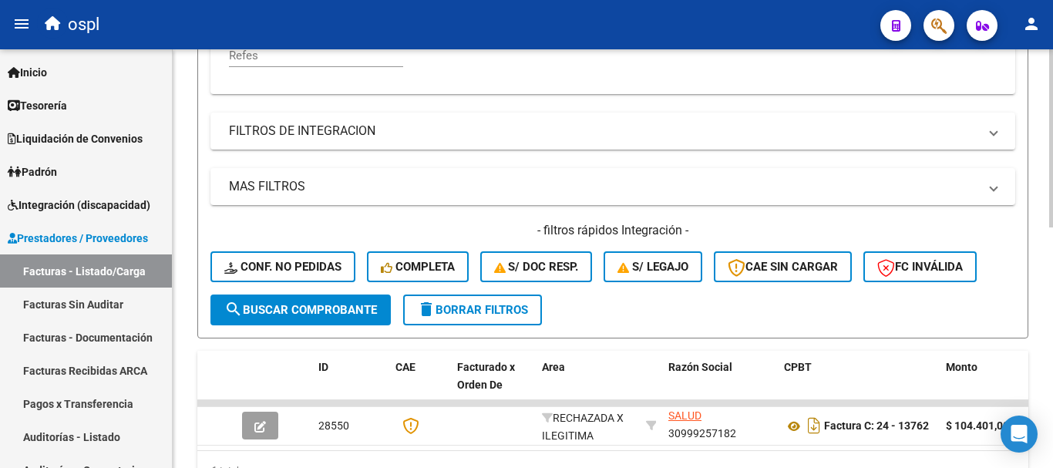
scroll to position [490, 0]
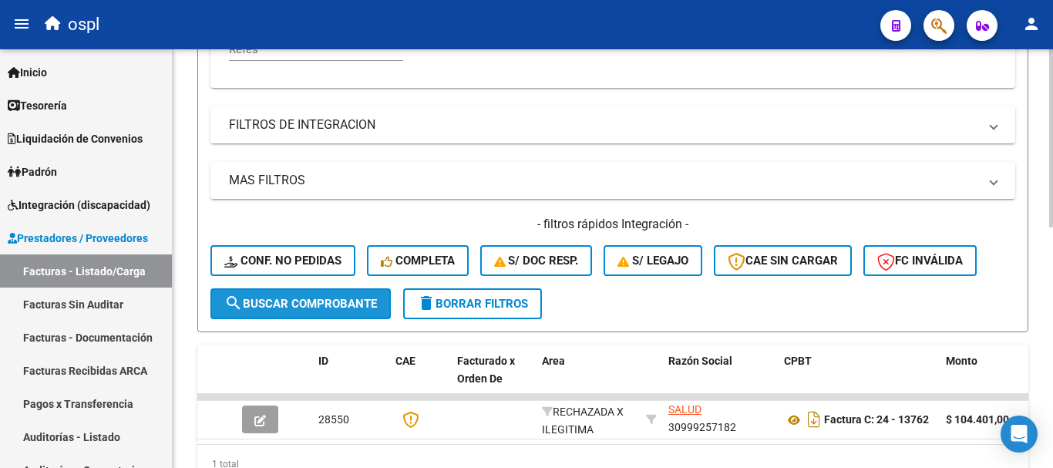
click at [335, 306] on span "search Buscar Comprobante" at bounding box center [300, 304] width 153 height 14
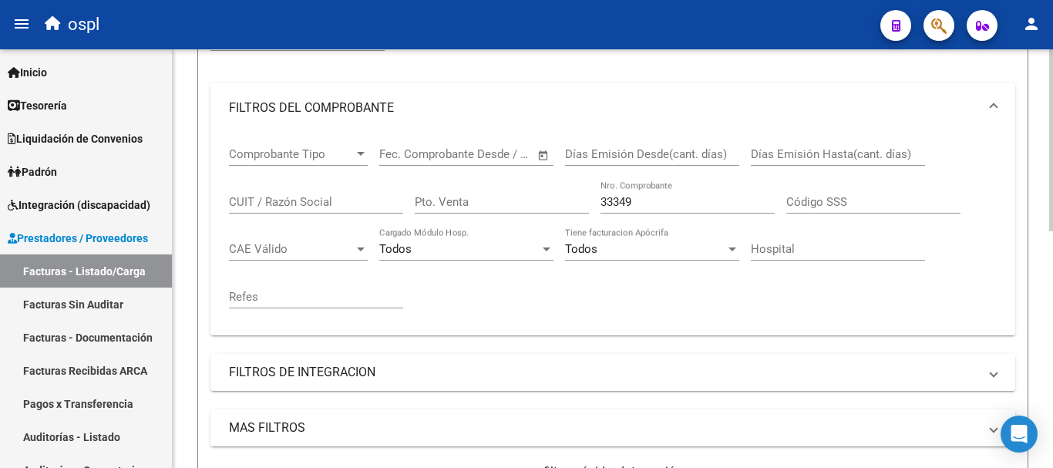
scroll to position [181, 0]
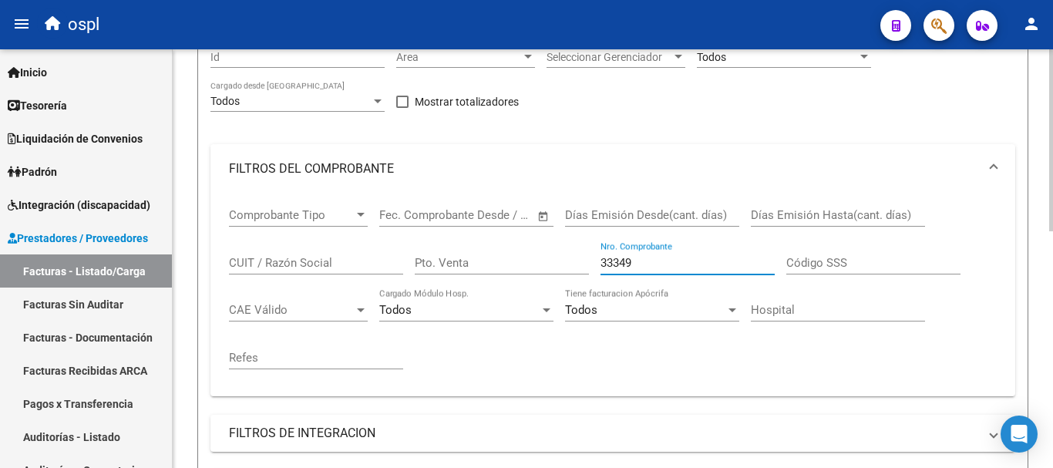
drag, startPoint x: 545, startPoint y: 260, endPoint x: 494, endPoint y: 263, distance: 51.0
click at [494, 263] on div "Comprobante Tipo Comprobante Tipo Fecha inicio – Fecha fin Fec. Comprobante Des…" at bounding box center [613, 289] width 768 height 190
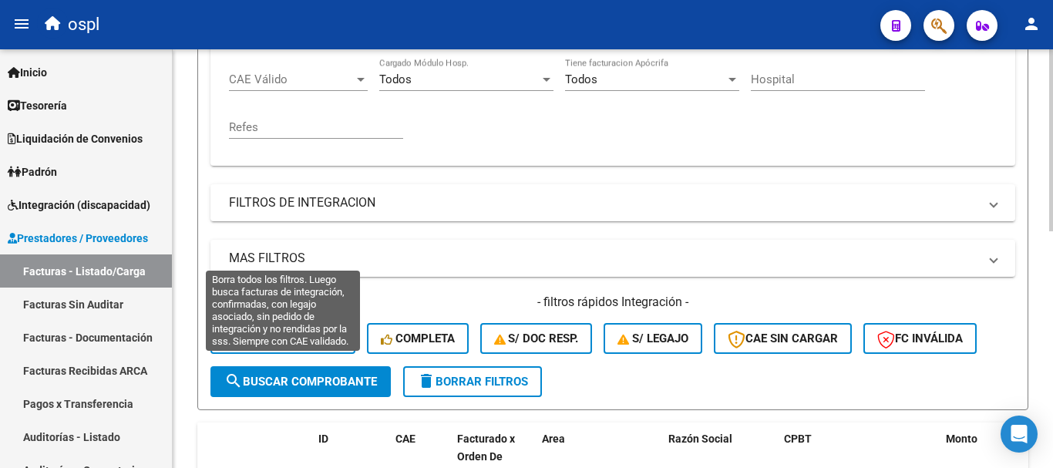
scroll to position [412, 0]
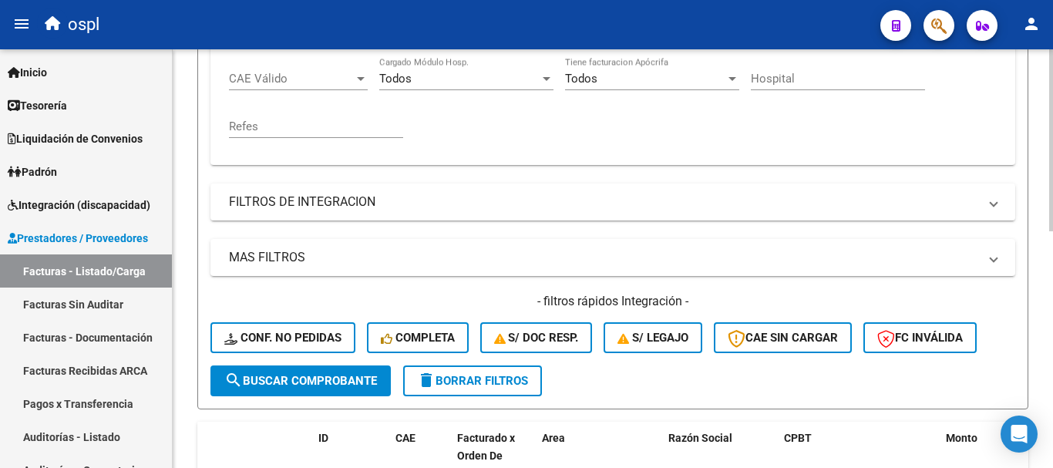
click at [296, 382] on span "search Buscar Comprobante" at bounding box center [300, 381] width 153 height 14
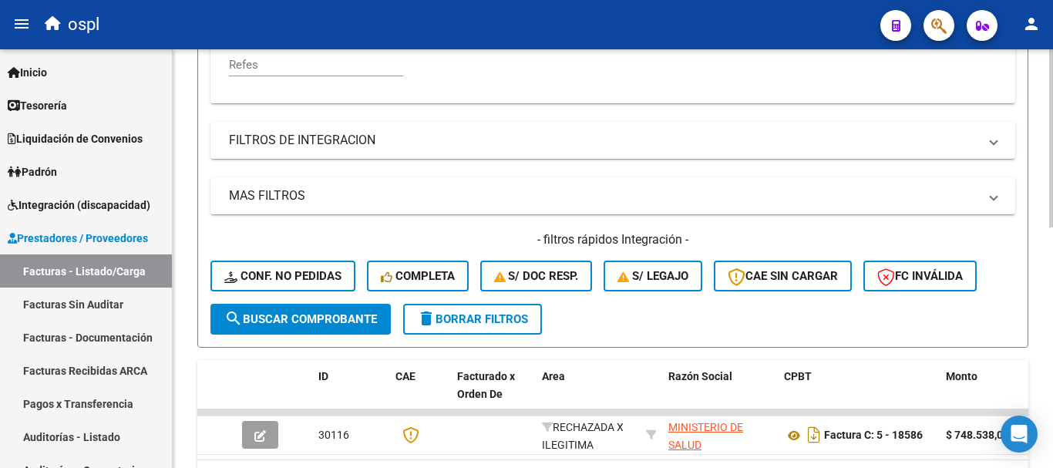
scroll to position [567, 0]
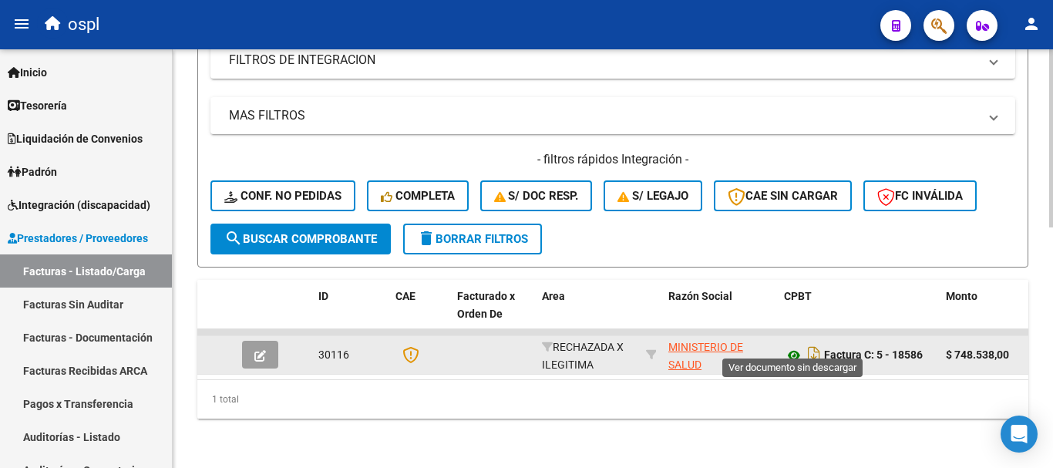
click at [791, 346] on icon at bounding box center [794, 355] width 20 height 19
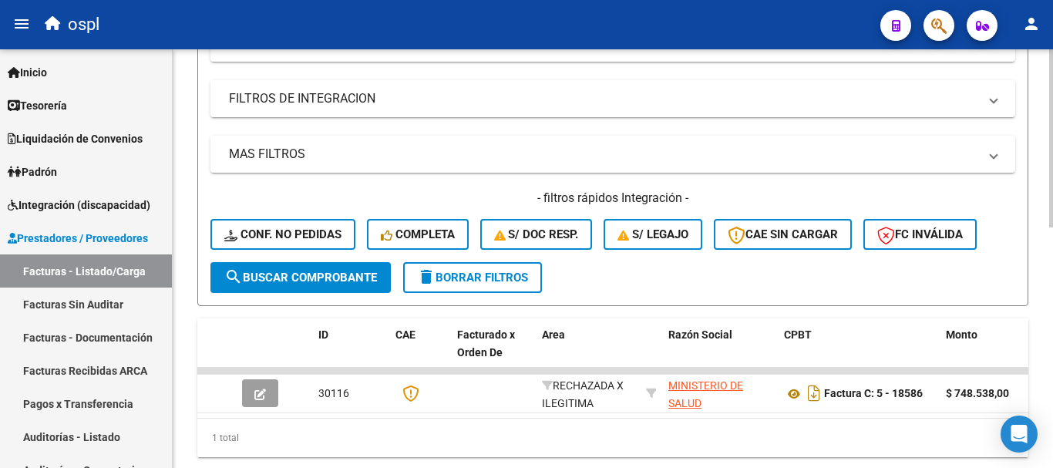
scroll to position [258, 0]
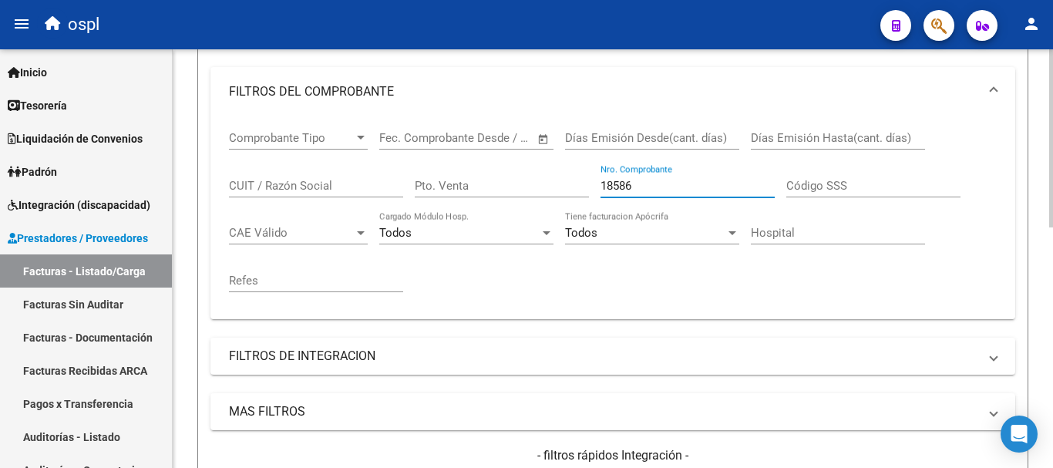
drag, startPoint x: 665, startPoint y: 189, endPoint x: 561, endPoint y: 174, distance: 105.9
click at [561, 174] on div "Comprobante Tipo Comprobante Tipo Fecha inicio – Fecha fin Fec. Comprobante Des…" at bounding box center [613, 211] width 768 height 190
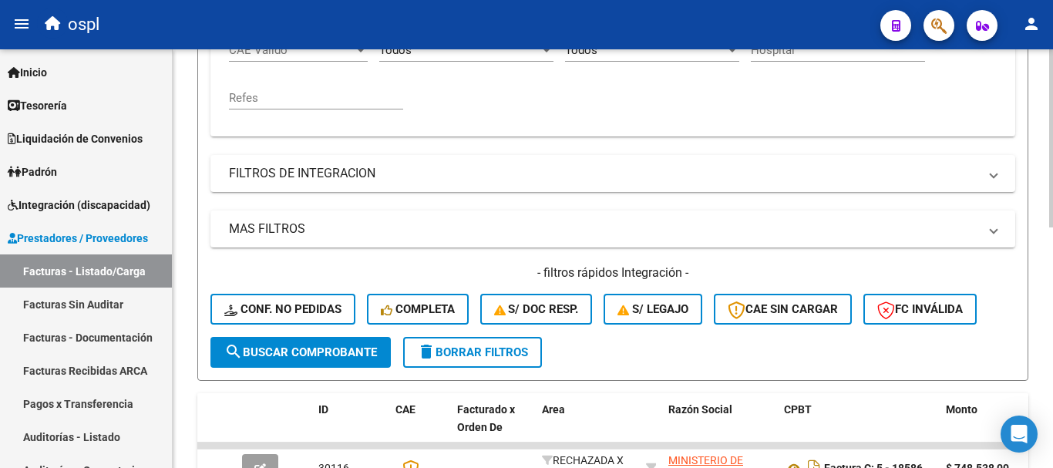
scroll to position [490, 0]
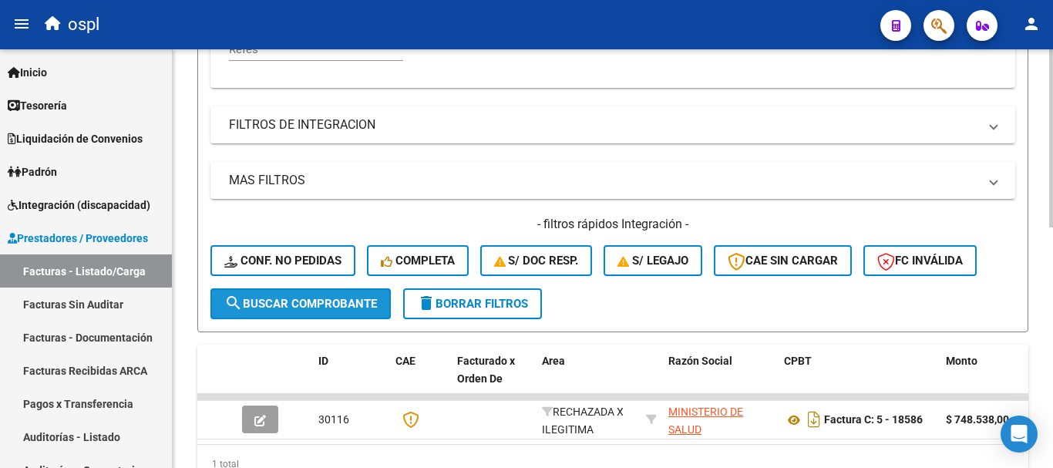
click at [313, 300] on span "search Buscar Comprobante" at bounding box center [300, 304] width 153 height 14
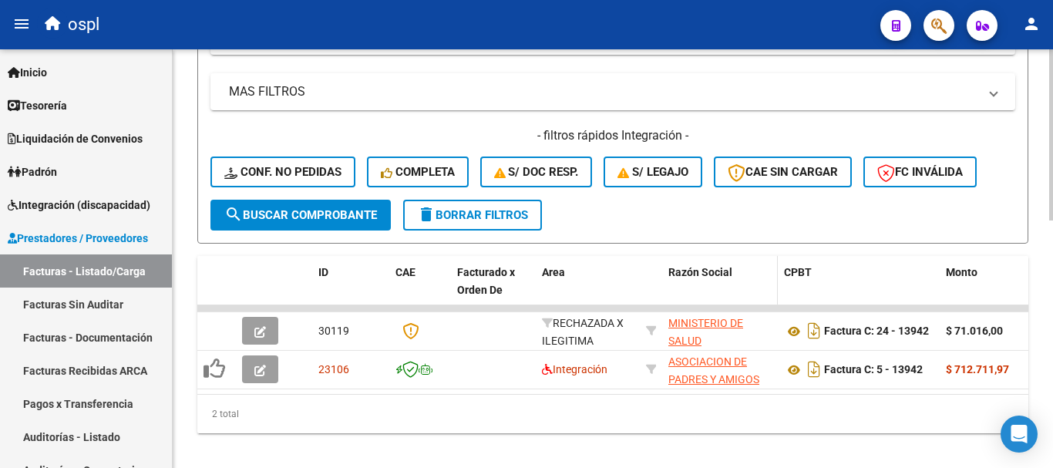
scroll to position [605, 0]
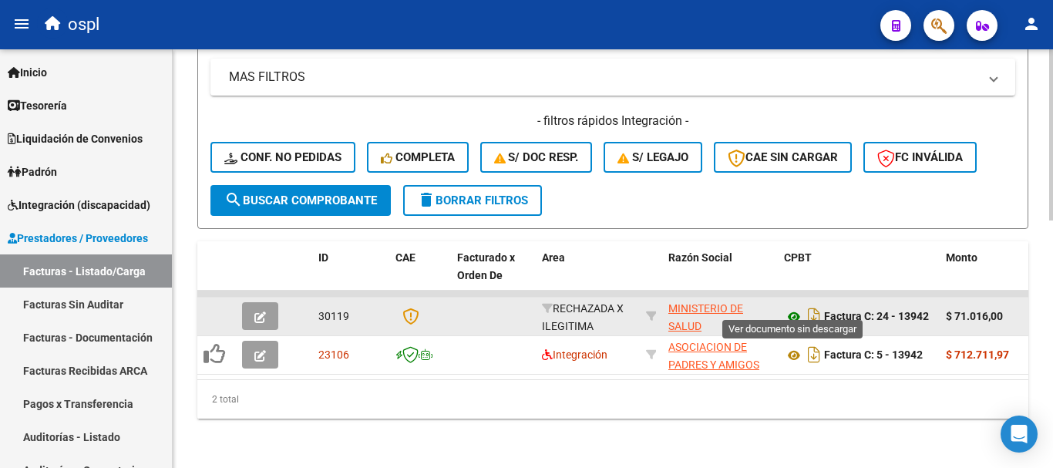
click at [796, 308] on icon at bounding box center [794, 317] width 20 height 19
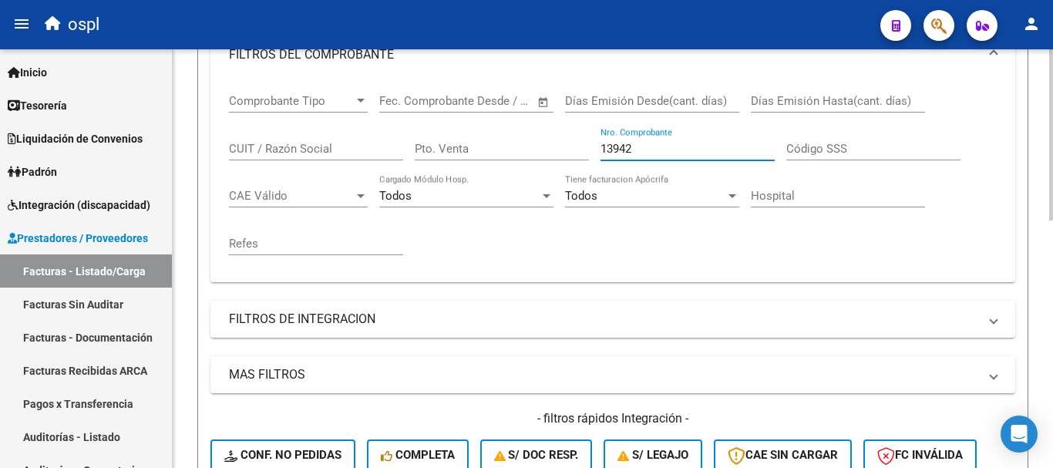
scroll to position [149, 0]
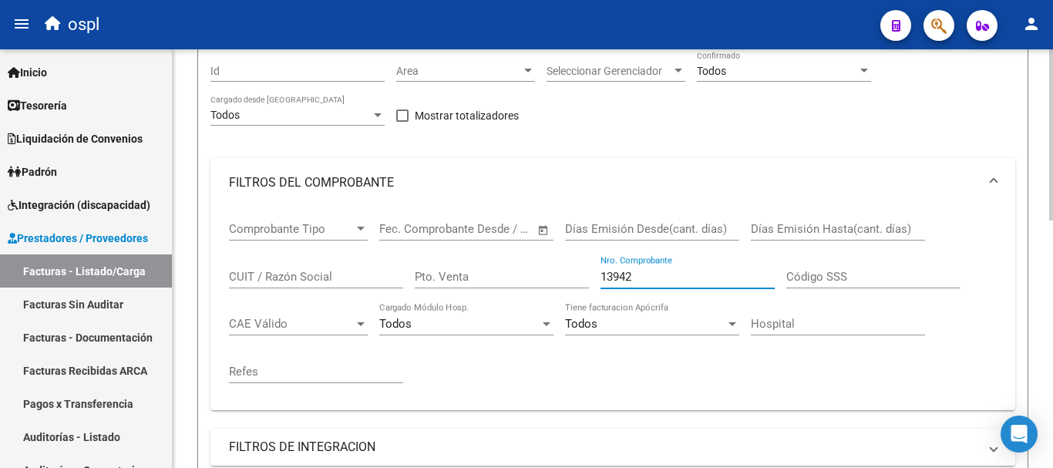
drag, startPoint x: 644, startPoint y: 71, endPoint x: 561, endPoint y: 50, distance: 85.8
click at [561, 50] on app-list-header "PRESTADORES -> Listado de CPBTs Emitidos por Prestadores / Proveedores (alt+q) …" at bounding box center [612, 281] width 831 height 748
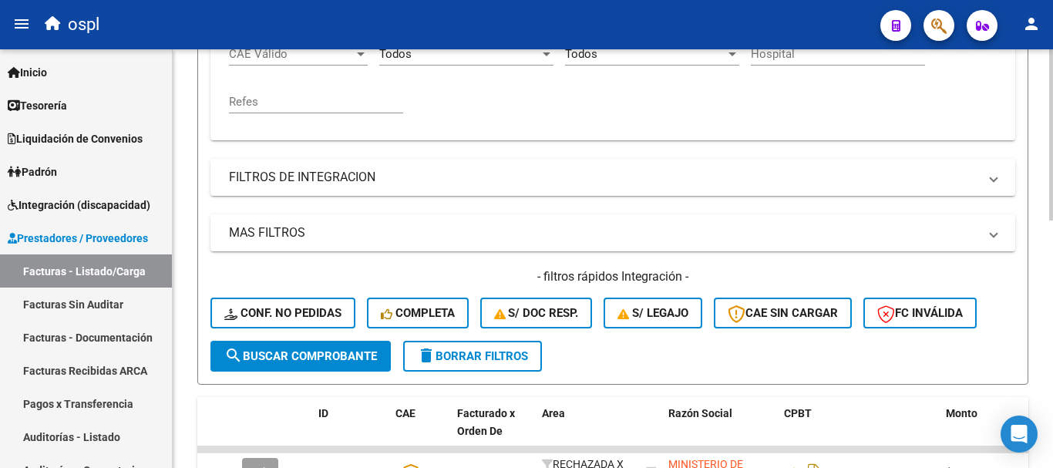
scroll to position [457, 0]
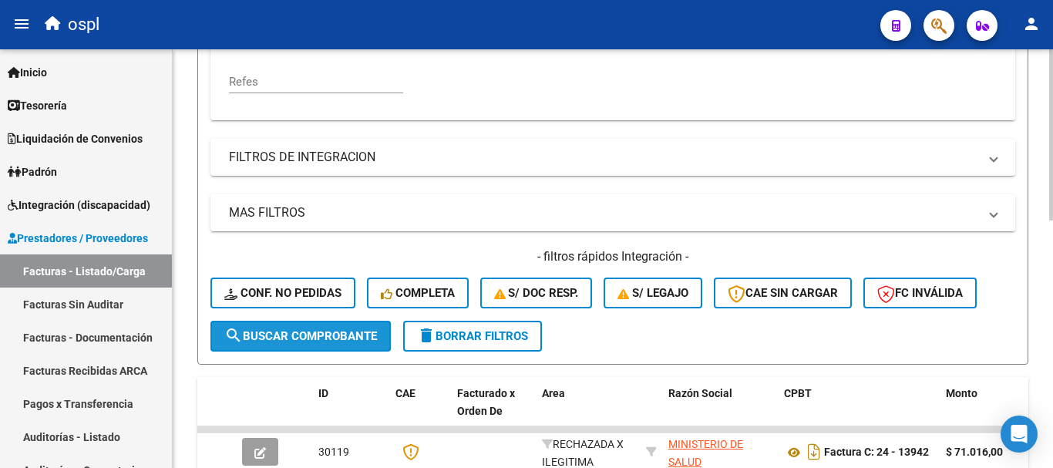
click at [308, 331] on span "search Buscar Comprobante" at bounding box center [300, 336] width 153 height 14
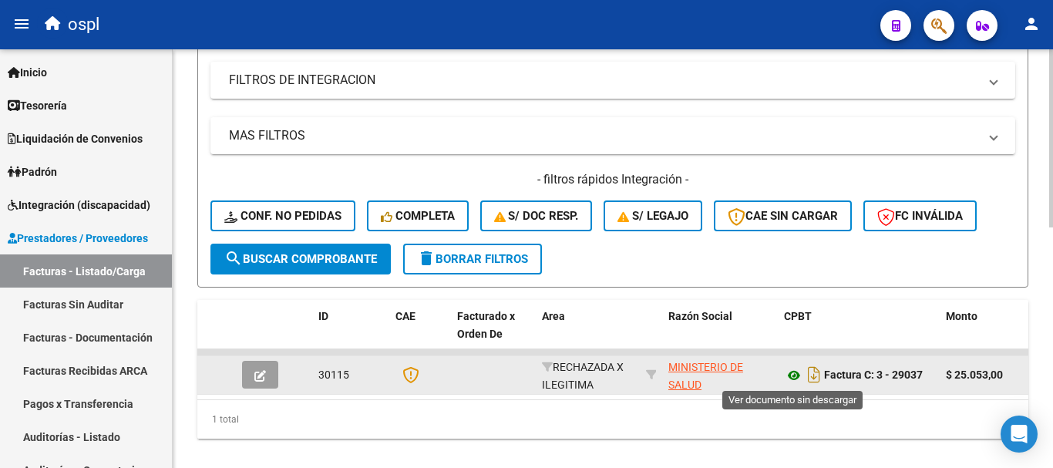
click at [793, 377] on icon at bounding box center [794, 375] width 20 height 19
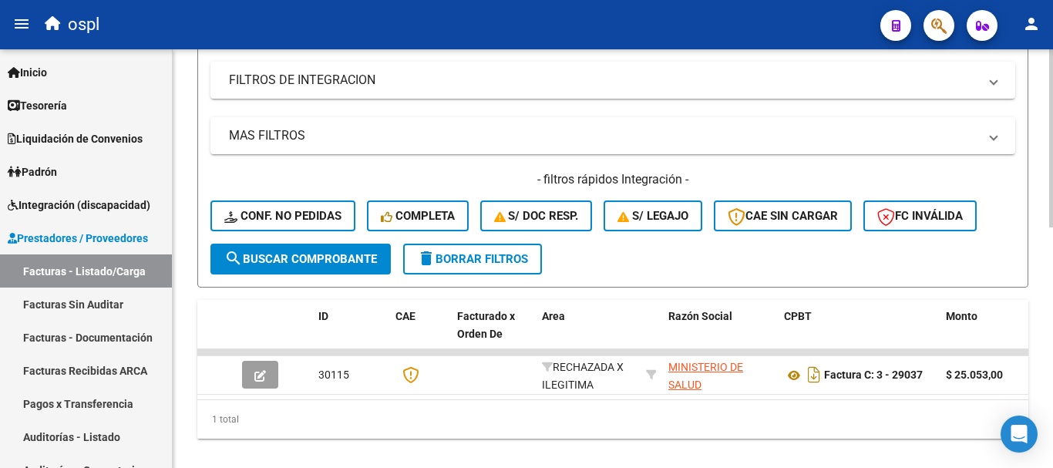
scroll to position [226, 0]
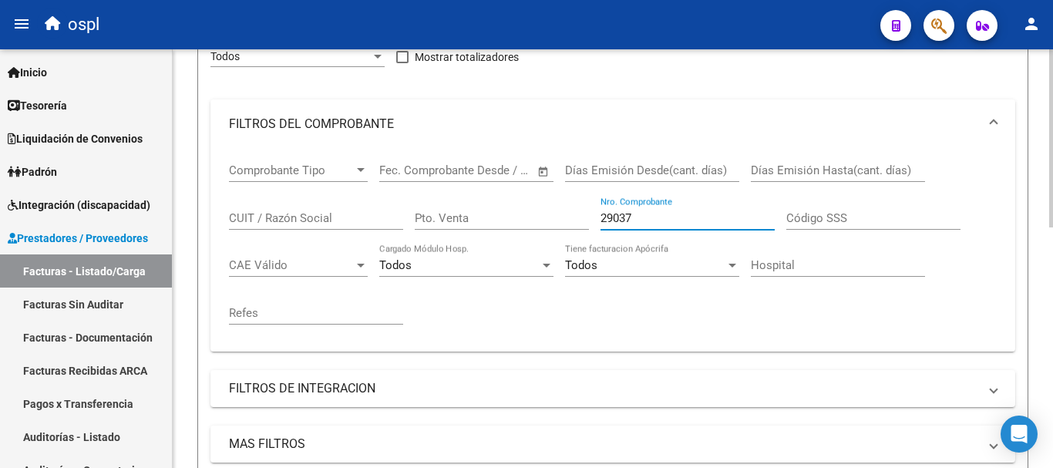
drag, startPoint x: 636, startPoint y: 217, endPoint x: 446, endPoint y: 192, distance: 191.3
click at [446, 192] on div "Comprobante Tipo Comprobante Tipo Fecha inicio – Fecha fin Fec. Comprobante Des…" at bounding box center [613, 244] width 768 height 190
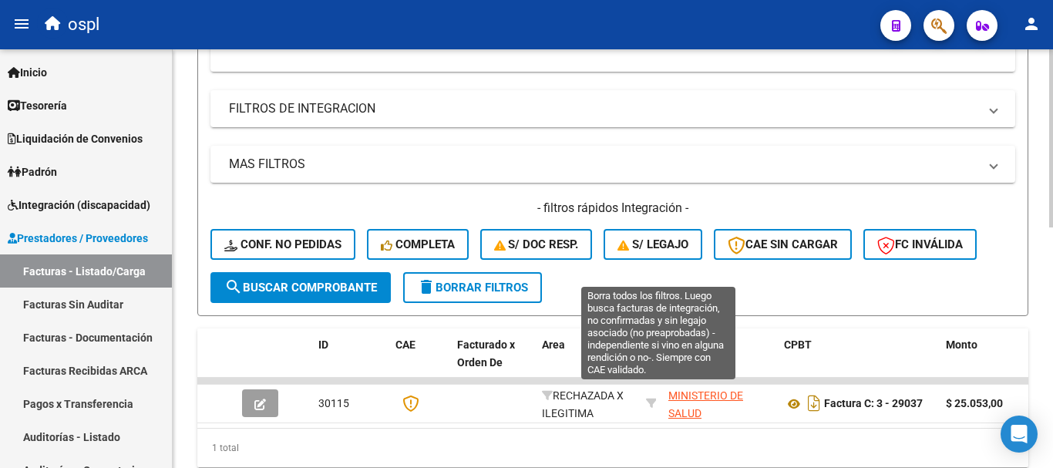
scroll to position [534, 0]
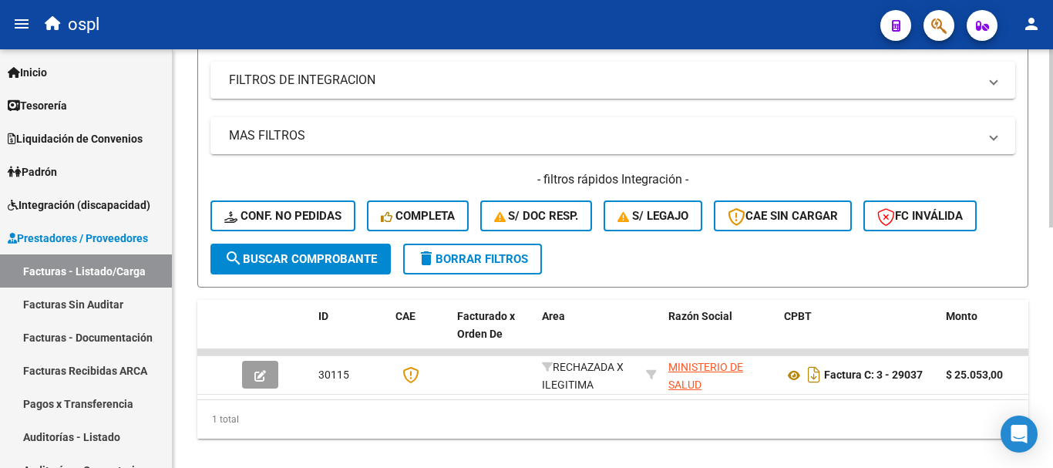
click at [354, 259] on span "search Buscar Comprobante" at bounding box center [300, 259] width 153 height 14
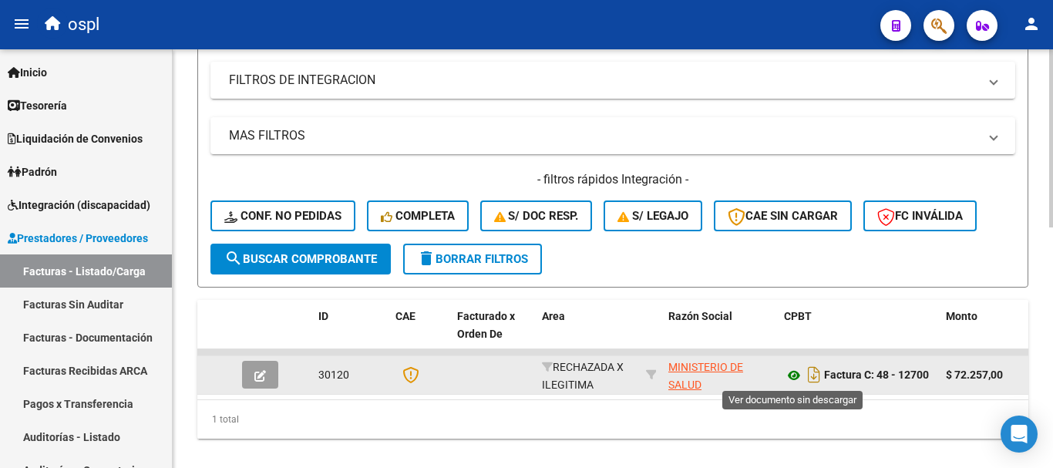
click at [799, 375] on icon at bounding box center [794, 375] width 20 height 19
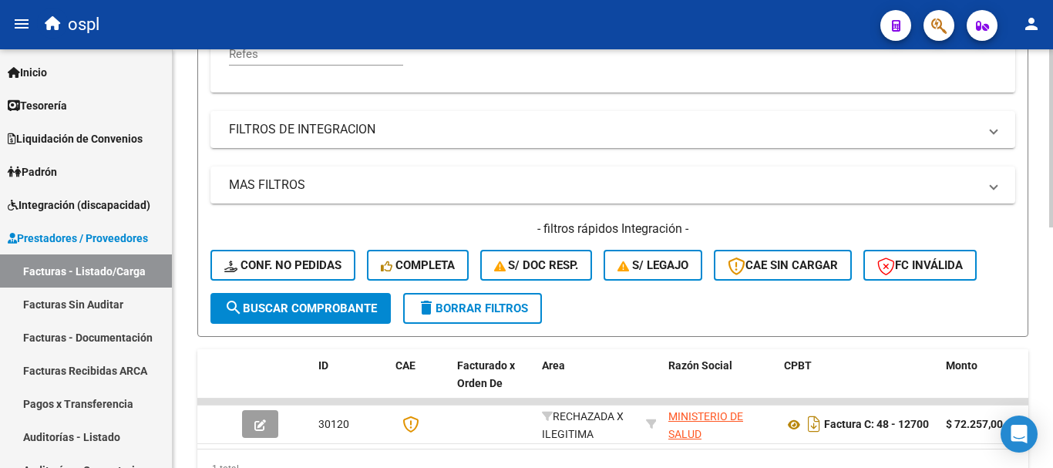
scroll to position [303, 0]
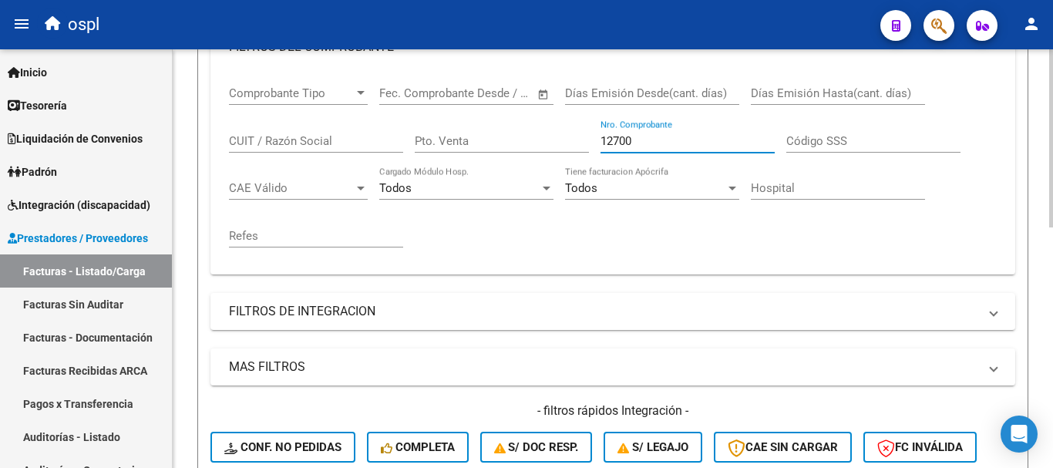
drag, startPoint x: 654, startPoint y: 138, endPoint x: 518, endPoint y: 109, distance: 138.7
click at [518, 109] on div "Comprobante Tipo Comprobante Tipo Fecha inicio – Fecha fin Fec. Comprobante Des…" at bounding box center [613, 167] width 768 height 190
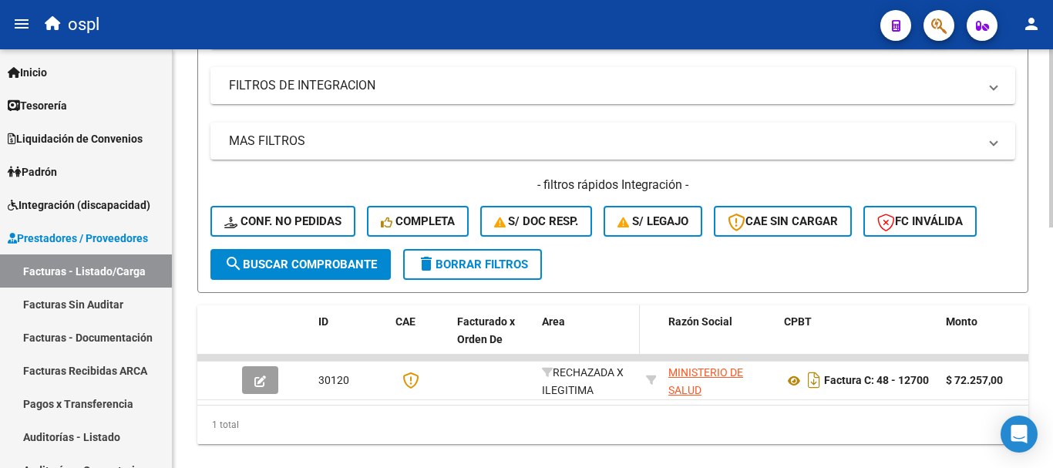
scroll to position [534, 0]
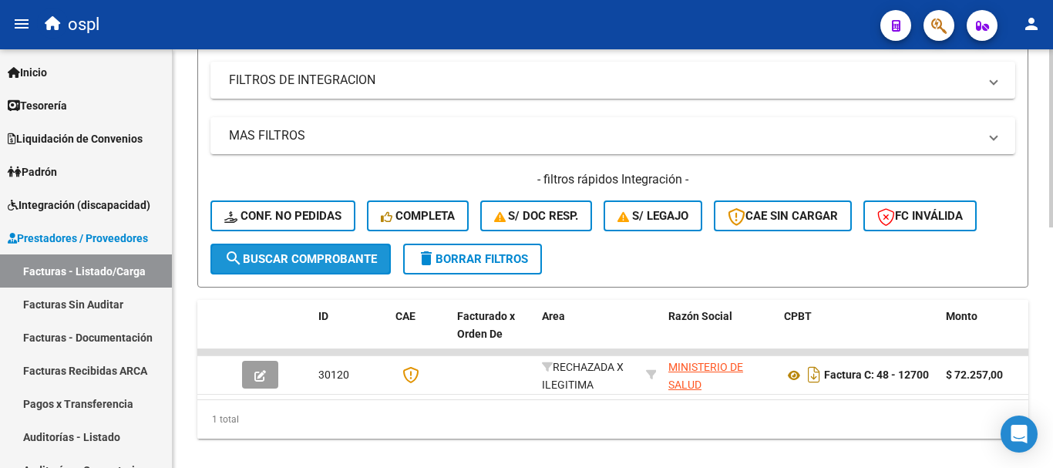
click at [332, 261] on span "search Buscar Comprobante" at bounding box center [300, 259] width 153 height 14
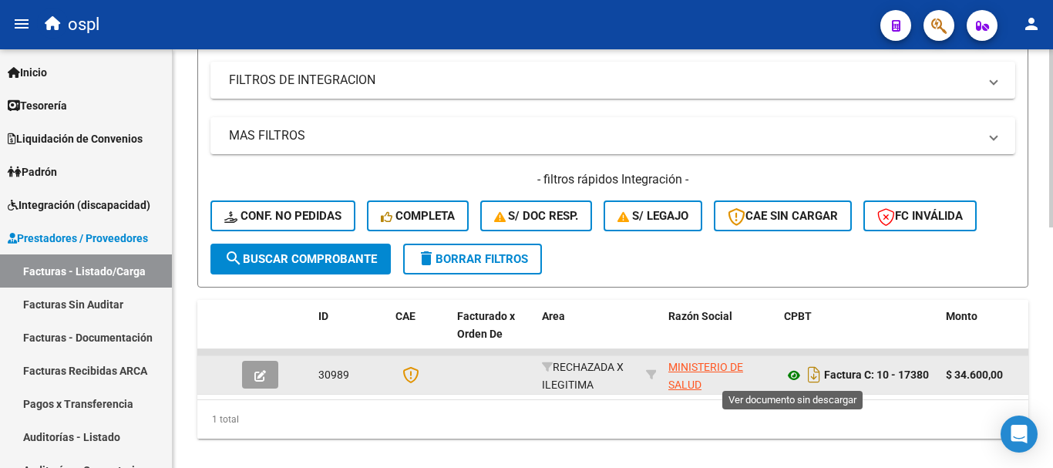
click at [792, 374] on icon at bounding box center [794, 375] width 20 height 19
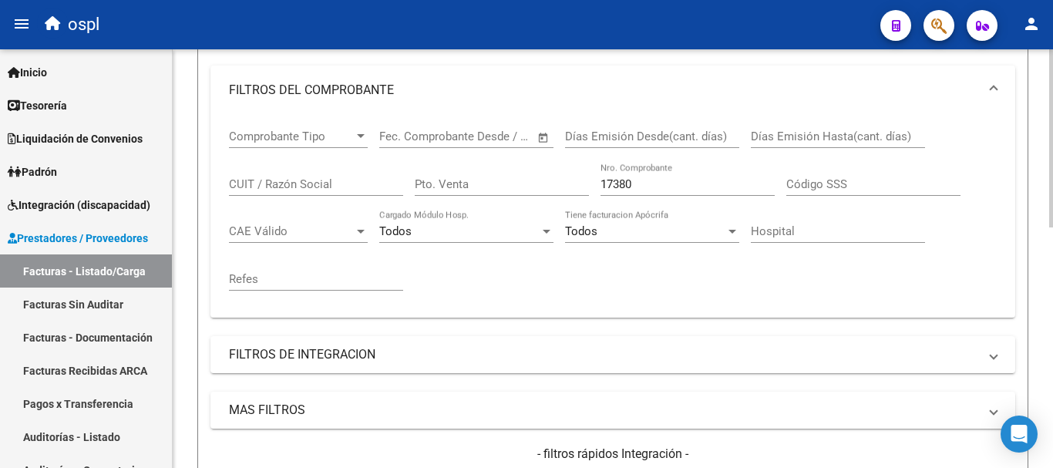
scroll to position [226, 0]
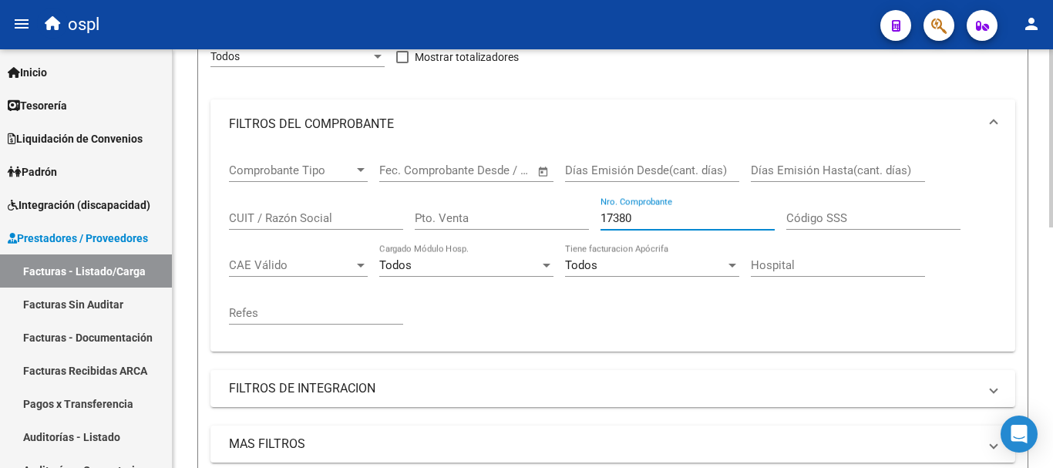
drag, startPoint x: 674, startPoint y: 213, endPoint x: 463, endPoint y: 184, distance: 212.4
click at [463, 184] on div "Comprobante Tipo Comprobante Tipo Fecha inicio – Fecha fin Fec. Comprobante Des…" at bounding box center [613, 244] width 768 height 190
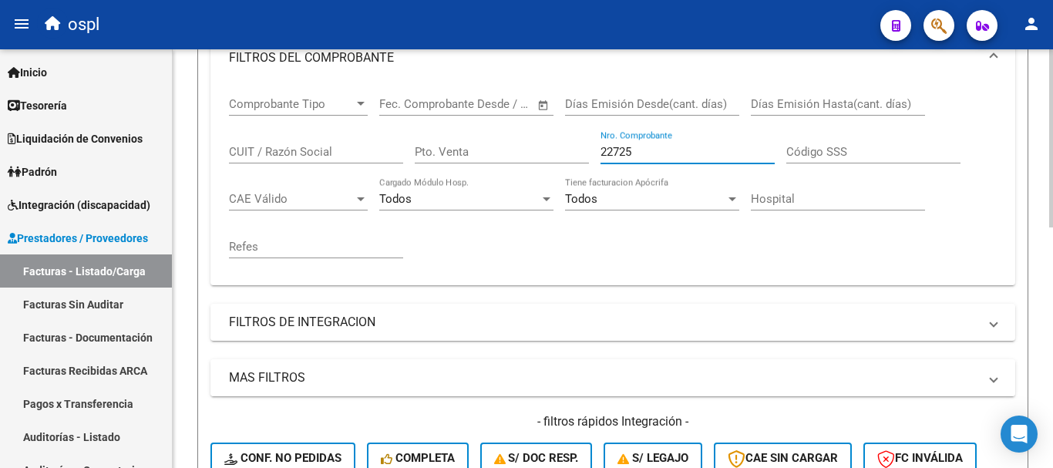
scroll to position [380, 0]
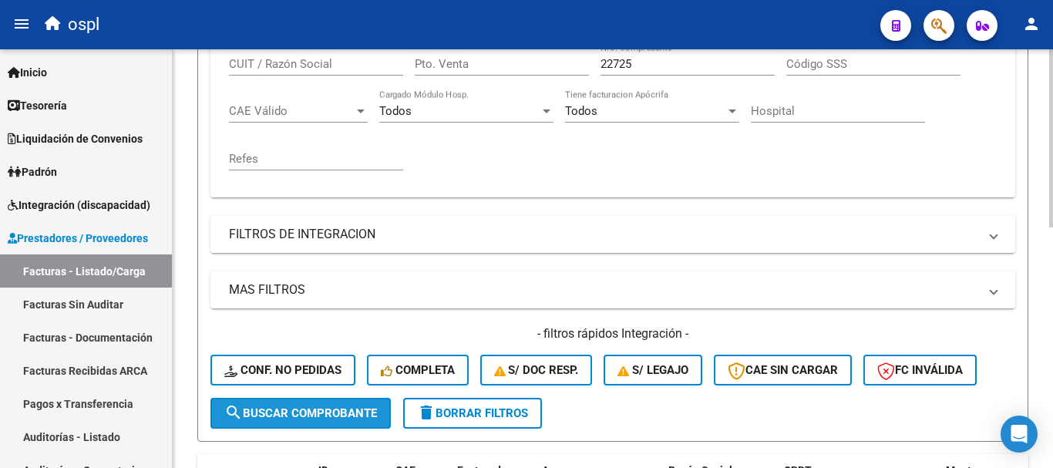
click at [318, 416] on span "search Buscar Comprobante" at bounding box center [300, 413] width 153 height 14
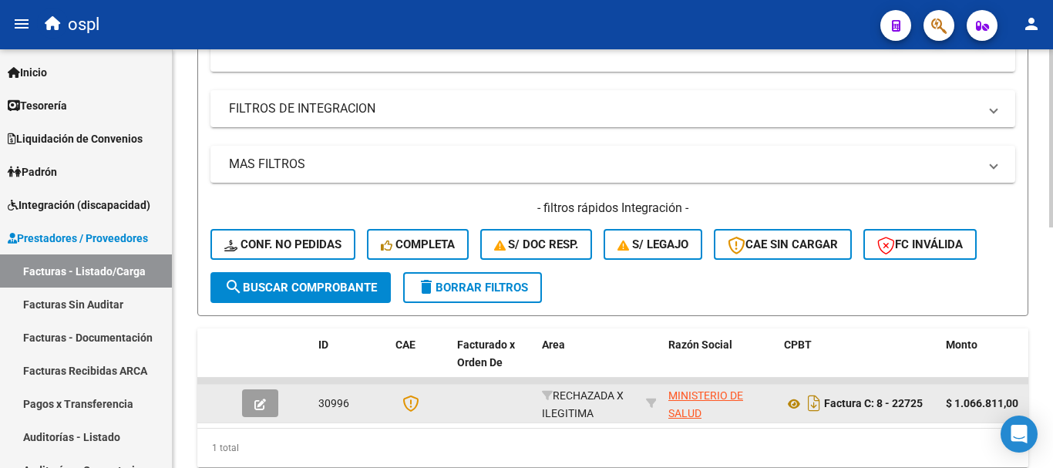
scroll to position [534, 0]
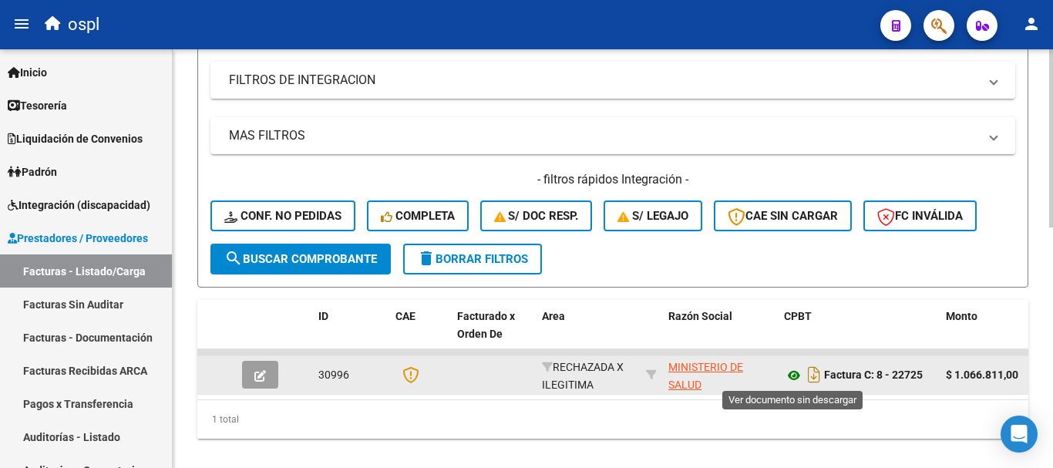
click at [793, 371] on icon at bounding box center [794, 375] width 20 height 19
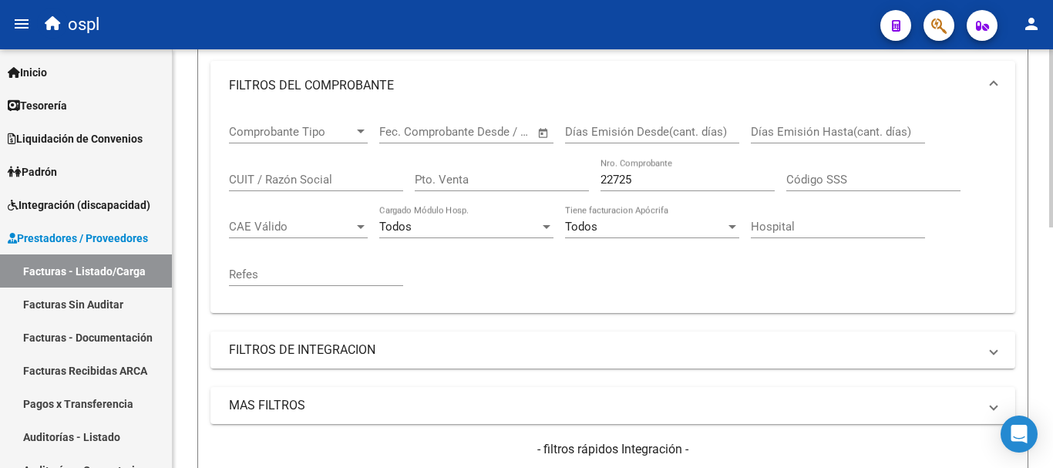
scroll to position [226, 0]
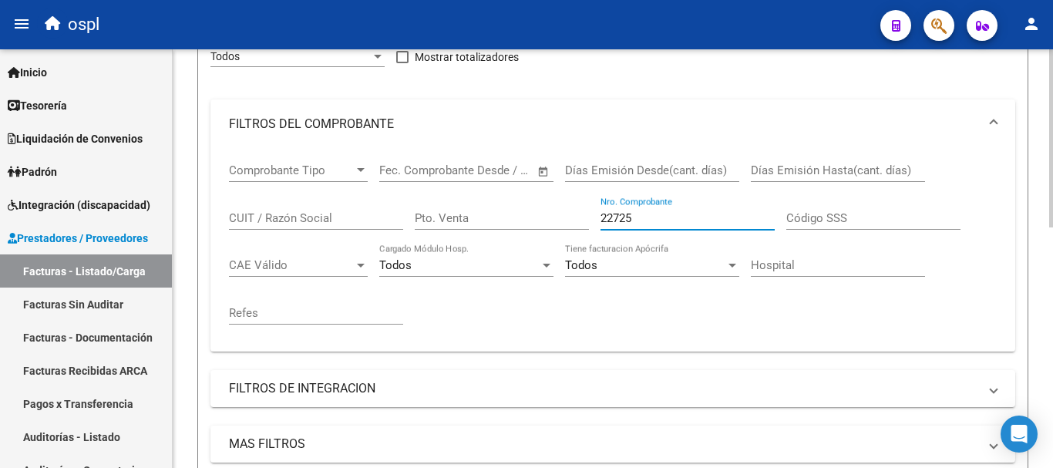
drag, startPoint x: 527, startPoint y: 181, endPoint x: 423, endPoint y: 153, distance: 107.7
click at [423, 153] on div "Comprobante Tipo Comprobante Tipo Fecha inicio – Fecha fin Fec. Comprobante Des…" at bounding box center [613, 244] width 768 height 190
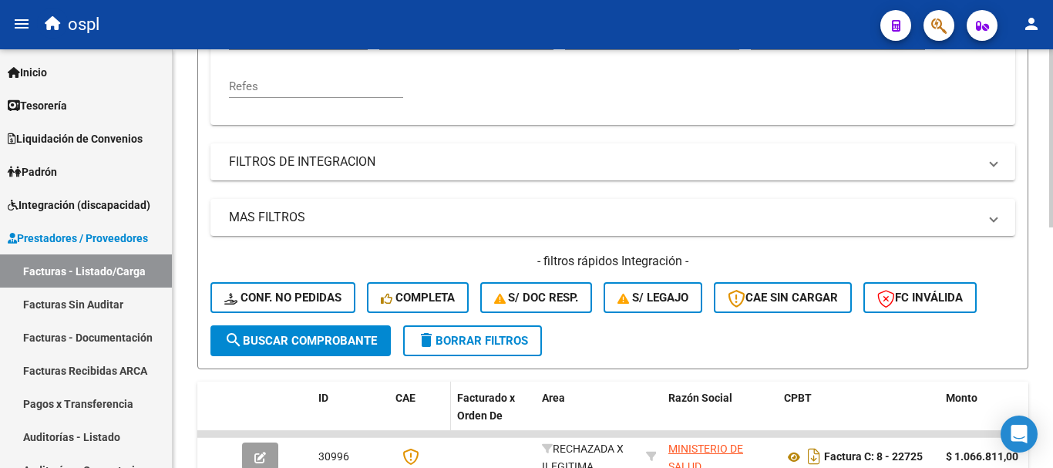
scroll to position [567, 0]
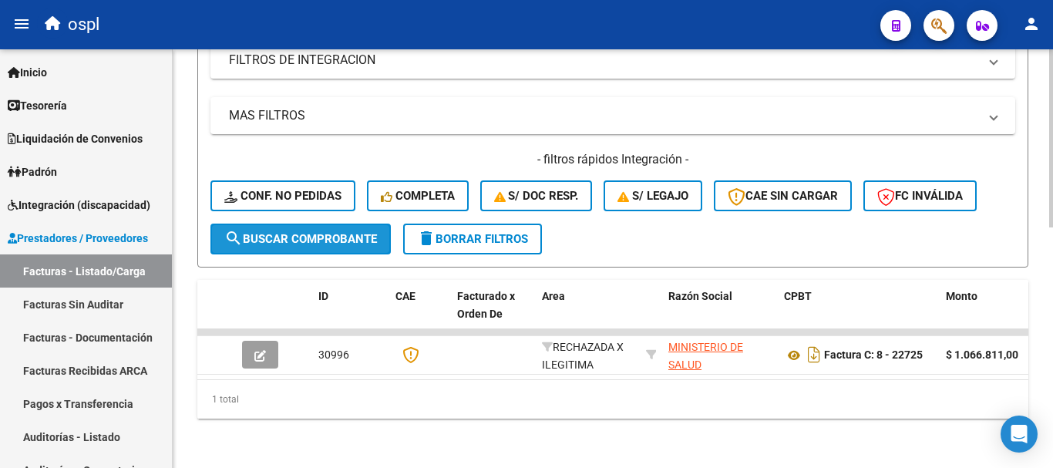
click at [305, 232] on span "search Buscar Comprobante" at bounding box center [300, 239] width 153 height 14
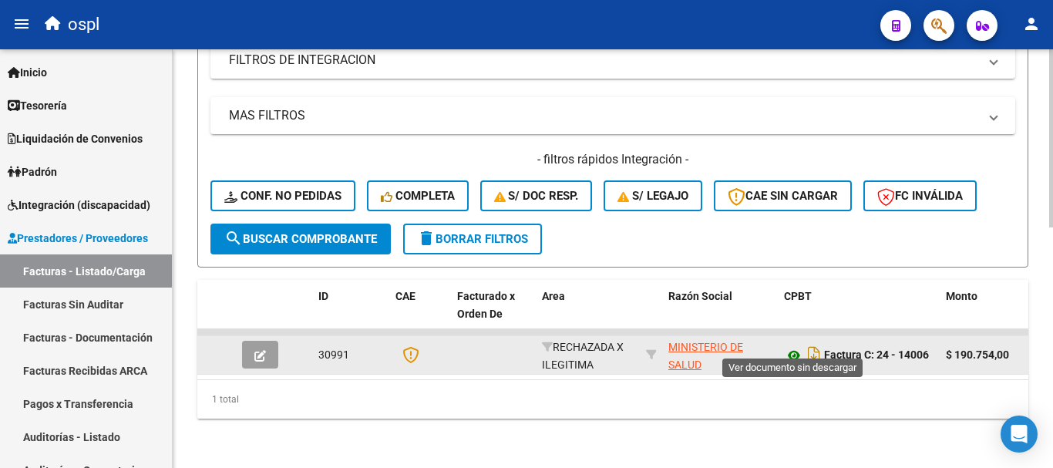
click at [789, 346] on icon at bounding box center [794, 355] width 20 height 19
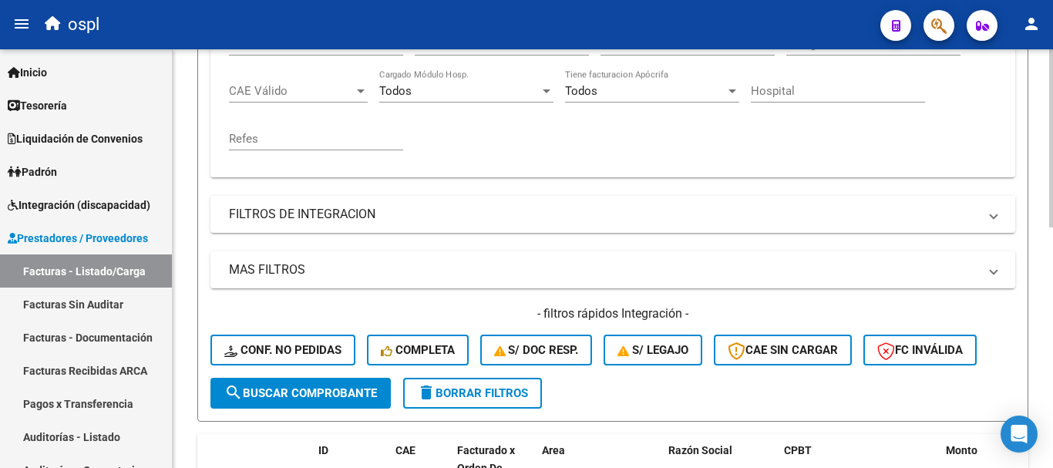
scroll to position [181, 0]
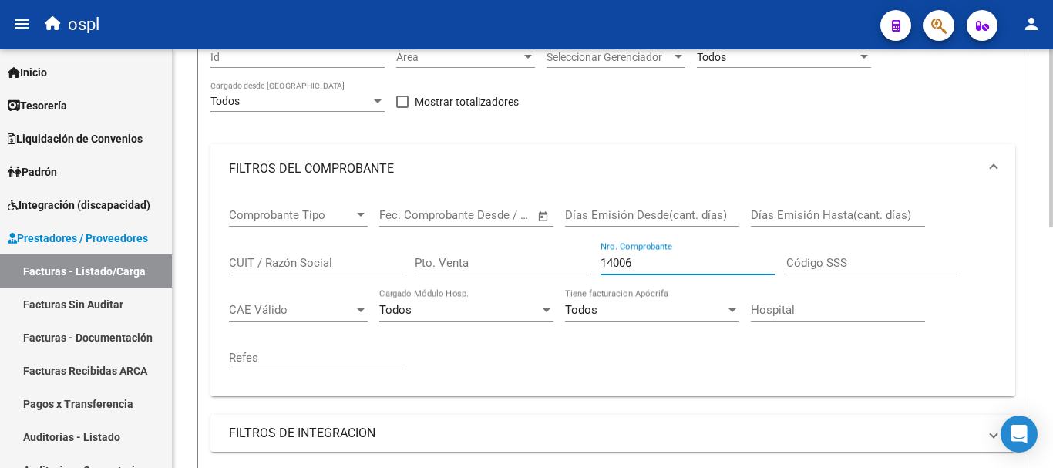
drag, startPoint x: 672, startPoint y: 263, endPoint x: 453, endPoint y: 242, distance: 220.7
click at [458, 244] on div "Comprobante Tipo Comprobante Tipo Fecha inicio – Fecha fin Fec. Comprobante Des…" at bounding box center [613, 289] width 768 height 190
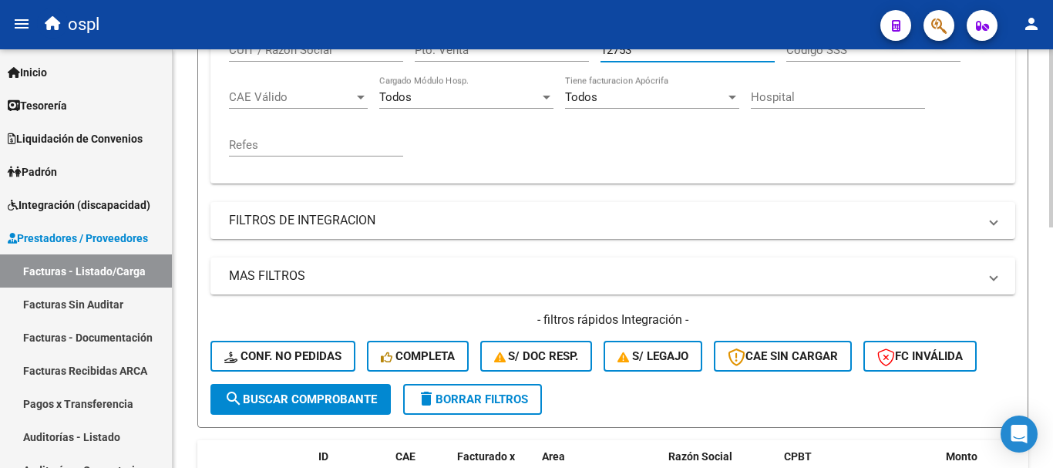
scroll to position [412, 0]
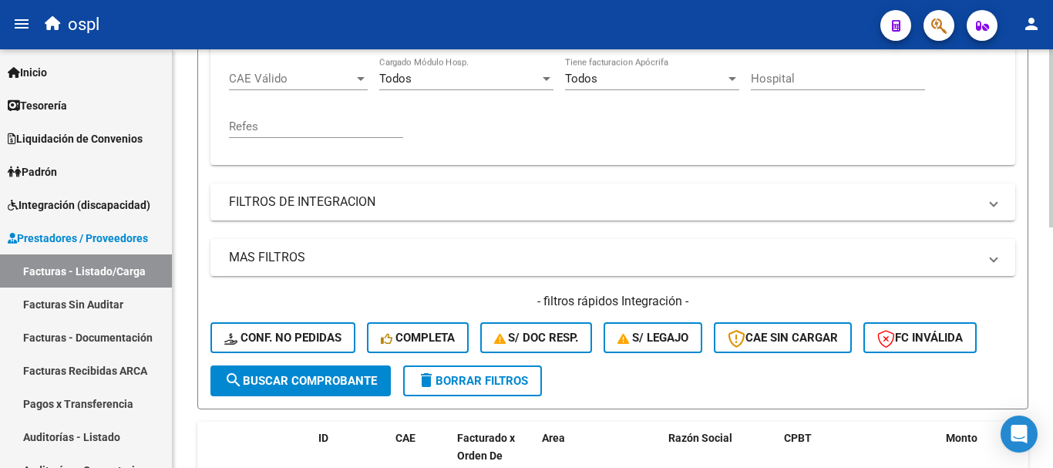
click at [316, 386] on span "search Buscar Comprobante" at bounding box center [300, 381] width 153 height 14
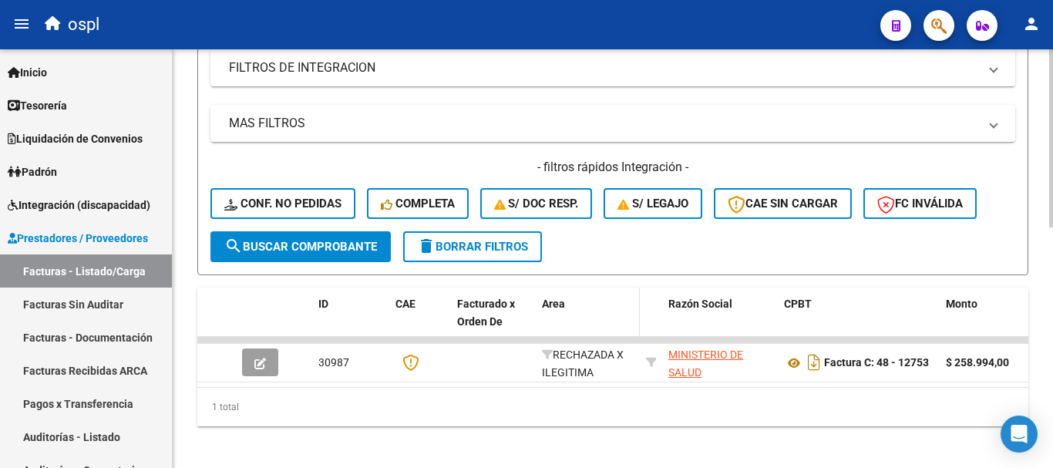
scroll to position [567, 0]
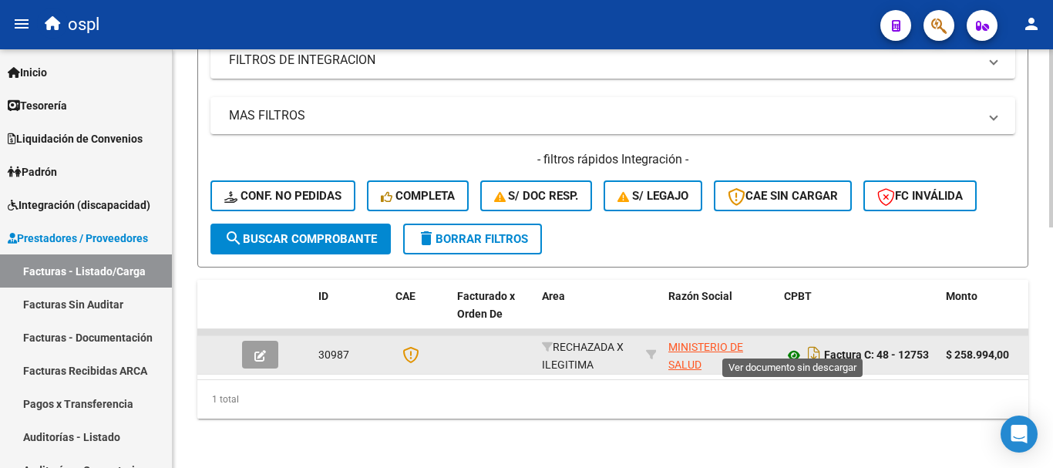
click at [795, 346] on icon at bounding box center [794, 355] width 20 height 19
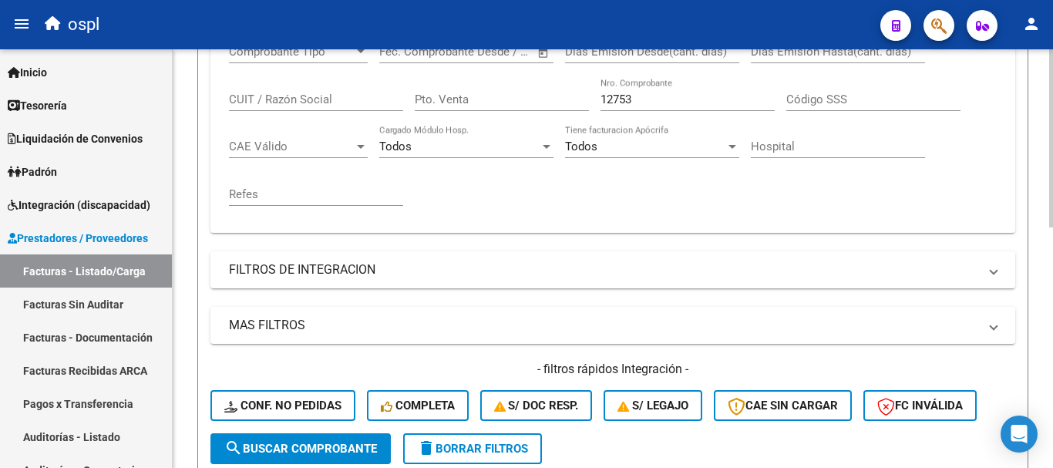
scroll to position [335, 0]
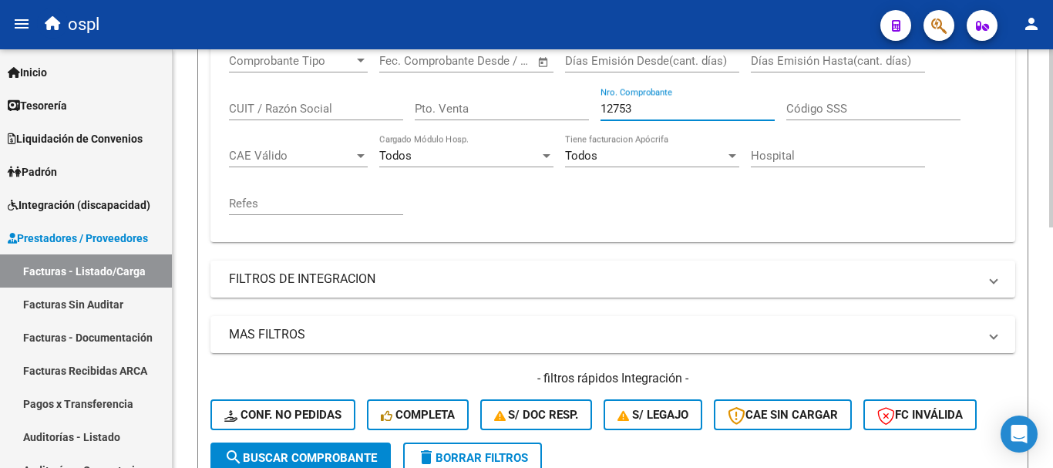
drag, startPoint x: 660, startPoint y: 106, endPoint x: 508, endPoint y: 90, distance: 152.8
click at [508, 90] on div "Comprobante Tipo Comprobante Tipo Fecha inicio – Fecha fin Fec. Comprobante Des…" at bounding box center [613, 134] width 768 height 190
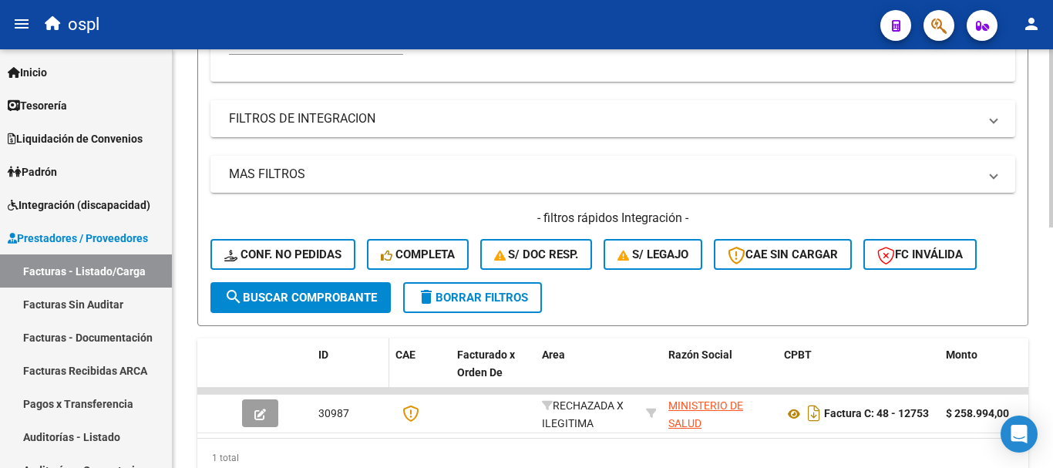
scroll to position [567, 0]
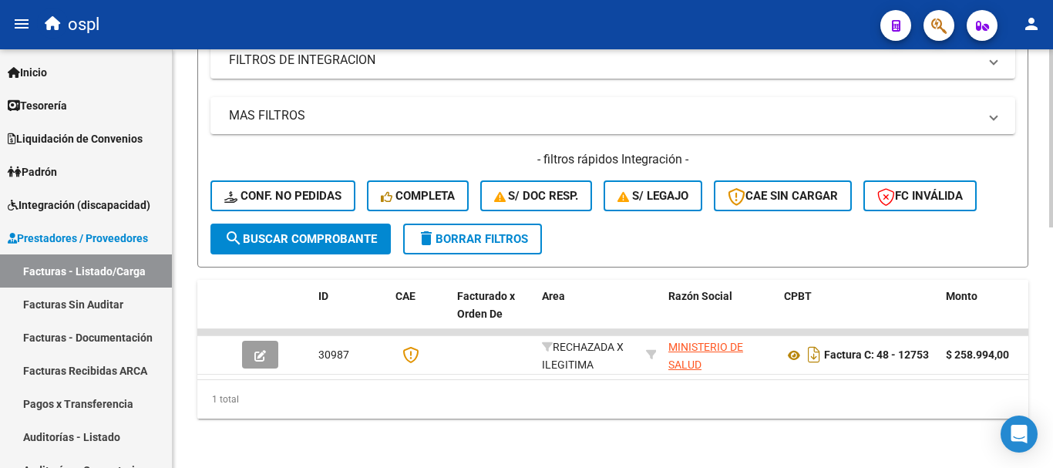
click at [321, 232] on span "search Buscar Comprobante" at bounding box center [300, 239] width 153 height 14
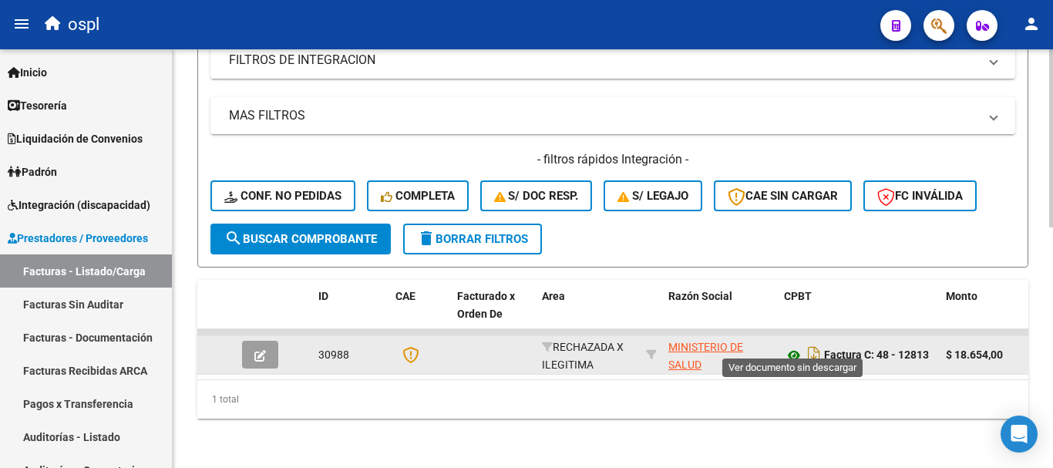
click at [792, 346] on icon at bounding box center [794, 355] width 20 height 19
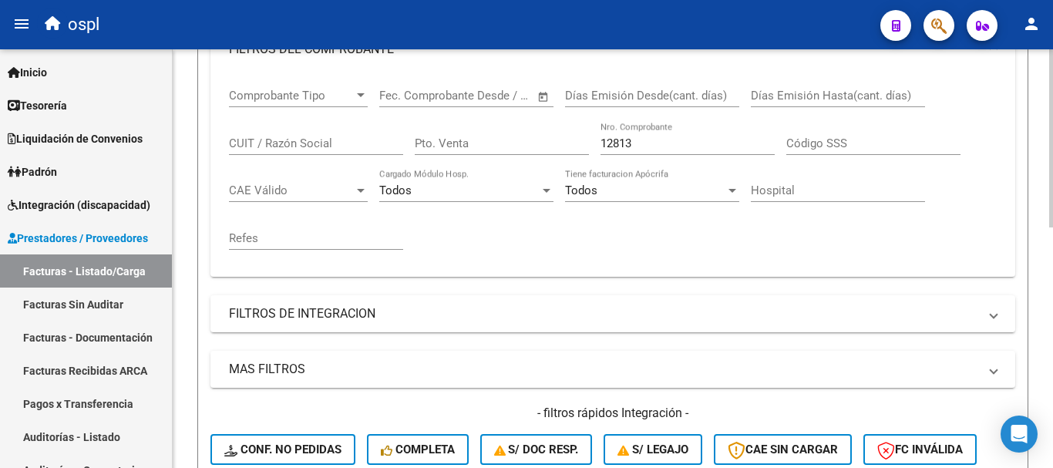
scroll to position [258, 0]
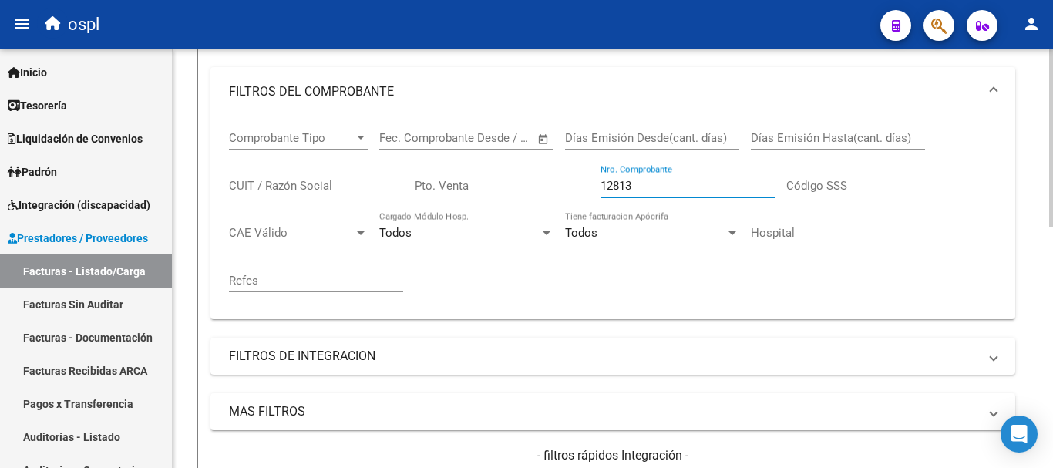
drag, startPoint x: 645, startPoint y: 187, endPoint x: 520, endPoint y: 160, distance: 127.6
click at [520, 160] on div "Comprobante Tipo Comprobante Tipo Fecha inicio – Fecha fin Fec. Comprobante Des…" at bounding box center [613, 211] width 768 height 190
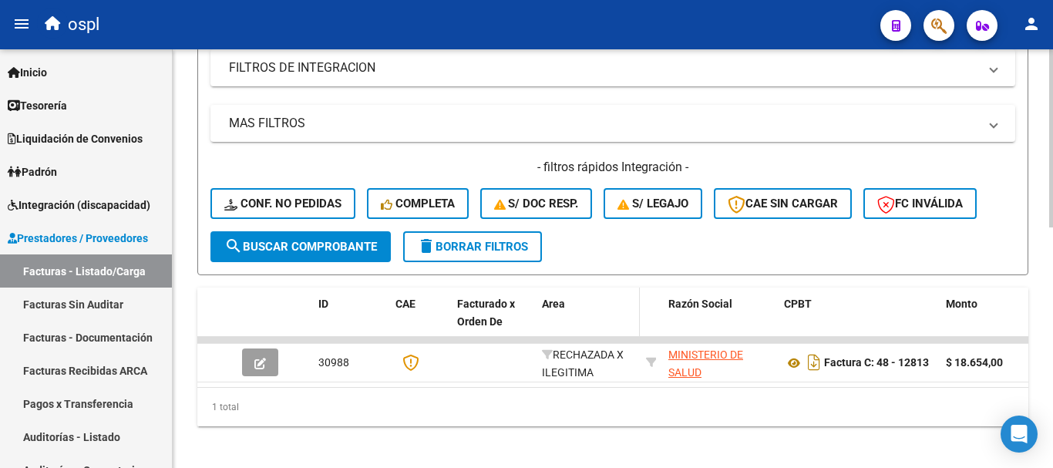
scroll to position [567, 0]
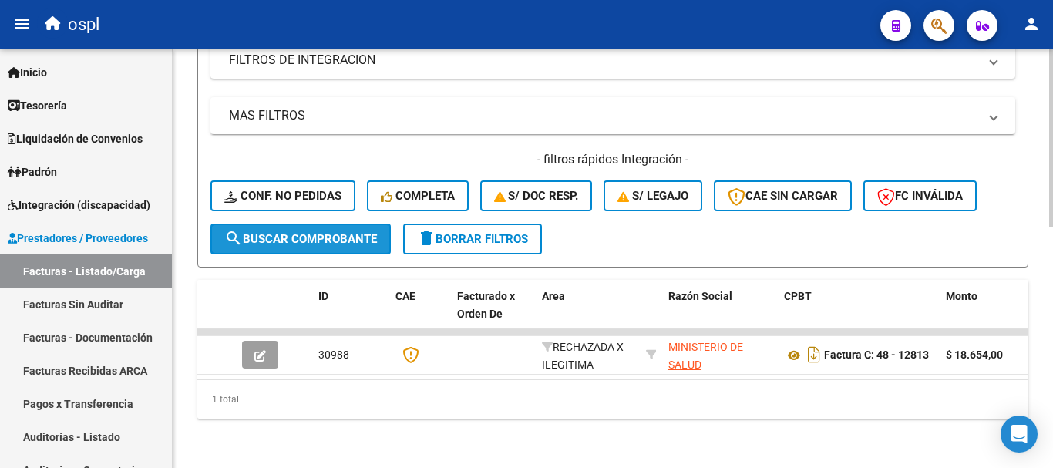
click at [313, 224] on button "search Buscar Comprobante" at bounding box center [300, 239] width 180 height 31
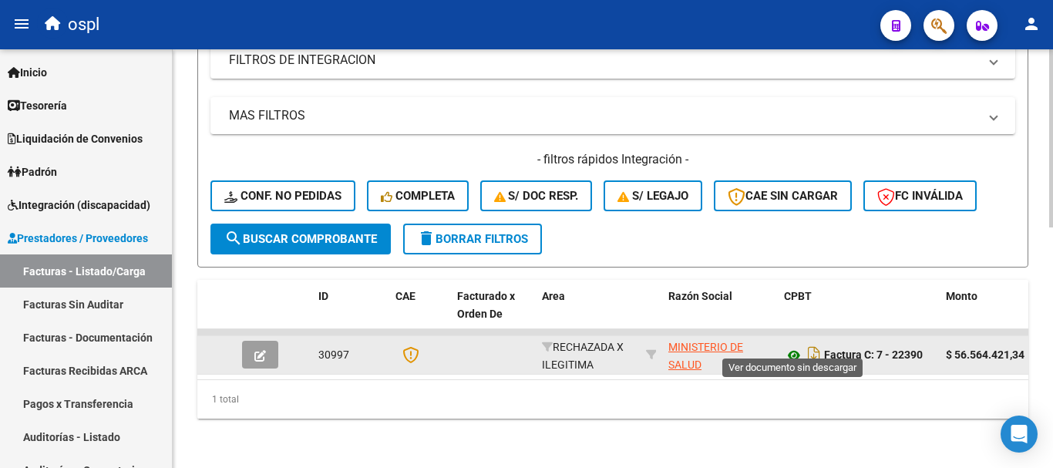
click at [790, 346] on icon at bounding box center [794, 355] width 20 height 19
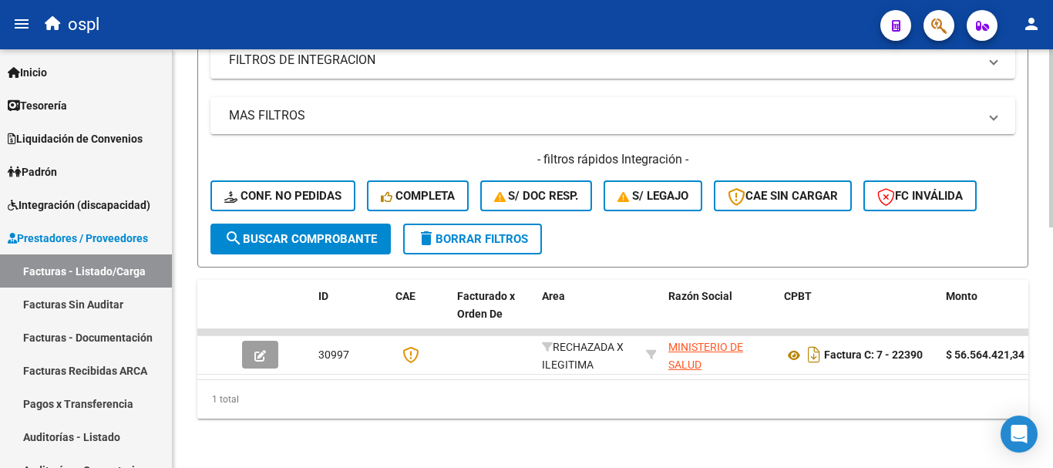
scroll to position [258, 0]
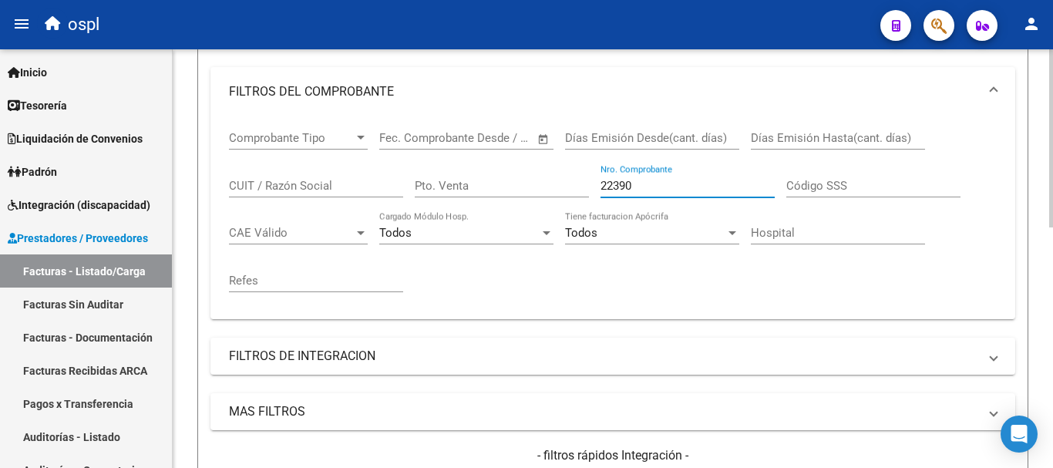
drag, startPoint x: 605, startPoint y: 176, endPoint x: 459, endPoint y: 143, distance: 150.2
click at [459, 143] on div "Comprobante Tipo Comprobante Tipo Fecha inicio – Fecha fin Fec. Comprobante Des…" at bounding box center [613, 211] width 768 height 190
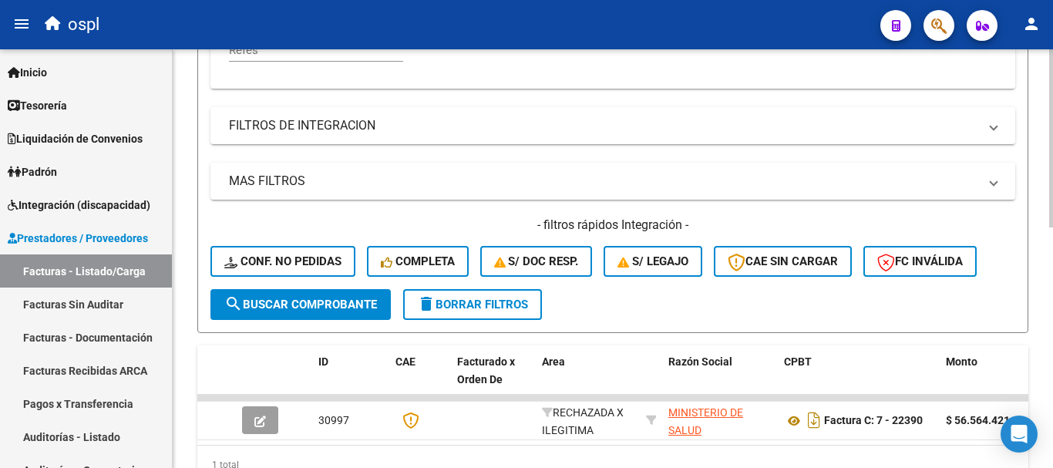
scroll to position [567, 0]
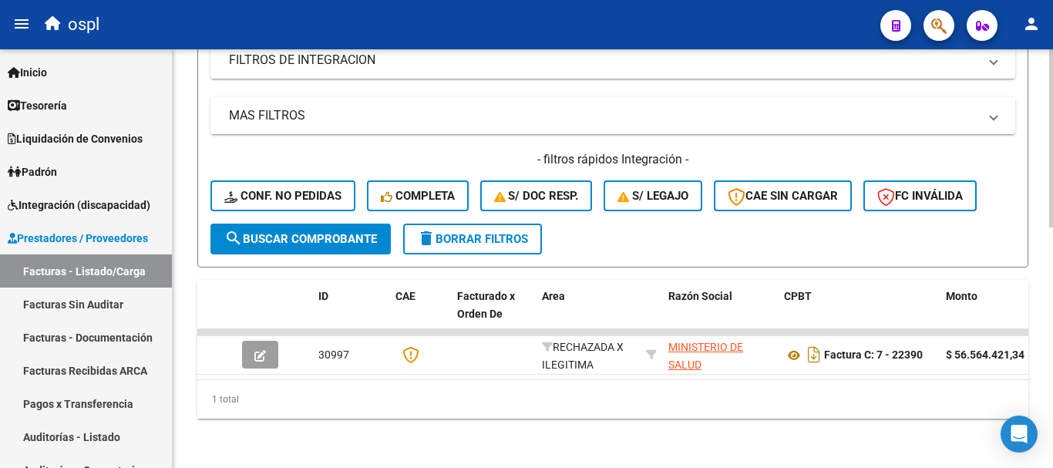
click at [329, 232] on span "search Buscar Comprobante" at bounding box center [300, 239] width 153 height 14
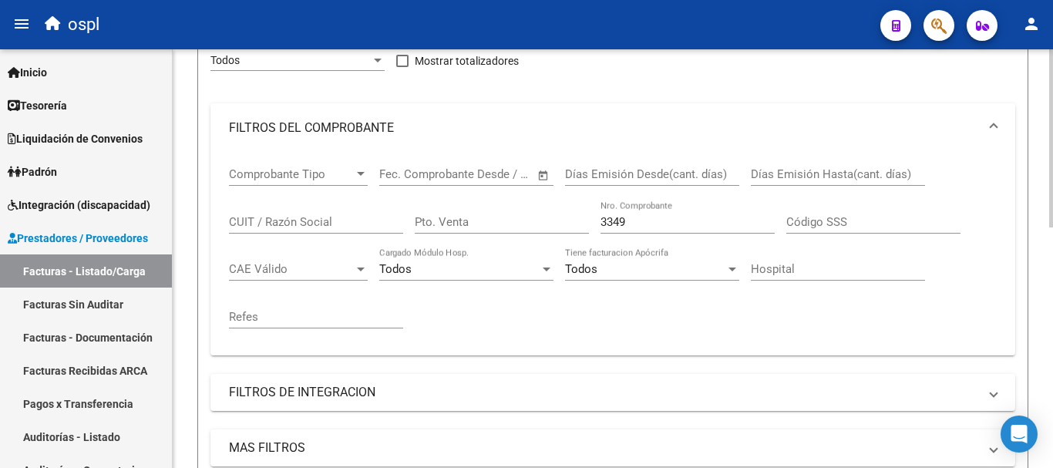
scroll to position [181, 0]
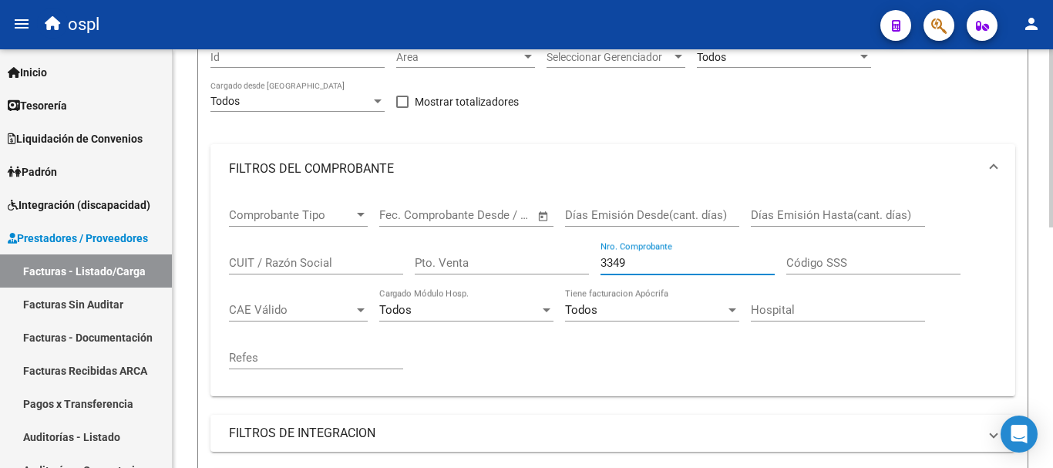
drag, startPoint x: 641, startPoint y: 260, endPoint x: 470, endPoint y: 210, distance: 177.6
click at [470, 210] on div "Comprobante Tipo Comprobante Tipo Fecha inicio – Fecha fin Fec. Comprobante Des…" at bounding box center [613, 289] width 768 height 190
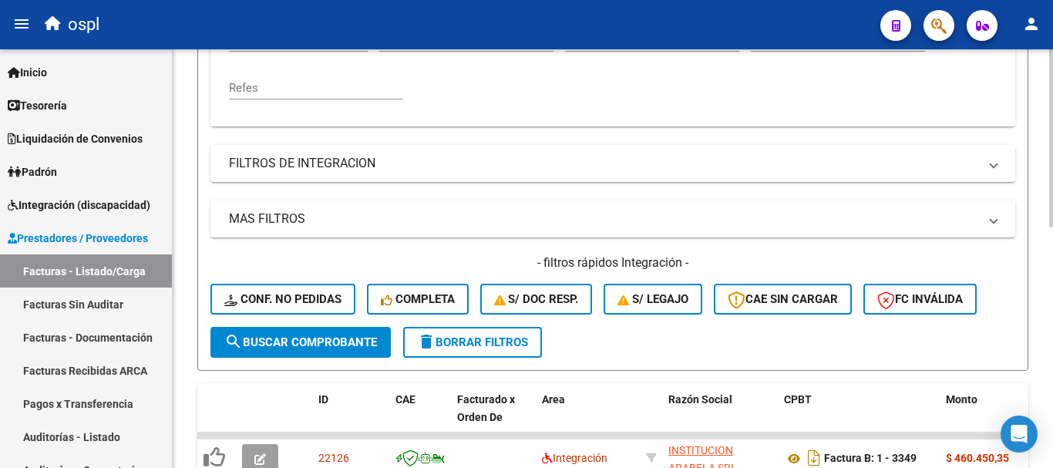
scroll to position [490, 0]
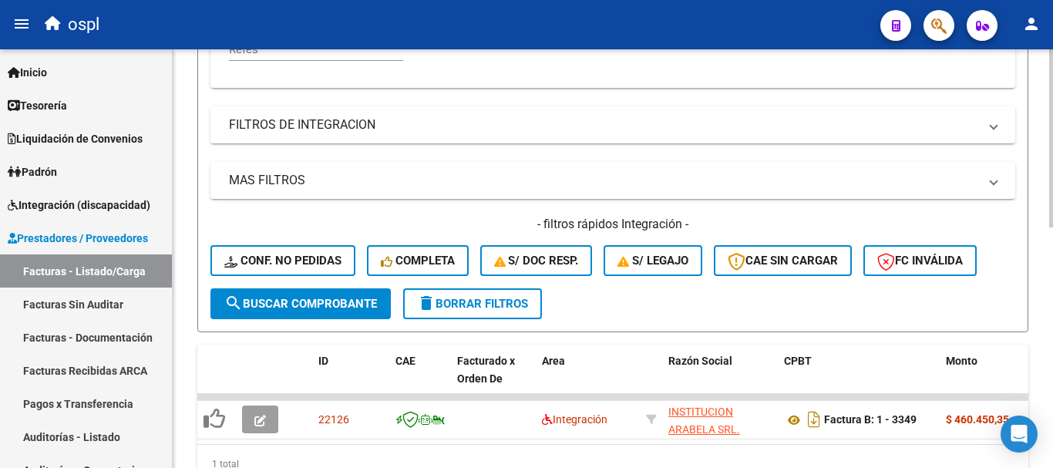
click at [326, 292] on button "search Buscar Comprobante" at bounding box center [300, 303] width 180 height 31
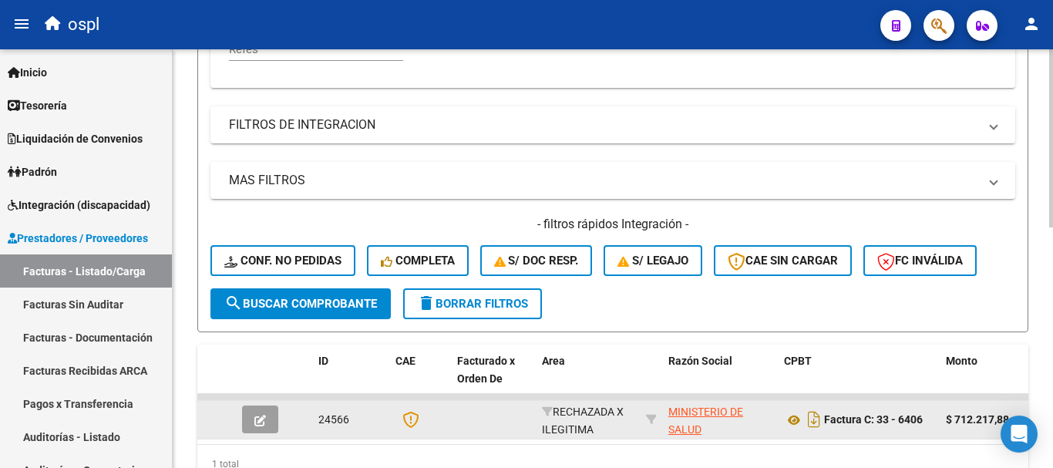
scroll to position [567, 0]
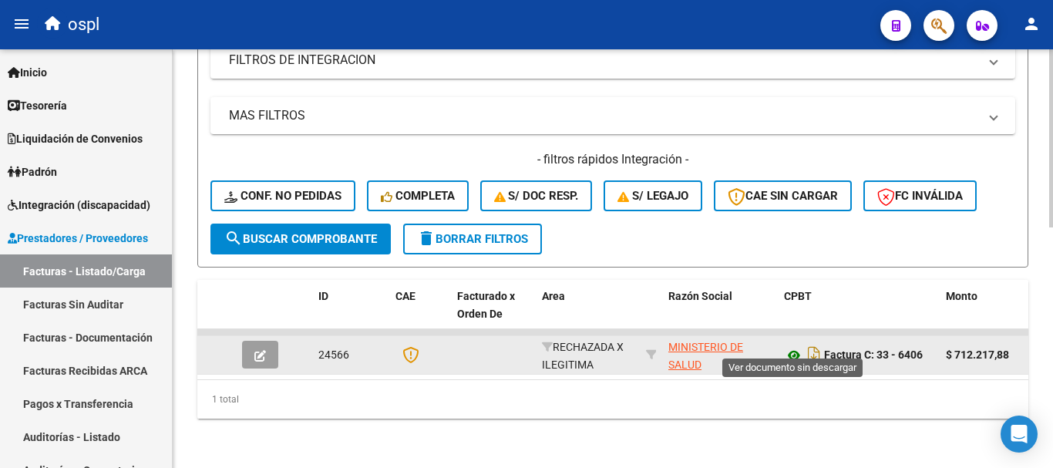
click at [790, 346] on icon at bounding box center [794, 355] width 20 height 19
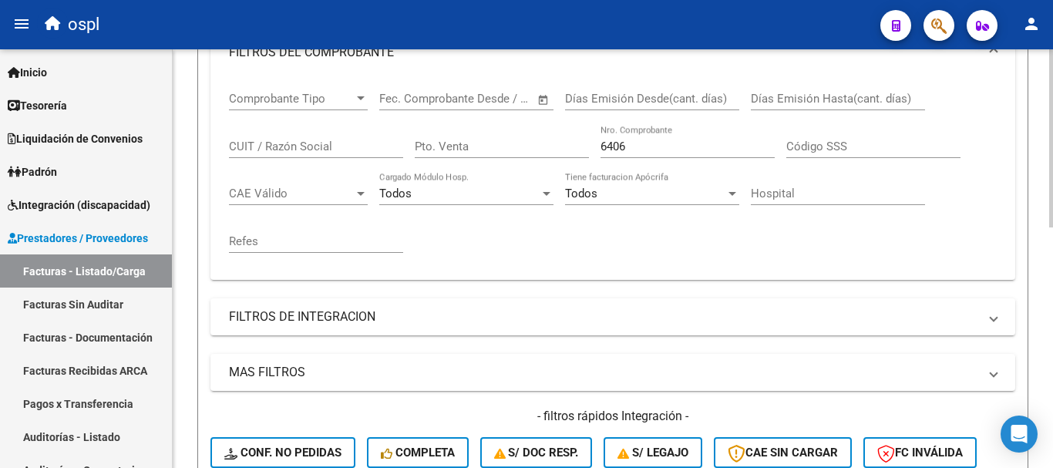
scroll to position [181, 0]
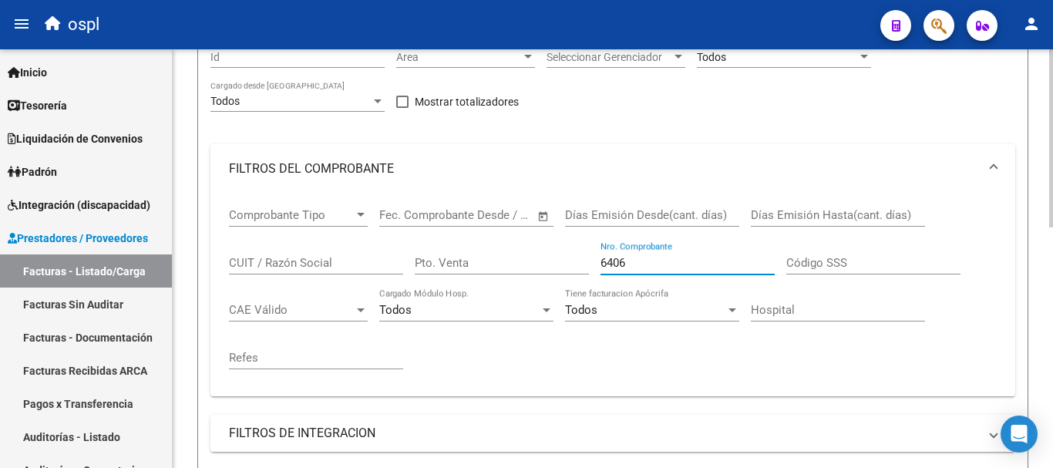
drag, startPoint x: 623, startPoint y: 262, endPoint x: 372, endPoint y: 219, distance: 254.3
click at [372, 219] on div "Comprobante Tipo Comprobante Tipo Fecha inicio – Fecha fin Fec. Comprobante Des…" at bounding box center [613, 289] width 768 height 190
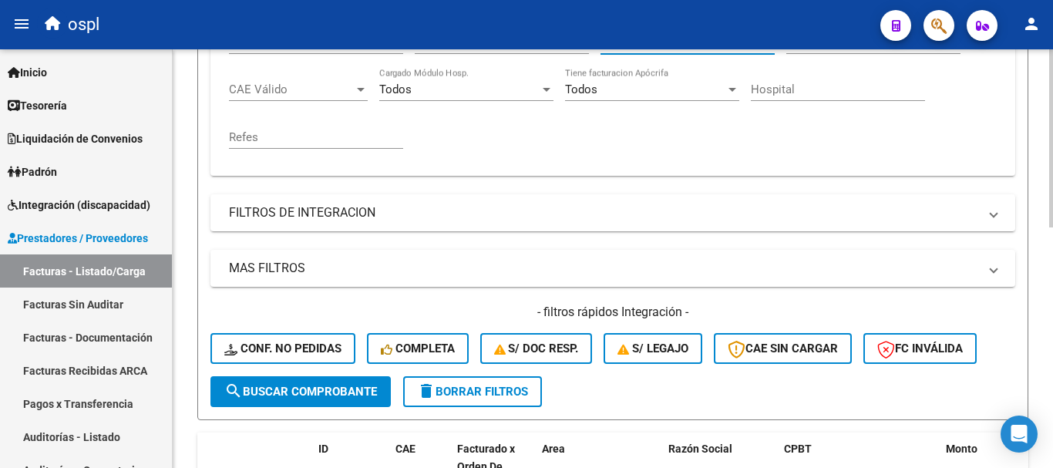
scroll to position [412, 0]
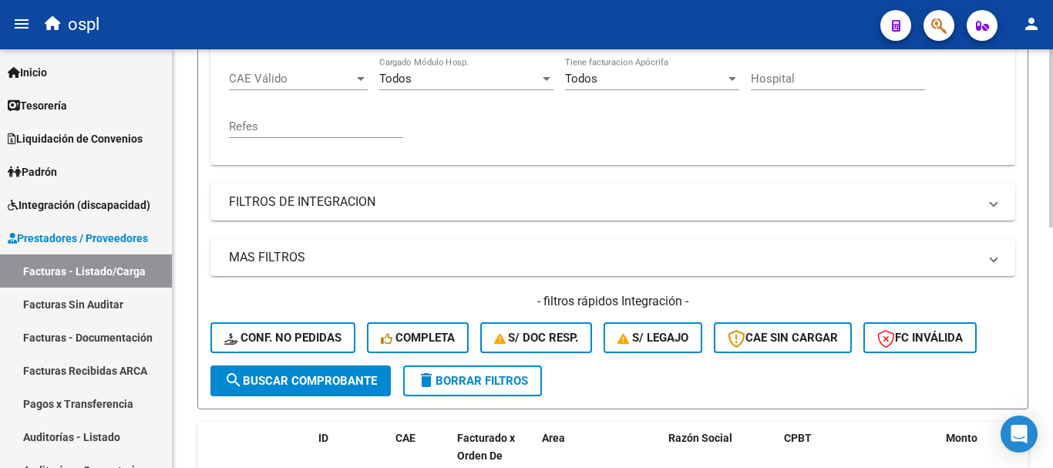
type input "28225"
click at [295, 379] on span "search Buscar Comprobante" at bounding box center [300, 381] width 153 height 14
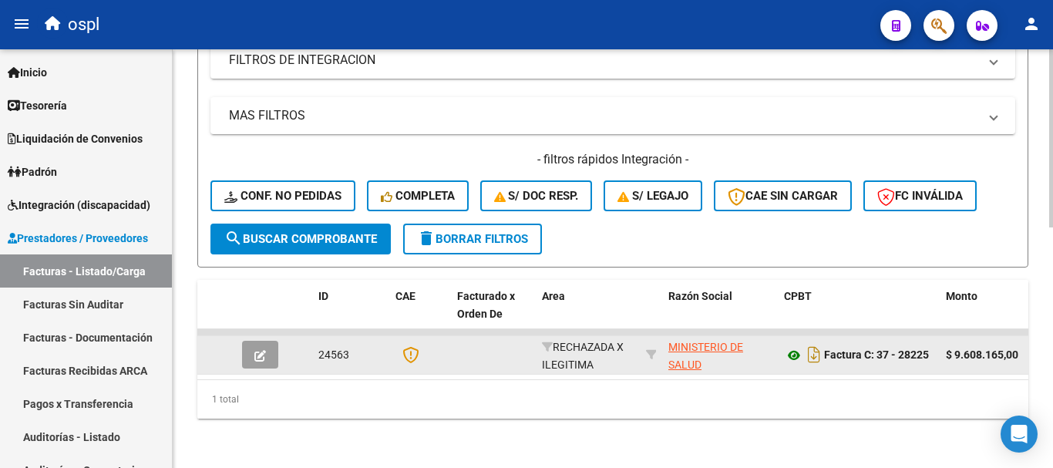
scroll to position [567, 0]
click at [800, 346] on icon at bounding box center [794, 355] width 20 height 19
